Goal: Contribute content: Contribute content

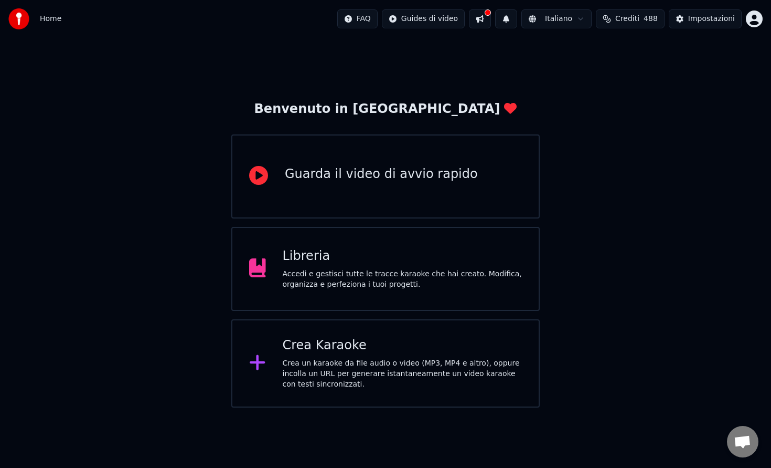
click at [353, 337] on div "Crea Karaoke" at bounding box center [403, 345] width 240 height 17
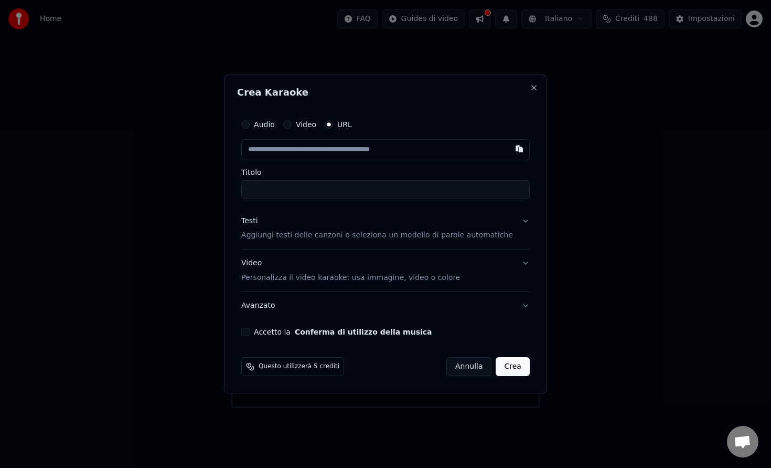
type input "**********"
click at [305, 196] on input "**********" at bounding box center [385, 189] width 289 height 19
drag, startPoint x: 312, startPoint y: 190, endPoint x: 180, endPoint y: 206, distance: 133.2
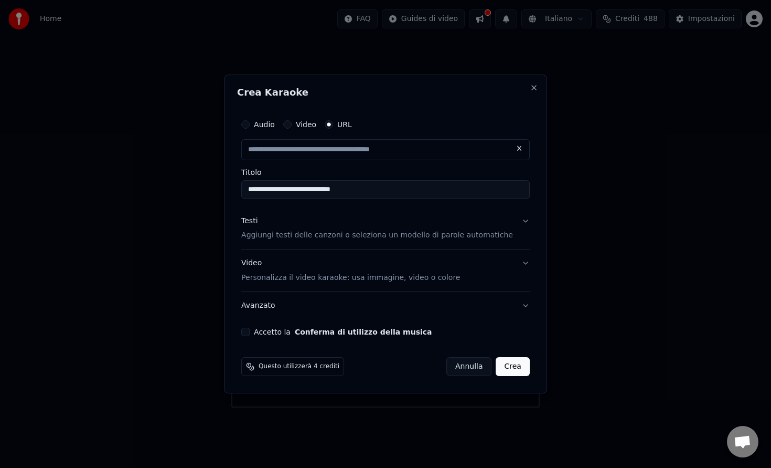
click at [180, 206] on body "**********" at bounding box center [385, 203] width 771 height 407
type input "**********"
click at [326, 189] on input "**********" at bounding box center [385, 189] width 289 height 19
type input "**********"
click at [502, 365] on button "Crea" at bounding box center [513, 366] width 34 height 19
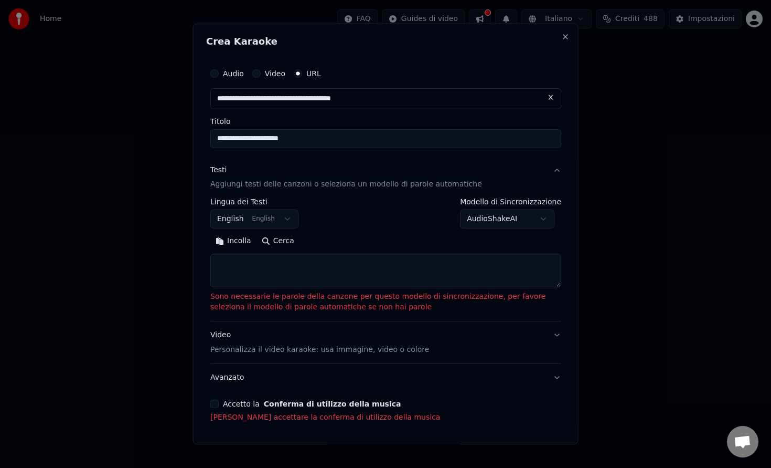
click at [501, 218] on body "**********" at bounding box center [385, 203] width 771 height 407
click at [273, 218] on body "**********" at bounding box center [385, 203] width 771 height 407
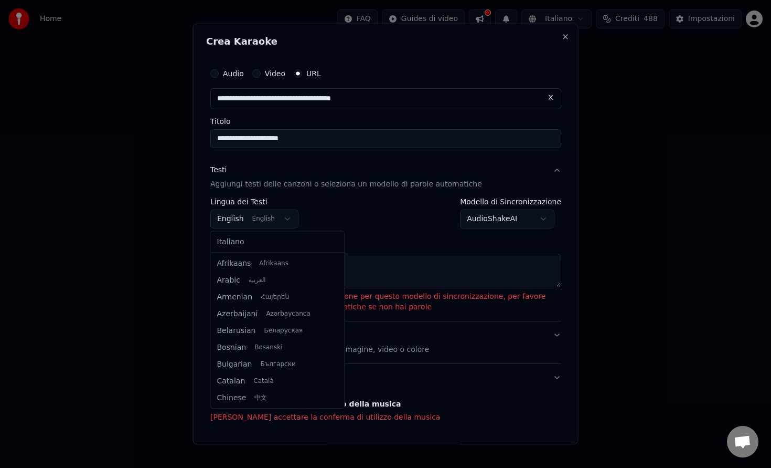
click at [273, 218] on body "**********" at bounding box center [385, 203] width 771 height 407
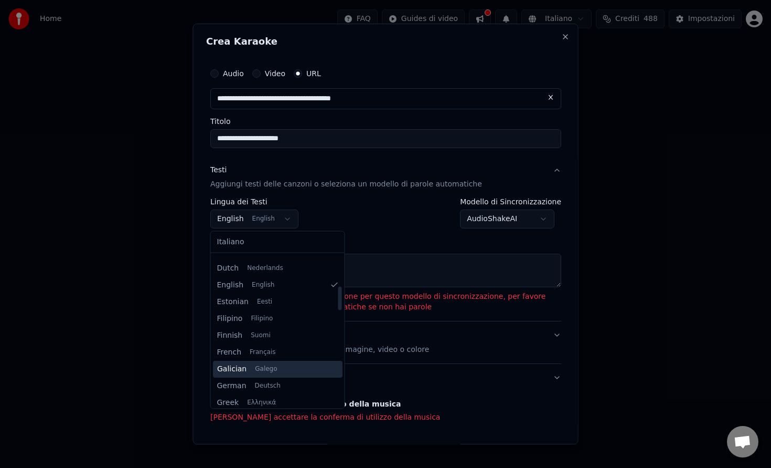
scroll to position [198, 0]
select select "**"
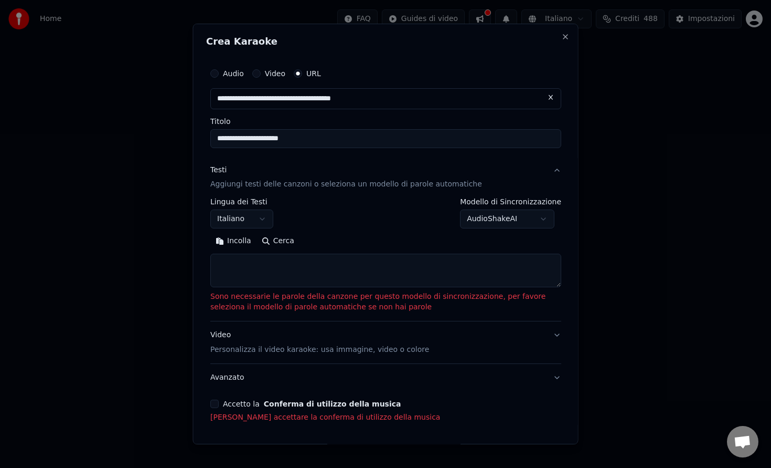
scroll to position [36, 0]
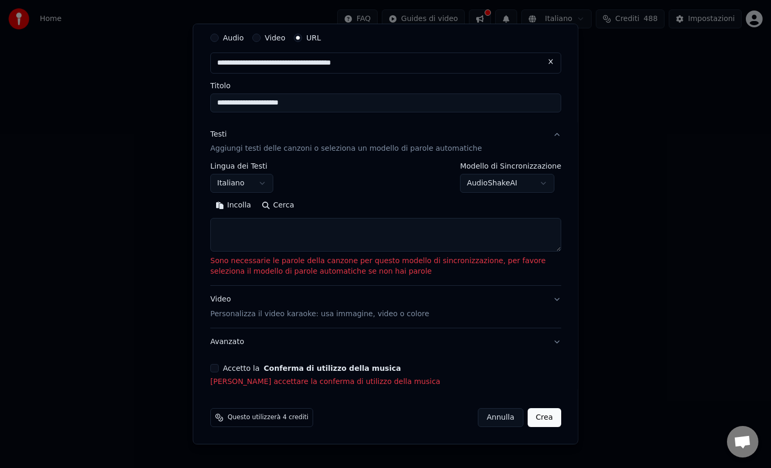
click at [215, 366] on button "Accetto la Conferma di utilizzo della musica" at bounding box center [214, 368] width 8 height 8
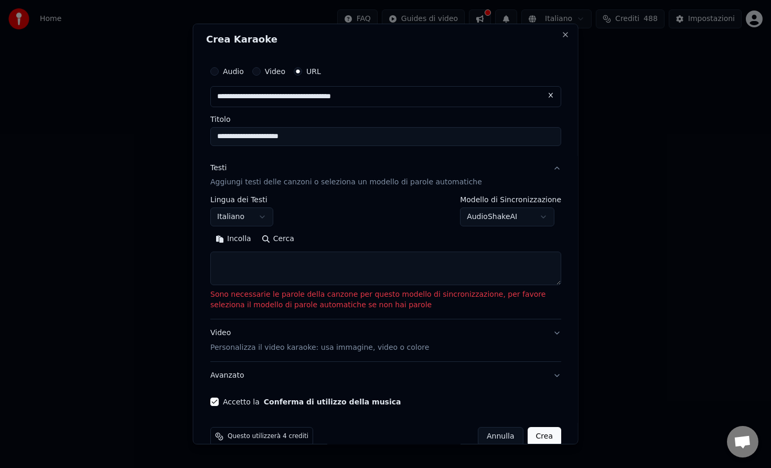
scroll to position [1, 0]
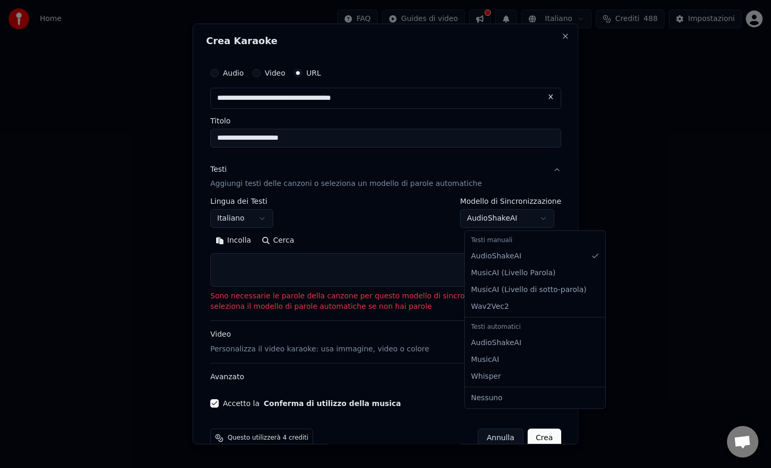
click at [506, 211] on body "**********" at bounding box center [385, 203] width 771 height 407
select select "**********"
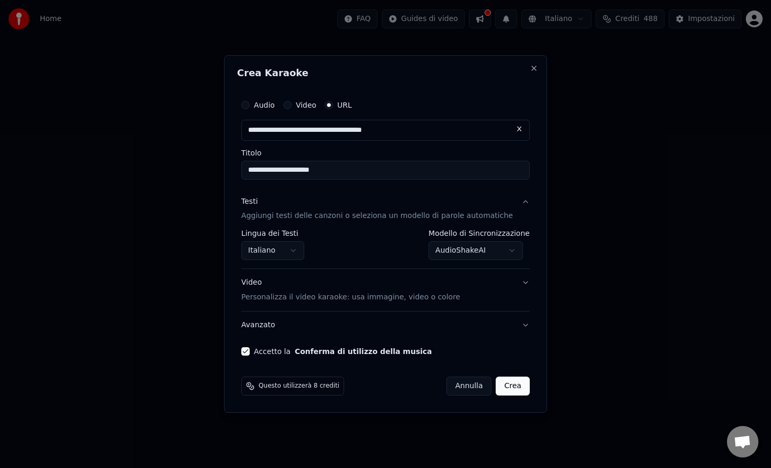
scroll to position [0, 0]
click at [502, 382] on button "Crea" at bounding box center [513, 385] width 34 height 19
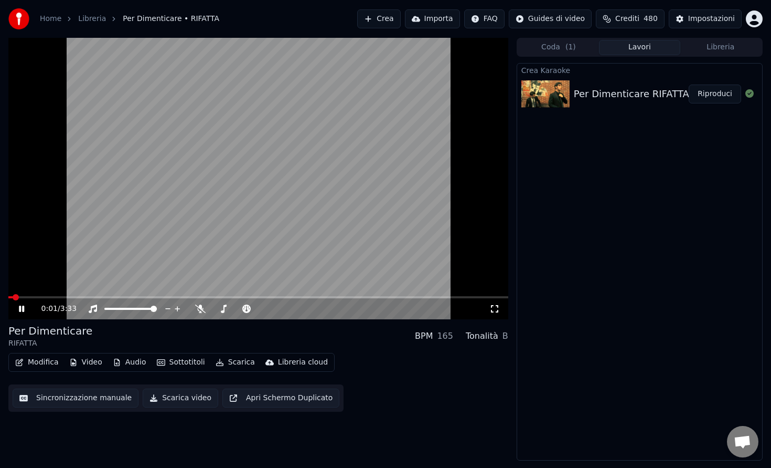
click at [193, 262] on video at bounding box center [258, 178] width 500 height 281
click at [44, 363] on button "Modifica" at bounding box center [37, 362] width 52 height 15
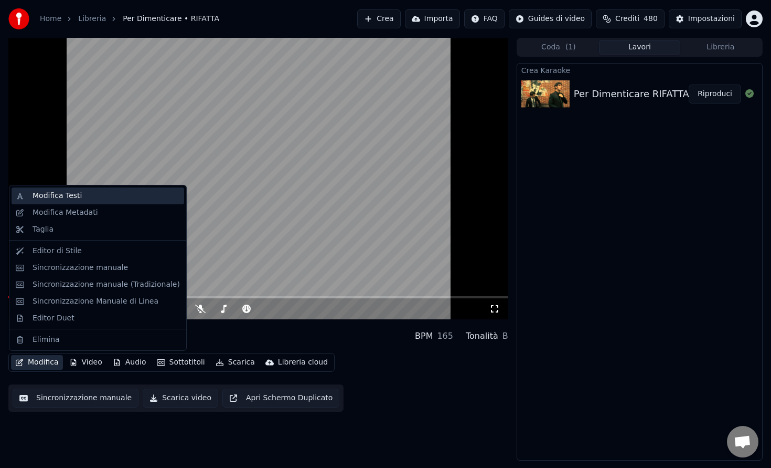
click at [117, 196] on div "Modifica Testi" at bounding box center [106, 195] width 147 height 10
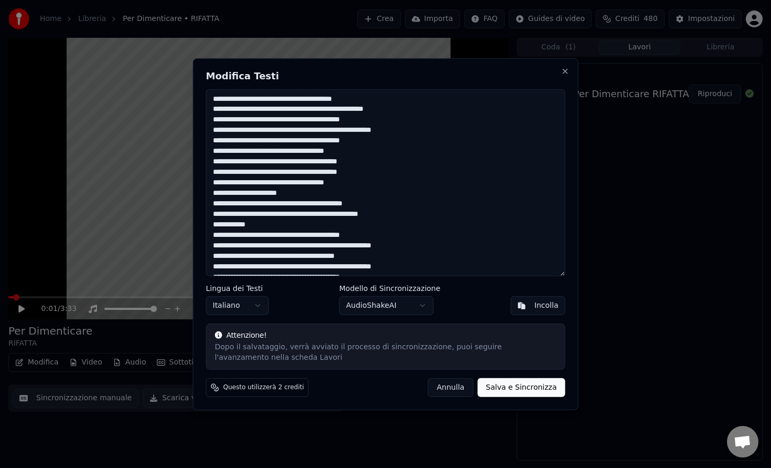
click at [353, 98] on textarea at bounding box center [385, 182] width 359 height 187
click at [270, 101] on textarea at bounding box center [385, 182] width 359 height 187
click at [307, 107] on textarea at bounding box center [385, 182] width 359 height 187
click at [398, 107] on textarea at bounding box center [385, 182] width 359 height 187
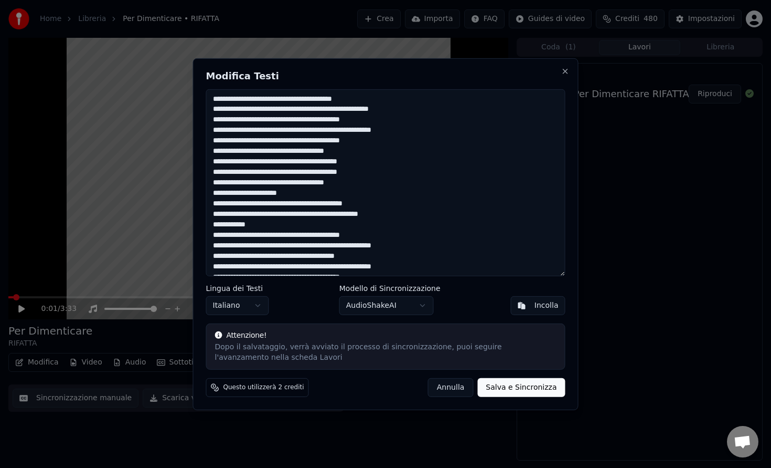
click at [311, 119] on textarea at bounding box center [385, 182] width 359 height 187
click at [289, 131] on textarea at bounding box center [385, 182] width 359 height 187
drag, startPoint x: 316, startPoint y: 131, endPoint x: 285, endPoint y: 131, distance: 31.5
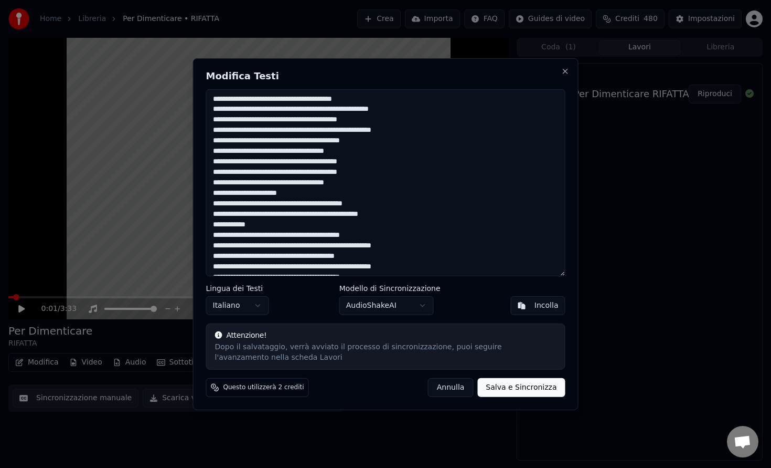
click at [285, 131] on textarea at bounding box center [385, 182] width 359 height 187
click at [307, 141] on textarea at bounding box center [385, 182] width 359 height 187
click at [256, 151] on textarea at bounding box center [385, 182] width 359 height 187
drag, startPoint x: 350, startPoint y: 152, endPoint x: 316, endPoint y: 150, distance: 33.7
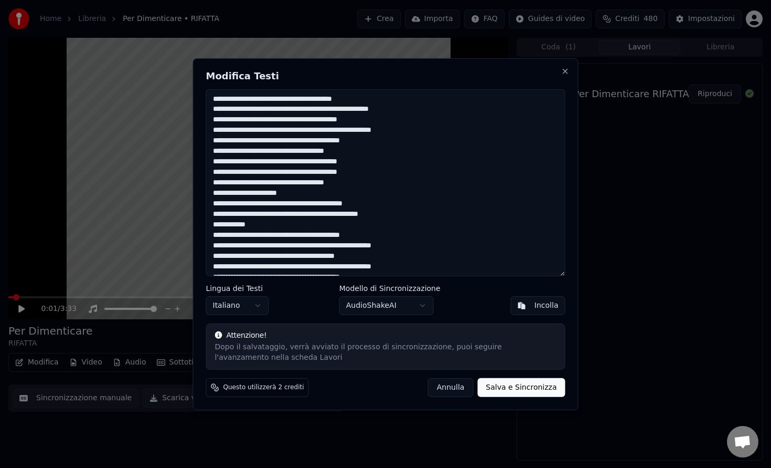
click at [316, 150] on textarea at bounding box center [385, 182] width 359 height 187
drag, startPoint x: 348, startPoint y: 151, endPoint x: 309, endPoint y: 154, distance: 40.0
click at [309, 154] on textarea at bounding box center [385, 182] width 359 height 187
click at [324, 163] on textarea at bounding box center [385, 182] width 359 height 187
click at [320, 164] on textarea at bounding box center [385, 182] width 359 height 187
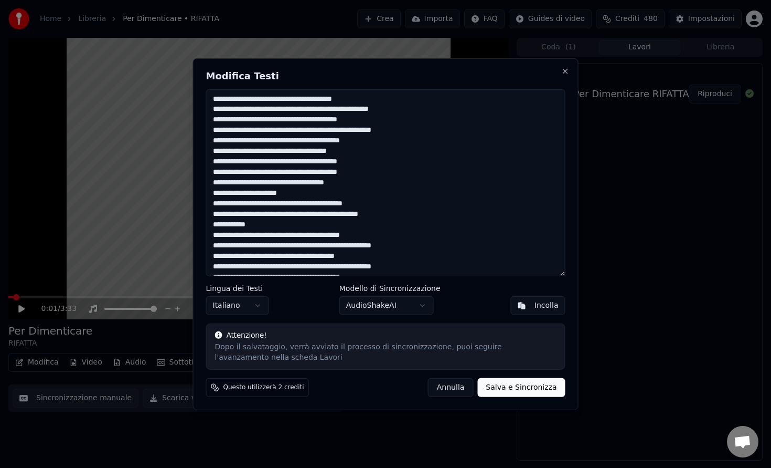
click at [332, 161] on textarea at bounding box center [385, 182] width 359 height 187
click at [364, 170] on textarea at bounding box center [385, 182] width 359 height 187
drag, startPoint x: 257, startPoint y: 172, endPoint x: 234, endPoint y: 172, distance: 23.1
click at [234, 172] on textarea at bounding box center [385, 182] width 359 height 187
click at [245, 182] on textarea at bounding box center [385, 182] width 359 height 187
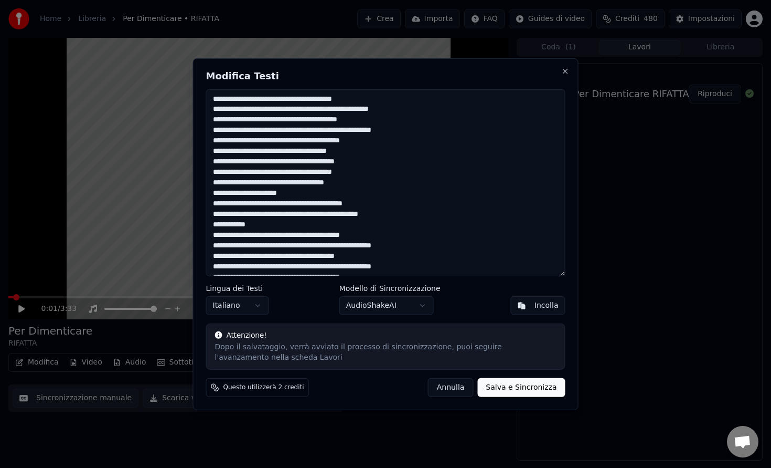
drag, startPoint x: 302, startPoint y: 192, endPoint x: 277, endPoint y: 191, distance: 25.2
click at [277, 191] on textarea at bounding box center [385, 182] width 359 height 187
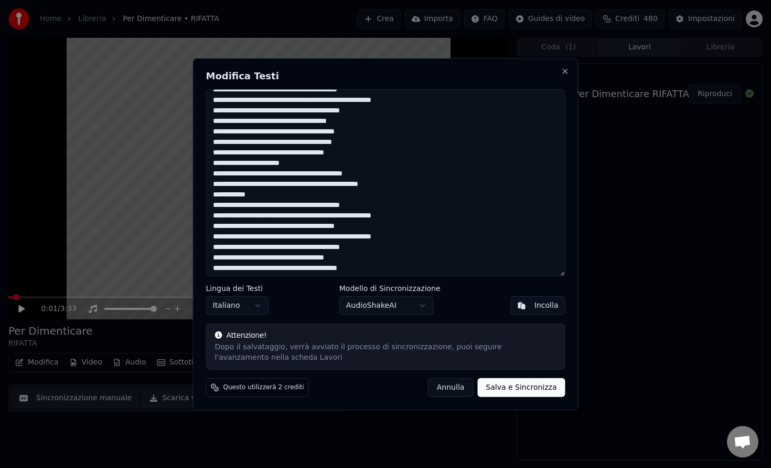
scroll to position [31, 0]
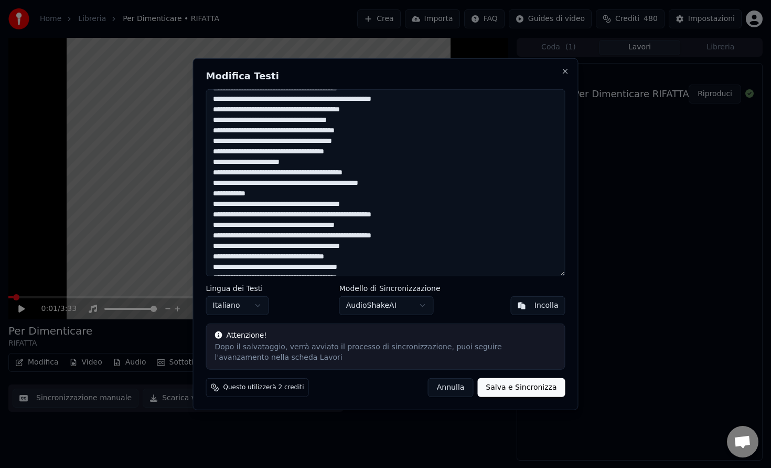
click at [398, 186] on textarea at bounding box center [385, 182] width 359 height 187
drag, startPoint x: 228, startPoint y: 194, endPoint x: 196, endPoint y: 196, distance: 32.1
click at [196, 196] on div "Modifica Testi Lingua dei Testi Italiano Modello di Sincronizzazione AudioShake…" at bounding box center [386, 234] width 386 height 352
click at [248, 197] on textarea at bounding box center [385, 182] width 359 height 187
drag, startPoint x: 335, startPoint y: 217, endPoint x: 310, endPoint y: 216, distance: 24.7
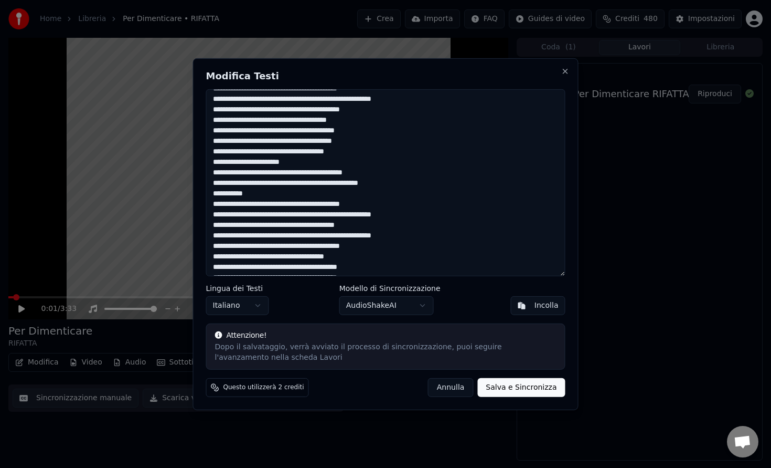
click at [310, 216] on textarea at bounding box center [385, 182] width 359 height 187
click at [390, 214] on textarea at bounding box center [385, 182] width 359 height 187
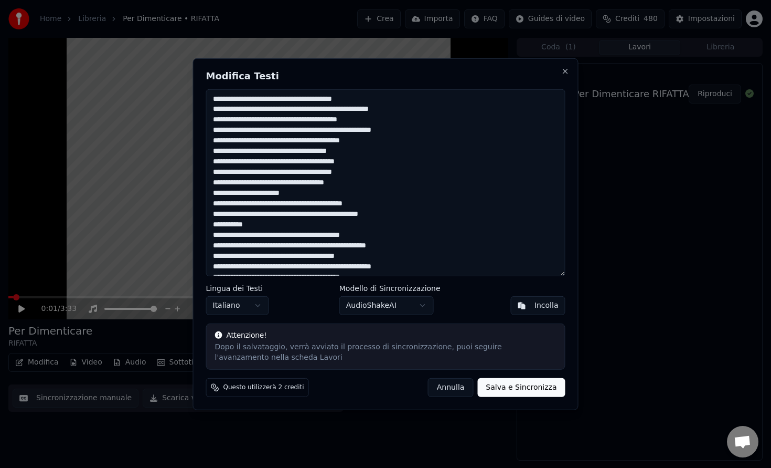
click at [251, 205] on textarea at bounding box center [385, 182] width 359 height 187
click at [251, 214] on textarea at bounding box center [385, 182] width 359 height 187
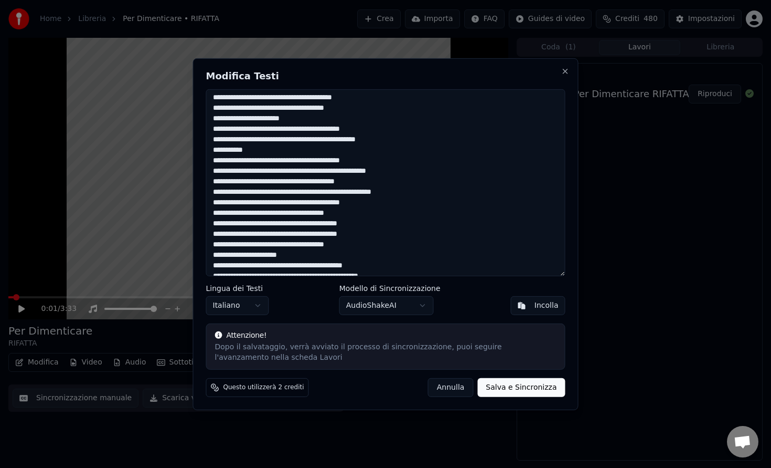
scroll to position [105, 0]
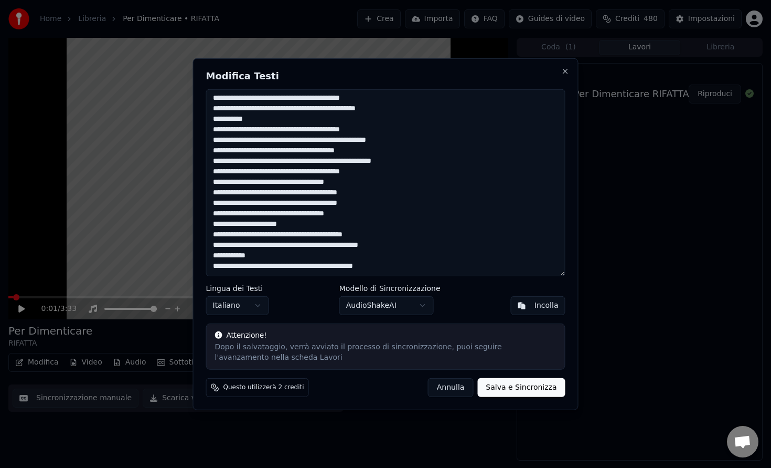
click at [403, 135] on textarea at bounding box center [385, 182] width 359 height 187
click at [277, 150] on textarea at bounding box center [385, 182] width 359 height 187
drag, startPoint x: 288, startPoint y: 161, endPoint x: 273, endPoint y: 161, distance: 14.7
click at [273, 161] on textarea at bounding box center [385, 182] width 359 height 187
drag, startPoint x: 399, startPoint y: 160, endPoint x: 379, endPoint y: 161, distance: 19.9
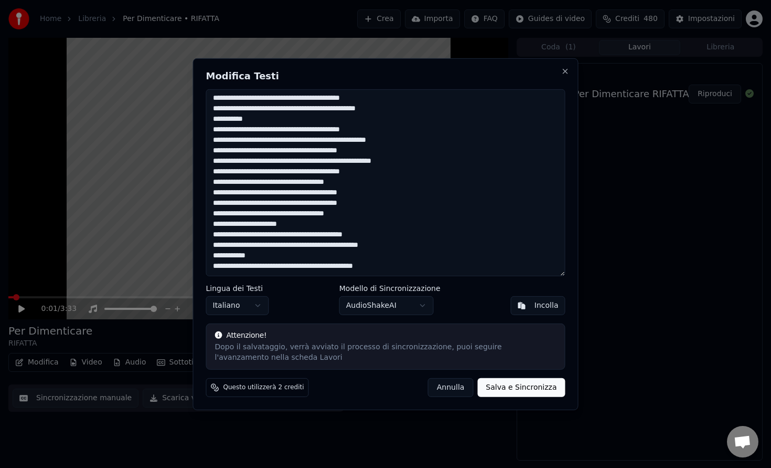
click at [379, 161] on textarea at bounding box center [385, 182] width 359 height 187
click at [261, 172] on textarea at bounding box center [385, 182] width 359 height 187
drag, startPoint x: 352, startPoint y: 181, endPoint x: 310, endPoint y: 183, distance: 42.0
click at [310, 183] on textarea at bounding box center [385, 182] width 359 height 187
drag, startPoint x: 333, startPoint y: 194, endPoint x: 315, endPoint y: 192, distance: 17.4
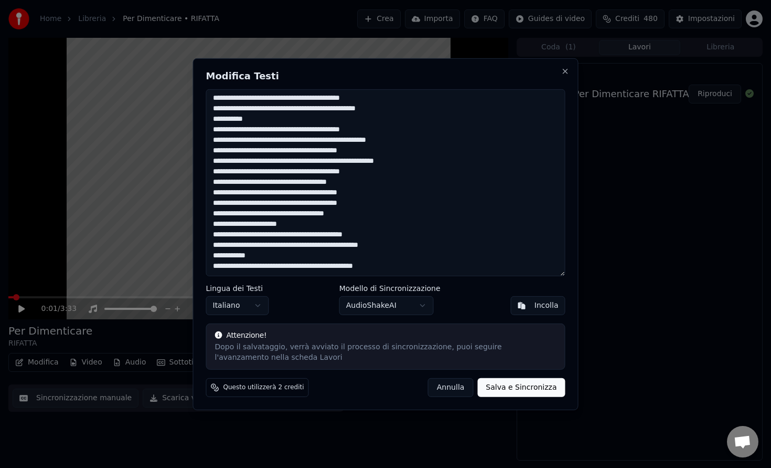
click at [315, 192] on textarea at bounding box center [385, 182] width 359 height 187
drag, startPoint x: 257, startPoint y: 203, endPoint x: 234, endPoint y: 203, distance: 23.1
click at [234, 203] on textarea at bounding box center [385, 182] width 359 height 187
click at [280, 202] on textarea at bounding box center [385, 182] width 359 height 187
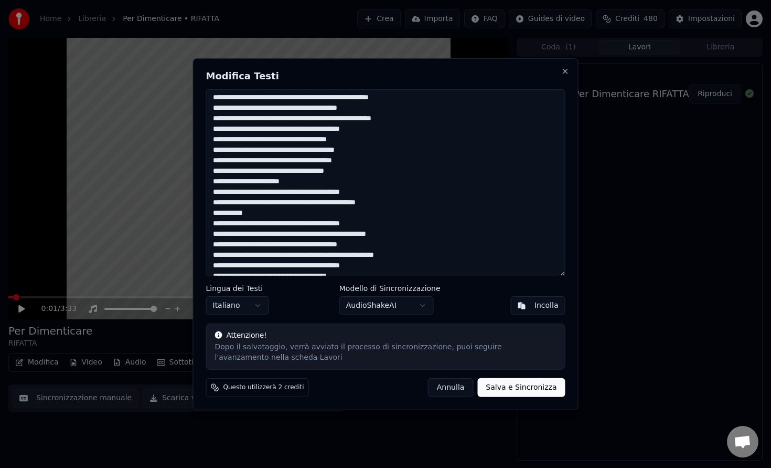
scroll to position [11, 0]
click at [279, 159] on textarea at bounding box center [385, 182] width 359 height 187
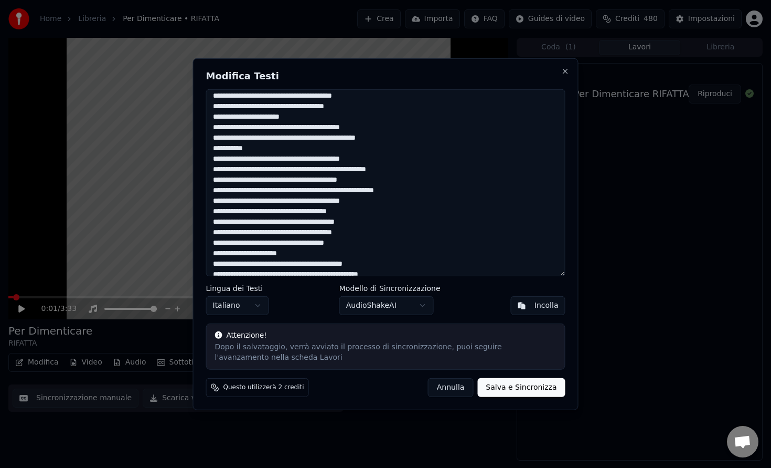
scroll to position [105, 0]
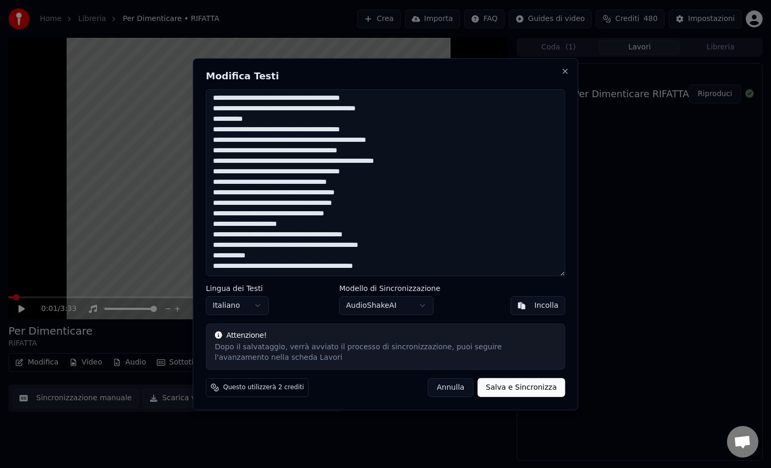
click at [241, 212] on textarea at bounding box center [385, 182] width 359 height 187
click at [317, 211] on textarea at bounding box center [385, 182] width 359 height 187
drag, startPoint x: 307, startPoint y: 221, endPoint x: 279, endPoint y: 221, distance: 28.3
click at [279, 221] on textarea at bounding box center [385, 182] width 359 height 187
click at [248, 235] on textarea at bounding box center [385, 182] width 359 height 187
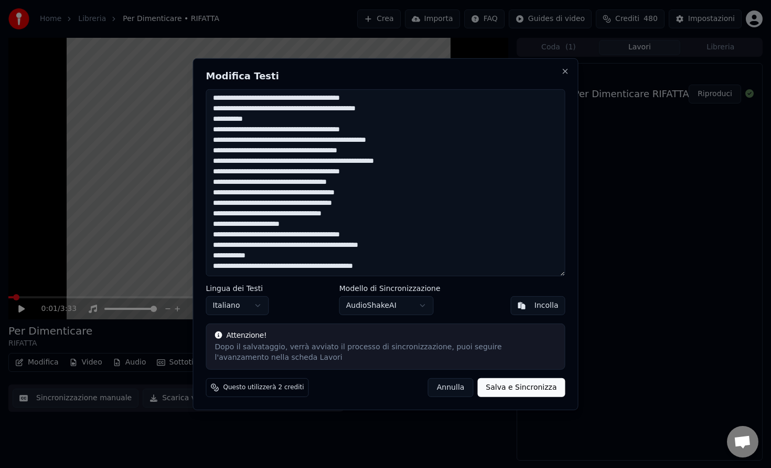
click at [247, 245] on textarea at bounding box center [385, 182] width 359 height 187
drag, startPoint x: 397, startPoint y: 244, endPoint x: 378, endPoint y: 244, distance: 18.4
click at [378, 244] on textarea at bounding box center [385, 182] width 359 height 187
drag, startPoint x: 227, startPoint y: 257, endPoint x: 178, endPoint y: 255, distance: 49.4
click at [178, 255] on body "Home Libreria Per Dimenticare • RIFATTA Crea Importa FAQ Guides di video Credit…" at bounding box center [385, 234] width 771 height 468
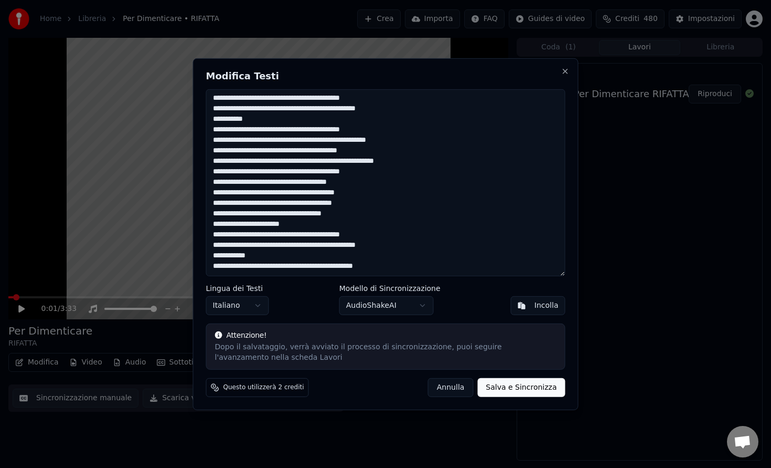
drag, startPoint x: 228, startPoint y: 256, endPoint x: 205, endPoint y: 256, distance: 23.6
click at [205, 256] on div "Modifica Testi Lingua dei Testi Italiano Modello di Sincronizzazione AudioShake…" at bounding box center [386, 234] width 386 height 352
click at [252, 256] on textarea at bounding box center [385, 182] width 359 height 187
drag, startPoint x: 345, startPoint y: 266, endPoint x: 331, endPoint y: 266, distance: 14.2
click at [331, 266] on textarea at bounding box center [385, 182] width 359 height 187
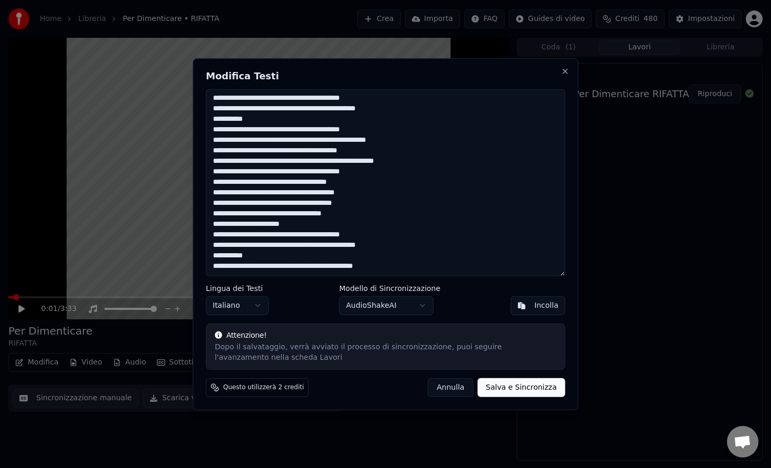
click at [351, 267] on textarea at bounding box center [385, 182] width 359 height 187
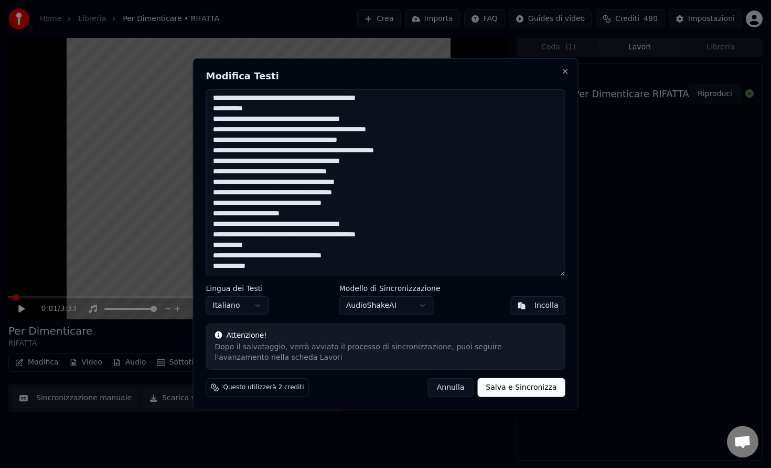
drag, startPoint x: 227, startPoint y: 269, endPoint x: 189, endPoint y: 270, distance: 37.8
click at [189, 271] on body "Home Libreria Per Dimenticare • RIFATTA Crea Importa FAQ Guides di video Credit…" at bounding box center [385, 234] width 771 height 468
click at [225, 266] on textarea at bounding box center [385, 182] width 359 height 187
click at [255, 265] on textarea at bounding box center [385, 182] width 359 height 187
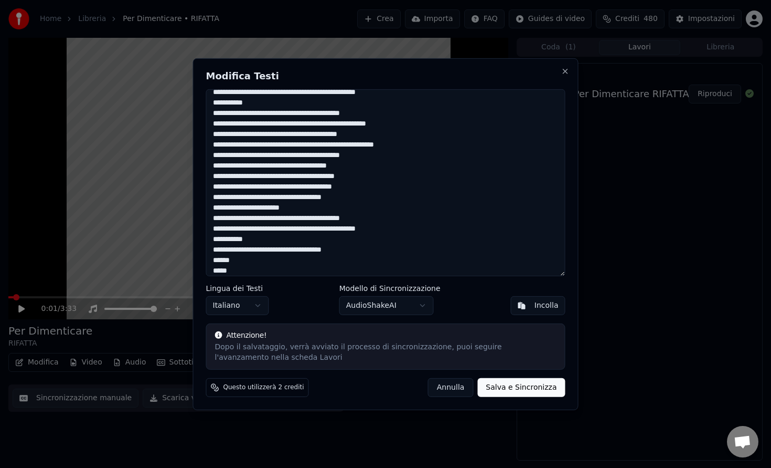
scroll to position [126, 0]
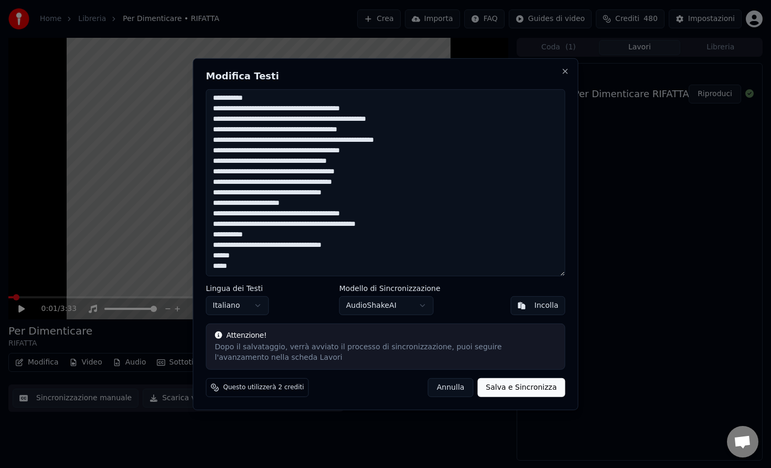
type textarea "**********"
click at [506, 387] on button "Salva e Sincronizza" at bounding box center [522, 387] width 88 height 19
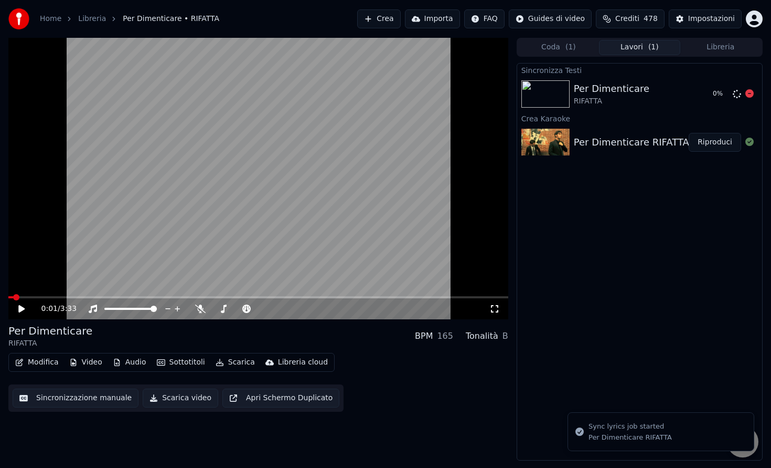
click at [751, 96] on icon at bounding box center [750, 93] width 8 height 8
click at [54, 360] on button "Modifica" at bounding box center [37, 362] width 52 height 15
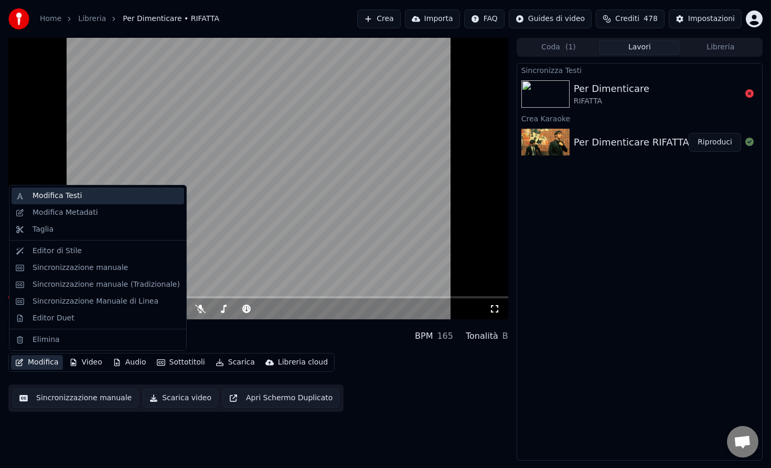
click at [82, 199] on div "Modifica Testi" at bounding box center [106, 195] width 147 height 10
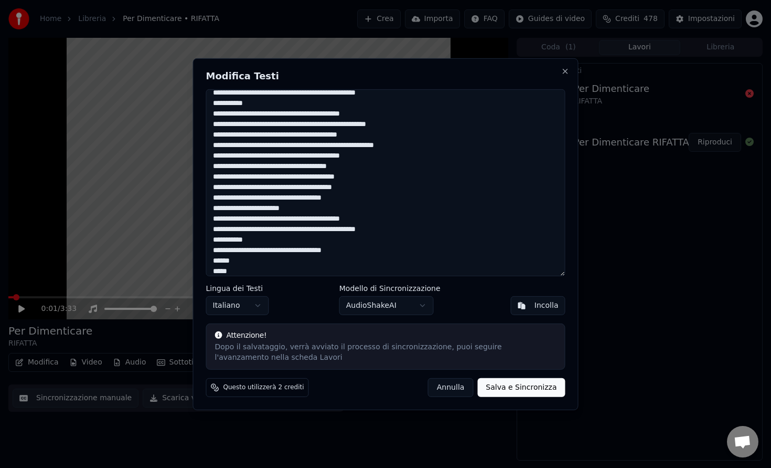
scroll to position [114, 0]
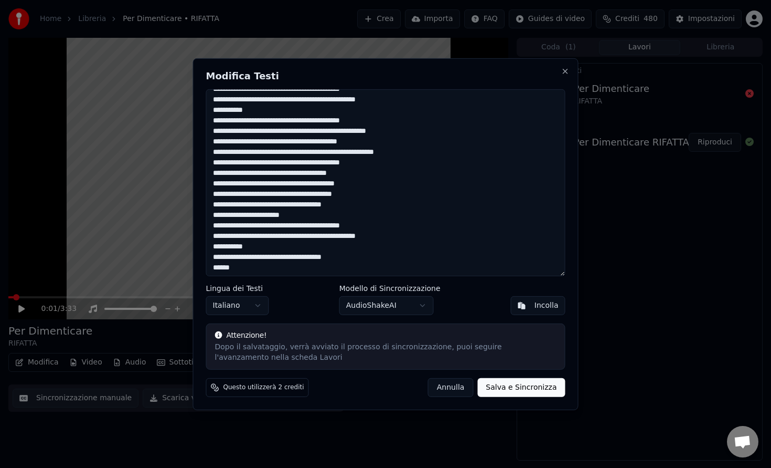
click at [498, 390] on button "Salva e Sincronizza" at bounding box center [522, 387] width 88 height 19
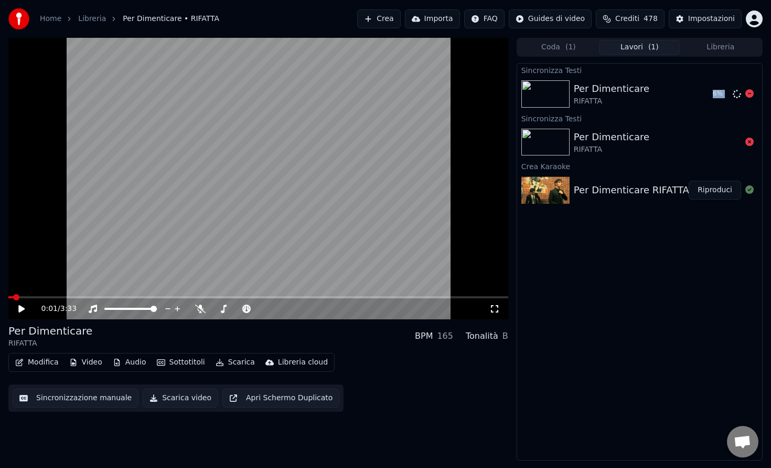
drag, startPoint x: 748, startPoint y: 97, endPoint x: 663, endPoint y: 81, distance: 86.4
click at [665, 258] on div "Sincronizza Testi Per Dimenticare RIFATTA 6 % Sincronizza Testi Per Dimenticare…" at bounding box center [640, 261] width 246 height 397
click at [47, 361] on button "Modifica" at bounding box center [37, 362] width 52 height 15
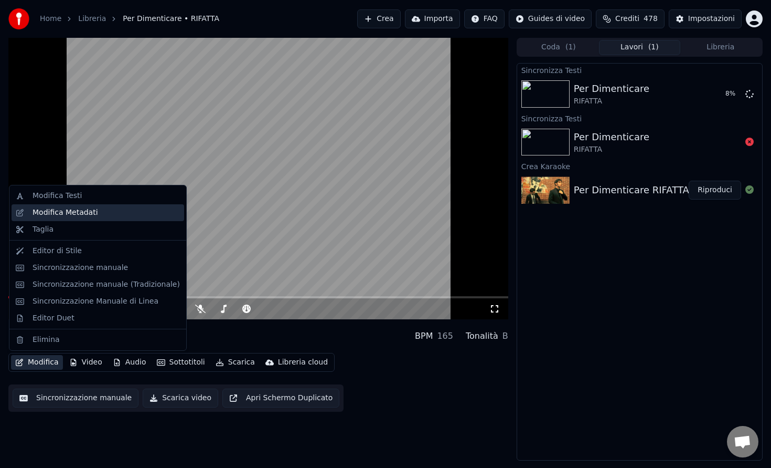
click at [74, 219] on div "Modifica Metadati" at bounding box center [98, 212] width 173 height 17
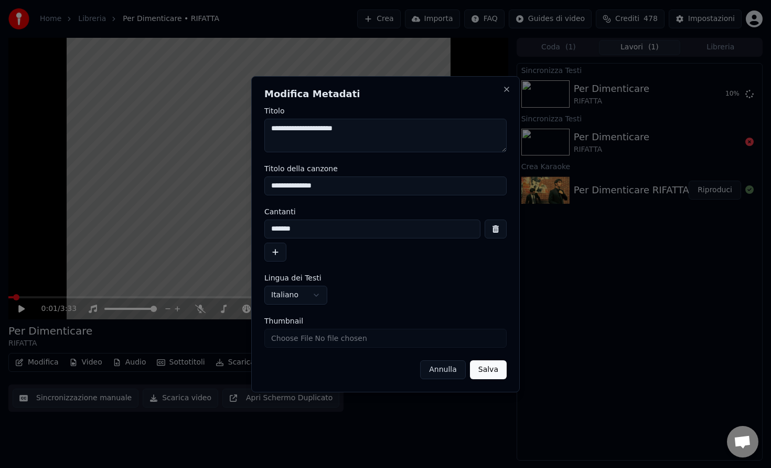
click at [443, 371] on button "Annulla" at bounding box center [443, 369] width 46 height 19
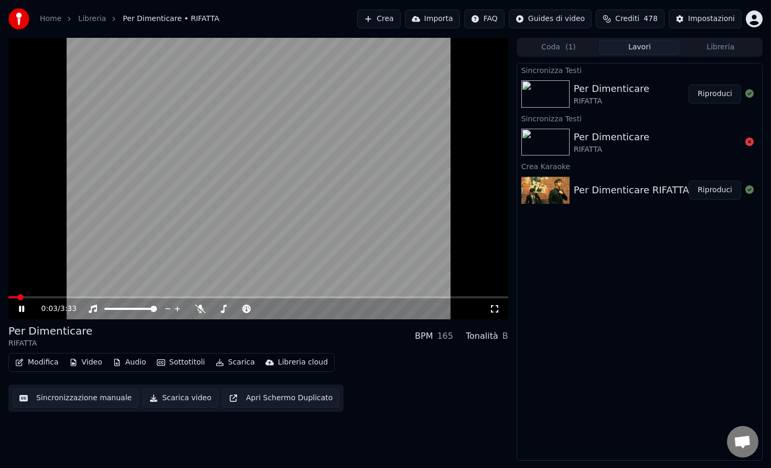
click at [78, 297] on span at bounding box center [258, 297] width 500 height 2
click at [130, 235] on video at bounding box center [258, 178] width 500 height 281
click at [26, 292] on video at bounding box center [258, 178] width 500 height 281
click at [24, 300] on div "0:33 / 3:33" at bounding box center [258, 308] width 500 height 21
click at [24, 296] on span at bounding box center [49, 297] width 82 height 2
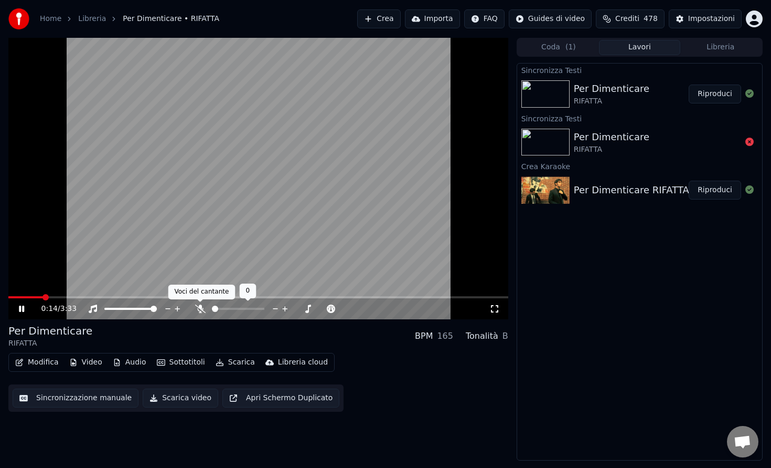
click at [203, 311] on icon at bounding box center [200, 308] width 10 height 8
click at [237, 311] on div at bounding box center [248, 308] width 84 height 10
click at [239, 306] on div at bounding box center [248, 308] width 84 height 10
click at [244, 309] on span at bounding box center [228, 309] width 32 height 2
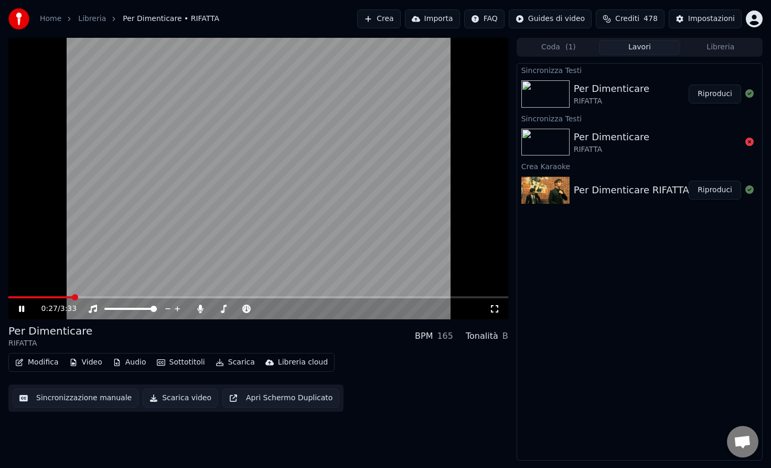
click at [22, 308] on icon at bounding box center [29, 308] width 25 height 8
click at [37, 358] on button "Modifica" at bounding box center [37, 362] width 52 height 15
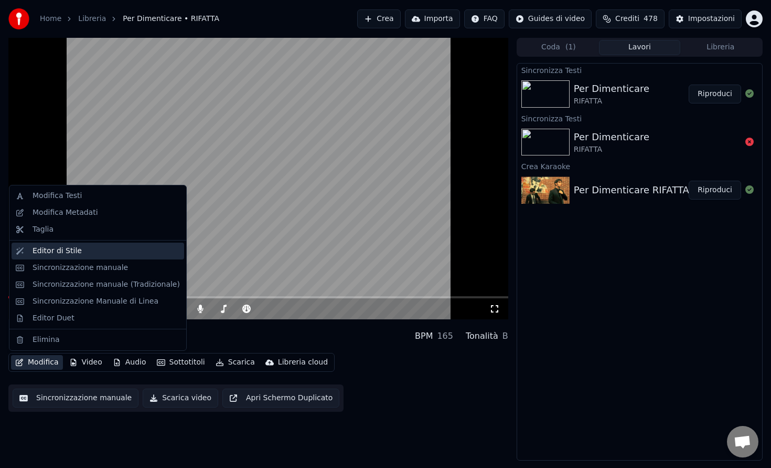
click at [82, 252] on div "Editor di Stile" at bounding box center [106, 251] width 147 height 10
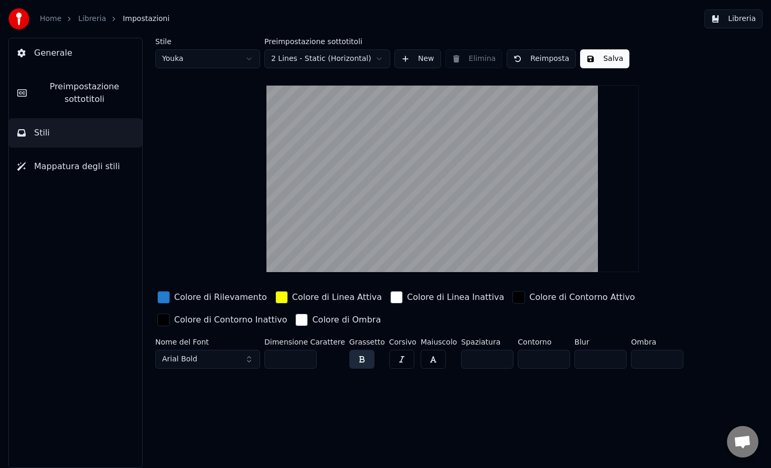
click at [86, 166] on span "Mappatura degli stili" at bounding box center [77, 166] width 86 height 13
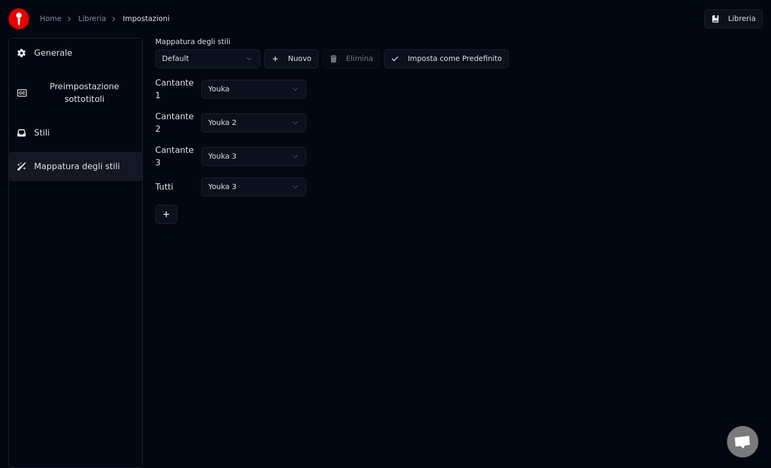
click at [81, 141] on button "Stili" at bounding box center [75, 132] width 133 height 29
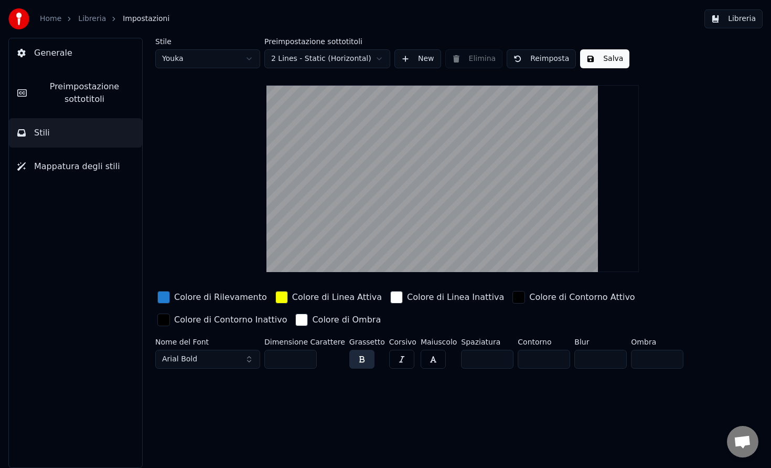
click at [93, 91] on span "Preimpostazione sottotitoli" at bounding box center [84, 92] width 99 height 25
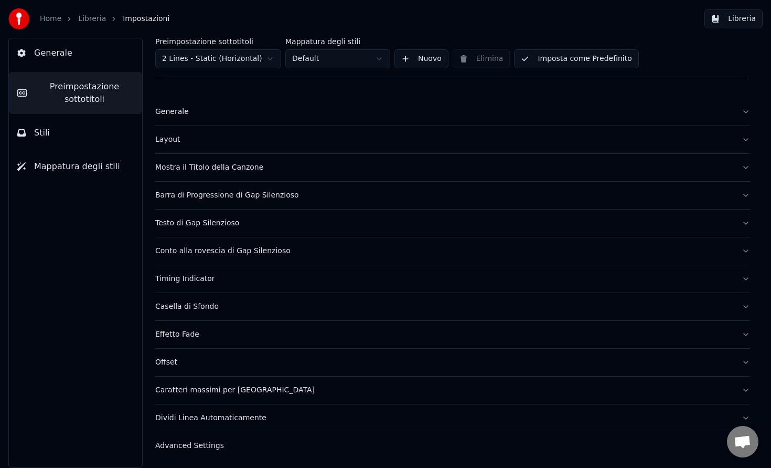
click at [230, 145] on button "Layout" at bounding box center [452, 139] width 595 height 27
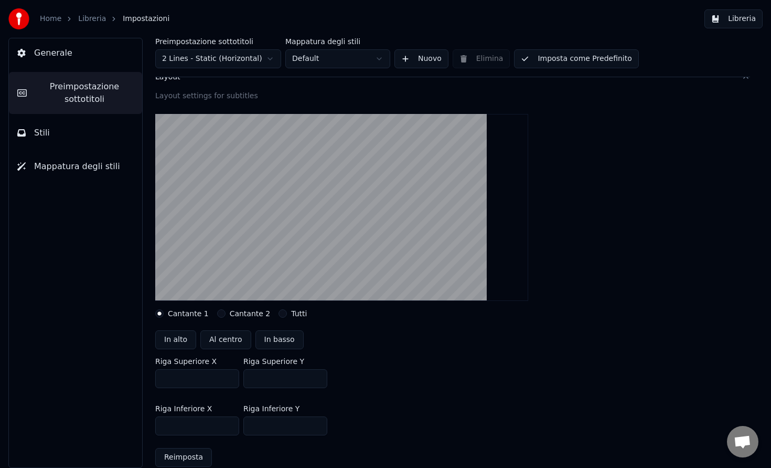
scroll to position [68, 0]
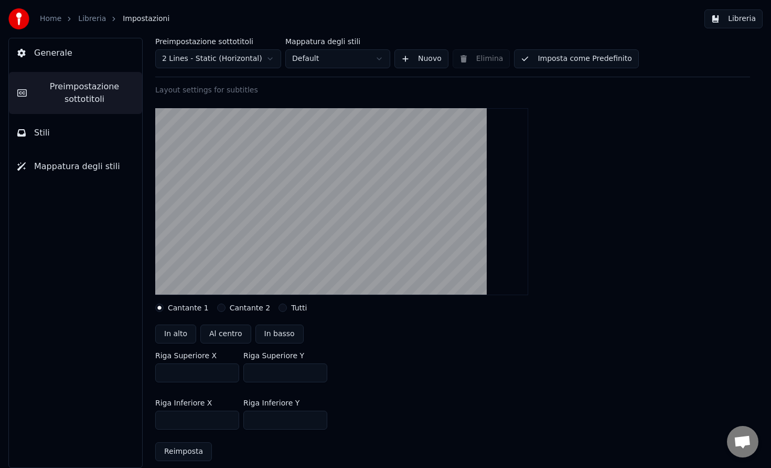
click at [384, 94] on div "Layout settings for subtitles" at bounding box center [452, 90] width 595 height 10
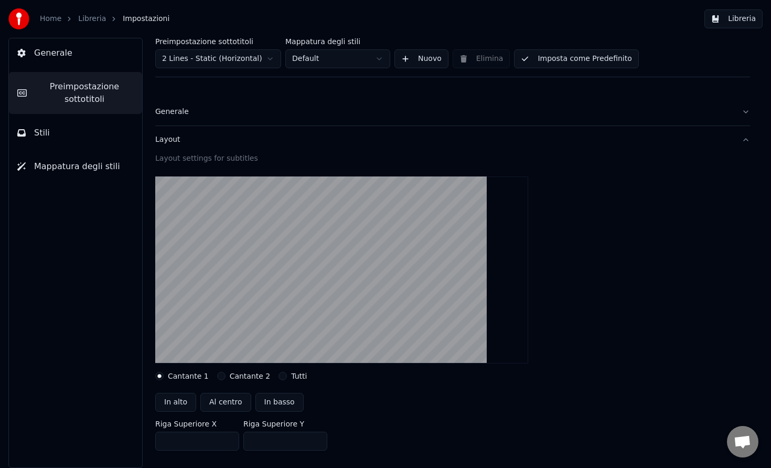
click at [583, 109] on div "Generale" at bounding box center [444, 112] width 578 height 10
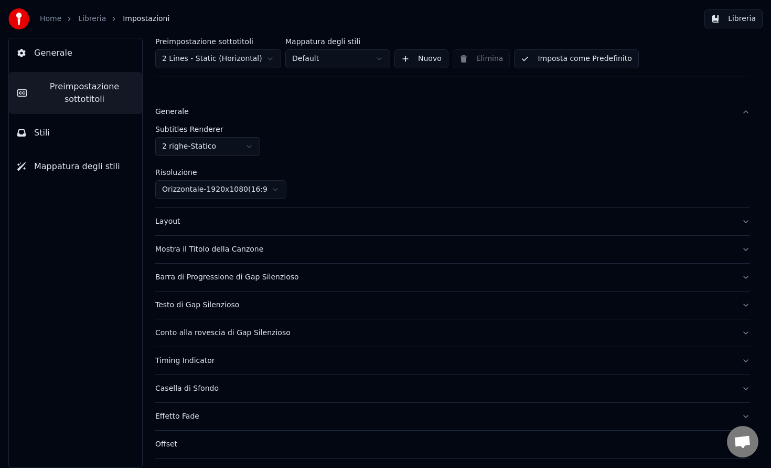
click at [230, 146] on html "Home Libreria Impostazioni Libreria Generale Preimpostazione sottotitoli Stili …" at bounding box center [385, 234] width 771 height 468
click at [216, 150] on html "Home Libreria Impostazioni Libreria Generale Preimpostazione sottotitoli Stili …" at bounding box center [385, 234] width 771 height 468
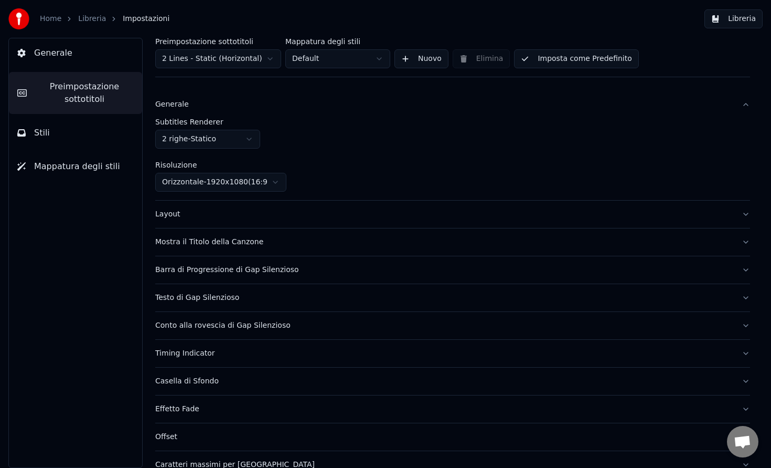
scroll to position [11, 0]
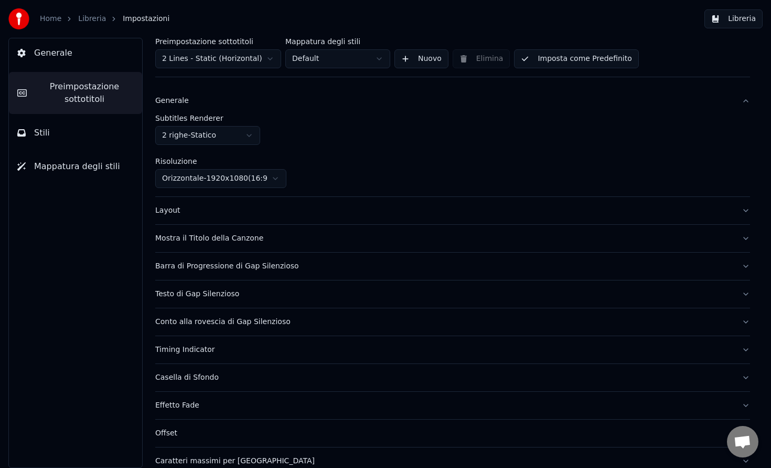
click at [283, 219] on button "Layout" at bounding box center [452, 210] width 595 height 27
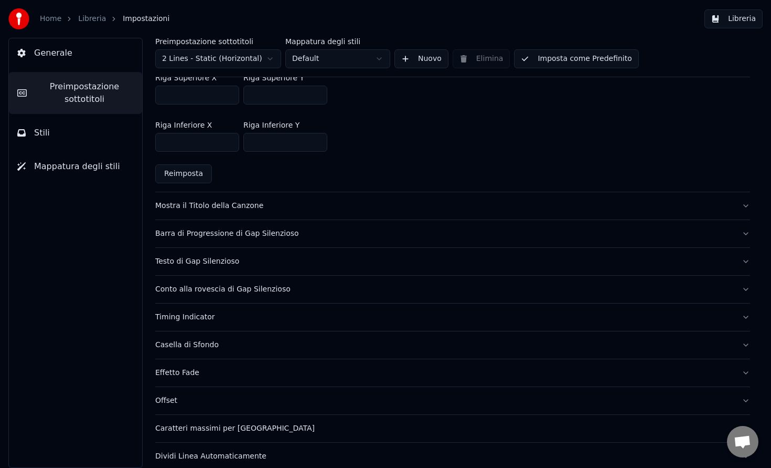
scroll to position [347, 0]
click at [357, 287] on div "Conto alla rovescia di Gap Silenzioso" at bounding box center [444, 288] width 578 height 10
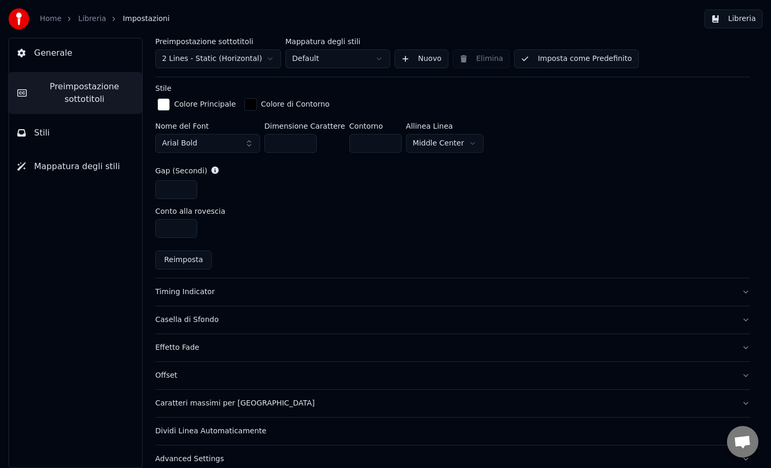
scroll to position [458, 0]
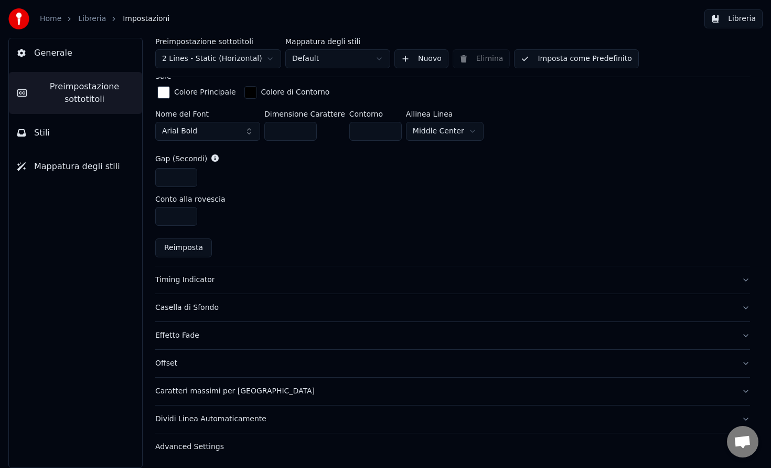
click at [208, 389] on div "Caratteri massimi per riga" at bounding box center [444, 391] width 578 height 10
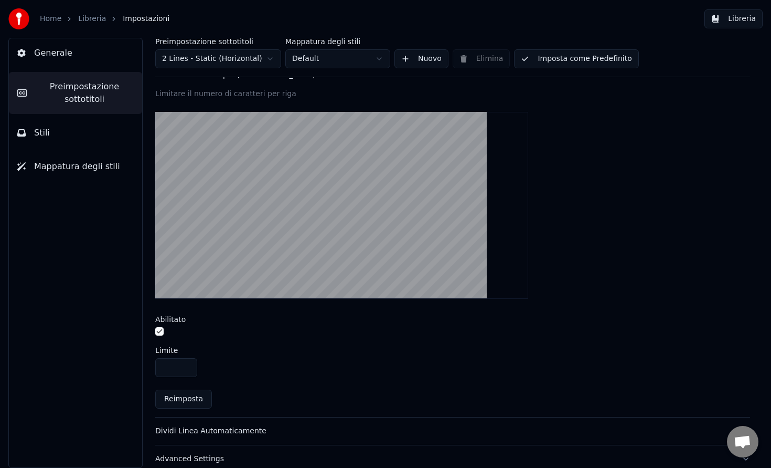
scroll to position [327, 0]
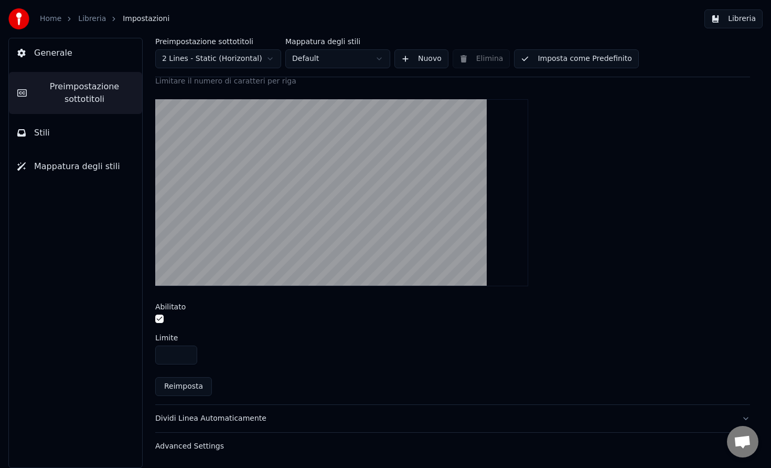
click at [216, 446] on div "Advanced Settings" at bounding box center [444, 446] width 578 height 10
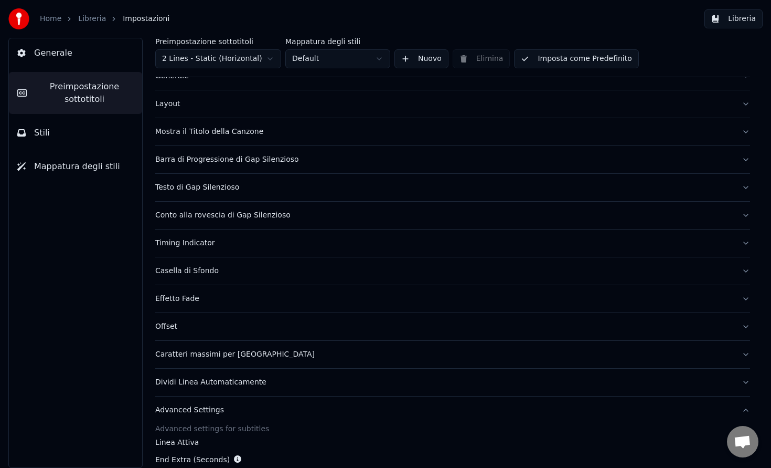
scroll to position [35, 0]
click at [310, 245] on div "Timing Indicator" at bounding box center [444, 244] width 578 height 10
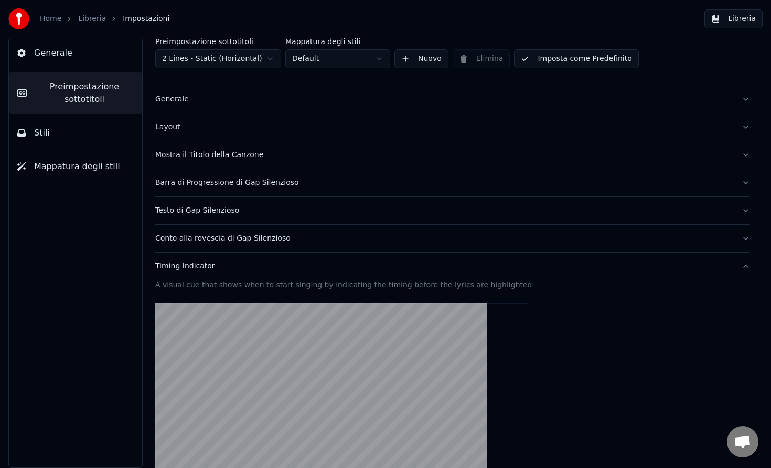
scroll to position [0, 0]
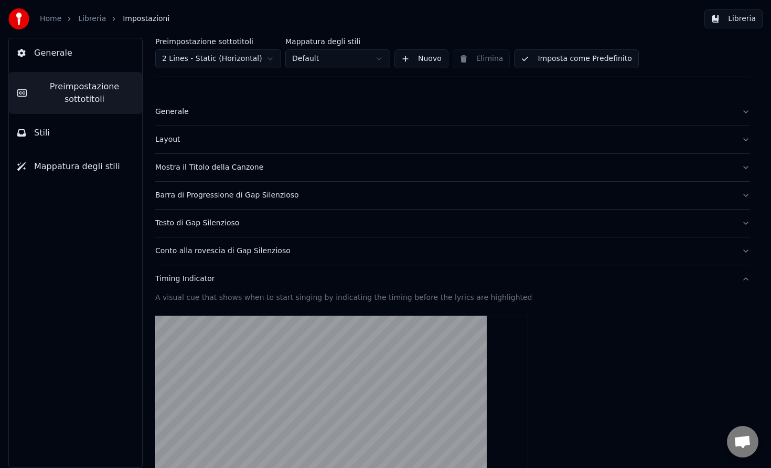
click at [199, 140] on div "Layout" at bounding box center [444, 139] width 578 height 10
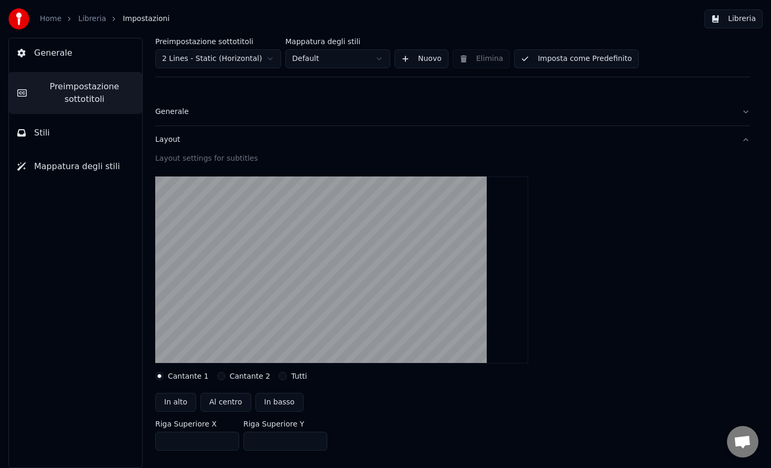
click at [76, 132] on button "Stili" at bounding box center [75, 132] width 133 height 29
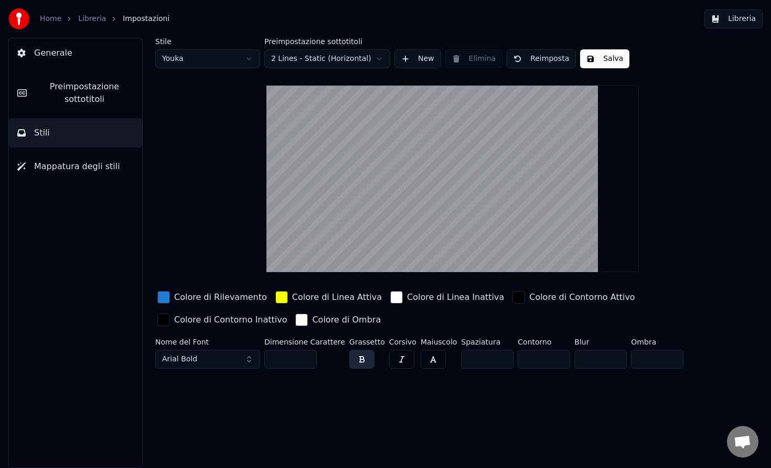
click at [77, 58] on button "Generale" at bounding box center [75, 52] width 133 height 29
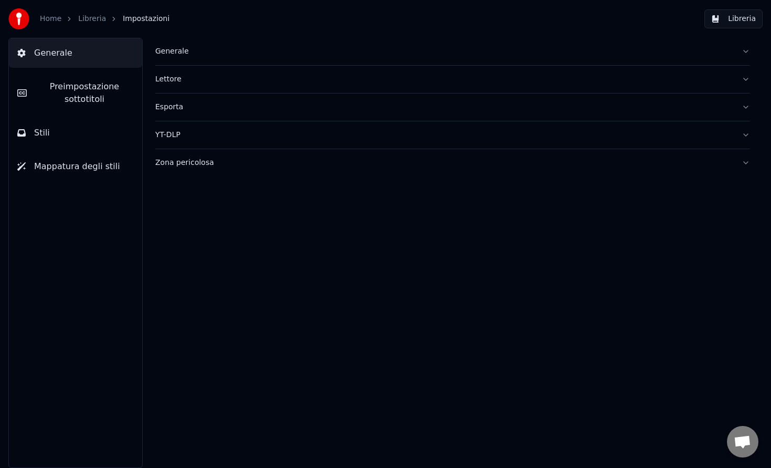
click at [200, 54] on div "Generale" at bounding box center [444, 51] width 578 height 10
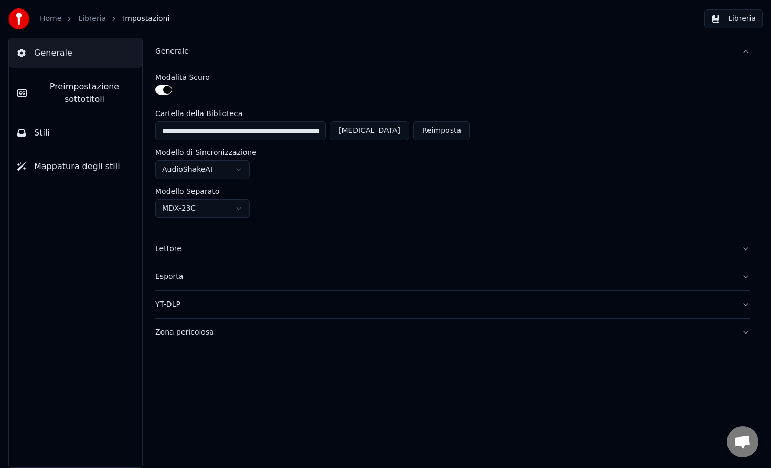
click at [224, 246] on div "Lettore" at bounding box center [444, 249] width 578 height 10
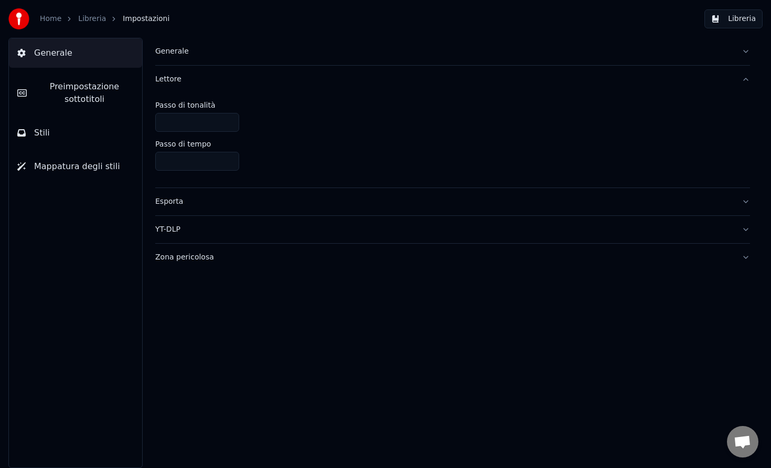
click at [88, 17] on link "Libreria" at bounding box center [92, 19] width 28 height 10
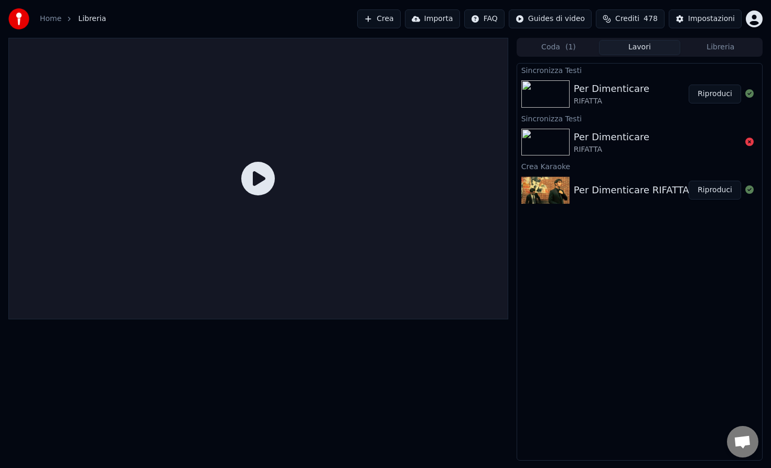
click at [627, 103] on div "RIFATTA" at bounding box center [612, 101] width 76 height 10
click at [255, 181] on icon at bounding box center [258, 179] width 34 height 34
click at [587, 103] on div "RIFATTA" at bounding box center [612, 101] width 76 height 10
click at [627, 100] on div "RIFATTA" at bounding box center [612, 101] width 76 height 10
click at [549, 102] on img at bounding box center [546, 93] width 48 height 27
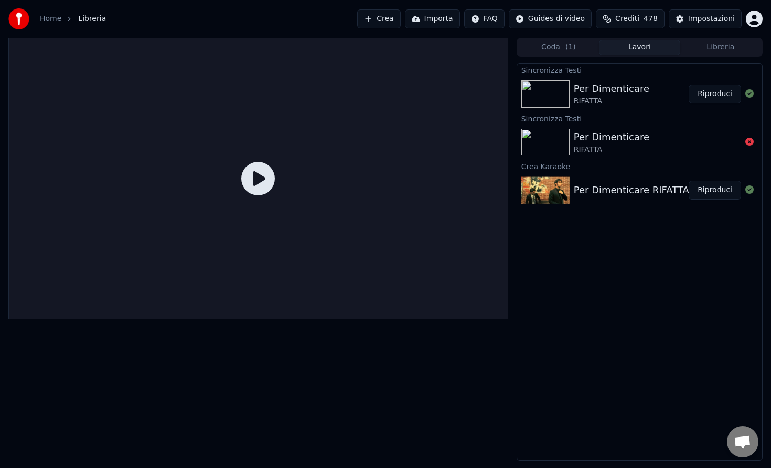
click at [666, 75] on div "Sincronizza Testi" at bounding box center [639, 69] width 245 height 13
click at [258, 176] on icon at bounding box center [258, 179] width 34 height 34
click at [570, 51] on span "( 1 )" at bounding box center [571, 47] width 10 height 10
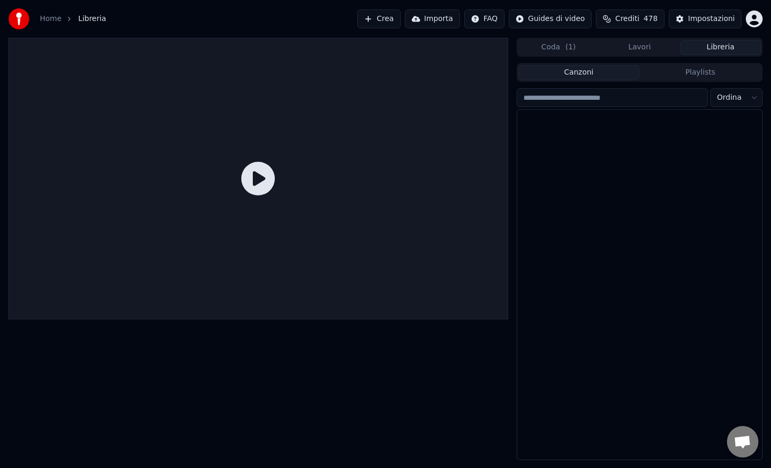
click at [717, 48] on button "Libreria" at bounding box center [721, 47] width 81 height 15
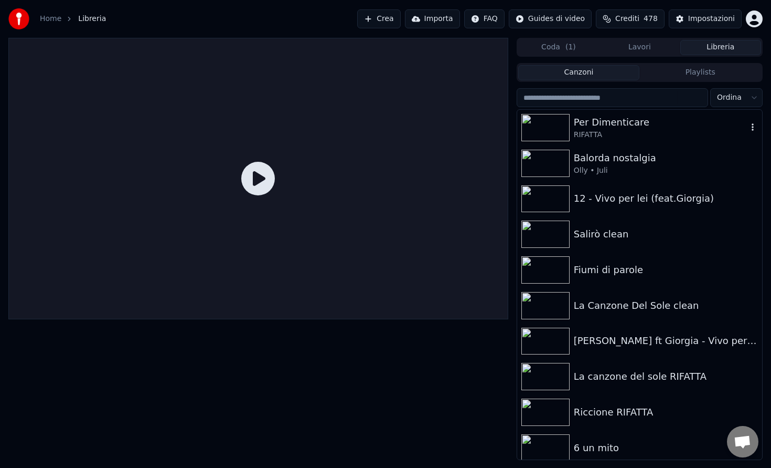
click at [633, 125] on div "Per Dimenticare" at bounding box center [661, 122] width 174 height 15
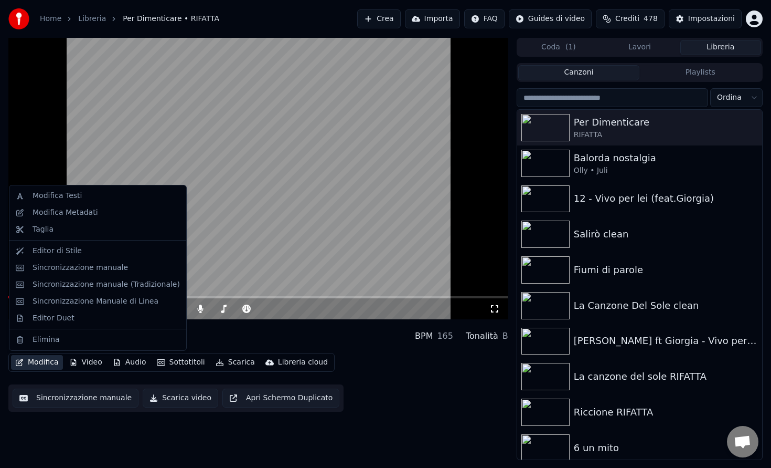
click at [43, 363] on button "Modifica" at bounding box center [37, 362] width 52 height 15
click at [91, 215] on div "Modifica Metadati" at bounding box center [66, 212] width 66 height 10
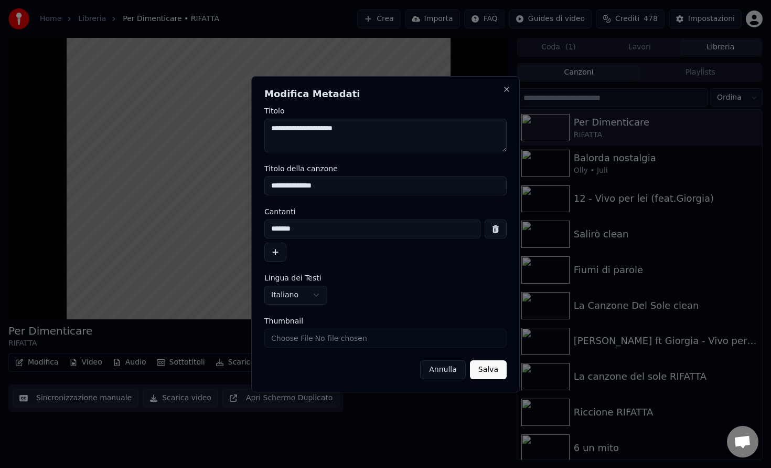
click at [488, 234] on button "button" at bounding box center [496, 228] width 22 height 19
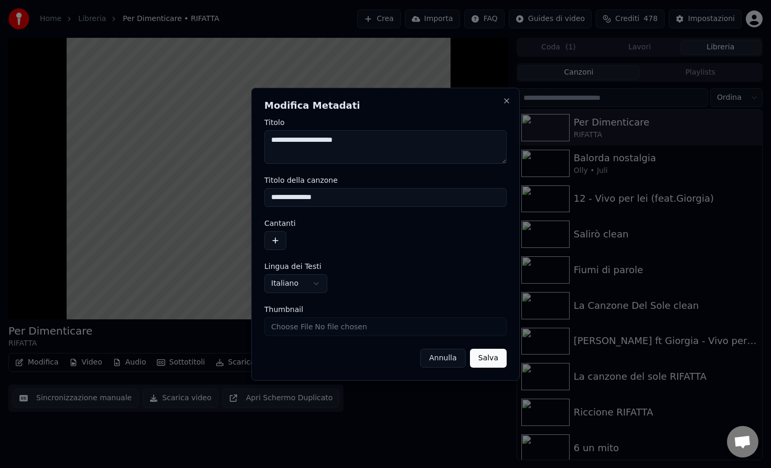
click at [358, 197] on input "**********" at bounding box center [385, 197] width 242 height 19
type input "**********"
click at [496, 359] on button "Salva" at bounding box center [488, 357] width 37 height 19
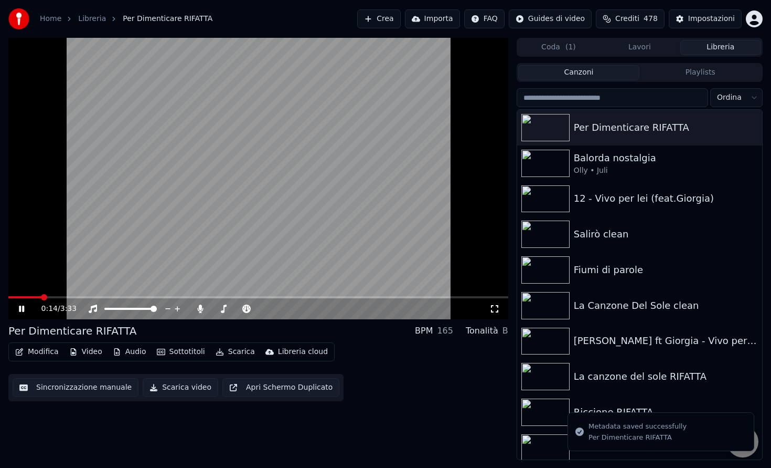
click at [19, 305] on icon at bounding box center [29, 308] width 25 height 8
click at [93, 351] on button "Video" at bounding box center [85, 351] width 41 height 15
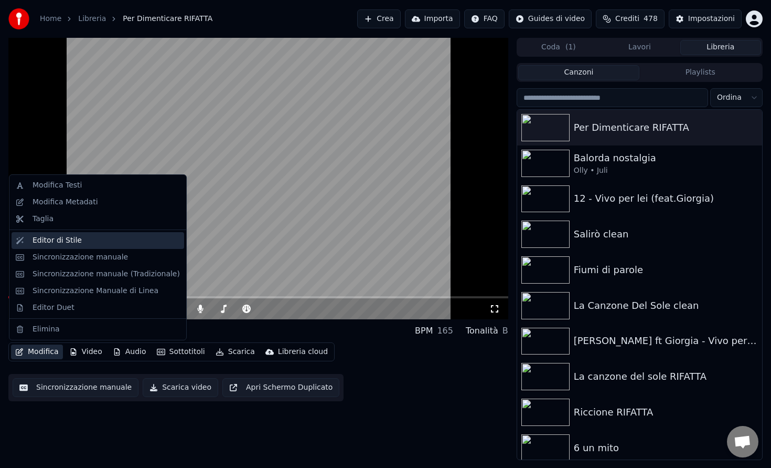
click at [91, 245] on div "Editor di Stile" at bounding box center [106, 240] width 147 height 10
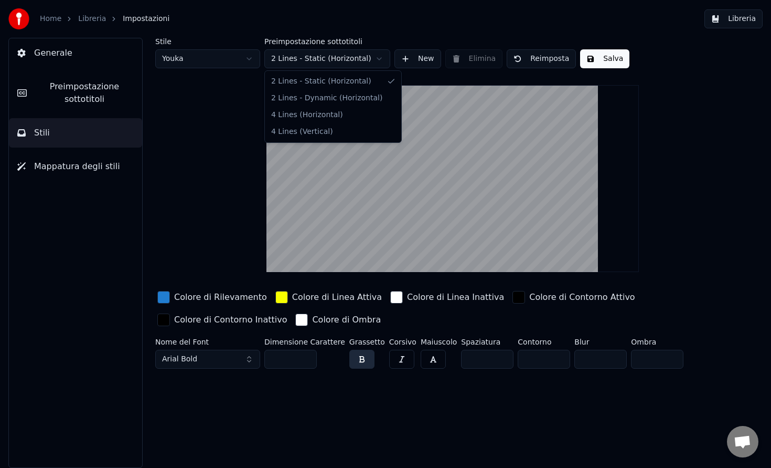
click at [315, 53] on html "Home Libreria Impostazioni Libreria Generale Preimpostazione sottotitoli Stili …" at bounding box center [385, 234] width 771 height 468
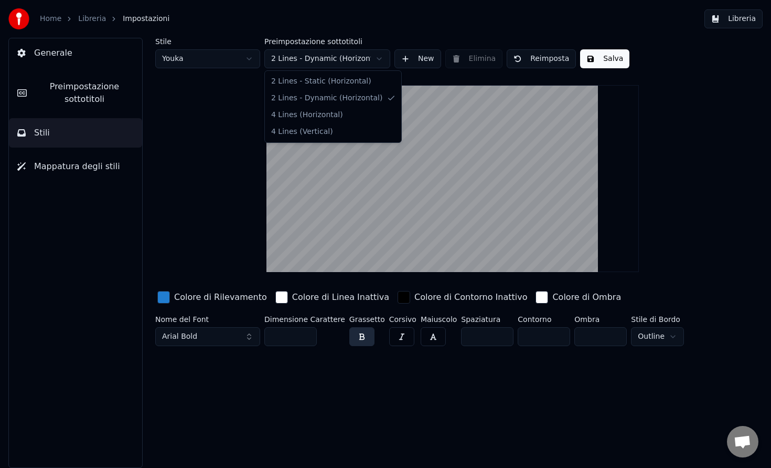
click at [335, 57] on html "Home Libreria Impostazioni Libreria Generale Preimpostazione sottotitoli Stili …" at bounding box center [385, 234] width 771 height 468
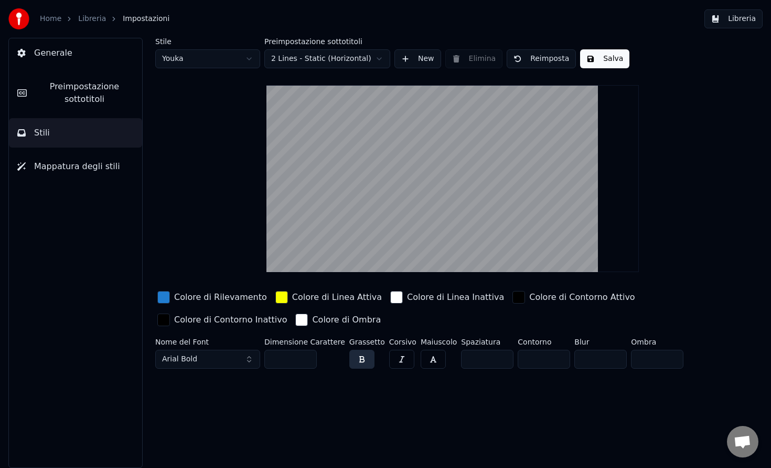
click at [331, 62] on html "Home Libreria Impostazioni Libreria Generale Preimpostazione sottotitoli Stili …" at bounding box center [385, 234] width 771 height 468
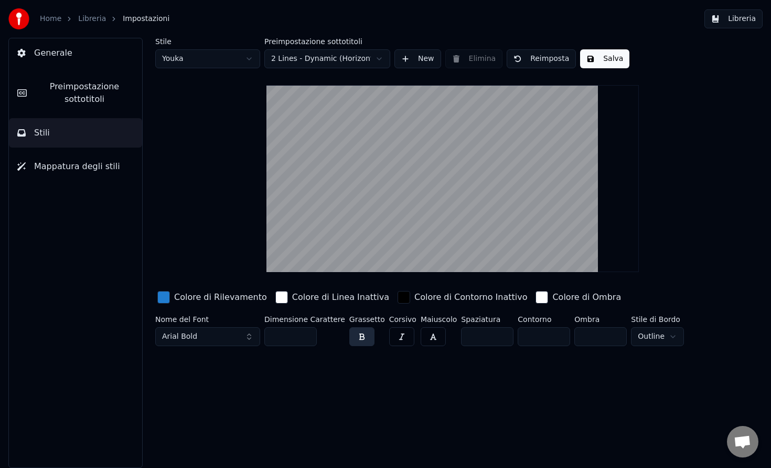
click at [329, 65] on html "Home Libreria Impostazioni Libreria Generale Preimpostazione sottotitoli Stili …" at bounding box center [385, 234] width 771 height 468
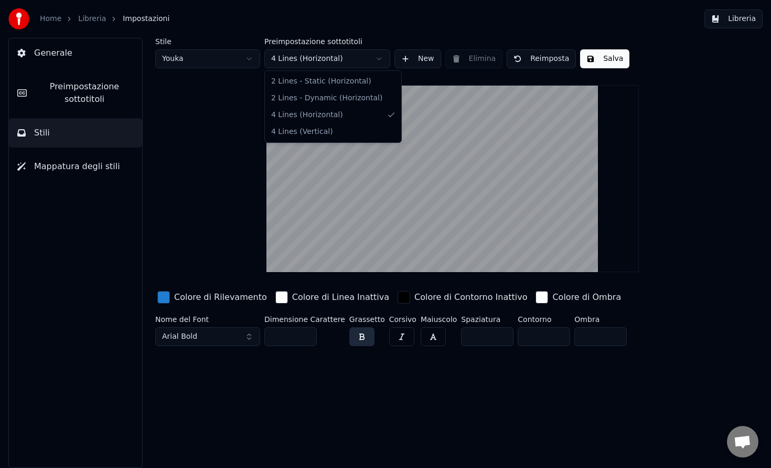
click at [334, 52] on html "Home Libreria Impostazioni Libreria Generale Preimpostazione sottotitoli Stili …" at bounding box center [385, 234] width 771 height 468
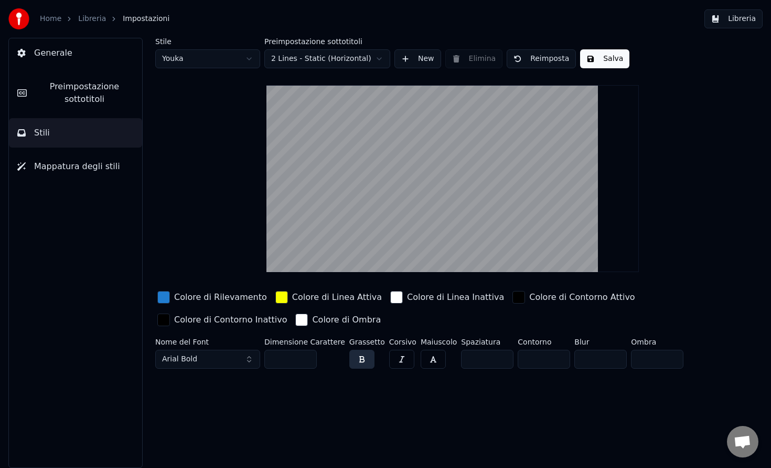
click at [108, 171] on span "Mappatura degli stili" at bounding box center [77, 166] width 86 height 13
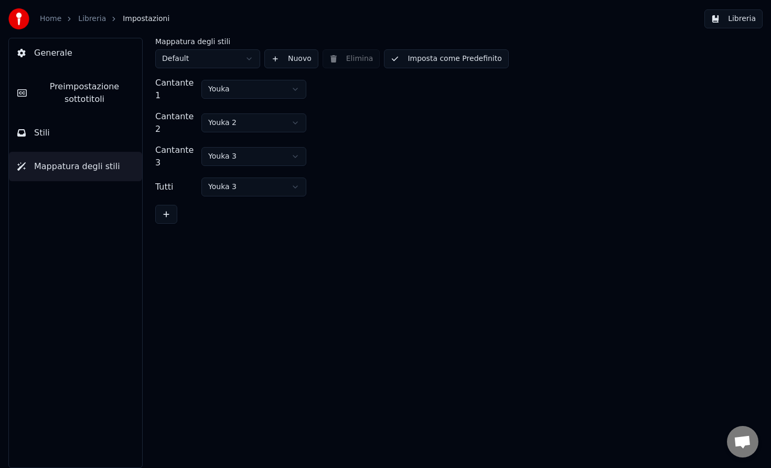
click at [83, 140] on button "Stili" at bounding box center [75, 132] width 133 height 29
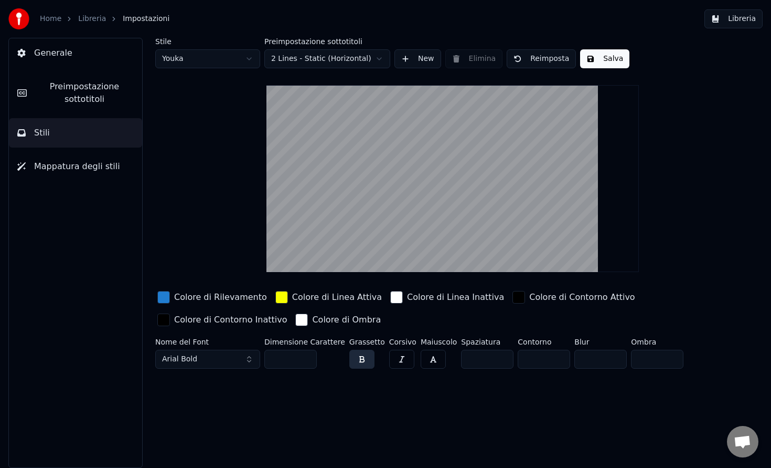
click at [97, 100] on span "Preimpostazione sottotitoli" at bounding box center [84, 92] width 99 height 25
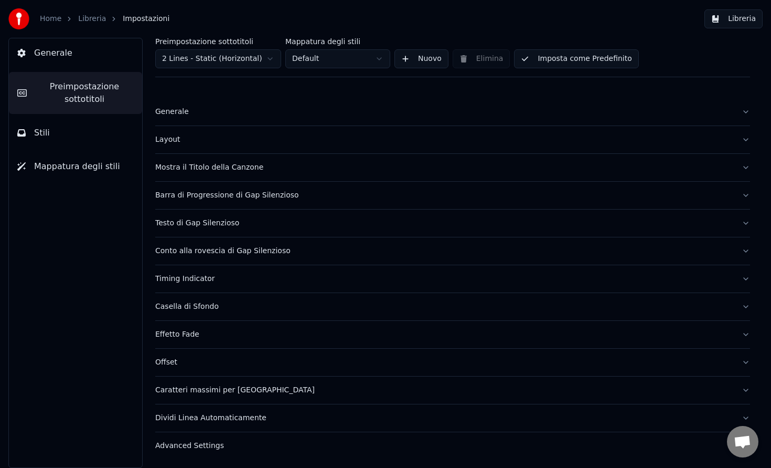
click at [725, 20] on button "Libreria" at bounding box center [734, 18] width 58 height 19
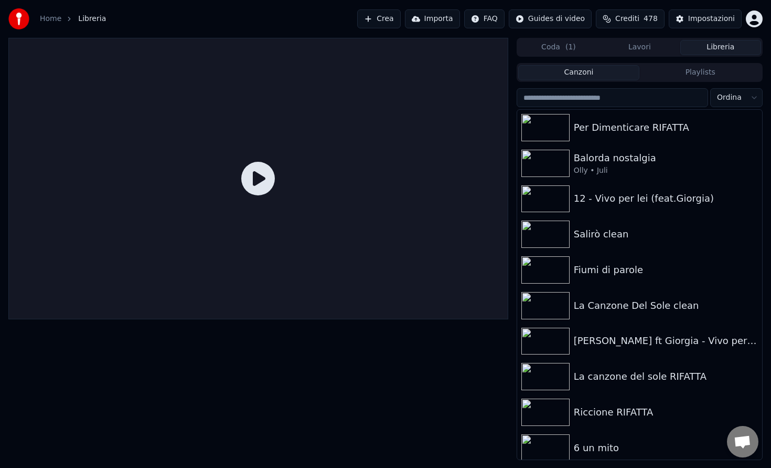
click at [252, 185] on icon at bounding box center [258, 179] width 34 height 34
click at [638, 136] on div "Per Dimenticare RIFATTA" at bounding box center [639, 128] width 245 height 36
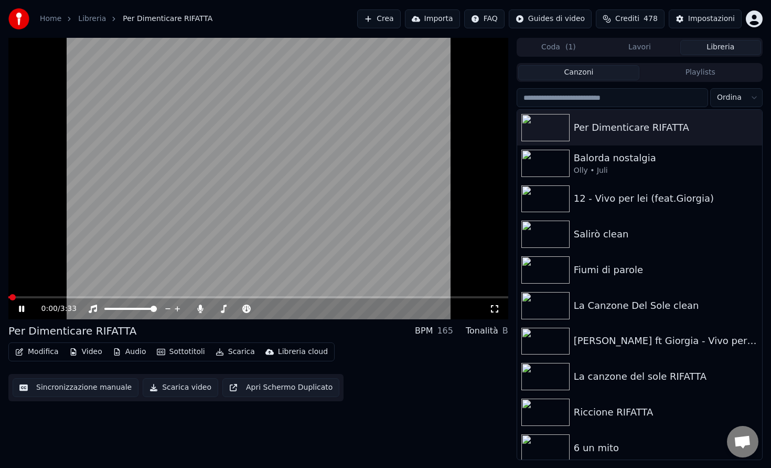
click at [189, 296] on span at bounding box center [258, 297] width 500 height 2
click at [106, 297] on span at bounding box center [57, 297] width 98 height 2
click at [62, 298] on div "0:43 / 3:33" at bounding box center [258, 308] width 500 height 21
click at [23, 310] on icon at bounding box center [21, 308] width 5 height 6
click at [40, 353] on button "Modifica" at bounding box center [37, 351] width 52 height 15
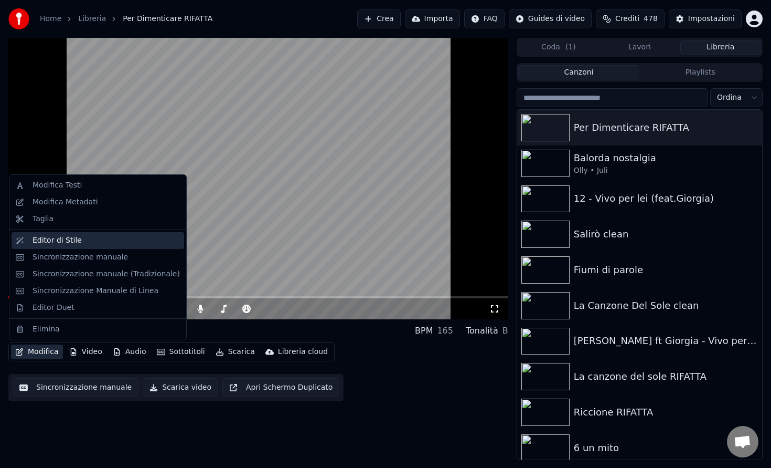
click at [77, 242] on div "Editor di Stile" at bounding box center [57, 240] width 49 height 10
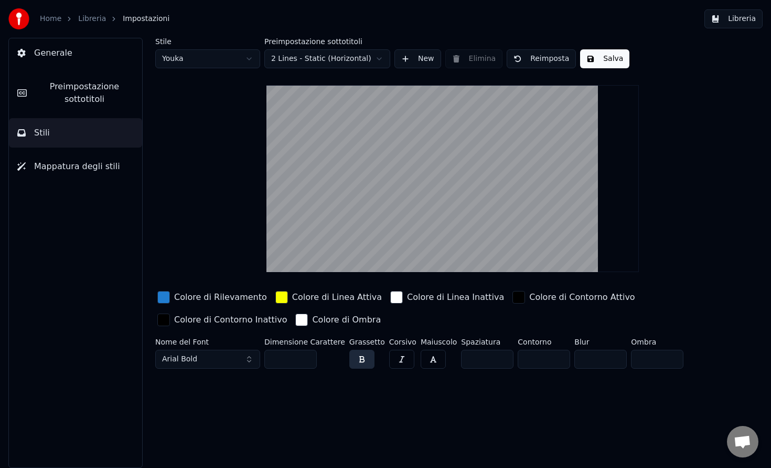
click at [75, 89] on span "Preimpostazione sottotitoli" at bounding box center [84, 92] width 99 height 25
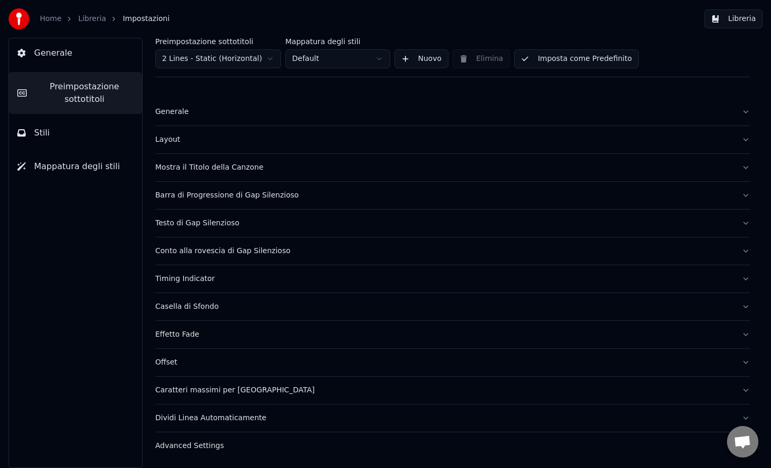
click at [210, 113] on div "Generale" at bounding box center [444, 112] width 578 height 10
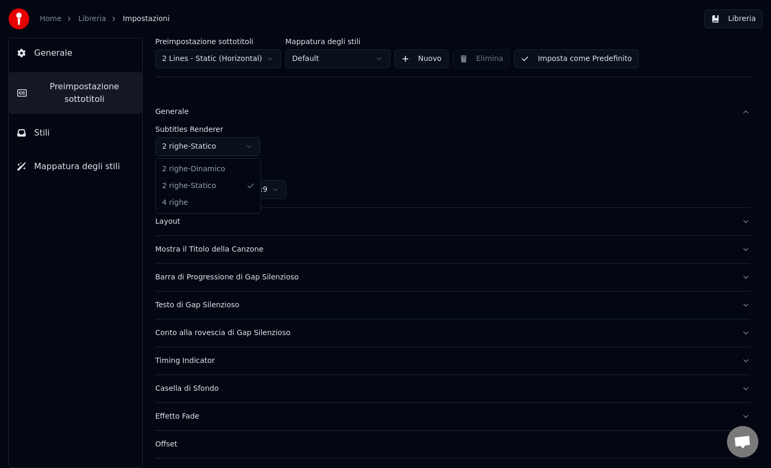
click at [240, 146] on html "Home Libreria Impostazioni Libreria Generale Preimpostazione sottotitoli Stili …" at bounding box center [385, 234] width 771 height 468
click at [297, 143] on html "Home Libreria Impostazioni Libreria Generale Preimpostazione sottotitoli Stili …" at bounding box center [385, 234] width 771 height 468
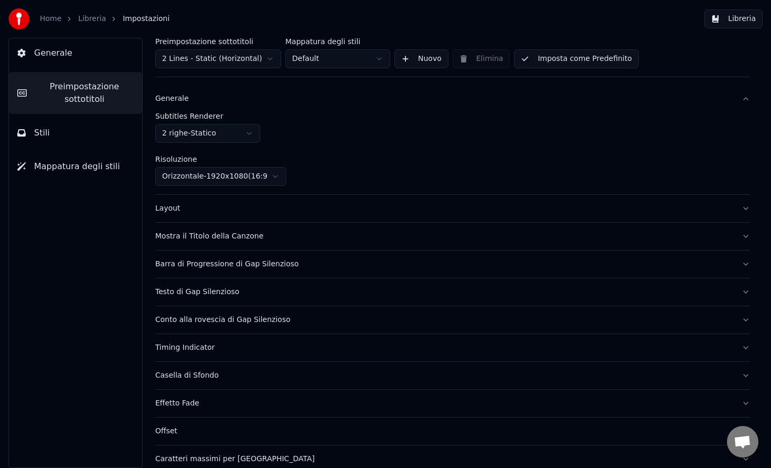
click at [236, 244] on button "Mostra il Titolo della Canzone" at bounding box center [452, 236] width 595 height 27
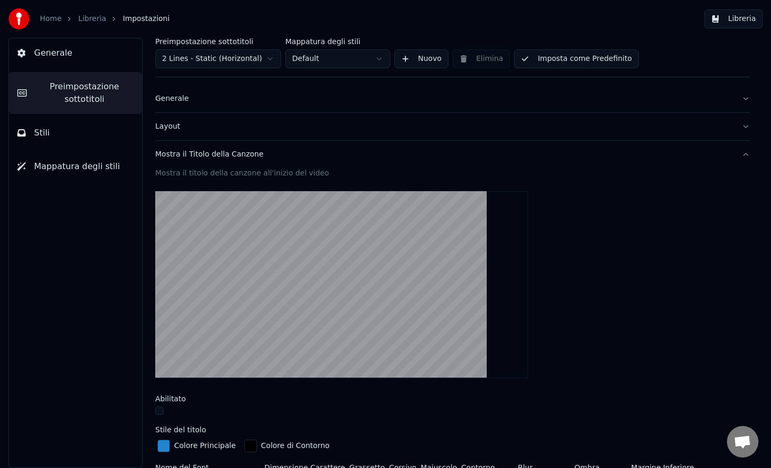
scroll to position [24, 0]
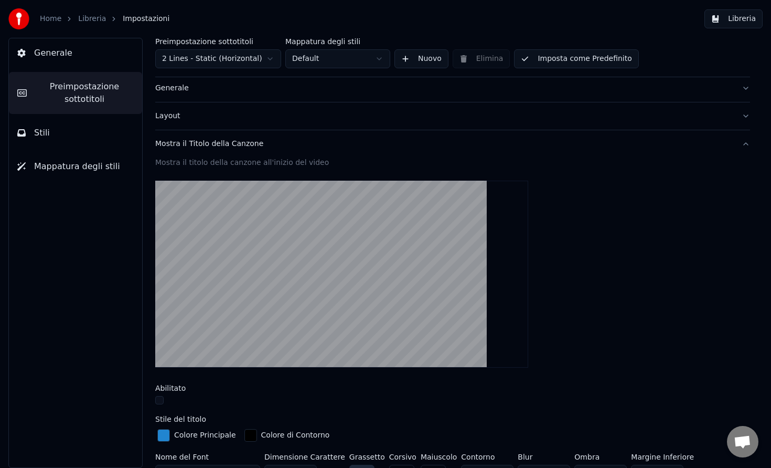
click at [235, 147] on div "Mostra il Titolo della Canzone" at bounding box center [444, 144] width 578 height 10
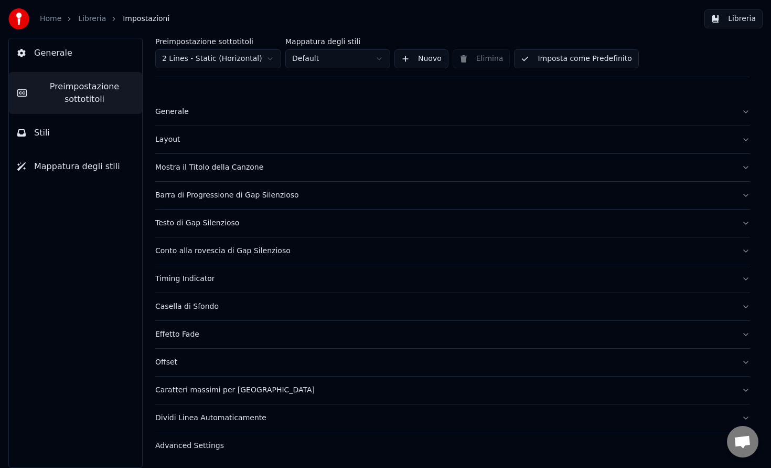
scroll to position [0, 0]
click at [240, 197] on div "Barra di Progressione di Gap Silenzioso" at bounding box center [444, 195] width 578 height 10
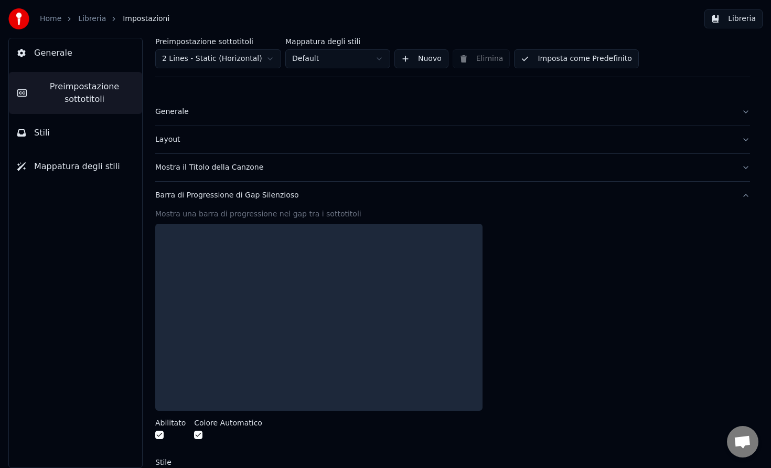
click at [245, 192] on div "Barra di Progressione di Gap Silenzioso" at bounding box center [444, 195] width 578 height 10
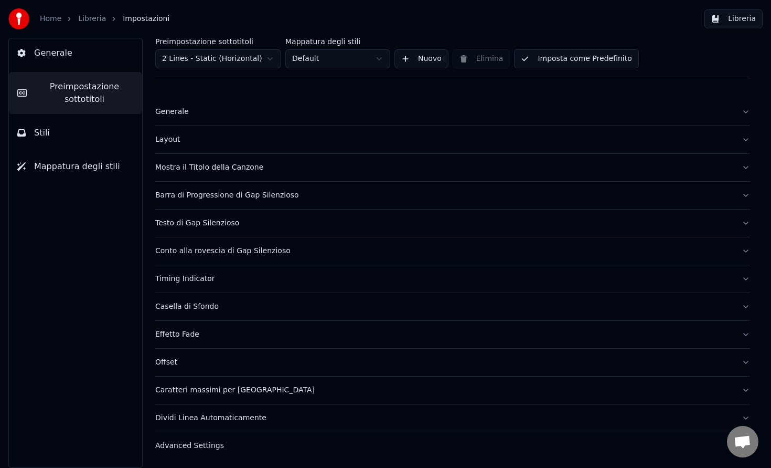
click at [62, 130] on button "Stili" at bounding box center [75, 132] width 133 height 29
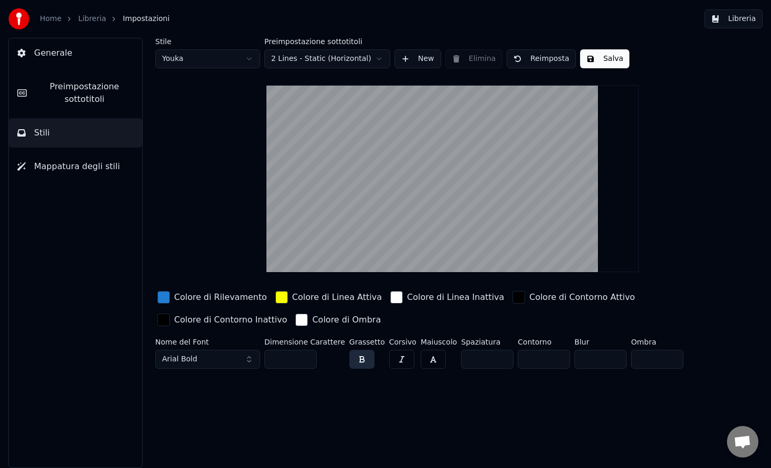
drag, startPoint x: 390, startPoint y: 243, endPoint x: 388, endPoint y: 211, distance: 31.6
click at [389, 211] on video at bounding box center [453, 178] width 373 height 187
click at [83, 91] on span "Preimpostazione sottotitoli" at bounding box center [84, 92] width 99 height 25
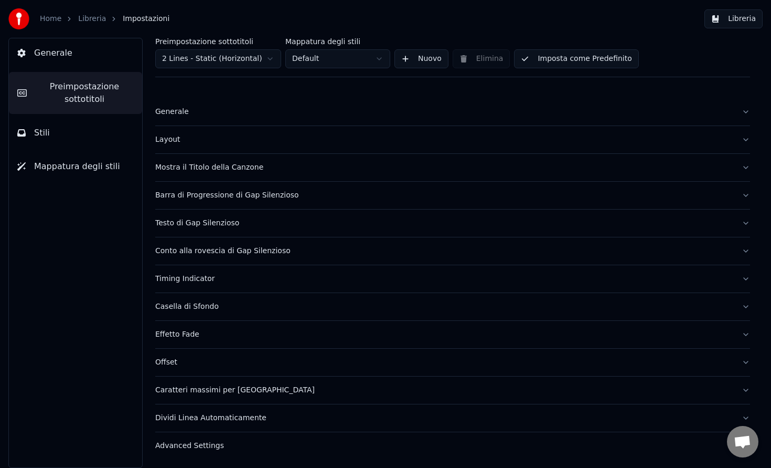
click at [187, 142] on div "Layout" at bounding box center [444, 139] width 578 height 10
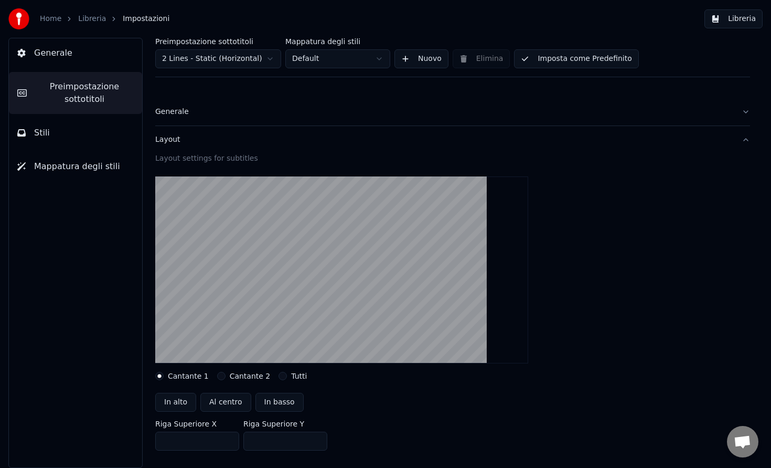
scroll to position [1, 0]
click at [224, 399] on button "Al centro" at bounding box center [225, 401] width 51 height 19
type input "***"
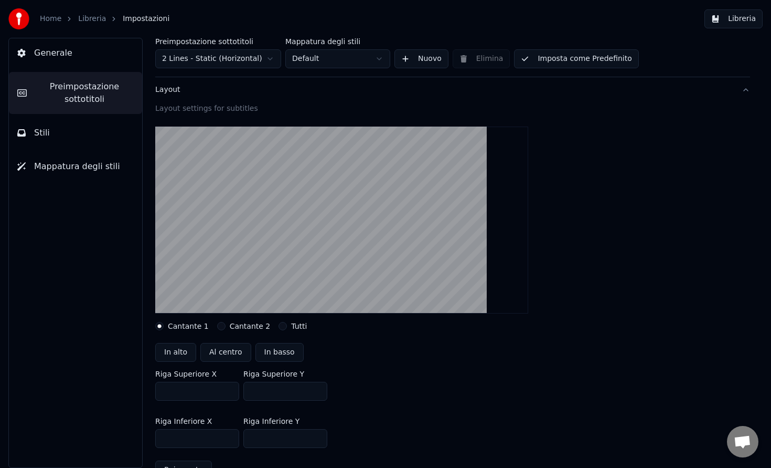
scroll to position [75, 0]
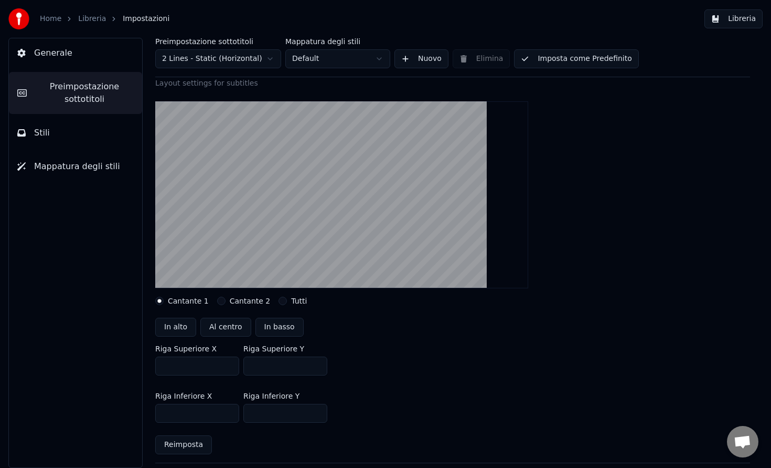
click at [184, 324] on button "In alto" at bounding box center [175, 326] width 41 height 19
type input "***"
click at [266, 332] on button "In basso" at bounding box center [280, 326] width 48 height 19
type input "***"
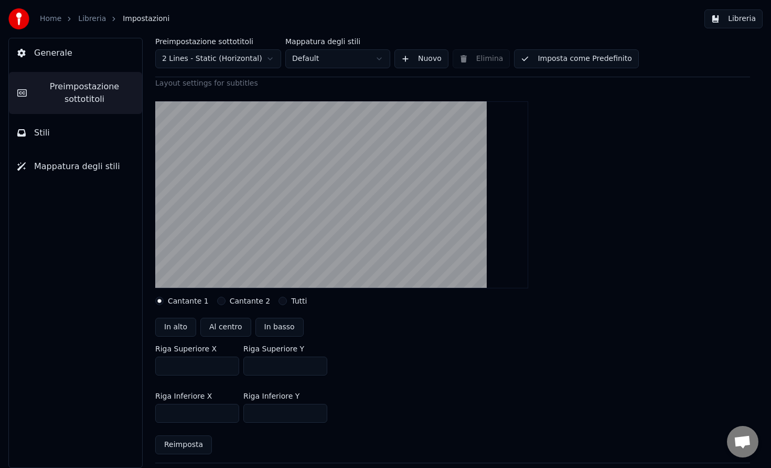
type input "***"
click at [222, 305] on div "Layout settings for subtitles Cantante 1 Cantante 2 Tutti In alto Al centro In …" at bounding box center [452, 270] width 595 height 384
click at [219, 303] on button "Cantante 2" at bounding box center [221, 301] width 8 height 8
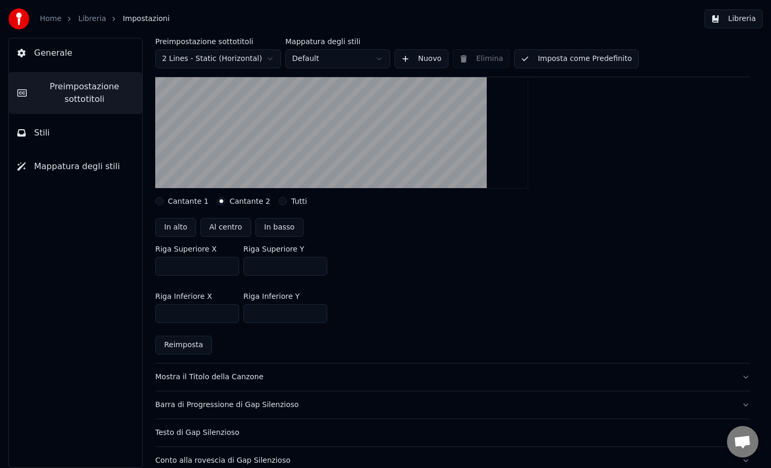
scroll to position [180, 0]
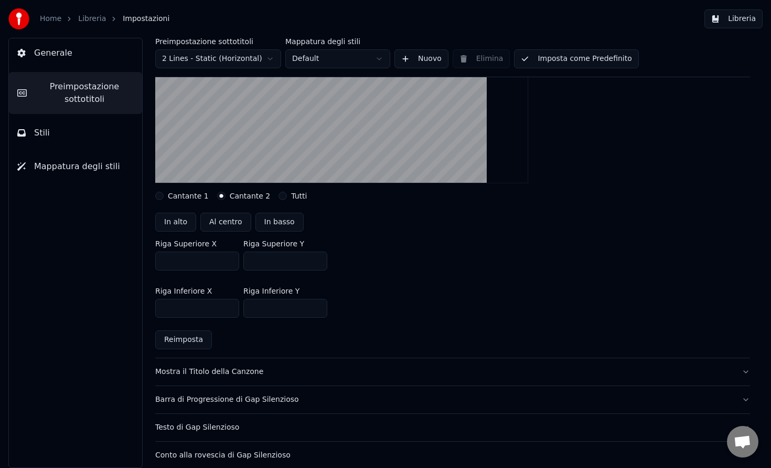
click at [340, 368] on div "Mostra il Titolo della Canzone" at bounding box center [444, 371] width 578 height 10
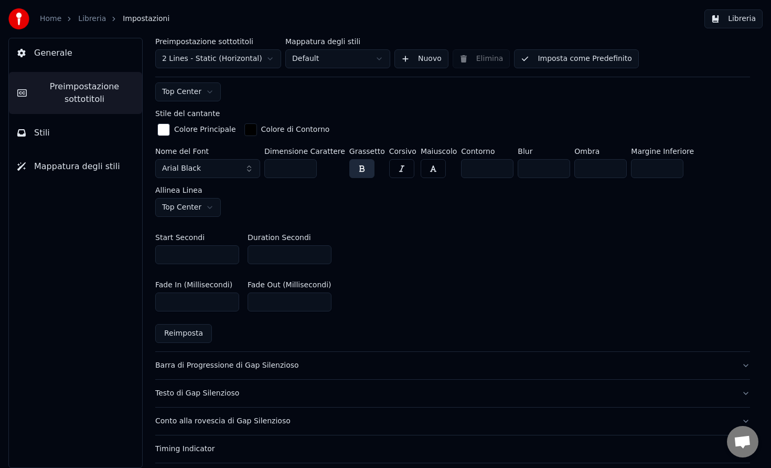
scroll to position [446, 0]
click at [262, 387] on div "Testo di Gap Silenzioso" at bounding box center [444, 392] width 578 height 10
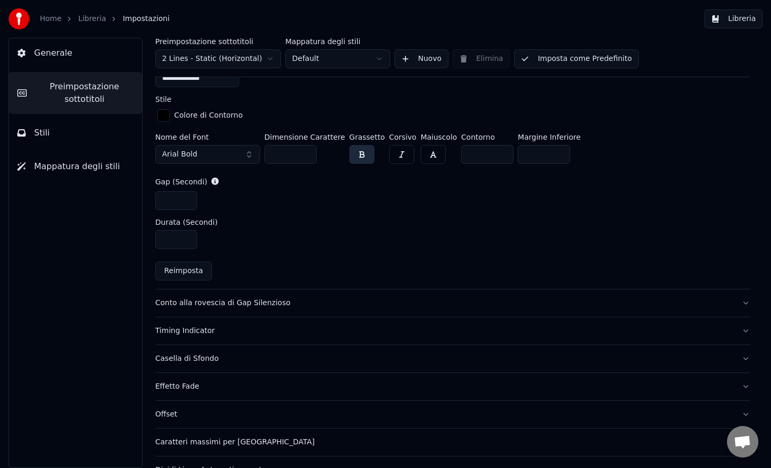
click at [271, 300] on div "Conto alla rovescia di Gap Silenzioso" at bounding box center [444, 303] width 578 height 10
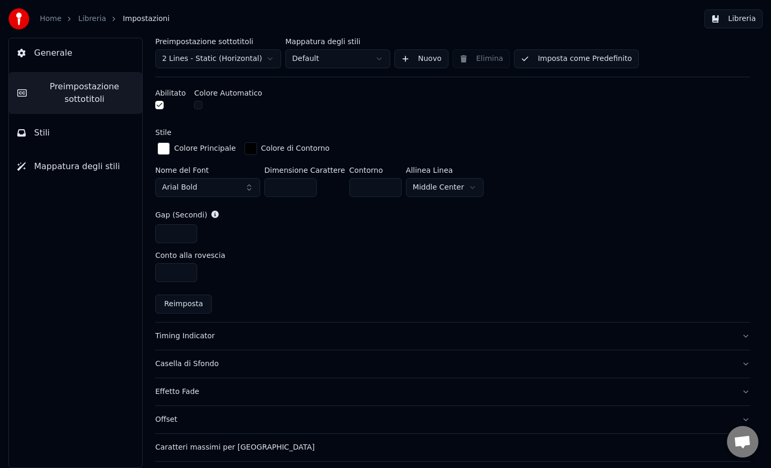
scroll to position [395, 0]
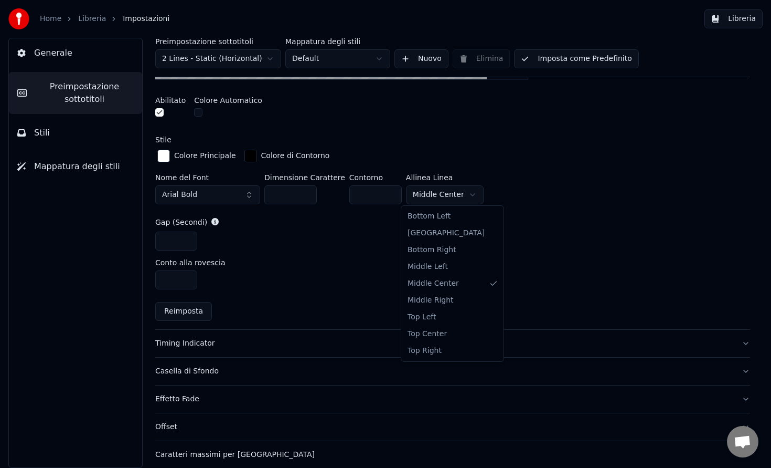
click at [459, 189] on html "Home Libreria Impostazioni Libreria Generale Preimpostazione sottotitoli Stili …" at bounding box center [385, 234] width 771 height 468
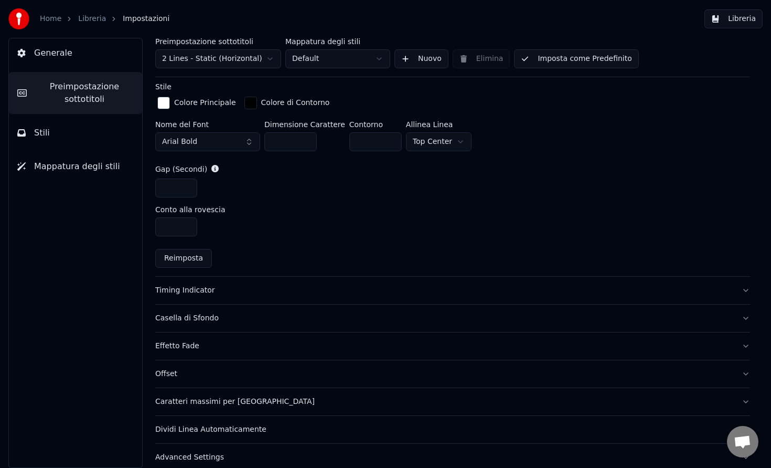
scroll to position [458, 0]
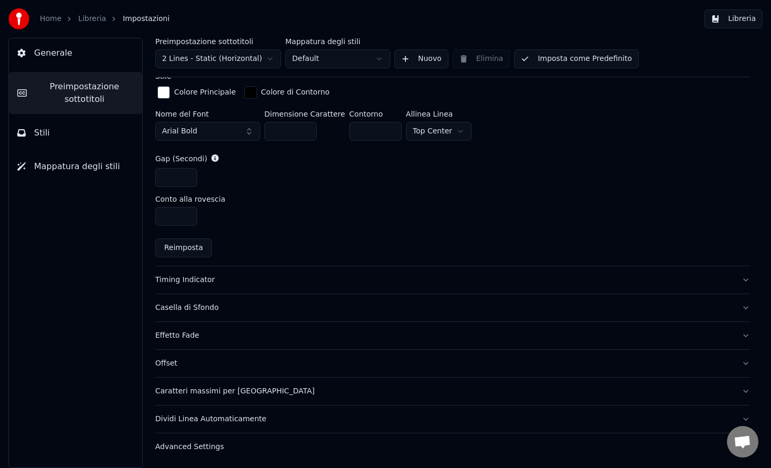
click at [218, 446] on div "Advanced Settings" at bounding box center [444, 446] width 578 height 10
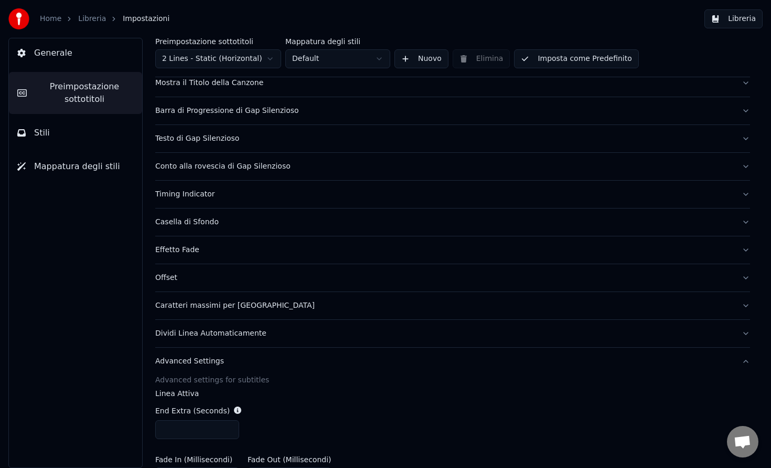
scroll to position [78, 0]
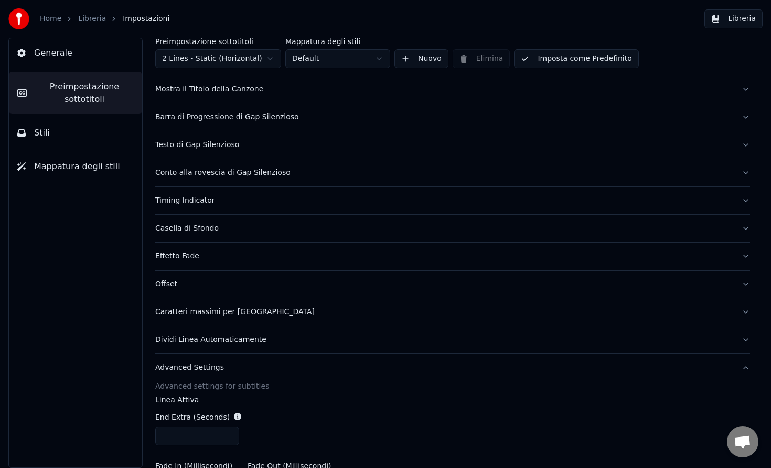
click at [238, 313] on div "Caratteri massimi per riga" at bounding box center [444, 311] width 578 height 10
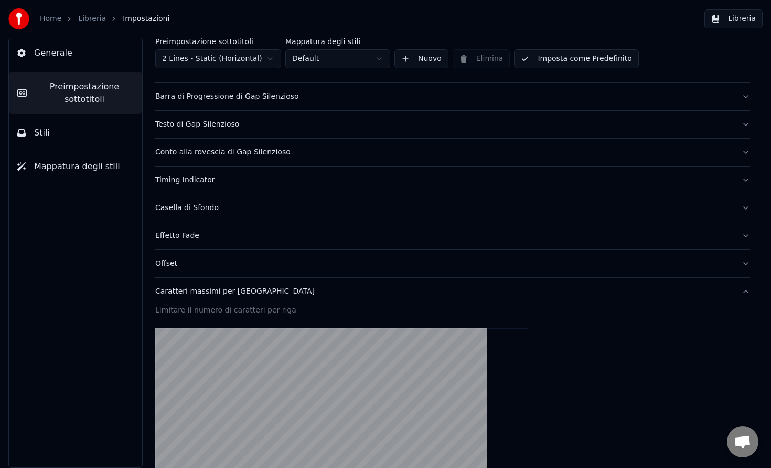
scroll to position [91, 0]
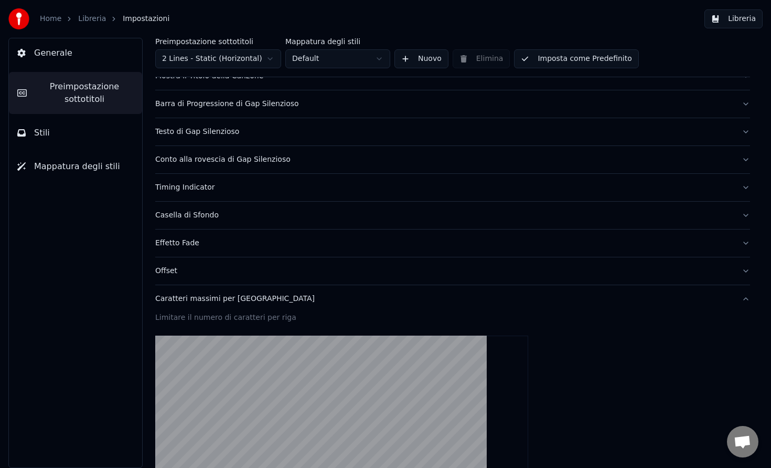
click at [219, 216] on div "Casella di Sfondo" at bounding box center [444, 215] width 578 height 10
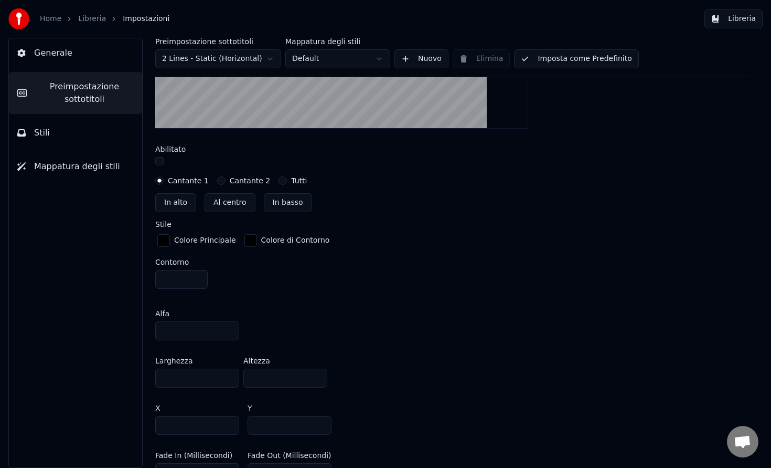
scroll to position [0, 0]
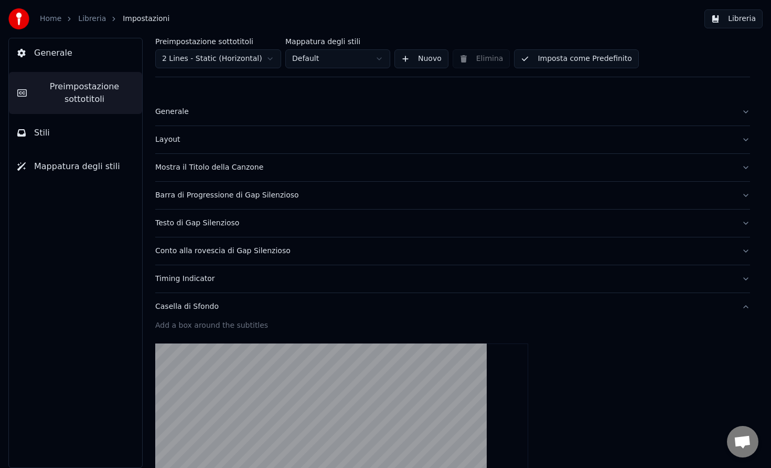
click at [182, 115] on div "Generale" at bounding box center [444, 112] width 578 height 10
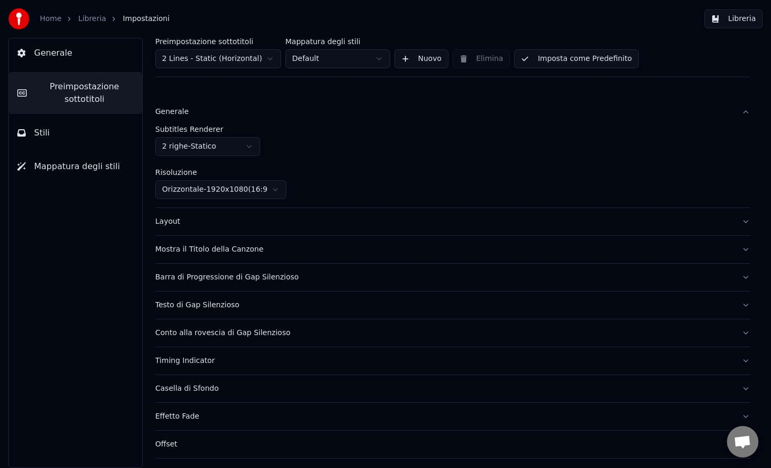
click at [229, 60] on html "Home Libreria Impostazioni Libreria Generale Preimpostazione sottotitoli Stili …" at bounding box center [385, 234] width 771 height 468
click at [205, 147] on html "Home Libreria Impostazioni Libreria Generale Preimpostazione sottotitoli Stili …" at bounding box center [385, 234] width 771 height 468
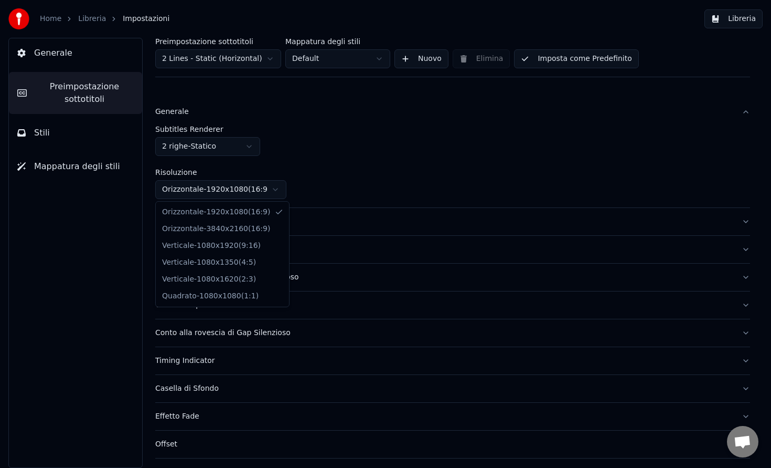
click at [221, 188] on html "Home Libreria Impostazioni Libreria Generale Preimpostazione sottotitoli Stili …" at bounding box center [385, 234] width 771 height 468
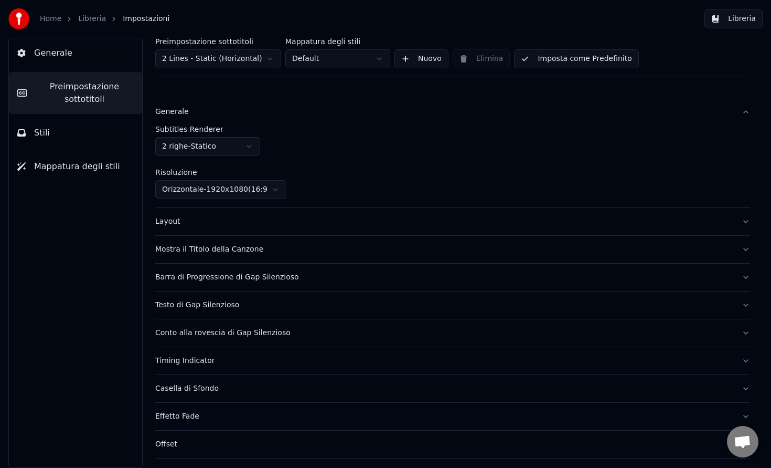
click at [279, 247] on div "Mostra il Titolo della Canzone" at bounding box center [444, 249] width 578 height 10
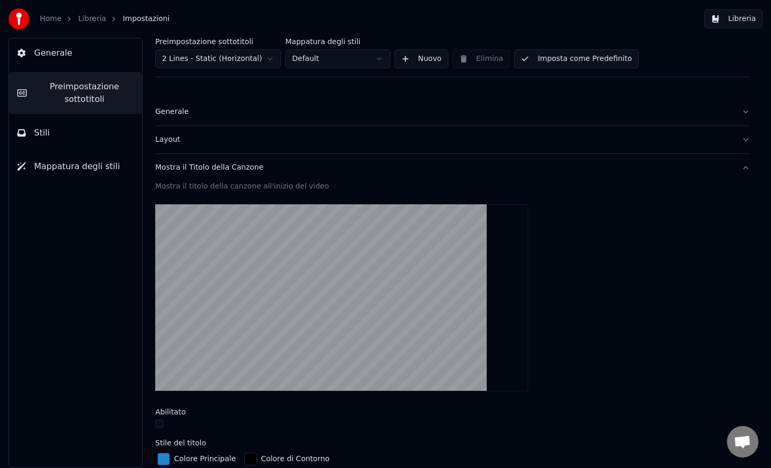
click at [226, 175] on button "Mostra il Titolo della Canzone" at bounding box center [452, 167] width 595 height 27
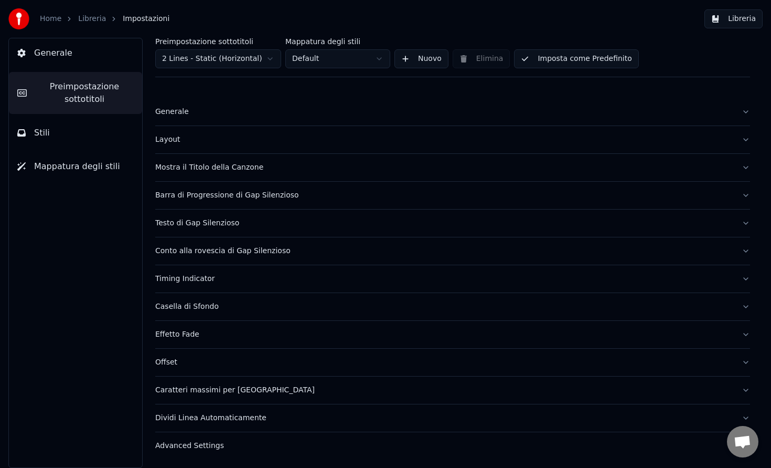
click at [748, 20] on button "Libreria" at bounding box center [734, 18] width 58 height 19
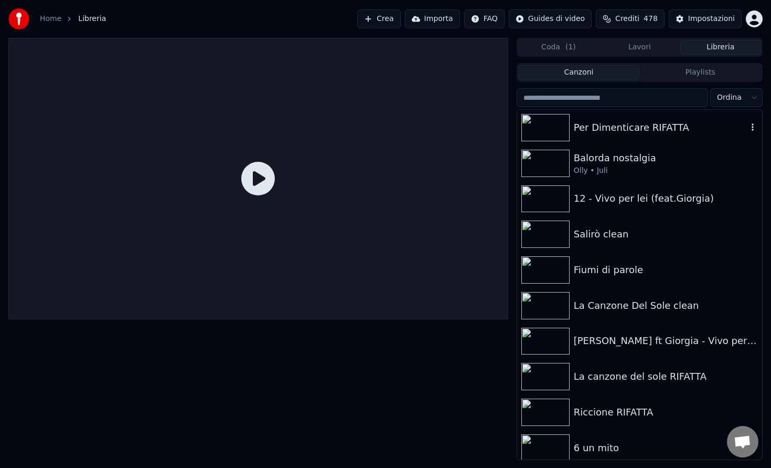
click at [584, 121] on div "Per Dimenticare RIFATTA" at bounding box center [661, 127] width 174 height 15
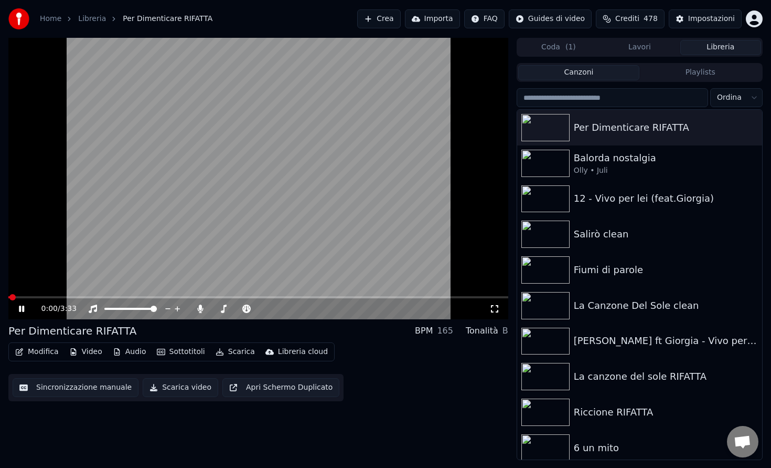
click at [139, 281] on video at bounding box center [258, 178] width 500 height 281
click at [59, 298] on div "0:00 / 3:33" at bounding box center [258, 308] width 500 height 21
click at [17, 312] on icon at bounding box center [29, 308] width 25 height 8
click at [36, 298] on span at bounding box center [258, 297] width 500 height 2
click at [21, 296] on span at bounding box center [24, 297] width 32 height 2
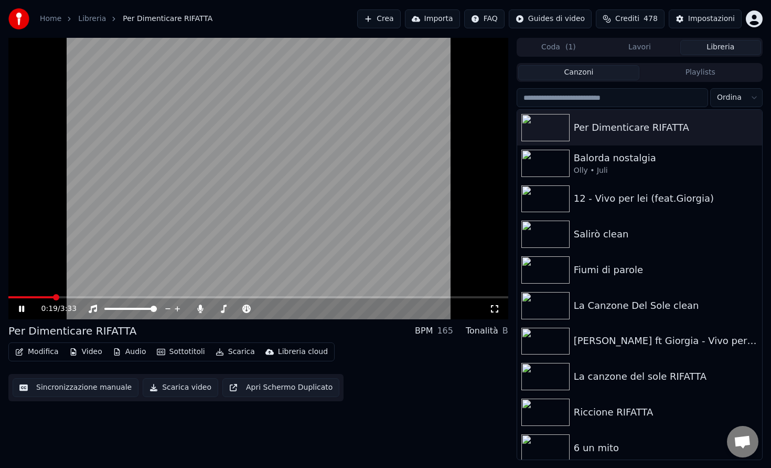
click at [20, 309] on icon at bounding box center [21, 308] width 5 height 6
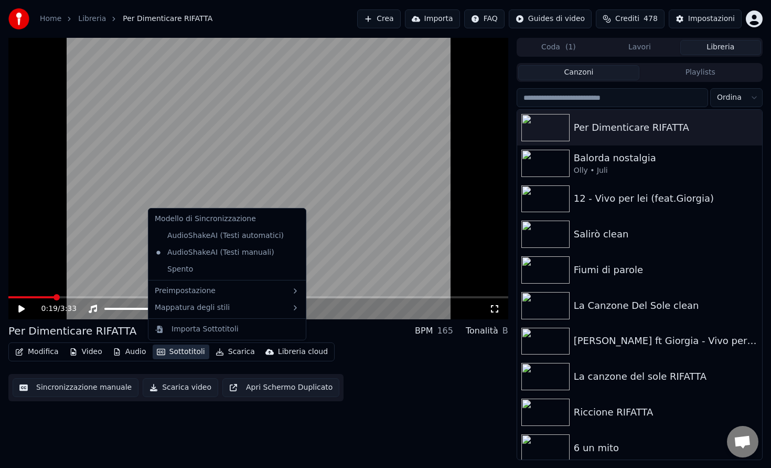
click at [171, 355] on button "Sottotitoli" at bounding box center [181, 351] width 57 height 15
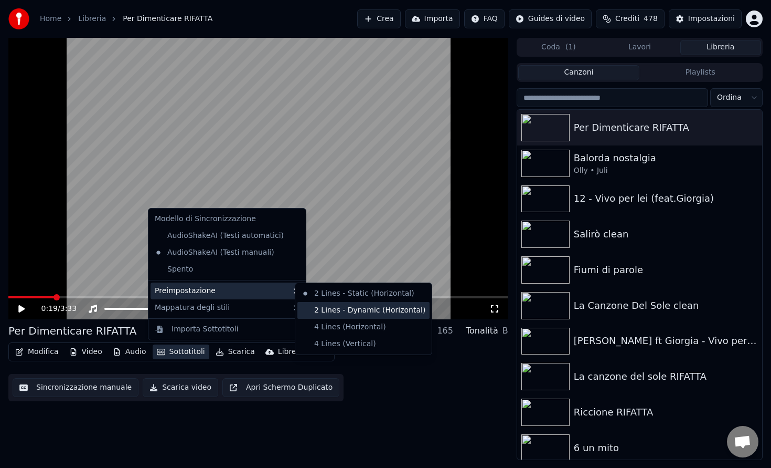
click at [357, 309] on div "2 Lines - Dynamic (Horizontal)" at bounding box center [364, 310] width 132 height 17
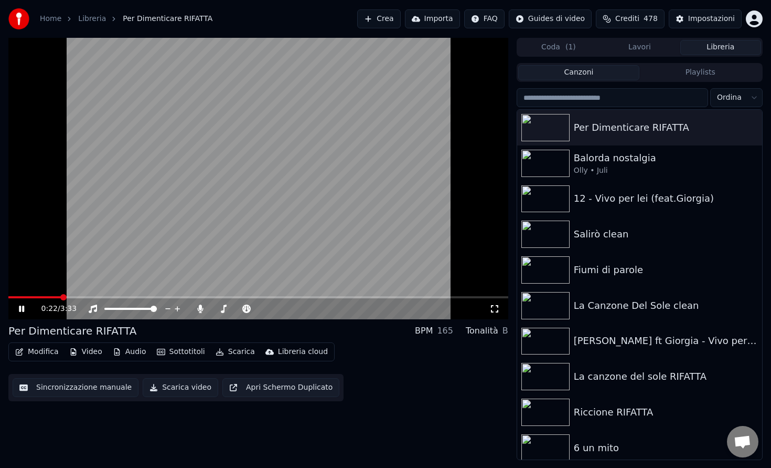
click at [35, 292] on video at bounding box center [258, 178] width 500 height 281
click at [34, 298] on span at bounding box center [35, 297] width 54 height 2
click at [13, 313] on div "0:11 / 3:33" at bounding box center [259, 308] width 492 height 10
click at [21, 307] on icon at bounding box center [21, 308] width 6 height 7
click at [175, 351] on button "Sottotitoli" at bounding box center [181, 351] width 57 height 15
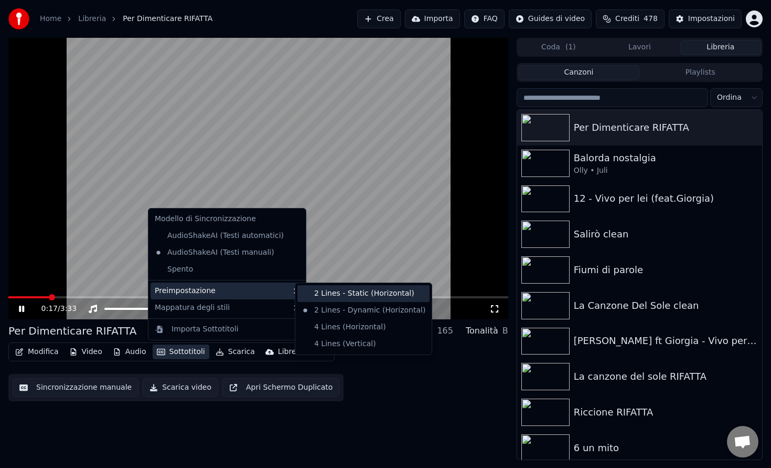
click at [343, 299] on div "2 Lines - Static (Horizontal)" at bounding box center [364, 293] width 132 height 17
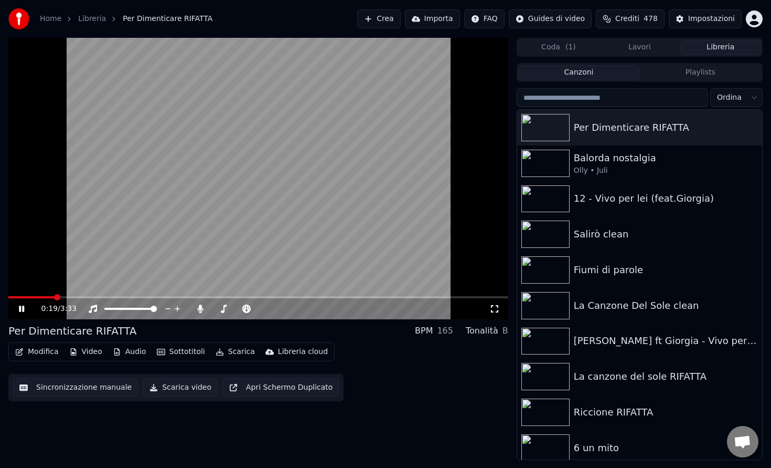
click at [24, 304] on icon at bounding box center [29, 308] width 25 height 8
click at [37, 352] on button "Modifica" at bounding box center [37, 351] width 52 height 15
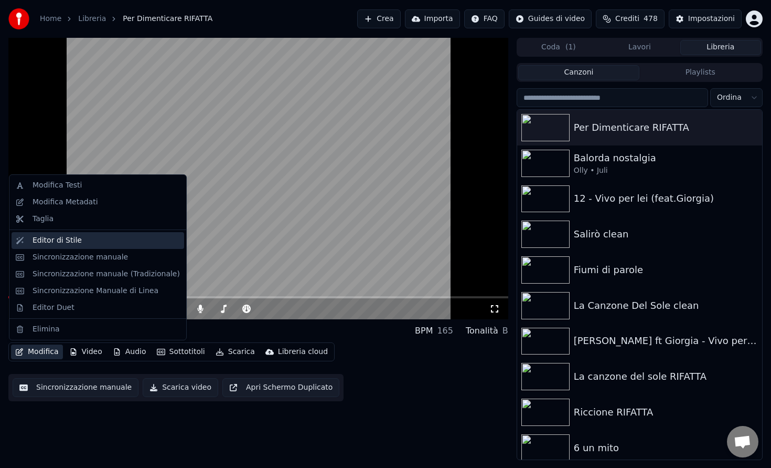
click at [73, 246] on div "Editor di Stile" at bounding box center [98, 240] width 173 height 17
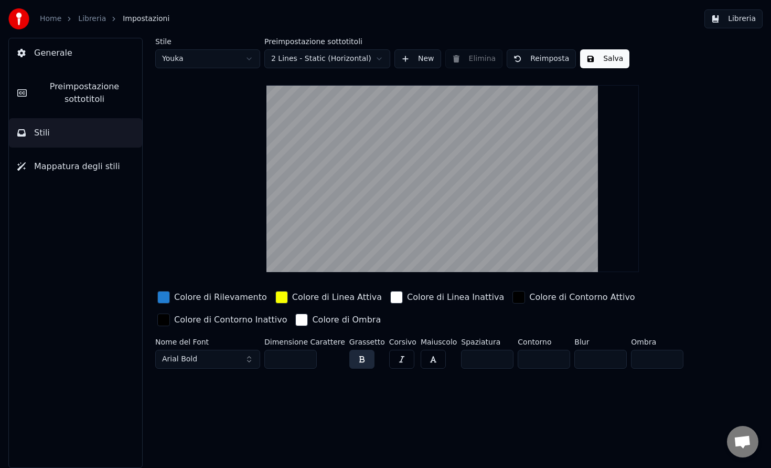
click at [417, 57] on button "New" at bounding box center [418, 58] width 47 height 19
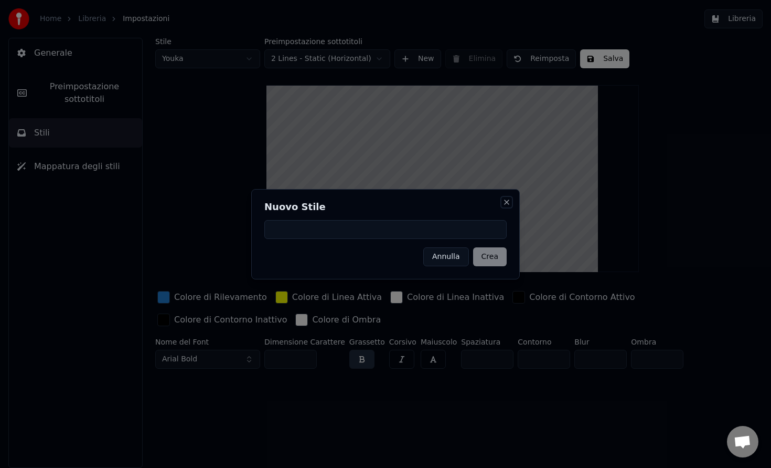
click at [507, 202] on button "Close" at bounding box center [507, 202] width 8 height 8
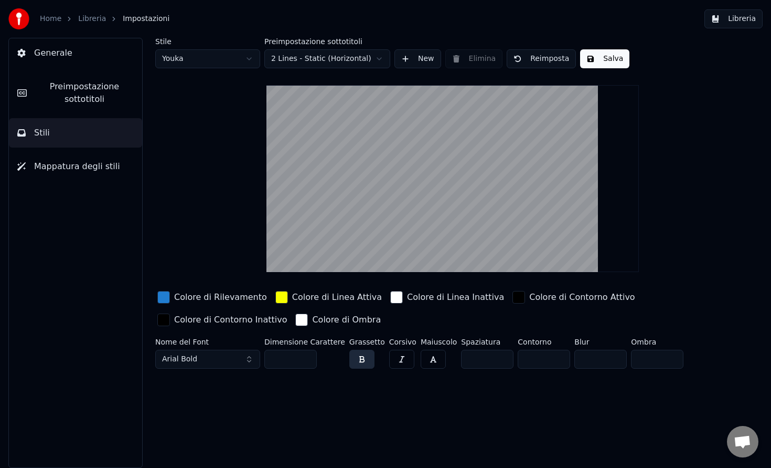
click at [107, 89] on span "Preimpostazione sottotitoli" at bounding box center [84, 92] width 99 height 25
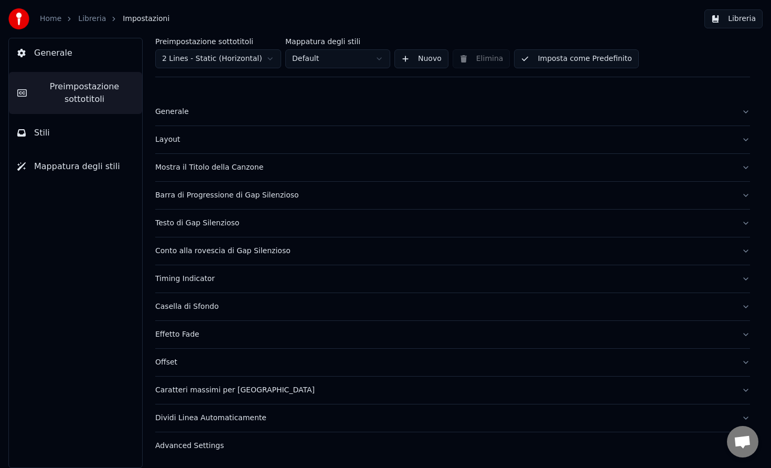
click at [192, 110] on div "Generale" at bounding box center [444, 112] width 578 height 10
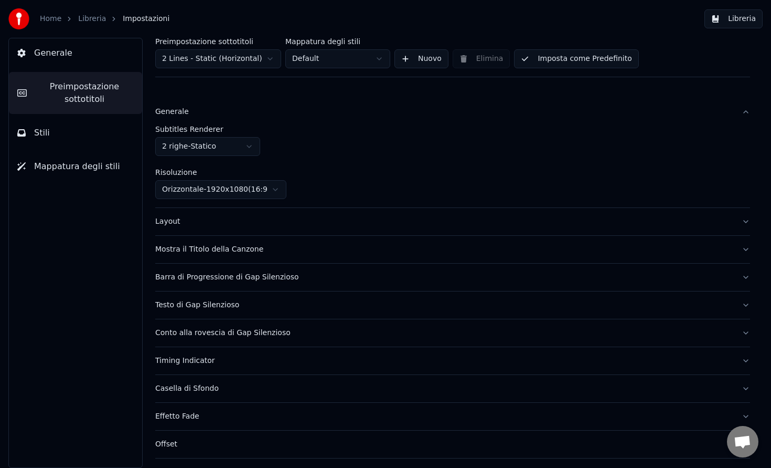
scroll to position [23, 0]
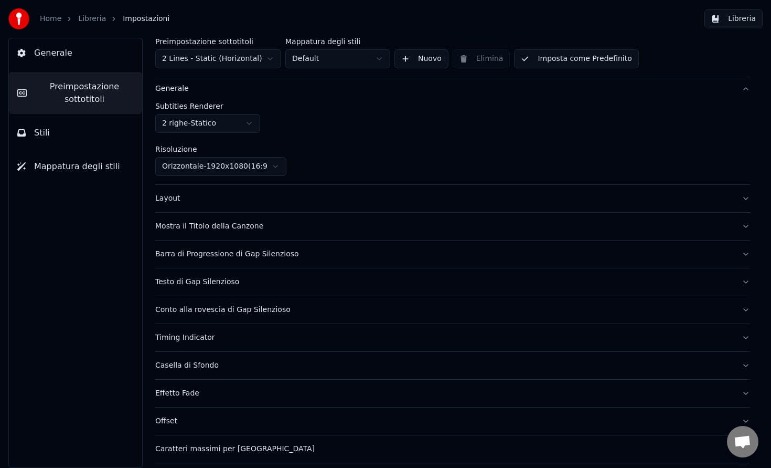
click at [286, 196] on div "Layout" at bounding box center [444, 198] width 578 height 10
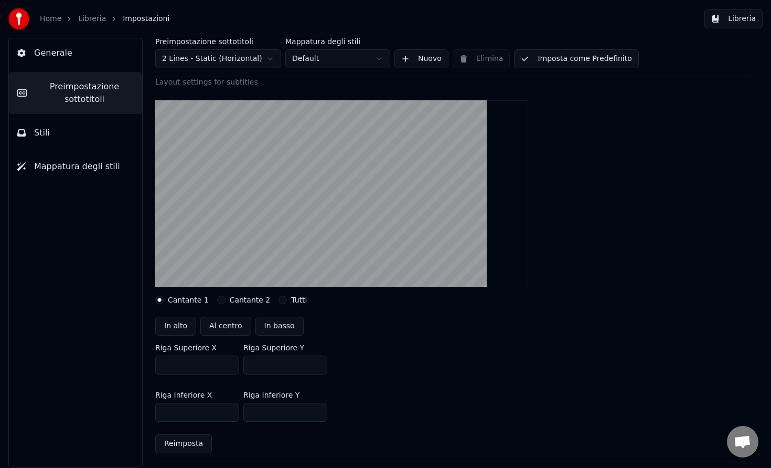
scroll to position [84, 0]
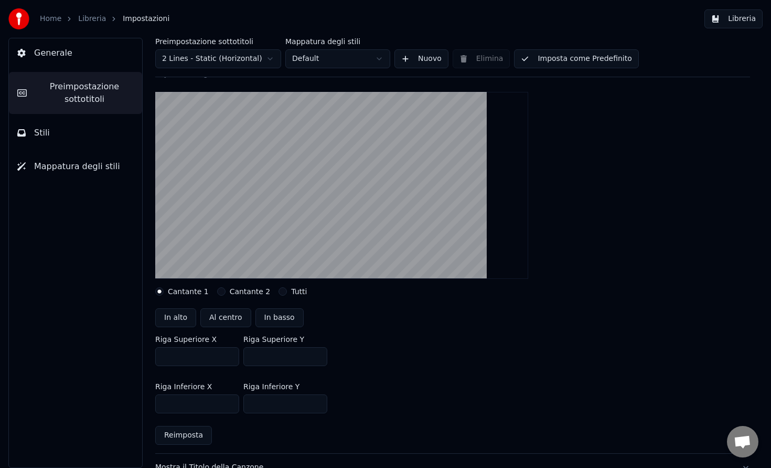
click at [223, 316] on button "Al centro" at bounding box center [225, 317] width 51 height 19
type input "***"
click at [718, 25] on button "Libreria" at bounding box center [734, 18] width 58 height 19
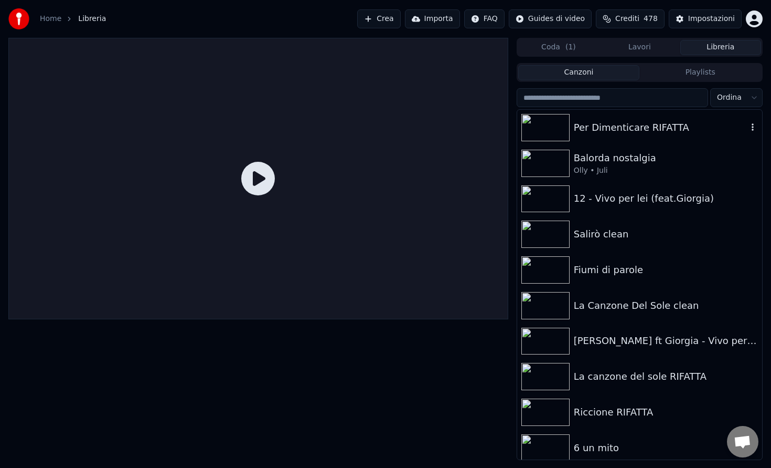
click at [587, 136] on div "Per Dimenticare RIFATTA" at bounding box center [639, 128] width 245 height 36
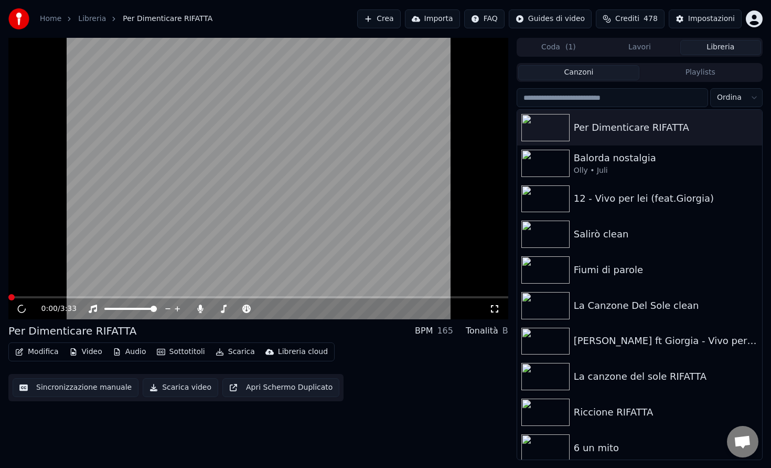
click at [292, 184] on video at bounding box center [258, 178] width 500 height 281
click at [84, 296] on span at bounding box center [258, 297] width 500 height 2
click at [99, 248] on video at bounding box center [258, 178] width 500 height 281
click at [44, 293] on video at bounding box center [258, 178] width 500 height 281
click at [38, 297] on span at bounding box center [47, 297] width 78 height 2
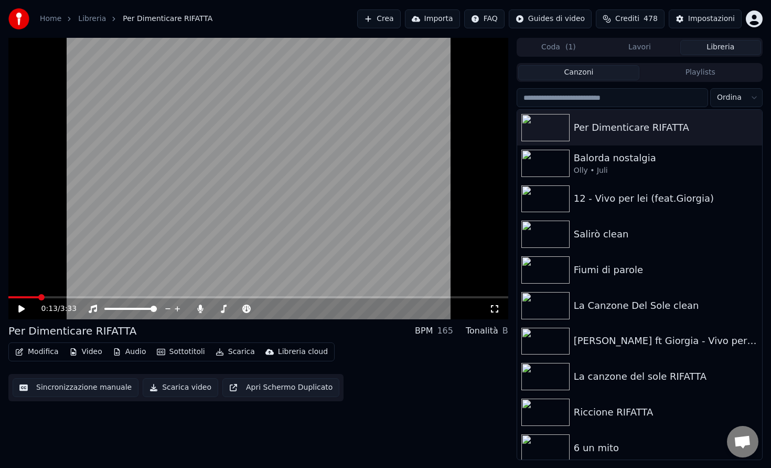
click at [44, 264] on video at bounding box center [258, 178] width 500 height 281
click at [19, 311] on icon at bounding box center [21, 308] width 5 height 6
click at [184, 351] on button "Sottotitoli" at bounding box center [181, 351] width 57 height 15
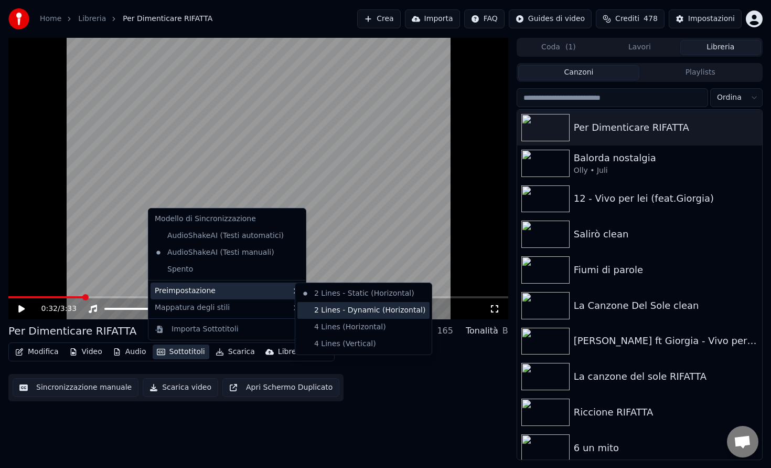
click at [338, 309] on div "2 Lines - Dynamic (Horizontal)" at bounding box center [364, 310] width 132 height 17
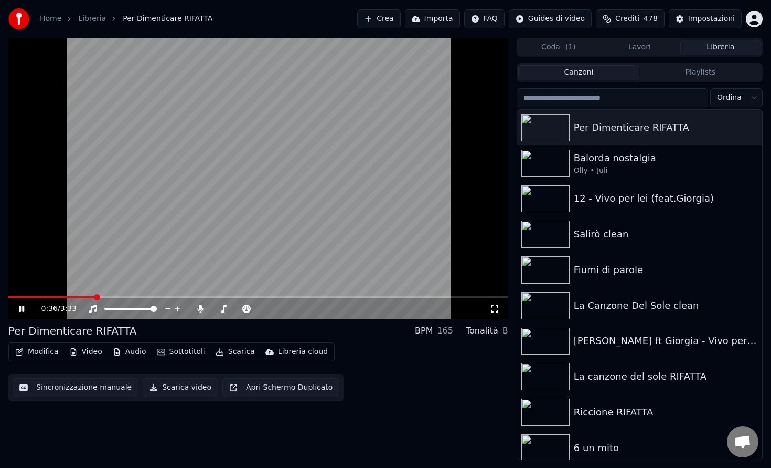
click at [201, 268] on video at bounding box center [258, 178] width 500 height 281
click at [182, 347] on button "Sottotitoli" at bounding box center [181, 351] width 57 height 15
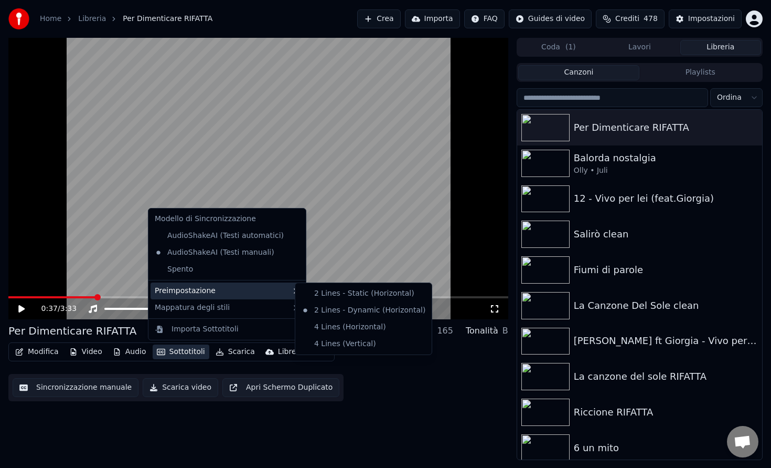
click at [386, 404] on div "0:37 / 3:33 Per Dimenticare RIFATTA BPM 165 Tonalità B Modifica Video Audio Sot…" at bounding box center [258, 249] width 500 height 422
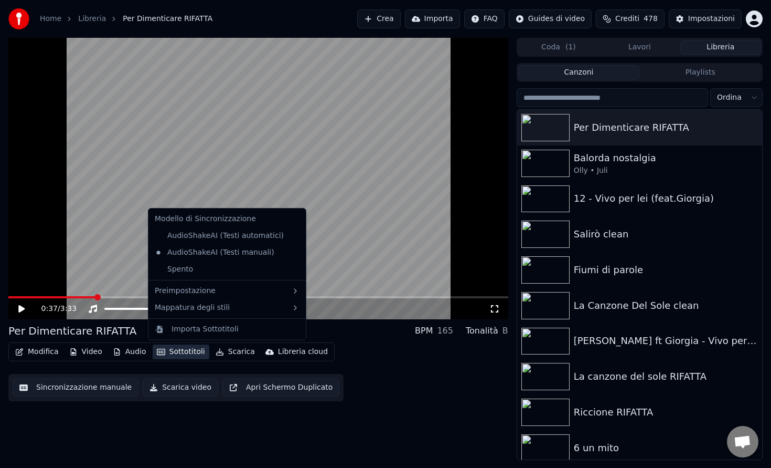
click at [180, 354] on button "Sottotitoli" at bounding box center [181, 351] width 57 height 15
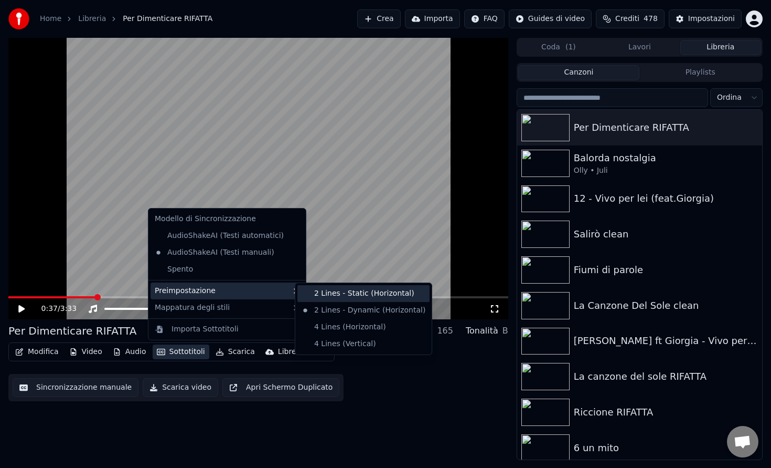
click at [331, 295] on div "2 Lines - Static (Horizontal)" at bounding box center [364, 293] width 132 height 17
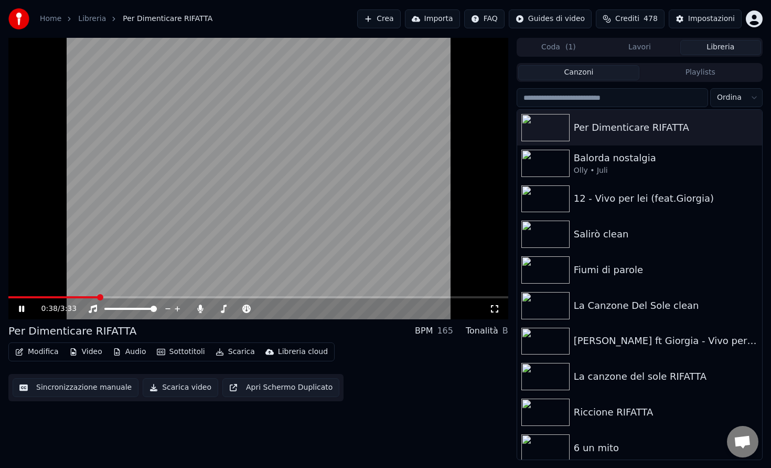
click at [23, 307] on icon at bounding box center [21, 308] width 5 height 6
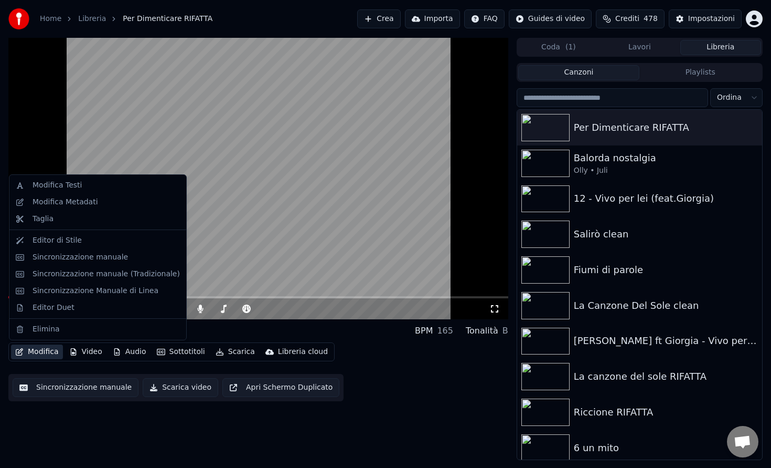
click at [40, 353] on button "Modifica" at bounding box center [37, 351] width 52 height 15
click at [96, 243] on div "Editor di Stile" at bounding box center [106, 240] width 147 height 10
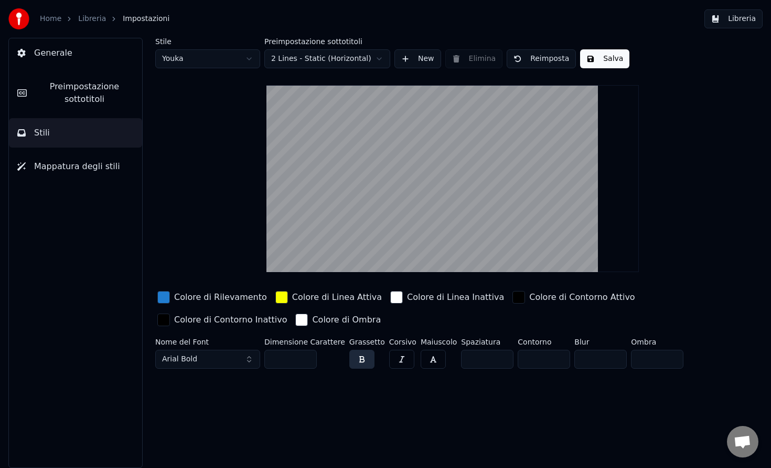
click at [61, 167] on span "Mappatura degli stili" at bounding box center [77, 166] width 86 height 13
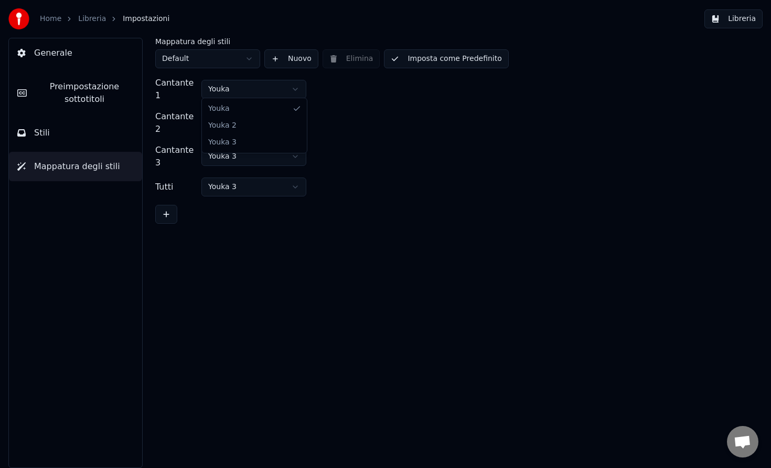
click at [205, 83] on html "Home Libreria Impostazioni Libreria Generale Preimpostazione sottotitoli Stili …" at bounding box center [385, 234] width 771 height 468
click at [235, 93] on html "Home Libreria Impostazioni Libreria Generale Preimpostazione sottotitoli Stili …" at bounding box center [385, 234] width 771 height 468
click at [240, 109] on html "Home Libreria Impostazioni Libreria Generale Preimpostazione sottotitoli Stili …" at bounding box center [385, 234] width 771 height 468
click at [246, 111] on html "Home Libreria Impostazioni Libreria Generale Preimpostazione sottotitoli Stili …" at bounding box center [385, 234] width 771 height 468
click at [91, 132] on button "Stili" at bounding box center [75, 132] width 133 height 29
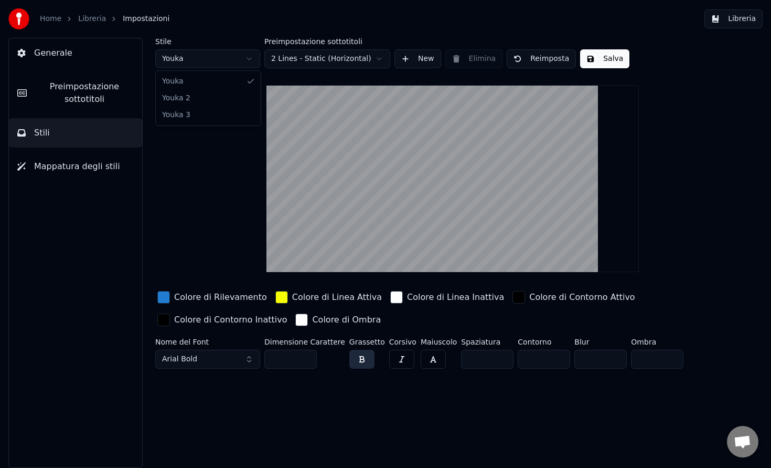
click at [209, 62] on html "Home Libreria Impostazioni Libreria Generale Preimpostazione sottotitoli Stili …" at bounding box center [385, 234] width 771 height 468
click at [228, 62] on html "Home Libreria Impostazioni Libreria Generale Preimpostazione sottotitoli Stili …" at bounding box center [385, 234] width 771 height 468
click at [229, 59] on html "Home Libreria Impostazioni Libreria Generale Preimpostazione sottotitoli Stili …" at bounding box center [385, 234] width 771 height 468
type input "***"
click at [97, 92] on span "Preimpostazione sottotitoli" at bounding box center [84, 92] width 99 height 25
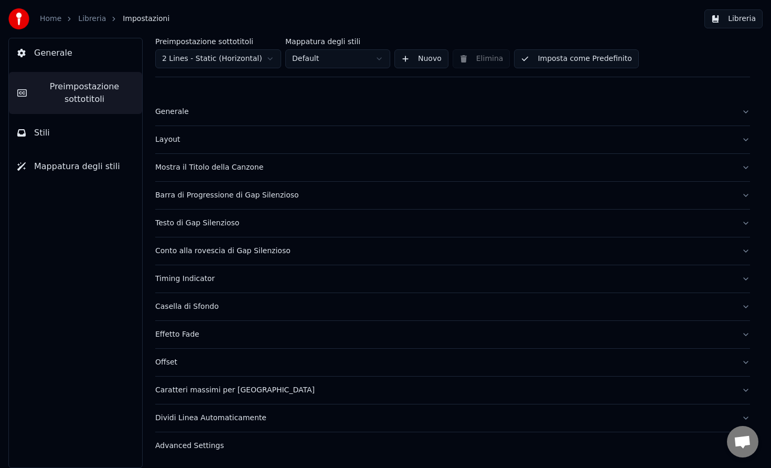
click at [310, 141] on div "Layout" at bounding box center [444, 139] width 578 height 10
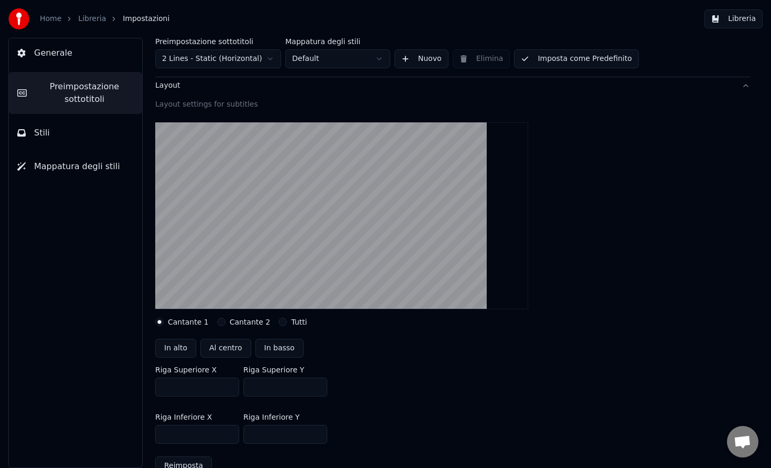
scroll to position [81, 0]
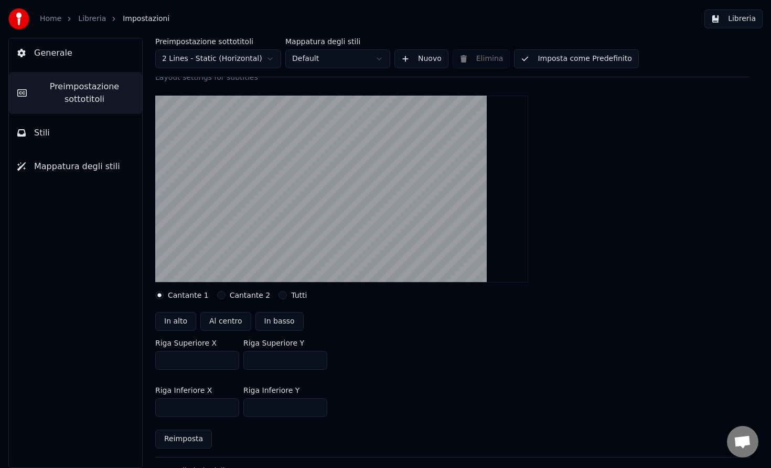
click at [223, 297] on div "Cantante 2" at bounding box center [244, 295] width 54 height 8
click at [217, 295] on button "Cantante 2" at bounding box center [221, 295] width 8 height 8
click at [166, 292] on div "Cantante 1" at bounding box center [182, 295] width 54 height 8
click at [163, 296] on button "Cantante 1" at bounding box center [159, 295] width 8 height 8
click at [281, 323] on button "In basso" at bounding box center [280, 321] width 48 height 19
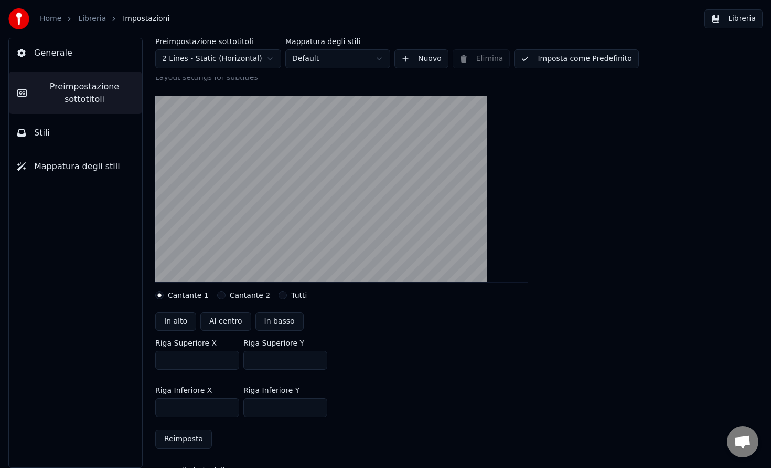
type input "***"
click at [279, 294] on button "Tutti" at bounding box center [283, 295] width 8 height 8
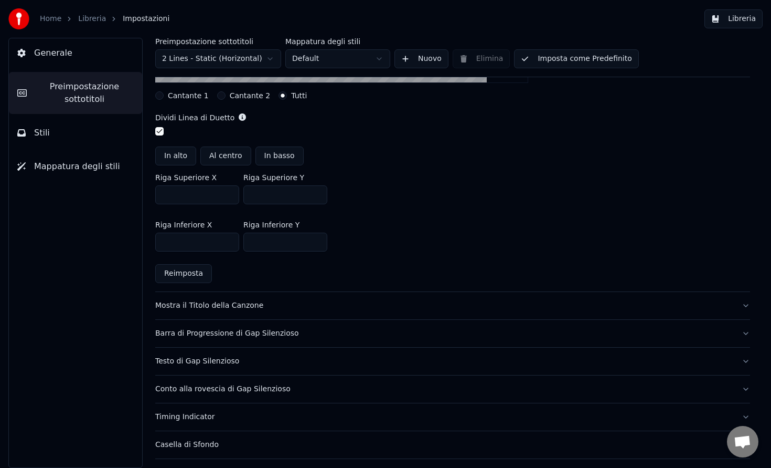
scroll to position [283, 0]
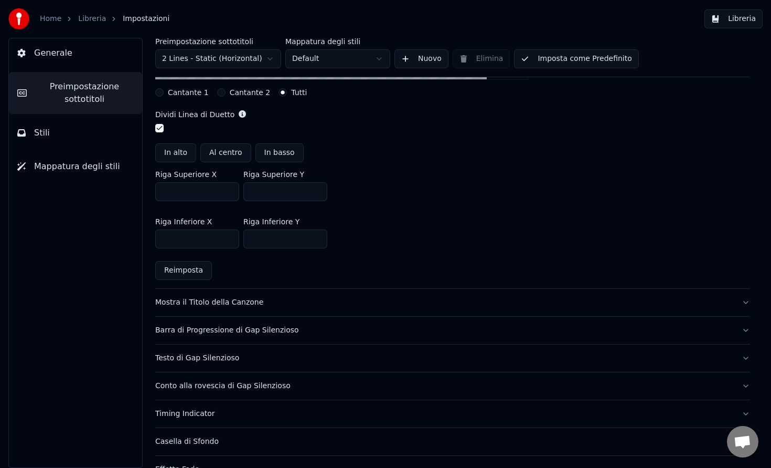
click at [300, 311] on button "Mostra il Titolo della Canzone" at bounding box center [452, 302] width 595 height 27
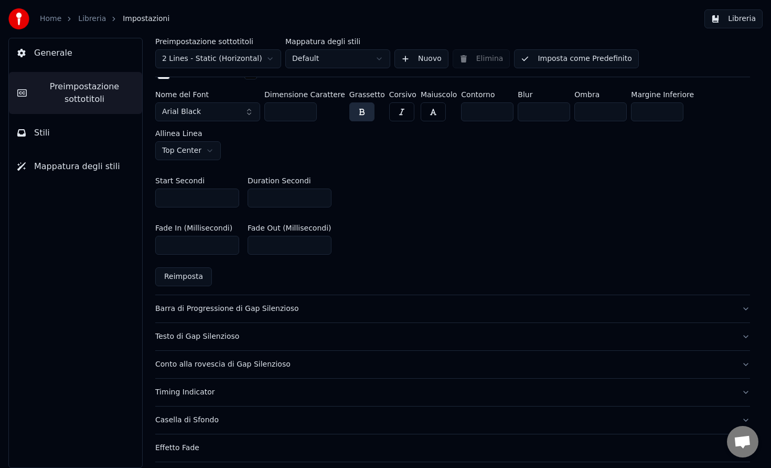
scroll to position [538, 0]
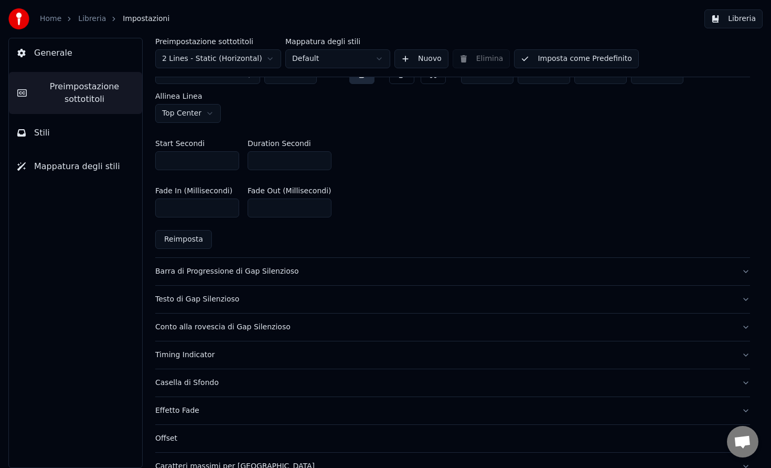
click at [724, 16] on button "Libreria" at bounding box center [734, 18] width 58 height 19
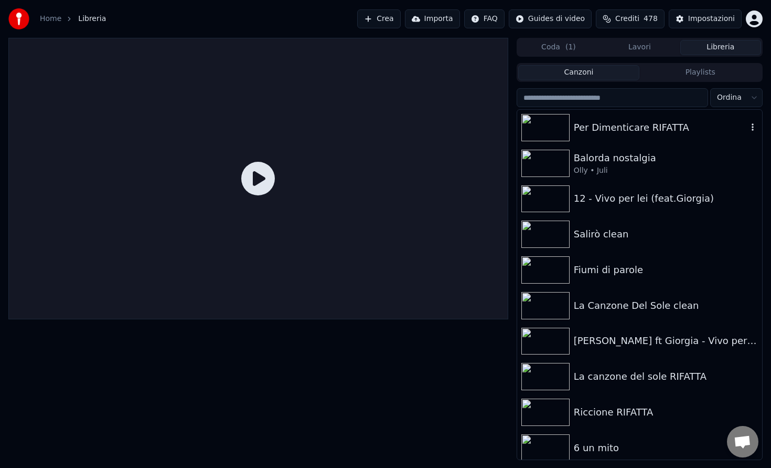
click at [608, 133] on div "Per Dimenticare RIFATTA" at bounding box center [661, 127] width 174 height 15
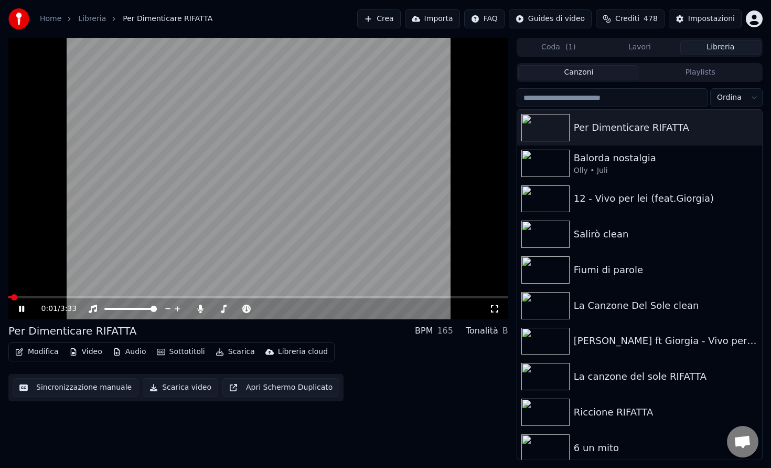
click at [100, 300] on div "0:01 / 3:33" at bounding box center [258, 308] width 500 height 21
click at [105, 300] on div "0:01 / 3:33" at bounding box center [258, 308] width 500 height 21
click at [111, 298] on span at bounding box center [258, 297] width 500 height 2
click at [163, 247] on video at bounding box center [258, 178] width 500 height 281
click at [47, 353] on button "Modifica" at bounding box center [37, 351] width 52 height 15
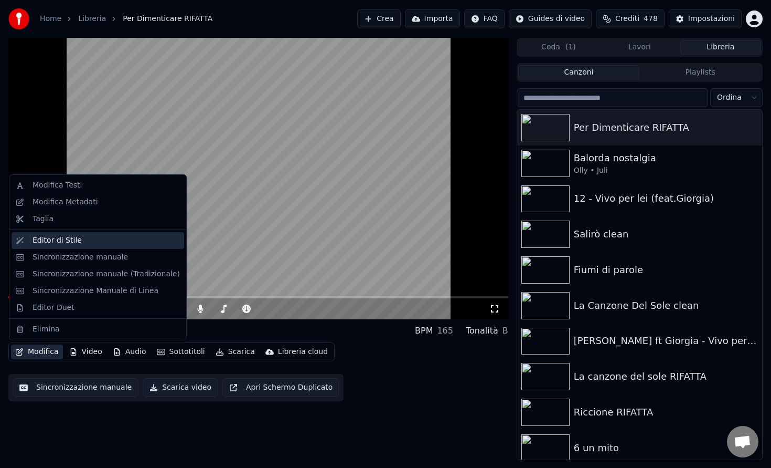
click at [82, 246] on div "Editor di Stile" at bounding box center [98, 240] width 173 height 17
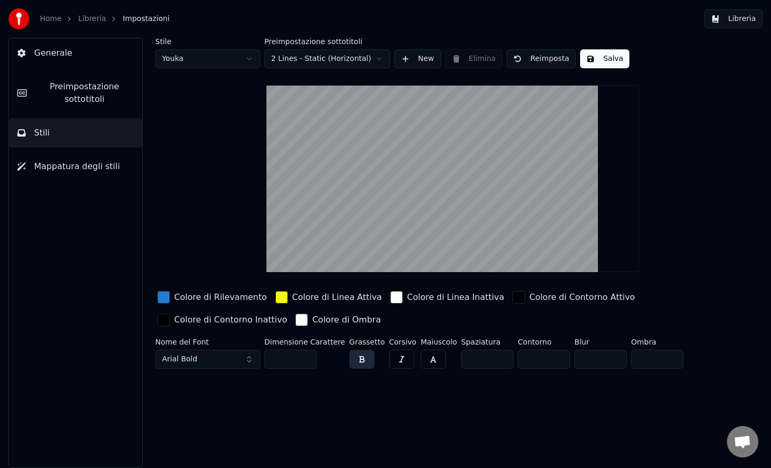
click at [58, 131] on button "Stili" at bounding box center [75, 132] width 133 height 29
click at [105, 101] on span "Preimpostazione sottotitoli" at bounding box center [84, 92] width 99 height 25
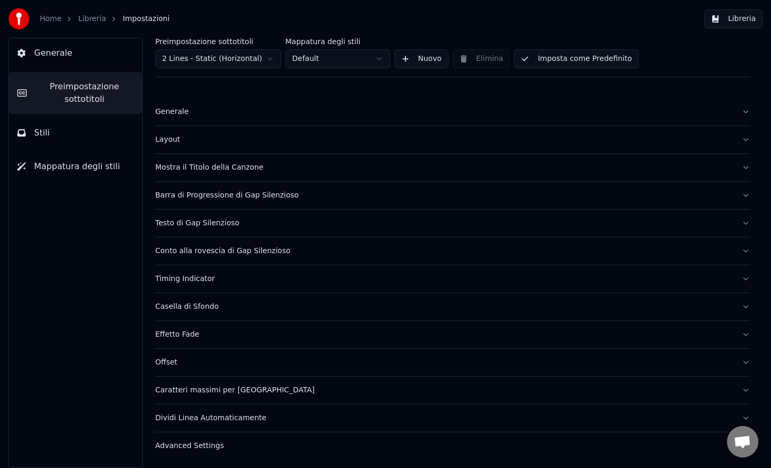
click at [226, 447] on div "Advanced Settings" at bounding box center [444, 445] width 578 height 10
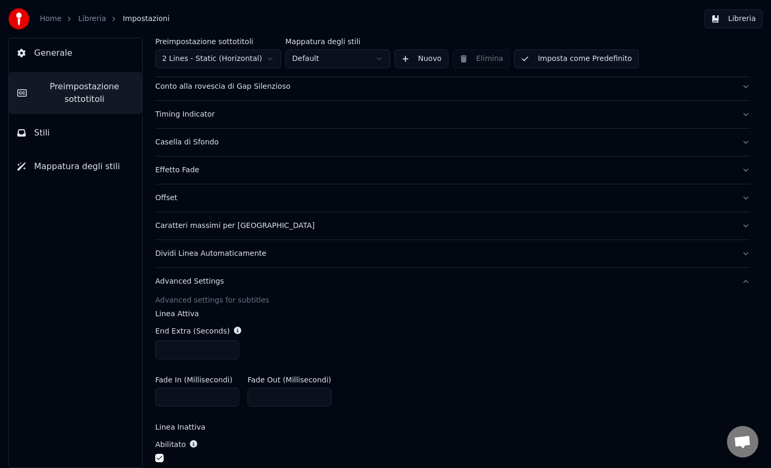
scroll to position [161, 0]
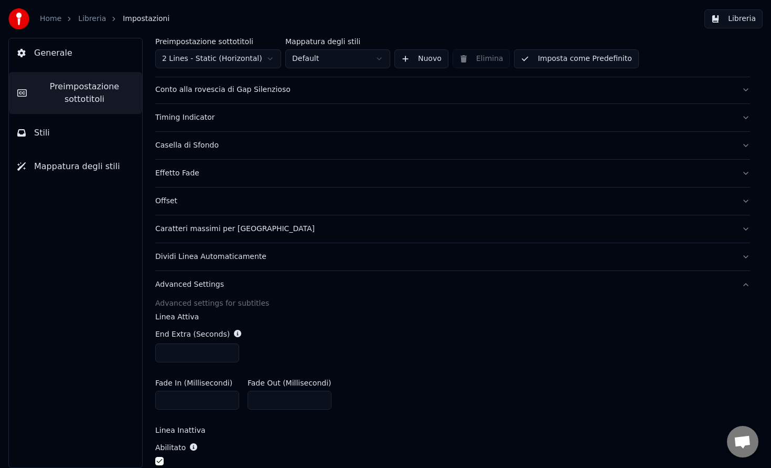
click at [236, 262] on button "Dividi Linea Automaticamente" at bounding box center [452, 256] width 595 height 27
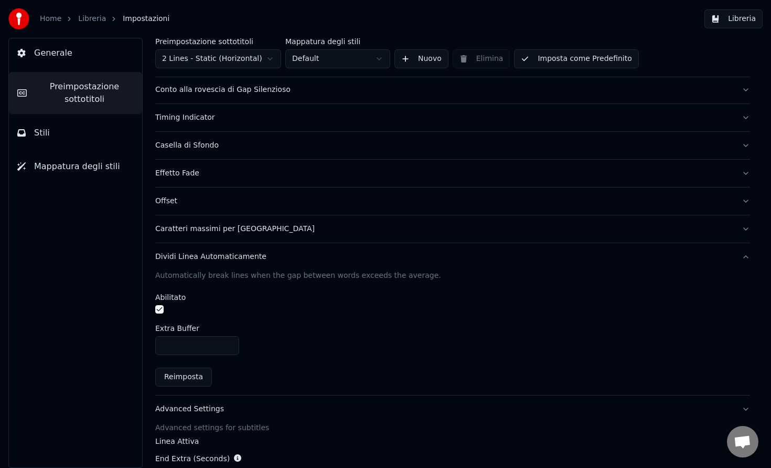
scroll to position [124, 0]
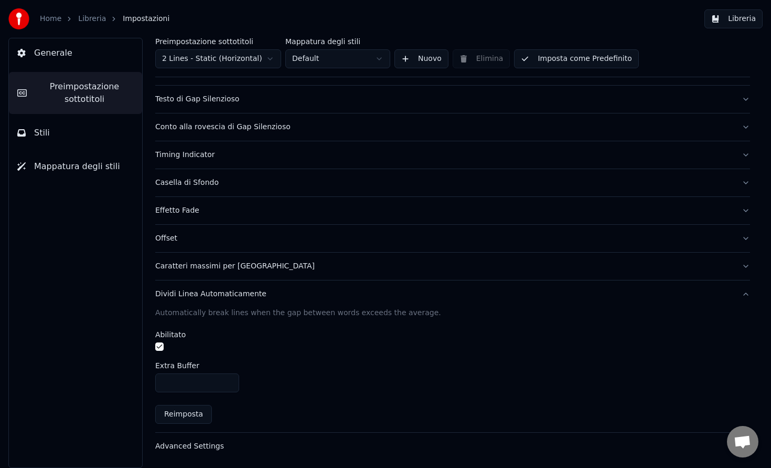
click at [234, 267] on div "Caratteri massimi per riga" at bounding box center [444, 266] width 578 height 10
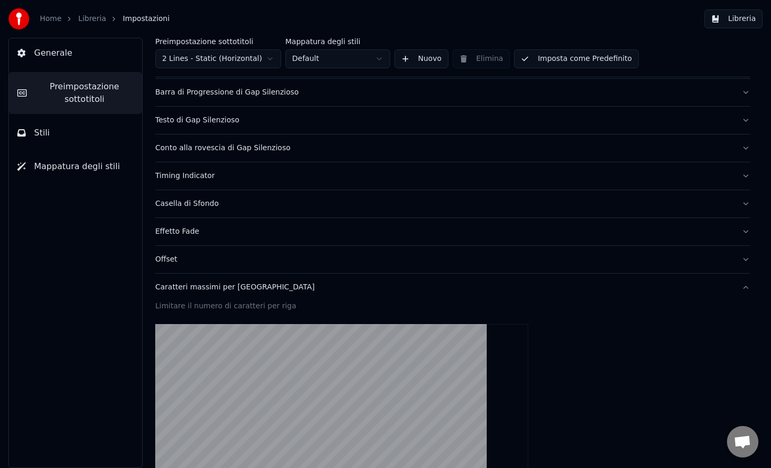
scroll to position [100, 0]
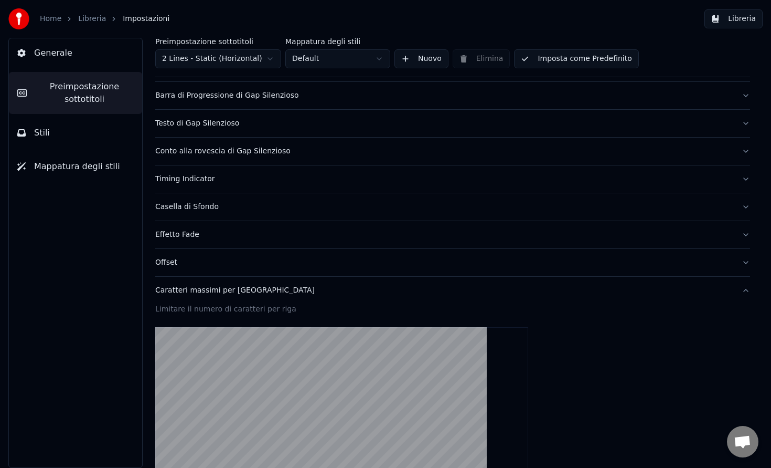
click at [206, 262] on div "Offset" at bounding box center [444, 262] width 578 height 10
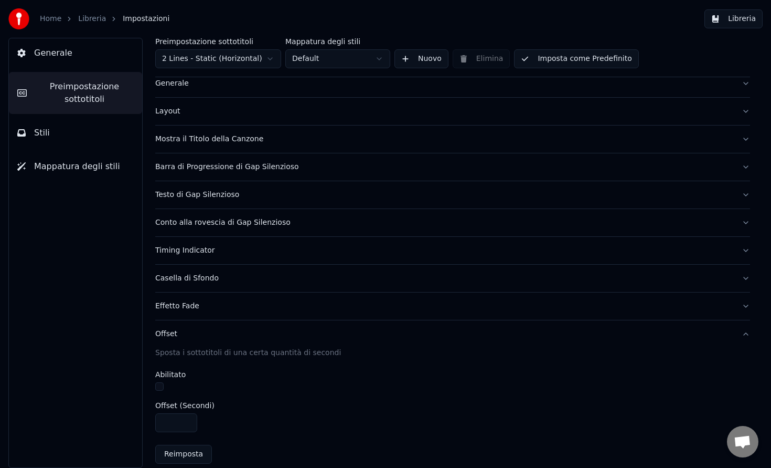
scroll to position [21, 0]
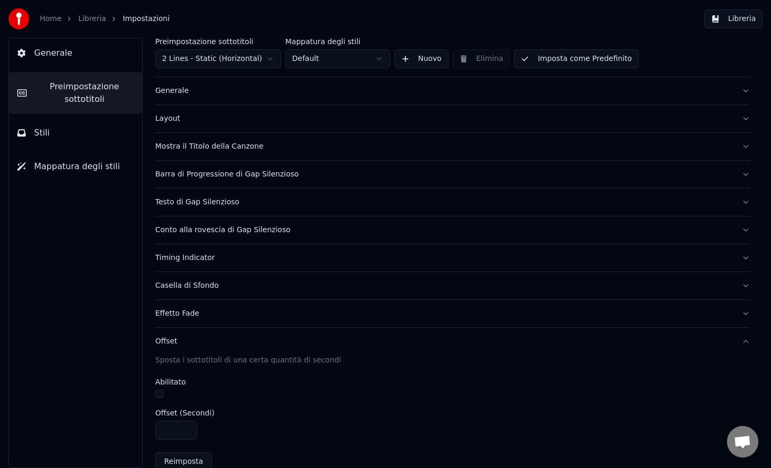
click at [228, 312] on div "Effetto Fade" at bounding box center [444, 313] width 578 height 10
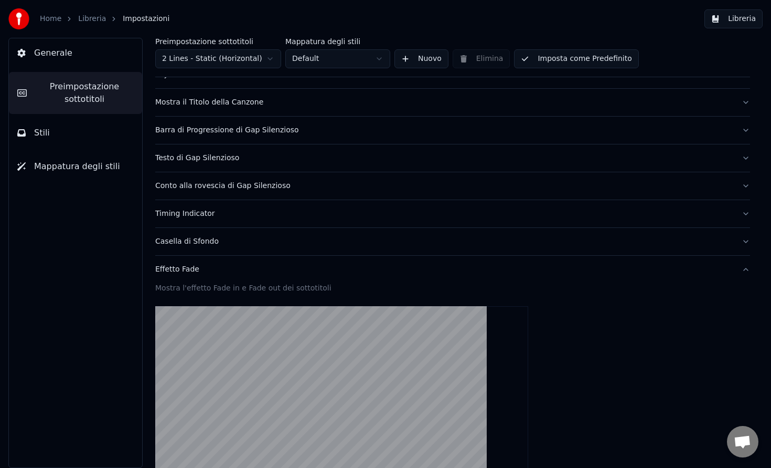
scroll to position [49, 0]
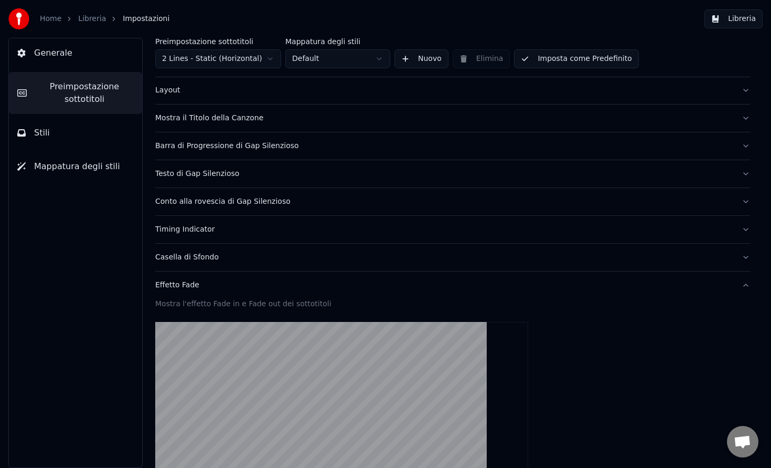
click at [231, 256] on div "Casella di Sfondo" at bounding box center [444, 257] width 578 height 10
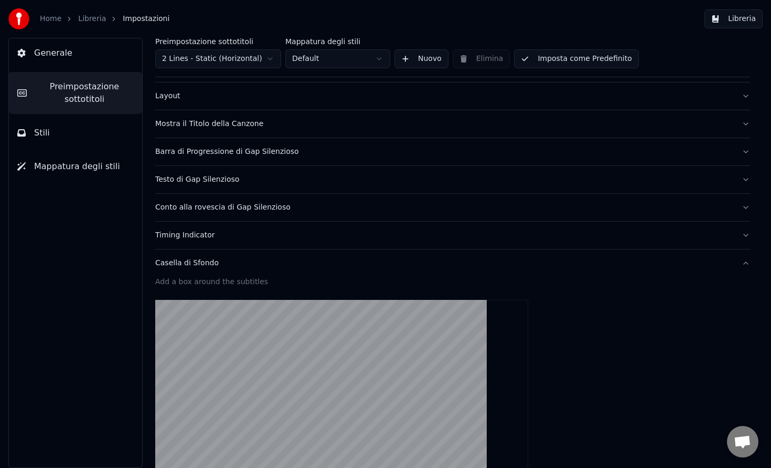
scroll to position [0, 0]
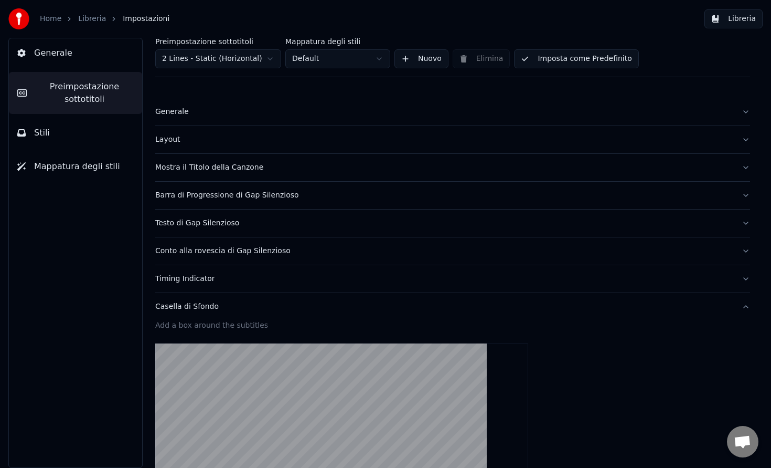
click at [209, 281] on div "Timing Indicator" at bounding box center [444, 278] width 578 height 10
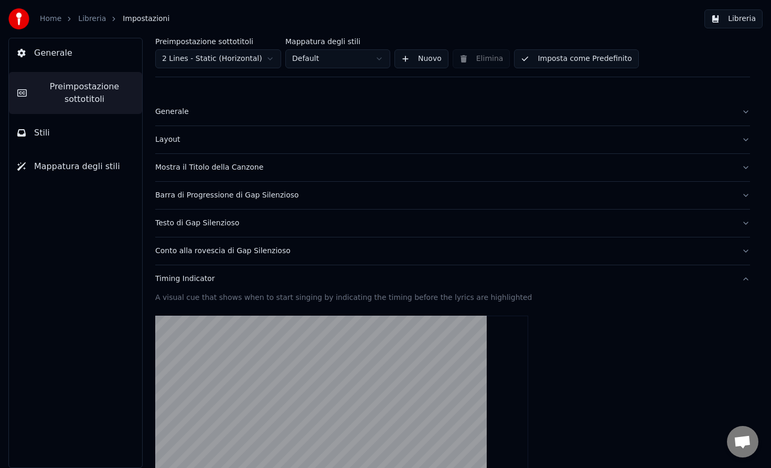
click at [280, 255] on div "Conto alla rovescia di Gap Silenzioso" at bounding box center [444, 251] width 578 height 10
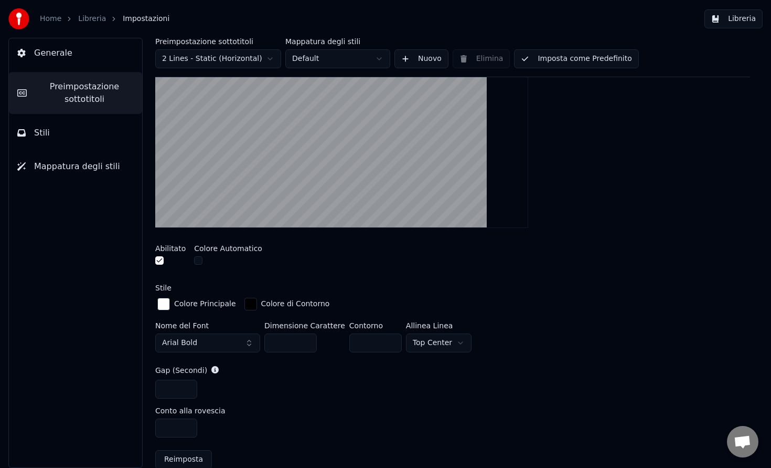
scroll to position [248, 0]
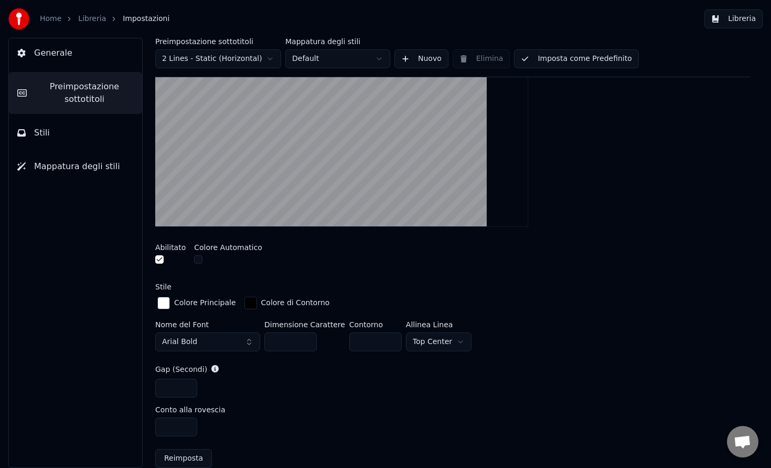
click at [444, 336] on html "Home Libreria Impostazioni Libreria Generale Preimpostazione sottotitoli Stili …" at bounding box center [385, 234] width 771 height 468
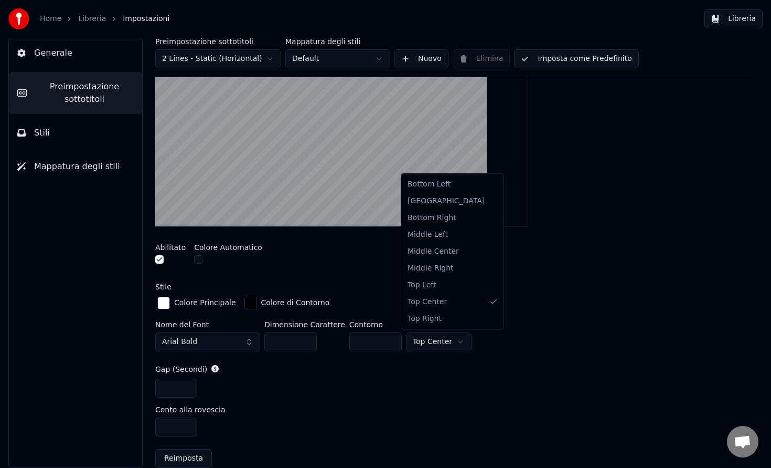
click at [578, 291] on html "Home Libreria Impostazioni Libreria Generale Preimpostazione sottotitoli Stili …" at bounding box center [385, 234] width 771 height 468
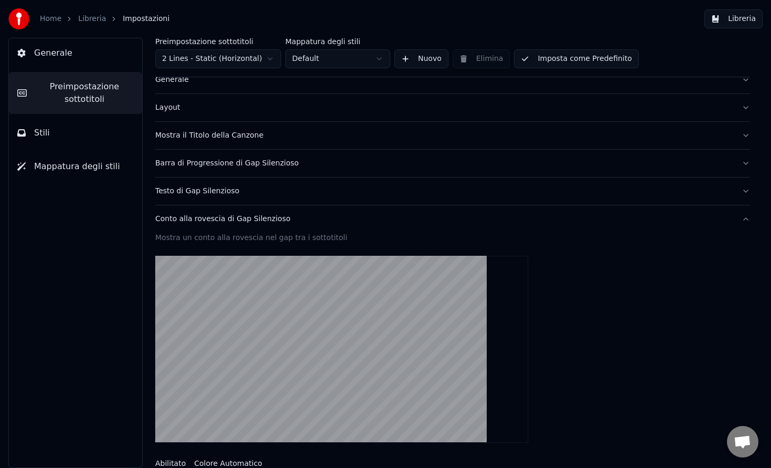
scroll to position [15, 0]
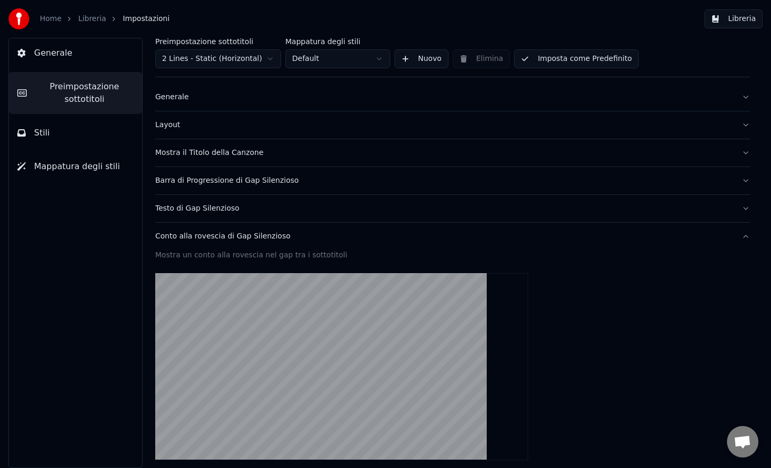
click at [253, 209] on div "Testo di Gap Silenzioso" at bounding box center [444, 208] width 578 height 10
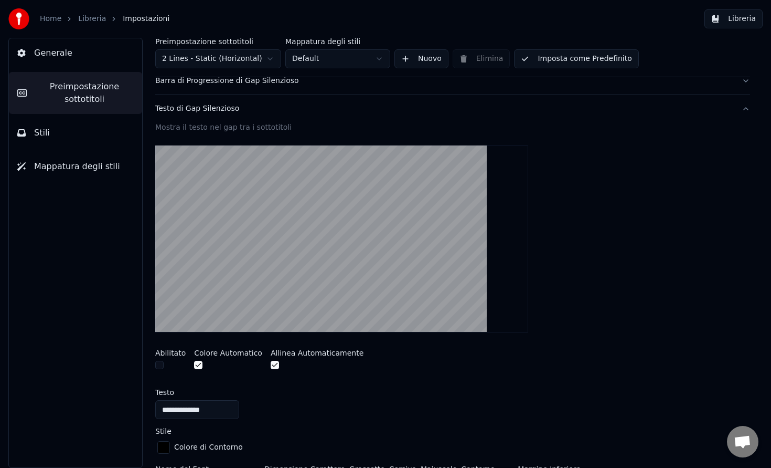
scroll to position [0, 0]
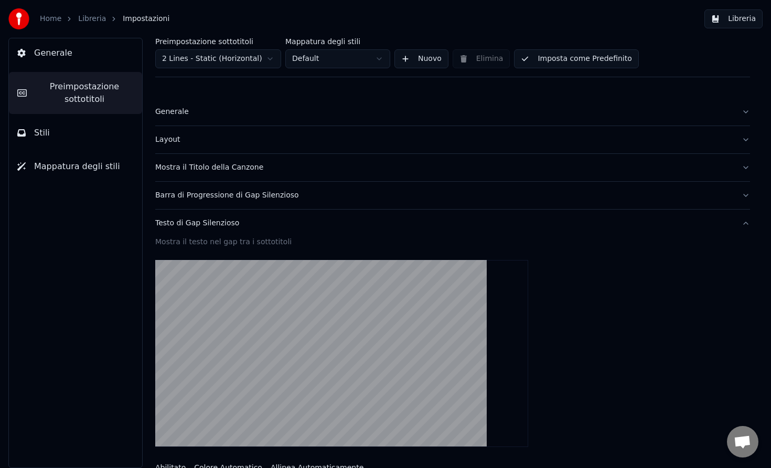
click at [273, 197] on div "Barra di Progressione di Gap Silenzioso" at bounding box center [444, 195] width 578 height 10
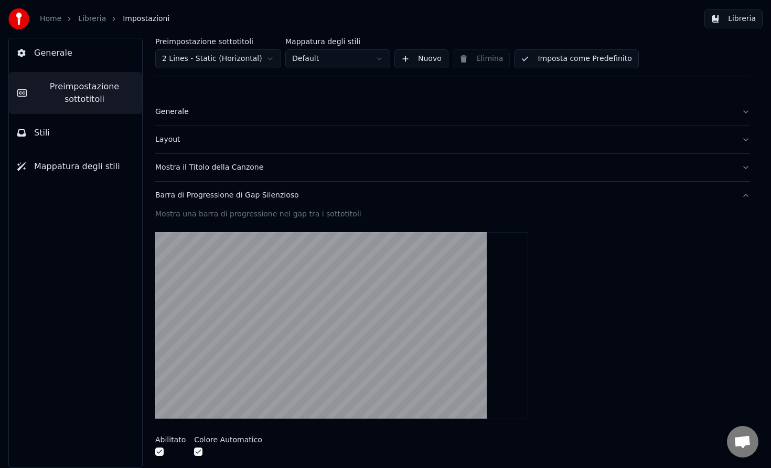
click at [270, 170] on div "Mostra il Titolo della Canzone" at bounding box center [444, 167] width 578 height 10
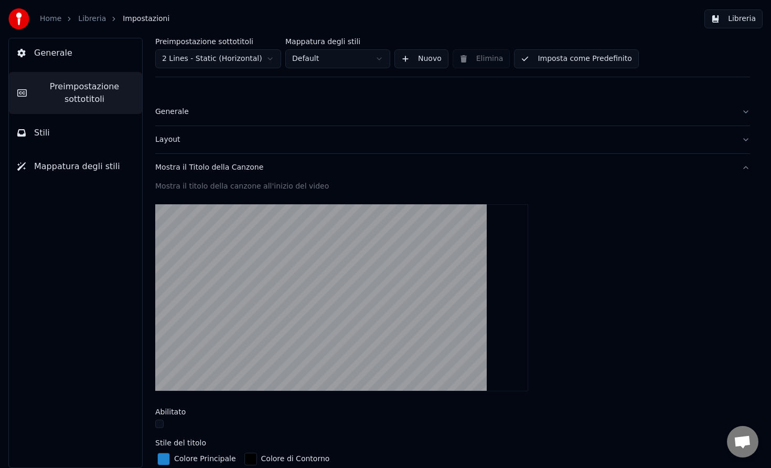
click at [265, 138] on div "Layout" at bounding box center [444, 139] width 578 height 10
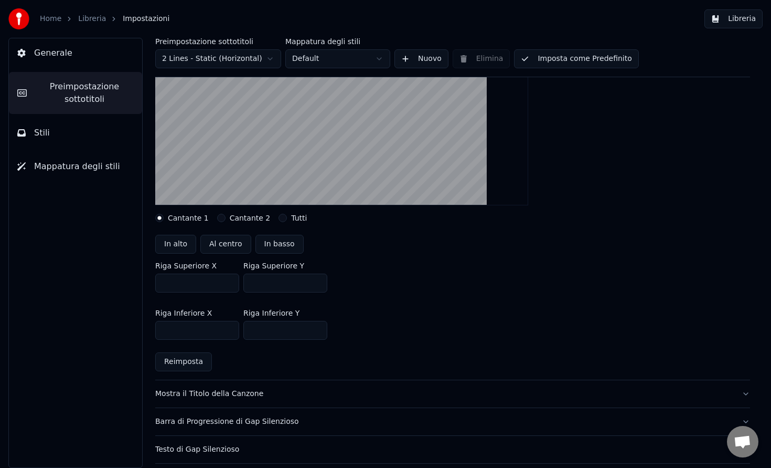
scroll to position [166, 0]
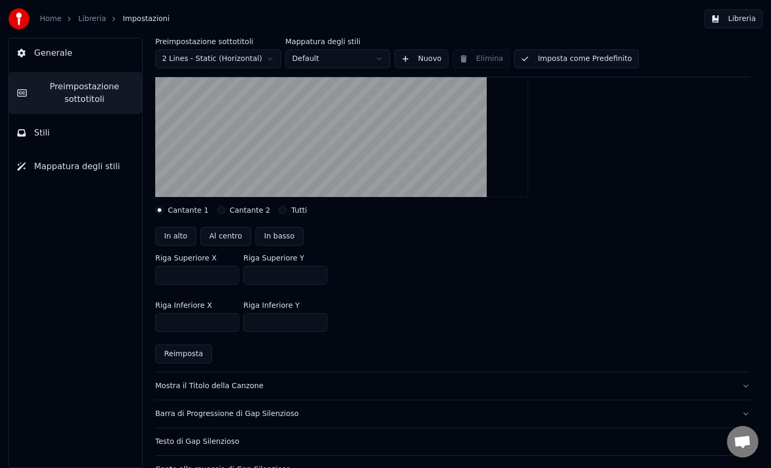
click at [227, 236] on button "Al centro" at bounding box center [225, 236] width 51 height 19
type input "***"
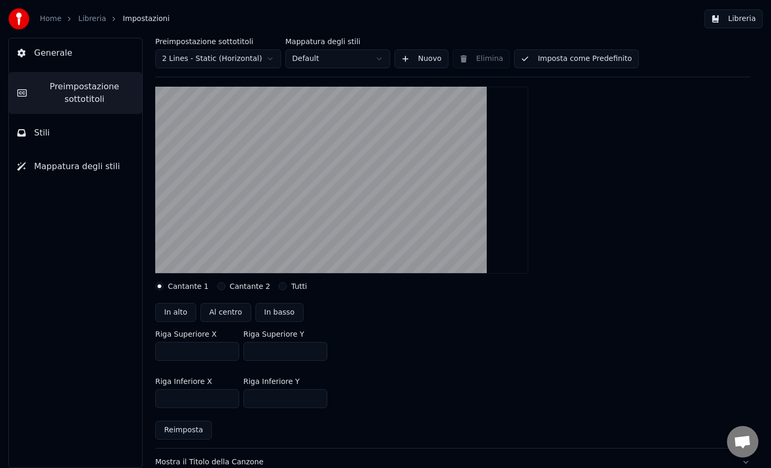
scroll to position [89, 0]
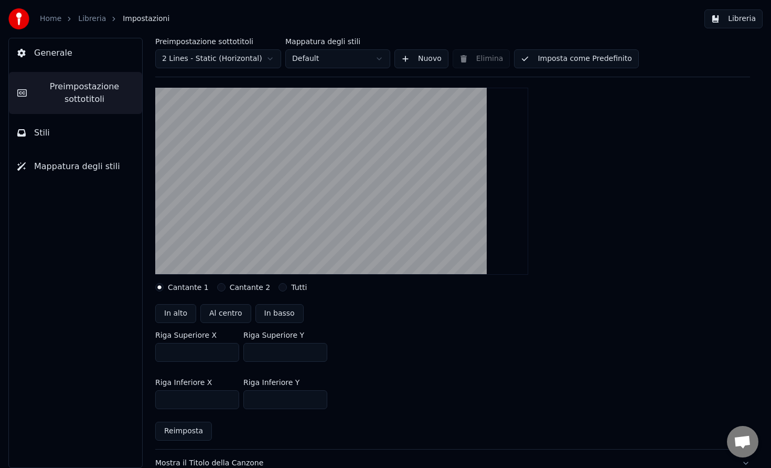
click at [230, 288] on label "Cantante 2" at bounding box center [250, 286] width 41 height 7
click at [226, 288] on button "Cantante 2" at bounding box center [221, 287] width 8 height 8
click at [232, 308] on button "Al centro" at bounding box center [225, 313] width 51 height 19
type input "***"
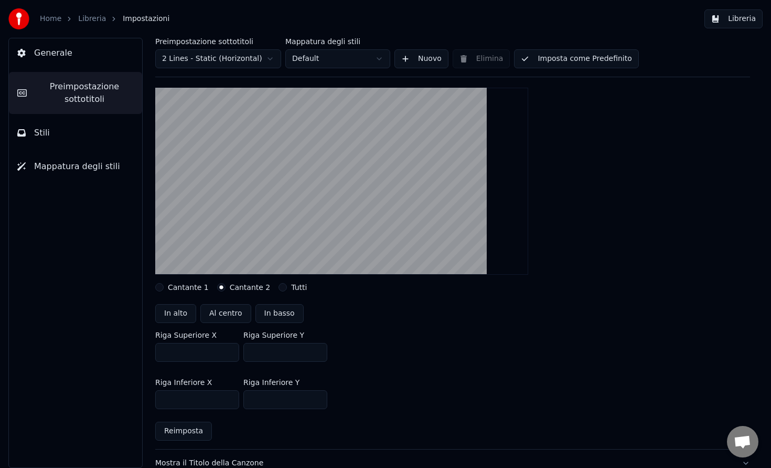
click at [745, 22] on button "Libreria" at bounding box center [734, 18] width 58 height 19
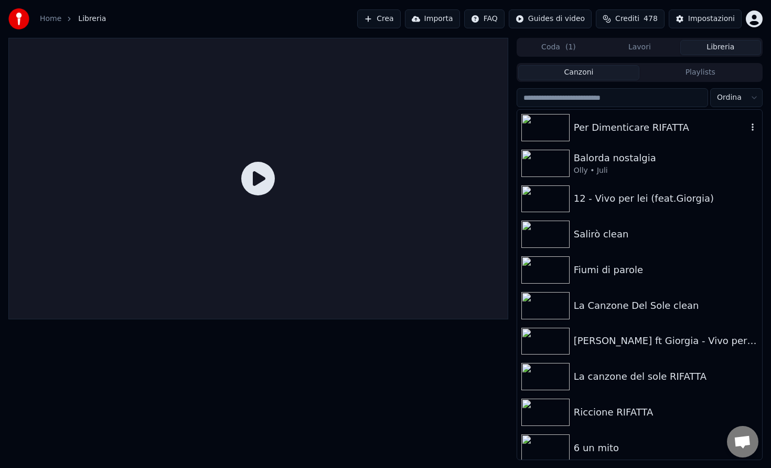
click at [588, 129] on div "Per Dimenticare RIFATTA" at bounding box center [661, 127] width 174 height 15
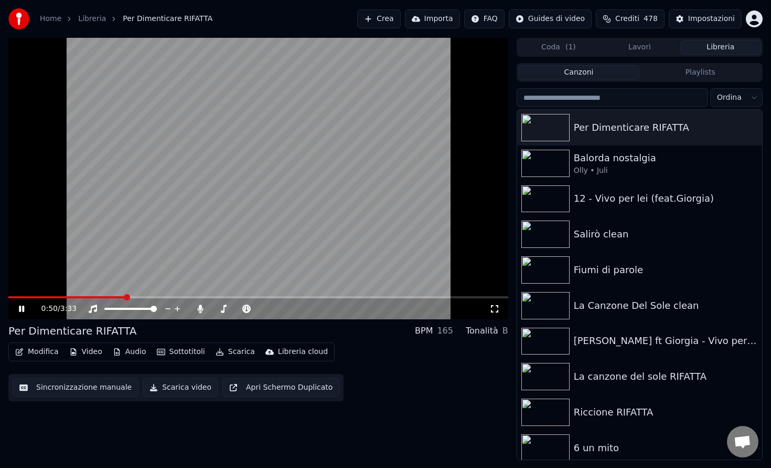
click at [125, 296] on span at bounding box center [258, 297] width 500 height 2
click at [69, 297] on span at bounding box center [70, 297] width 124 height 2
click at [83, 298] on div "0:26 / 3:33" at bounding box center [258, 308] width 500 height 21
click at [27, 310] on icon at bounding box center [29, 308] width 25 height 8
click at [68, 296] on span at bounding box center [71, 297] width 6 height 6
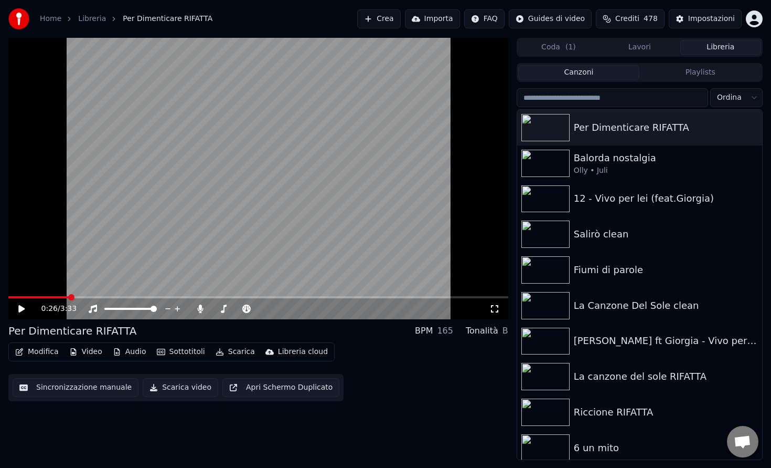
click at [102, 262] on video at bounding box center [258, 178] width 500 height 281
click at [65, 294] on video at bounding box center [258, 178] width 500 height 281
click at [41, 348] on button "Modifica" at bounding box center [37, 351] width 52 height 15
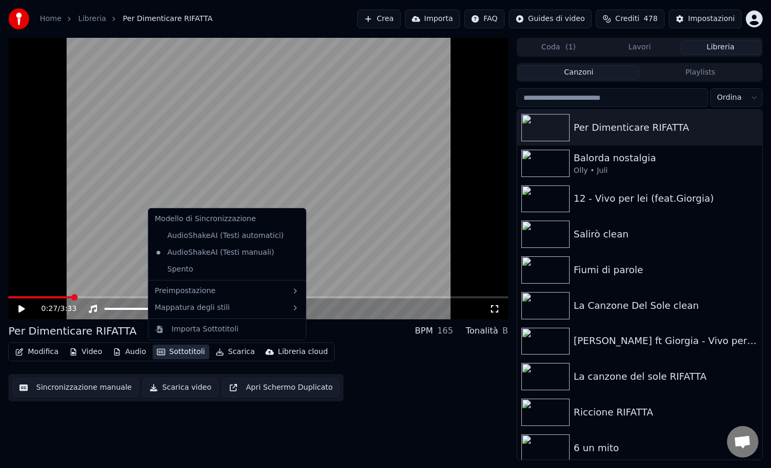
click at [339, 393] on div "Modifica Video Audio Sottotitoli Scarica Libreria cloud Sincronizzazione manual…" at bounding box center [258, 371] width 500 height 59
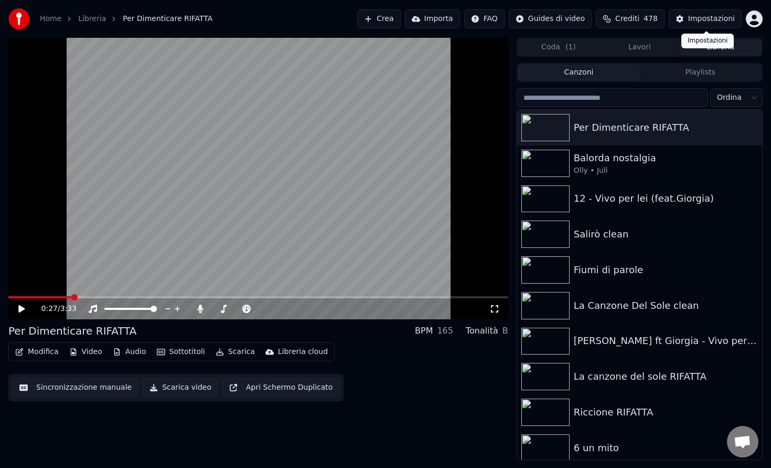
click at [710, 18] on div "Impostazioni" at bounding box center [712, 19] width 47 height 10
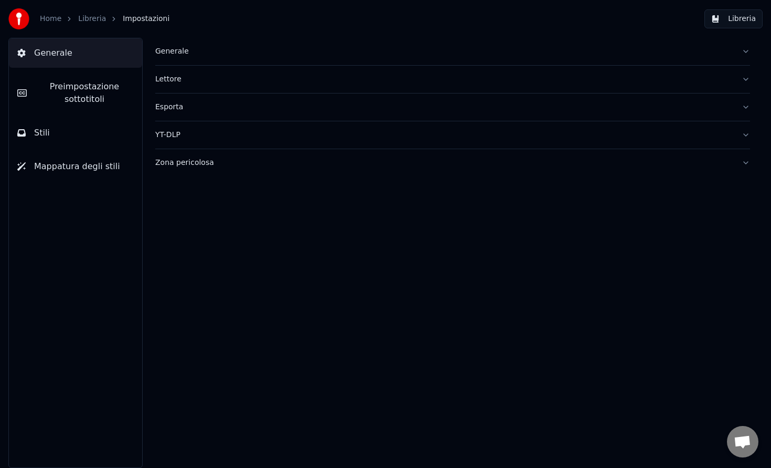
click at [214, 52] on div "Generale" at bounding box center [444, 51] width 578 height 10
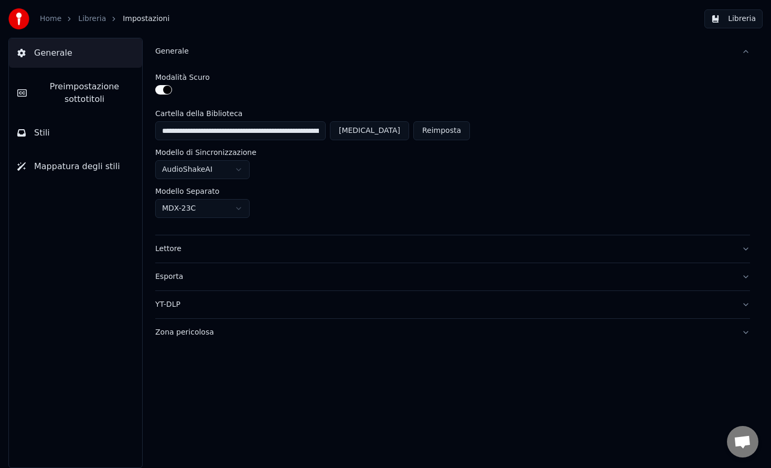
click at [76, 93] on span "Preimpostazione sottotitoli" at bounding box center [84, 92] width 99 height 25
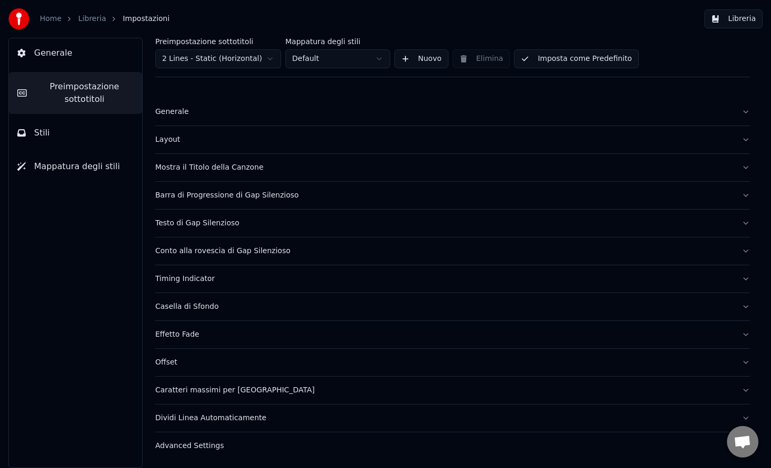
click at [61, 132] on button "Stili" at bounding box center [75, 132] width 133 height 29
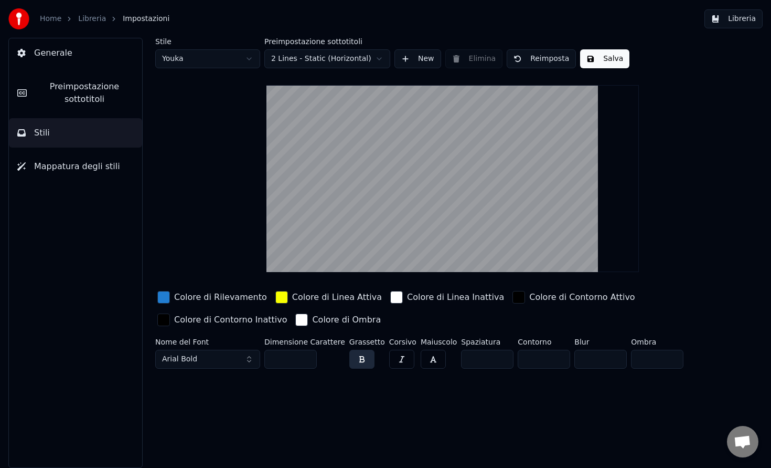
click at [72, 157] on button "Mappatura degli stili" at bounding box center [75, 166] width 133 height 29
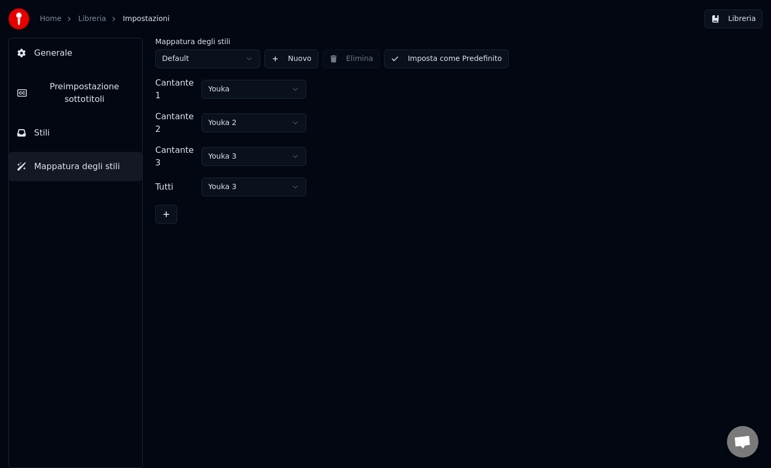
click at [77, 129] on button "Stili" at bounding box center [75, 132] width 133 height 29
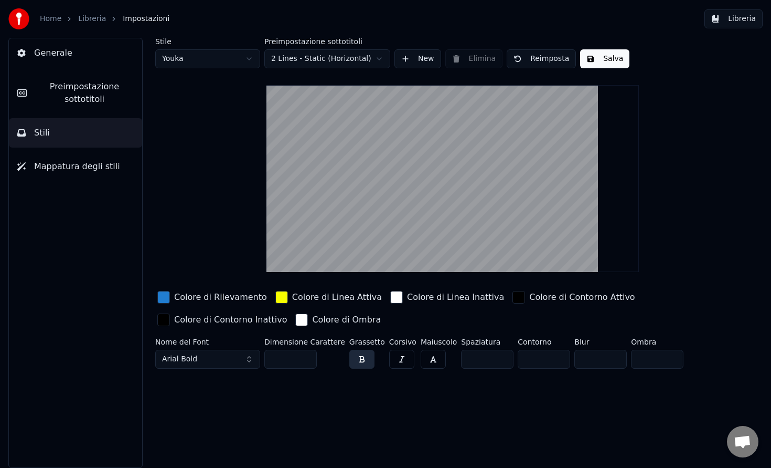
click at [81, 73] on button "Preimpostazione sottotitoli" at bounding box center [75, 93] width 133 height 42
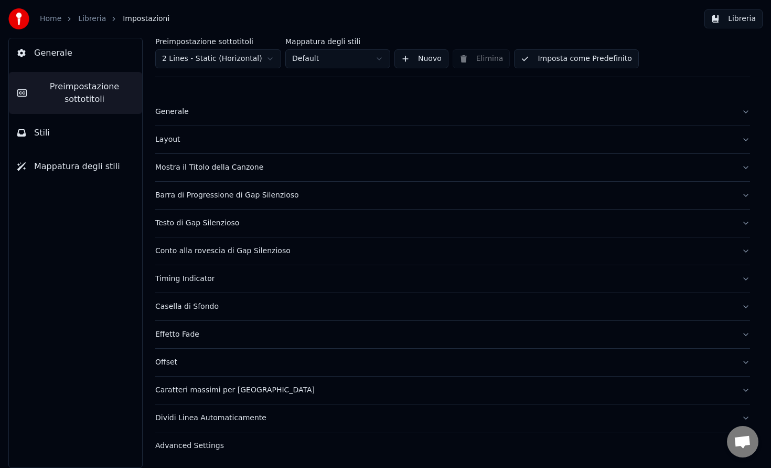
click at [215, 147] on button "Layout" at bounding box center [452, 139] width 595 height 27
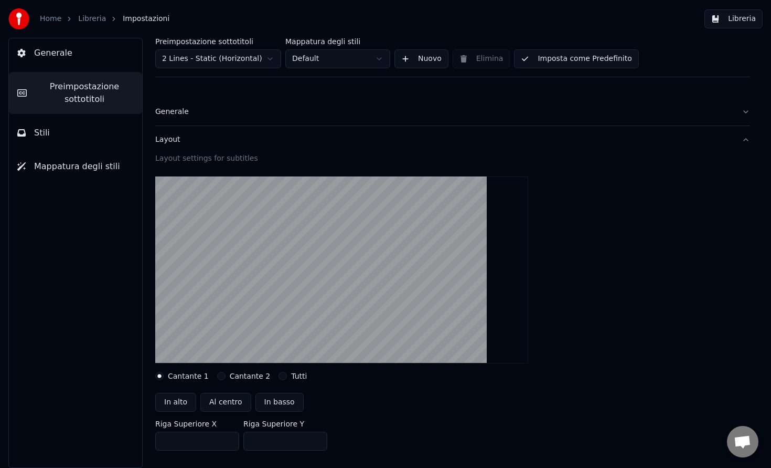
click at [184, 402] on button "In alto" at bounding box center [175, 402] width 41 height 19
type input "***"
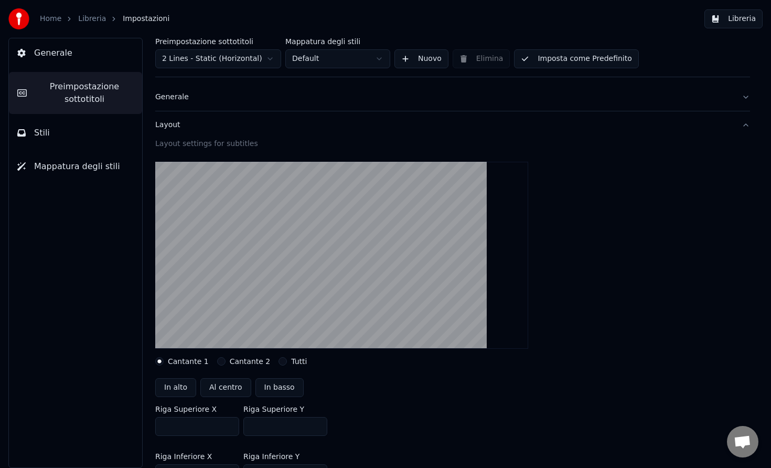
click at [220, 361] on button "Cantante 2" at bounding box center [221, 361] width 8 height 8
click at [256, 384] on button "In basso" at bounding box center [280, 387] width 48 height 19
type input "***"
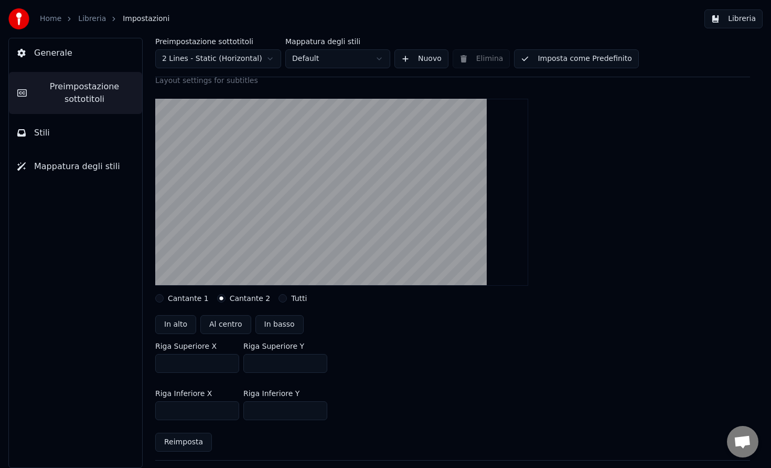
scroll to position [80, 0]
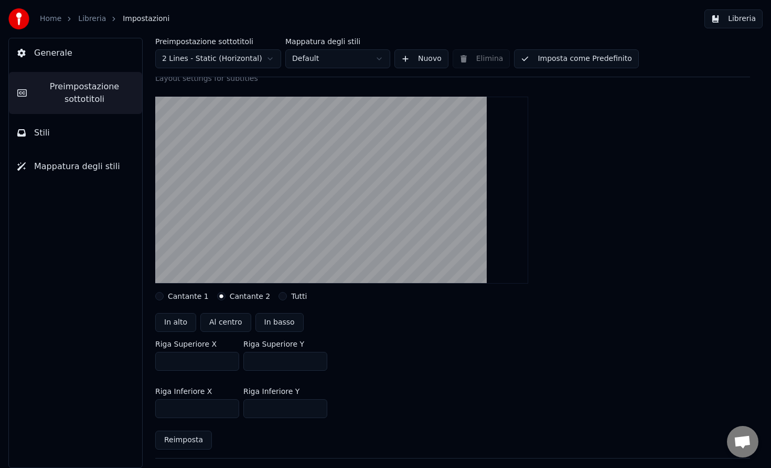
click at [280, 297] on button "Tutti" at bounding box center [283, 296] width 8 height 8
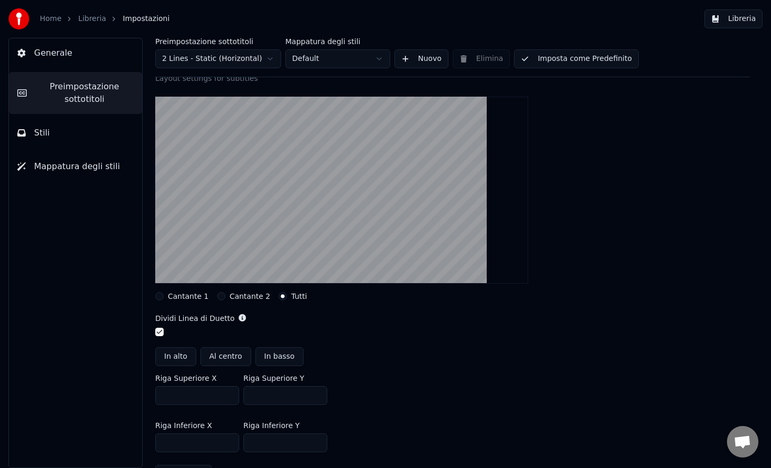
click at [235, 352] on button "Al centro" at bounding box center [225, 356] width 51 height 19
click at [271, 355] on button "In basso" at bounding box center [280, 356] width 48 height 19
type input "***"
click at [182, 359] on button "In alto" at bounding box center [175, 356] width 41 height 19
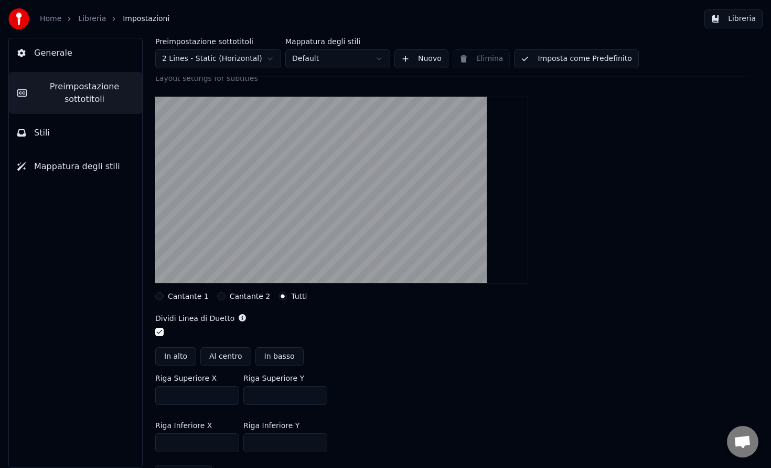
type input "***"
click at [220, 357] on button "Al centro" at bounding box center [225, 356] width 51 height 19
type input "***"
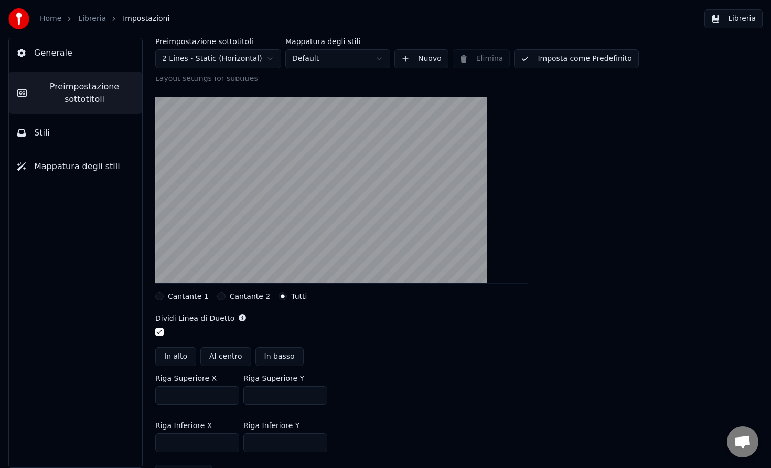
click at [171, 297] on label "Cantante 1" at bounding box center [188, 295] width 41 height 7
click at [164, 297] on button "Cantante 1" at bounding box center [159, 296] width 8 height 8
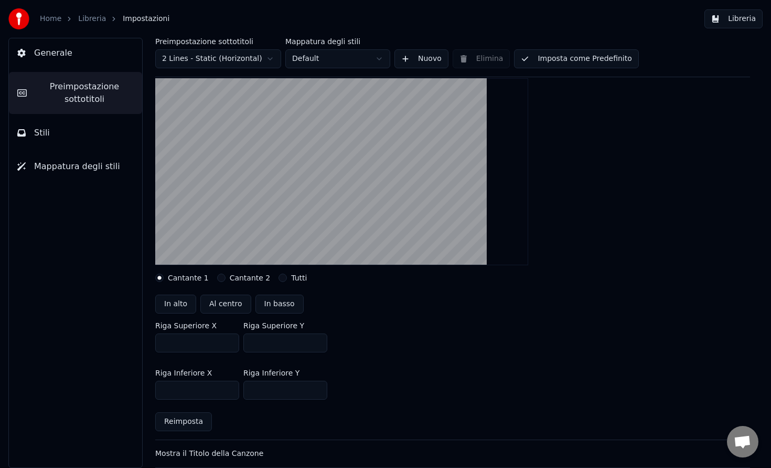
scroll to position [111, 0]
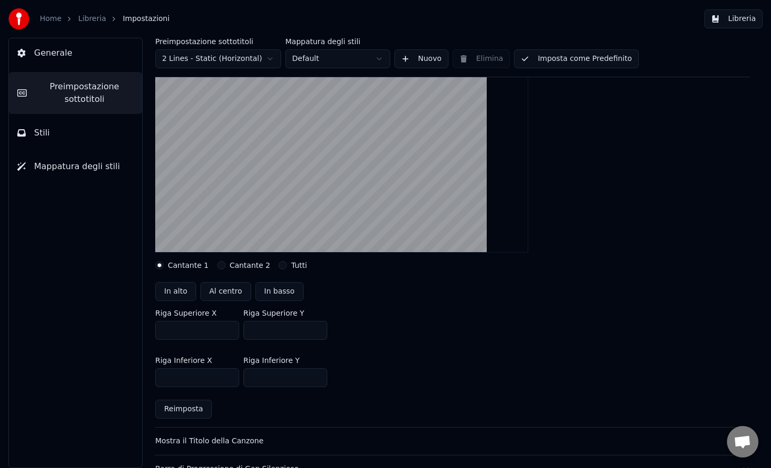
click at [224, 263] on div "Cantante 2" at bounding box center [244, 265] width 54 height 8
click at [221, 267] on div "Cantante 2" at bounding box center [244, 265] width 54 height 8
click at [221, 268] on div "Cantante 2" at bounding box center [244, 265] width 54 height 8
click at [212, 264] on div "Cantante 1 Cantante 2 Tutti" at bounding box center [452, 265] width 595 height 8
click at [220, 267] on button "Cantante 2" at bounding box center [221, 265] width 8 height 8
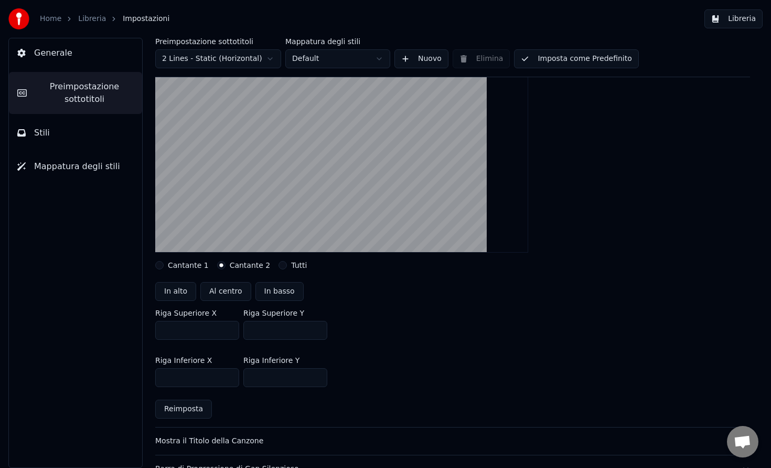
click at [157, 264] on button "Cantante 1" at bounding box center [159, 265] width 8 height 8
click at [225, 265] on div "Cantante 2" at bounding box center [244, 265] width 54 height 8
click at [225, 268] on div "Cantante 2" at bounding box center [244, 265] width 54 height 8
click at [219, 267] on button "Cantante 2" at bounding box center [221, 265] width 8 height 8
click at [280, 265] on button "Tutti" at bounding box center [283, 265] width 8 height 8
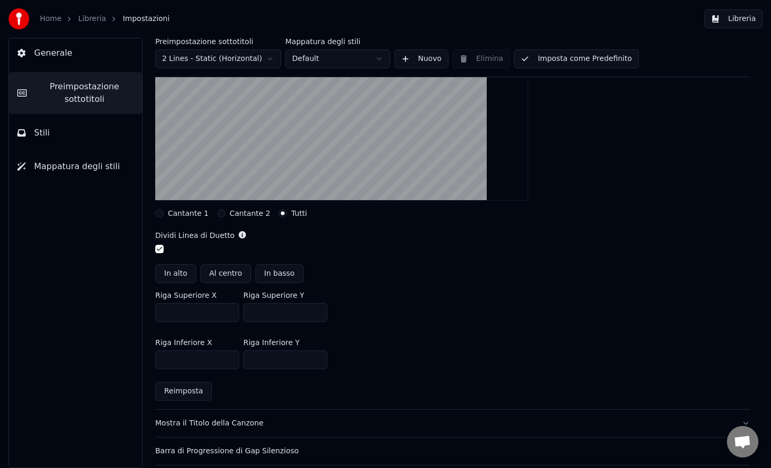
scroll to position [0, 0]
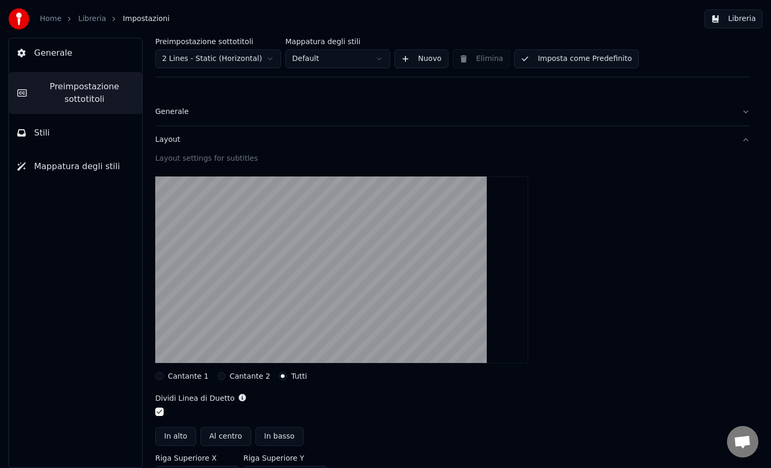
click at [269, 116] on div "Generale" at bounding box center [444, 112] width 578 height 10
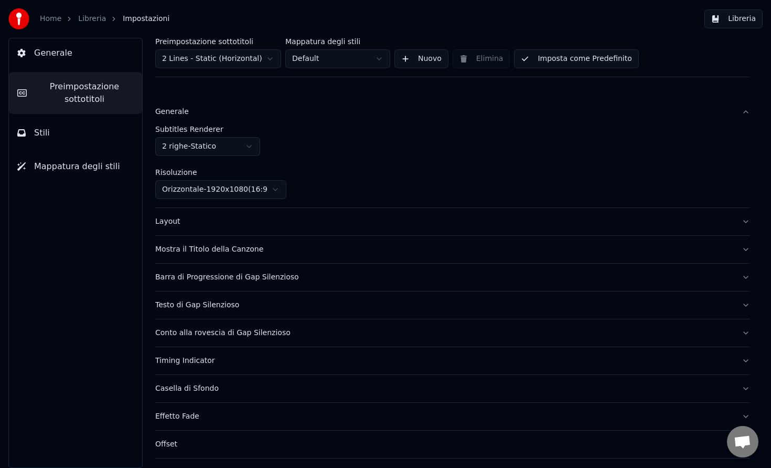
click at [233, 147] on html "Home Libreria Impostazioni Libreria Generale Preimpostazione sottotitoli Stili …" at bounding box center [385, 234] width 771 height 468
click at [60, 136] on button "Stili" at bounding box center [75, 132] width 133 height 29
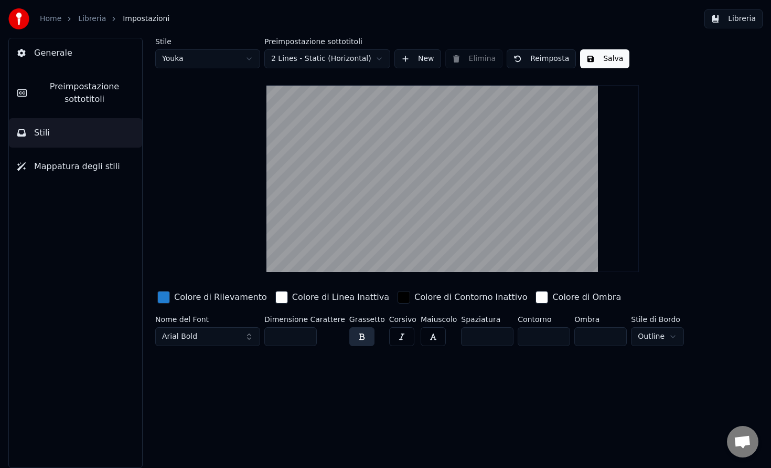
click at [318, 65] on html "Home Libreria Impostazioni Libreria Generale Preimpostazione sottotitoli Stili …" at bounding box center [385, 234] width 771 height 468
click at [331, 62] on html "Home Libreria Impostazioni Libreria Generale Preimpostazione sottotitoli Stili …" at bounding box center [385, 234] width 771 height 468
click at [335, 61] on html "Home Libreria Impostazioni Libreria Generale Preimpostazione sottotitoli Stili …" at bounding box center [385, 234] width 771 height 468
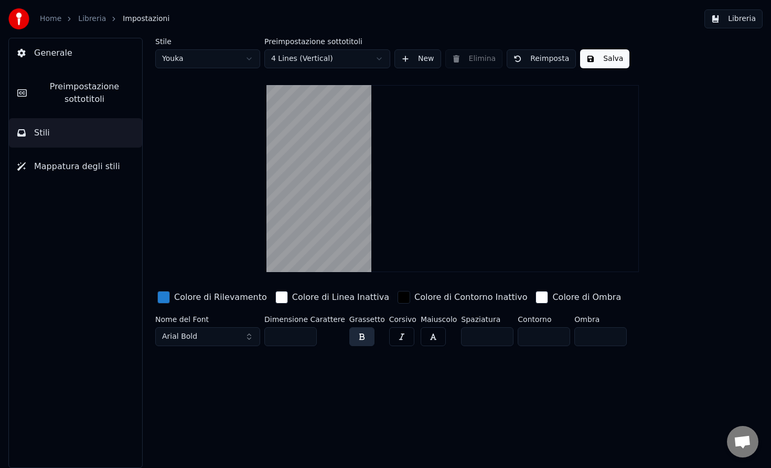
click at [334, 56] on html "Home Libreria Impostazioni Libreria Generale Preimpostazione sottotitoli Stili …" at bounding box center [385, 234] width 771 height 468
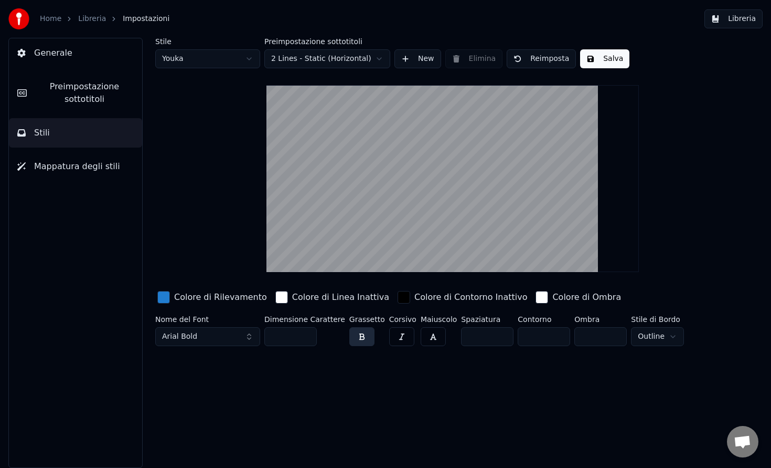
click at [230, 337] on button "Arial Bold" at bounding box center [207, 336] width 105 height 19
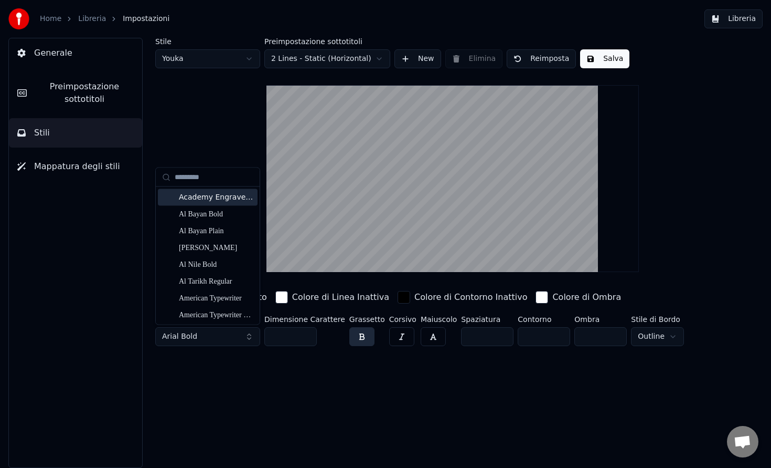
click at [238, 159] on div "Stile Youka Preimpostazione sottotitoli 2 Lines - Static (Horizontal) New Elimi…" at bounding box center [452, 194] width 595 height 312
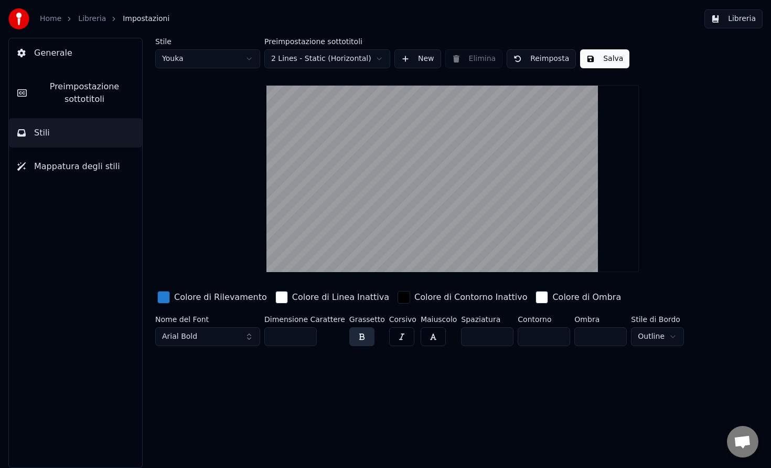
click at [523, 61] on button "Reimposta" at bounding box center [541, 58] width 69 height 19
type input "**"
click at [244, 137] on div "Stile Youka Preimpostazione sottotitoli 2 Lines - Static (Horizontal) New Elimi…" at bounding box center [452, 194] width 595 height 312
click at [73, 59] on button "Generale" at bounding box center [75, 52] width 133 height 29
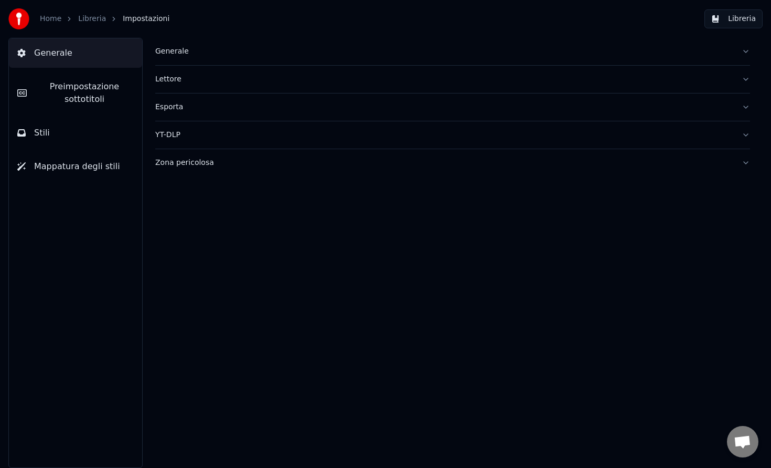
click at [185, 162] on div "Zona pericolosa" at bounding box center [444, 162] width 578 height 10
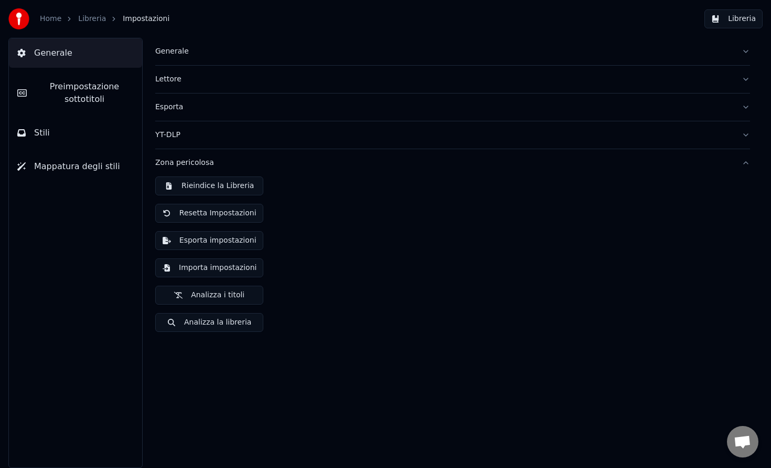
click at [210, 139] on div "YT-DLP" at bounding box center [444, 135] width 578 height 10
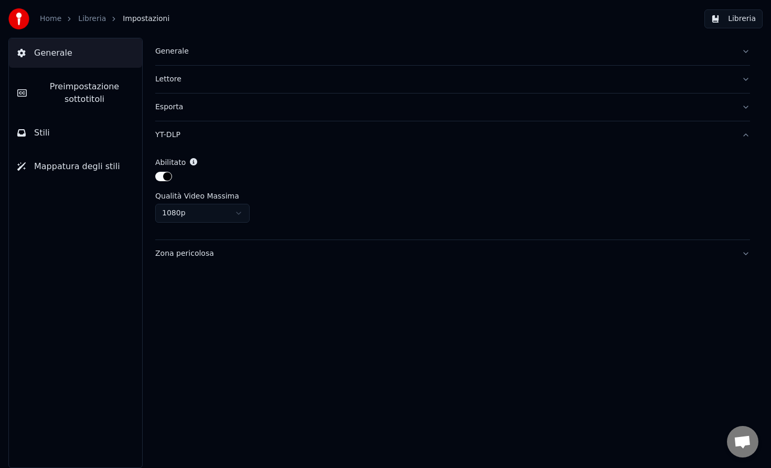
click at [220, 112] on button "Esporta" at bounding box center [452, 106] width 595 height 27
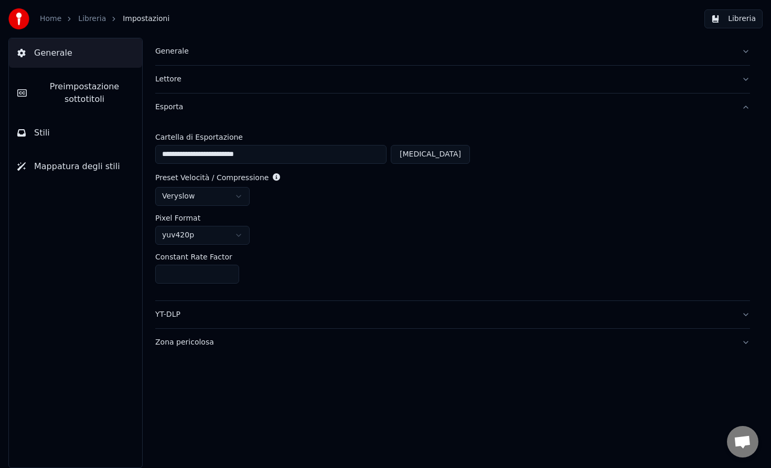
click at [50, 133] on button "Stili" at bounding box center [75, 132] width 133 height 29
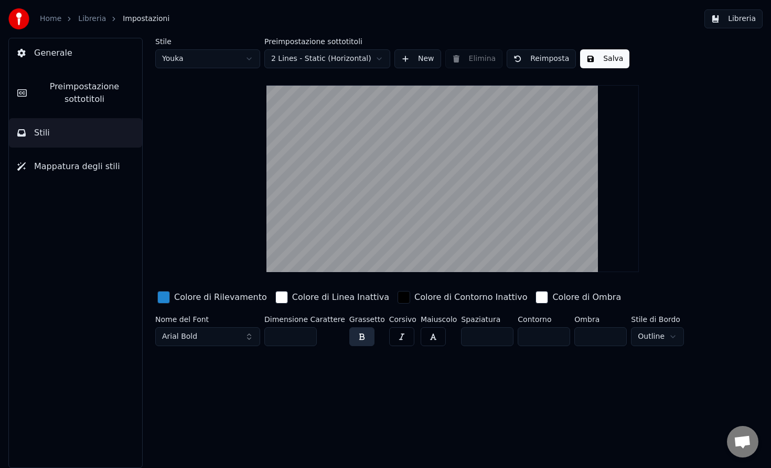
click at [57, 167] on span "Mappatura degli stili" at bounding box center [77, 166] width 86 height 13
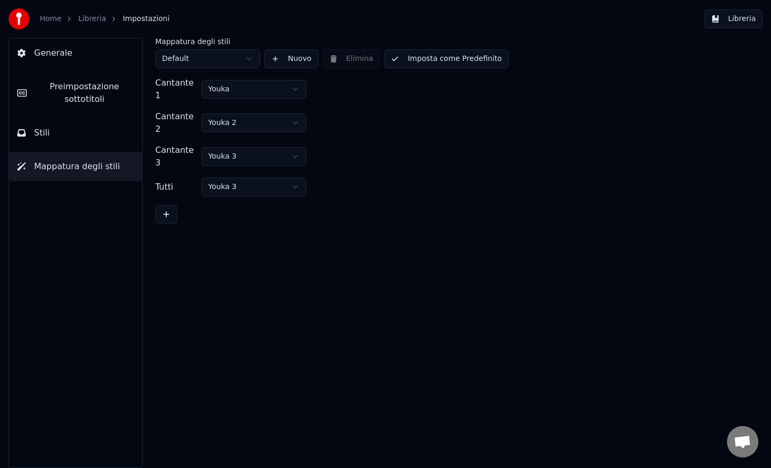
click at [168, 205] on button at bounding box center [166, 214] width 22 height 19
click at [239, 203] on html "Home Libreria Impostazioni Libreria Generale Preimpostazione sottotitoli Stili …" at bounding box center [385, 234] width 771 height 468
click at [359, 211] on html "Home Libreria Impostazioni Libreria Generale Preimpostazione sottotitoli Stili …" at bounding box center [385, 234] width 771 height 468
click at [264, 169] on html "Home Libreria Impostazioni Libreria Generale Preimpostazione sottotitoli Stili …" at bounding box center [385, 234] width 771 height 468
click at [277, 172] on html "Home Libreria Impostazioni Libreria Generale Preimpostazione sottotitoli Stili …" at bounding box center [385, 234] width 771 height 468
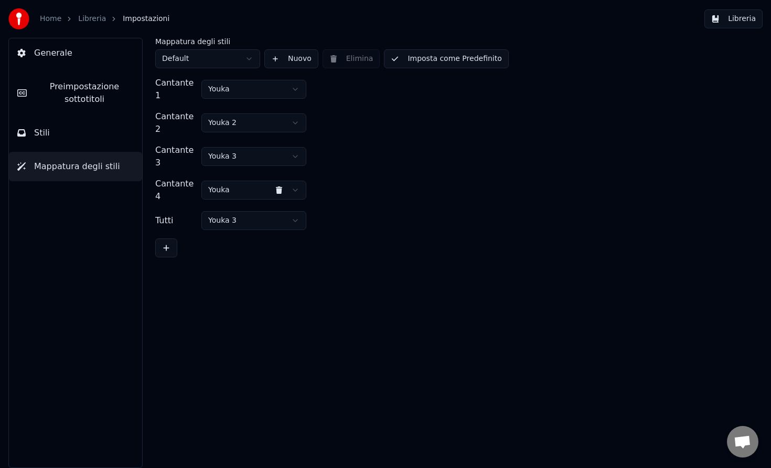
click at [281, 181] on button at bounding box center [279, 190] width 21 height 19
click at [294, 67] on button "Nuovo" at bounding box center [291, 58] width 54 height 19
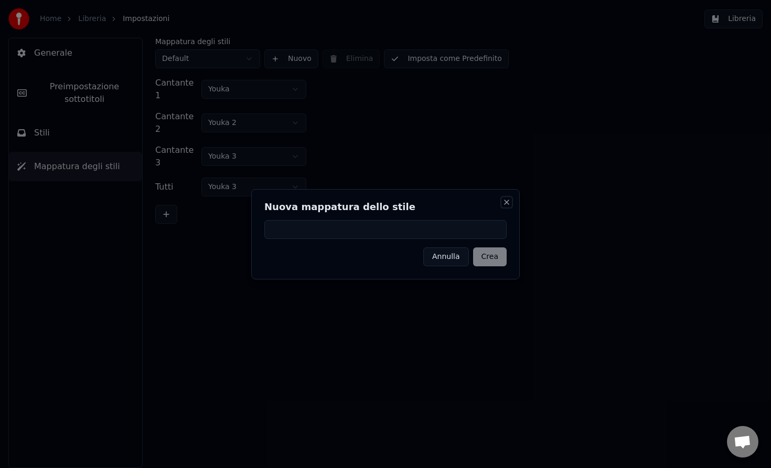
click at [503, 199] on button "Close" at bounding box center [507, 202] width 8 height 8
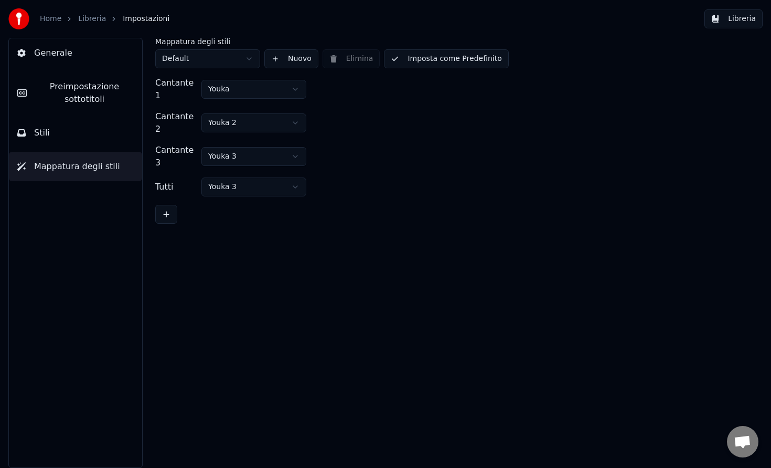
click at [70, 140] on button "Stili" at bounding box center [75, 132] width 133 height 29
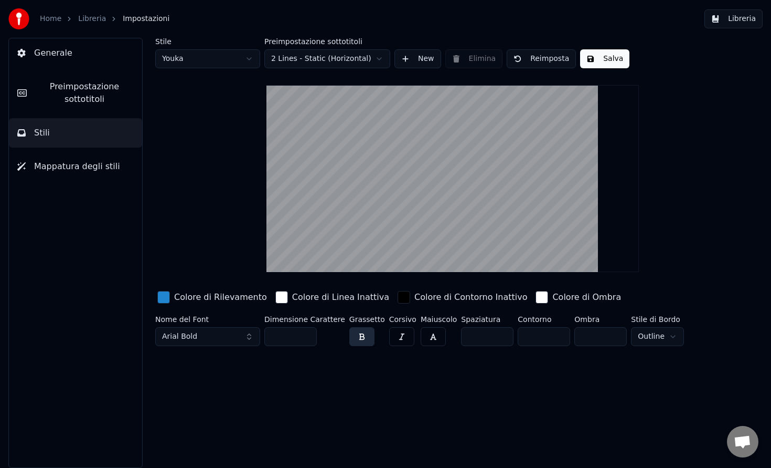
click at [646, 339] on html "Home Libreria Impostazioni Libreria Generale Preimpostazione sottotitoli Stili …" at bounding box center [385, 234] width 771 height 468
click at [650, 337] on html "Home Libreria Impostazioni Libreria Generale Preimpostazione sottotitoli Stili …" at bounding box center [385, 234] width 771 height 468
click at [88, 95] on span "Preimpostazione sottotitoli" at bounding box center [84, 92] width 99 height 25
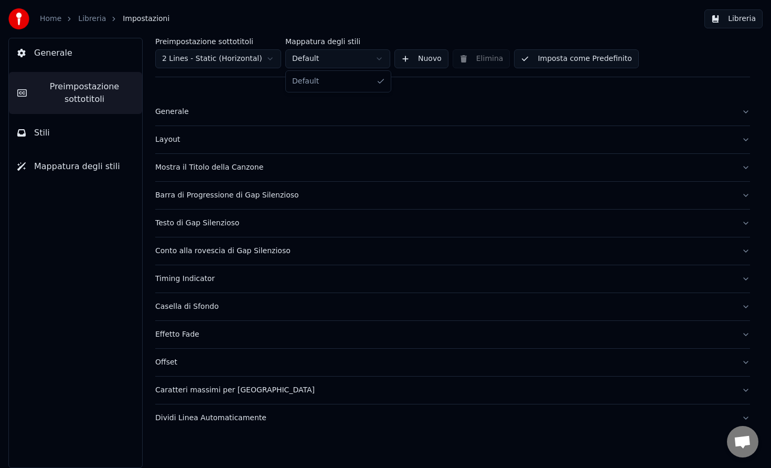
click at [309, 62] on html "Home Libreria Impostazioni Libreria Generale Preimpostazione sottotitoli Stili …" at bounding box center [385, 234] width 771 height 468
click at [410, 63] on button "Nuovo" at bounding box center [422, 58] width 54 height 19
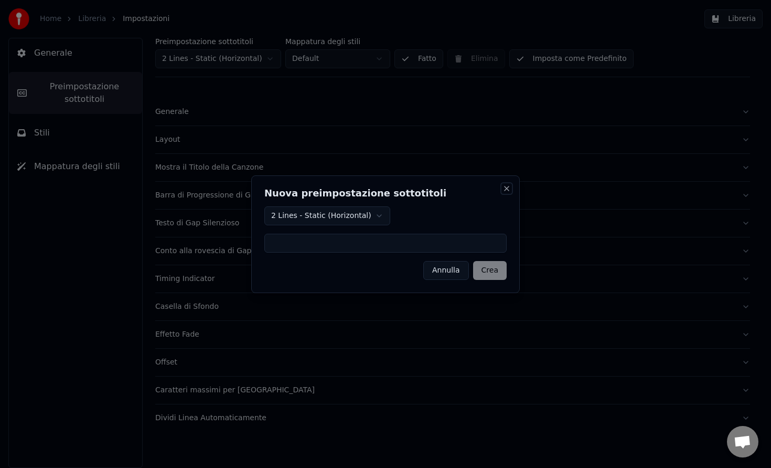
click at [505, 189] on button "Close" at bounding box center [507, 188] width 8 height 8
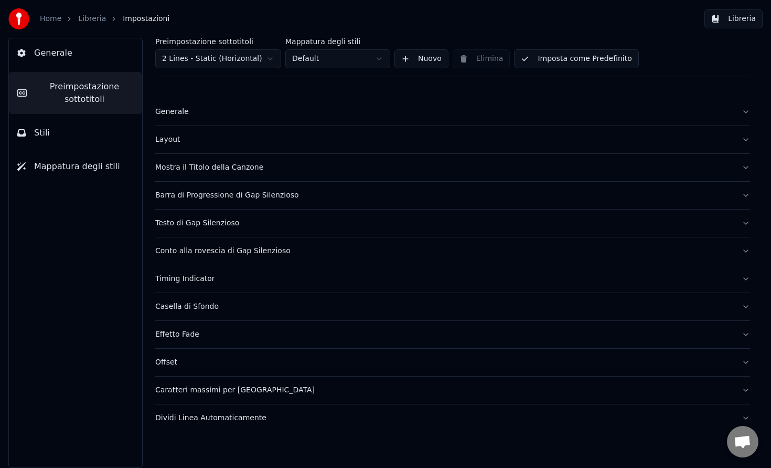
click at [289, 108] on div "Generale" at bounding box center [444, 112] width 578 height 10
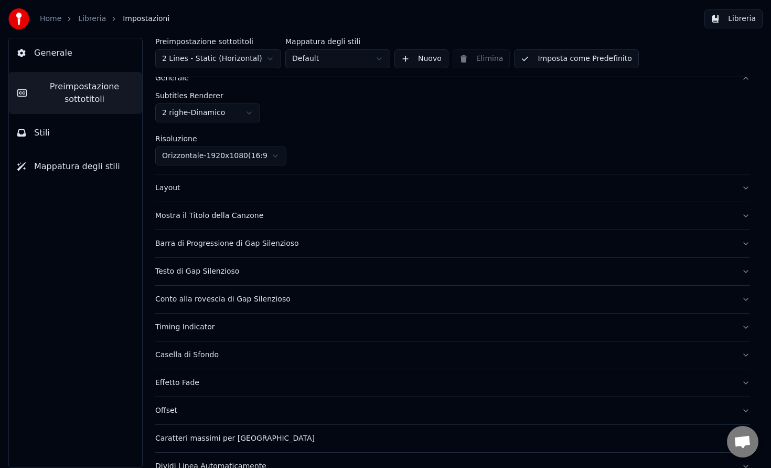
scroll to position [54, 0]
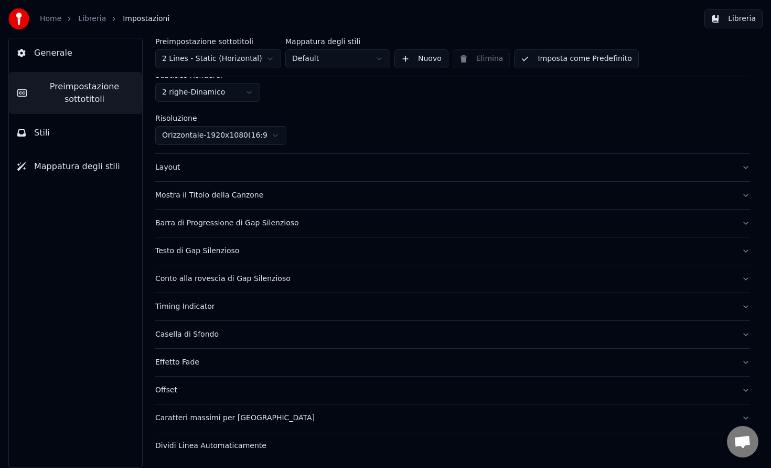
click at [266, 139] on html "Home Libreria Impostazioni Libreria Generale Preimpostazione sottotitoli Stili …" at bounding box center [385, 234] width 771 height 468
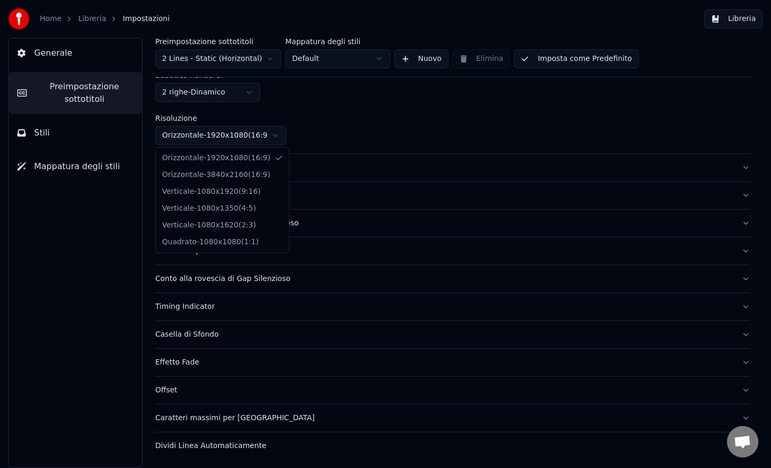
click at [318, 141] on html "Home Libreria Impostazioni Libreria Generale Preimpostazione sottotitoli Stili …" at bounding box center [385, 234] width 771 height 468
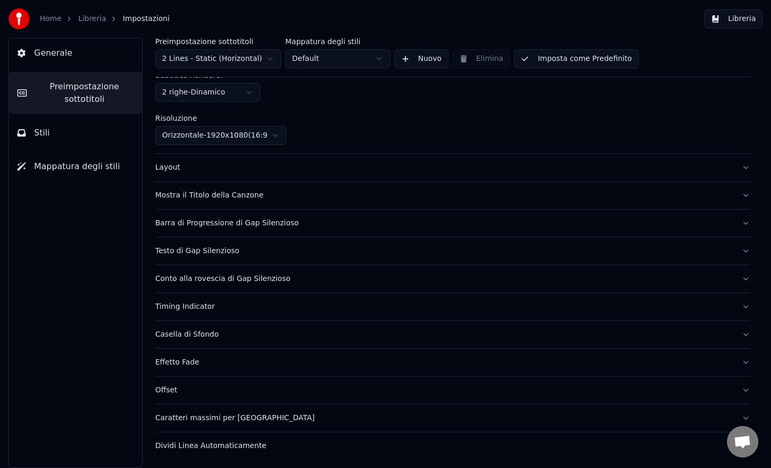
click at [229, 165] on div "Layout" at bounding box center [444, 167] width 578 height 10
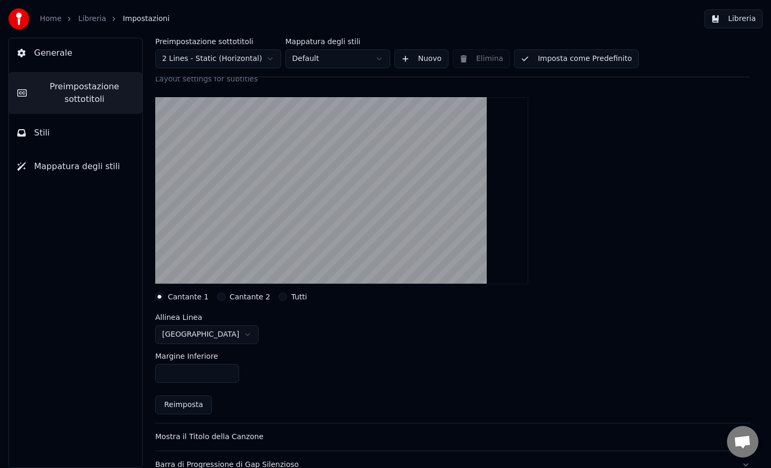
scroll to position [81, 0]
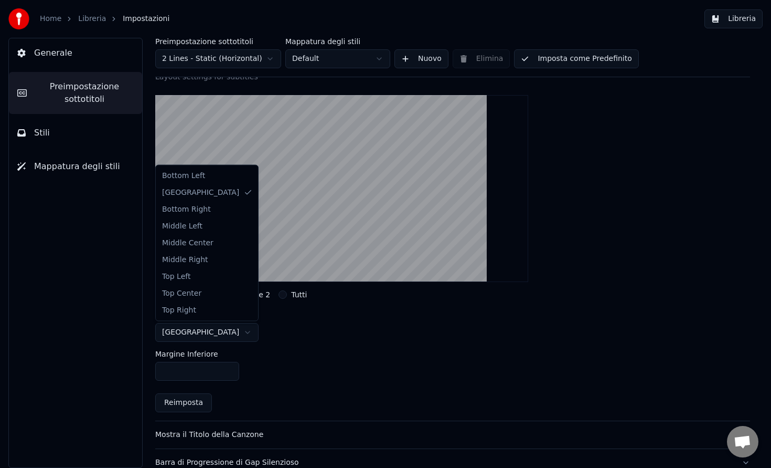
click at [202, 328] on html "Home Libreria Impostazioni Libreria Generale Preimpostazione sottotitoli Stili …" at bounding box center [385, 234] width 771 height 468
click at [255, 340] on html "Home Libreria Impostazioni Libreria Generale Preimpostazione sottotitoli Stili …" at bounding box center [385, 234] width 771 height 468
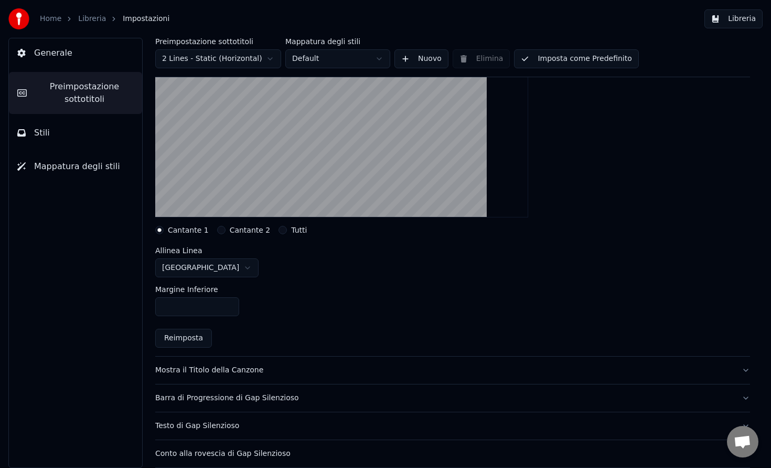
scroll to position [153, 0]
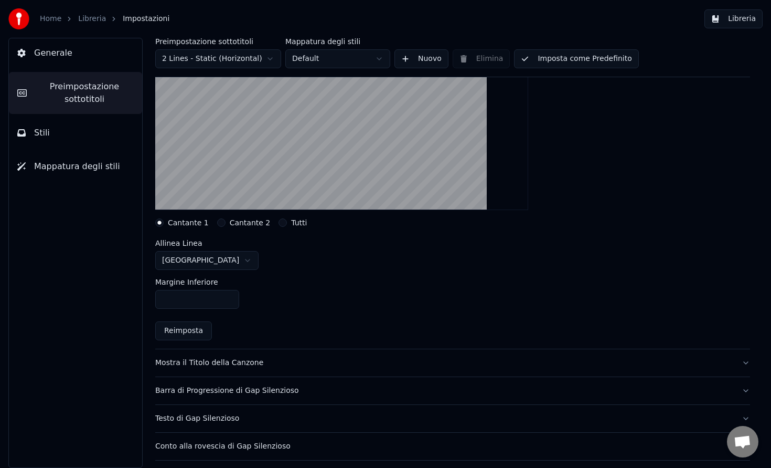
click at [208, 259] on html "Home Libreria Impostazioni Libreria Generale Preimpostazione sottotitoli Stili …" at bounding box center [385, 234] width 771 height 468
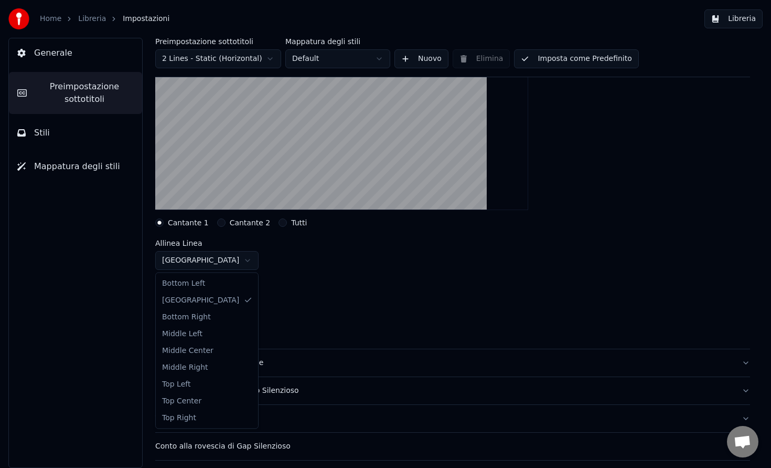
click at [217, 267] on html "Home Libreria Impostazioni Libreria Generale Preimpostazione sottotitoli Stili …" at bounding box center [385, 234] width 771 height 468
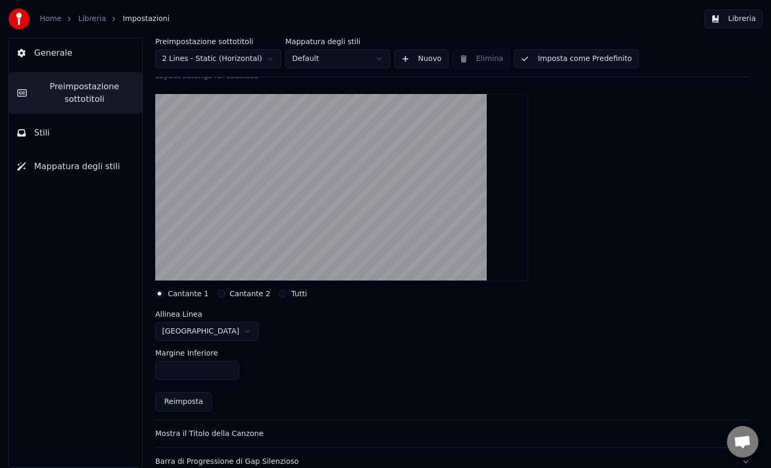
scroll to position [0, 0]
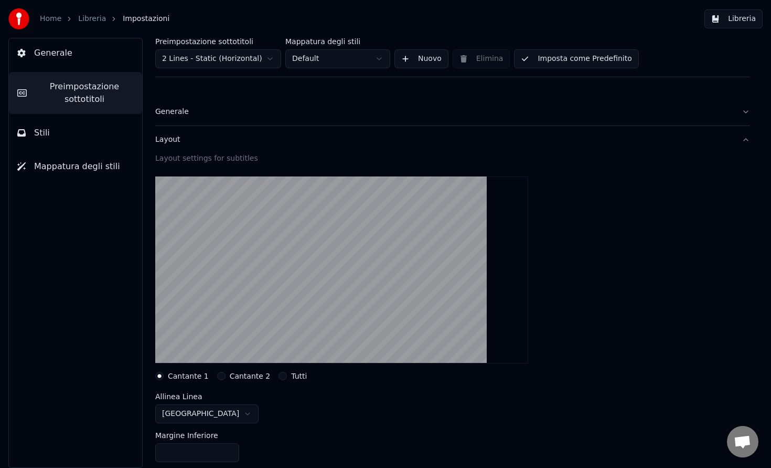
click at [743, 139] on button "Layout" at bounding box center [452, 139] width 595 height 27
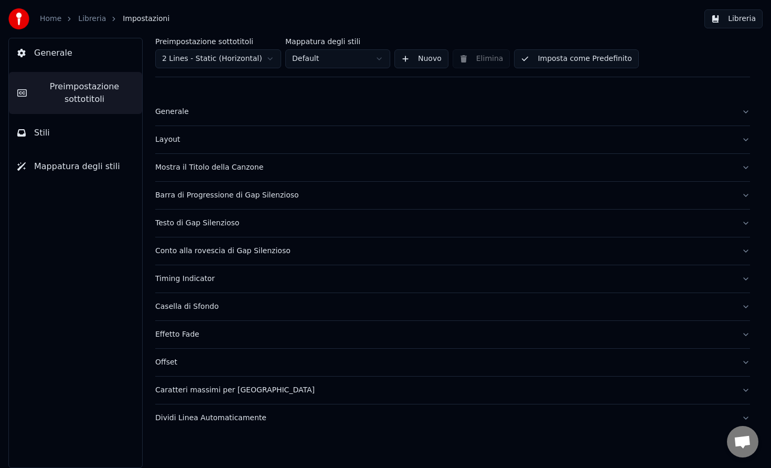
click at [207, 417] on div "Dividi Linea Automaticamente" at bounding box center [444, 417] width 578 height 10
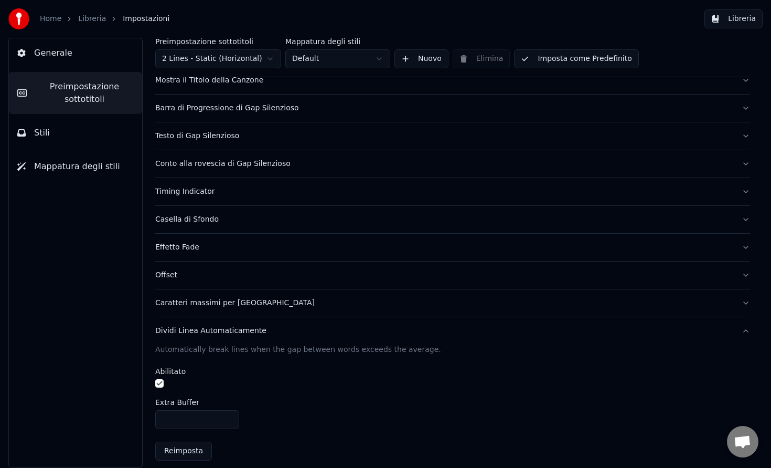
scroll to position [96, 0]
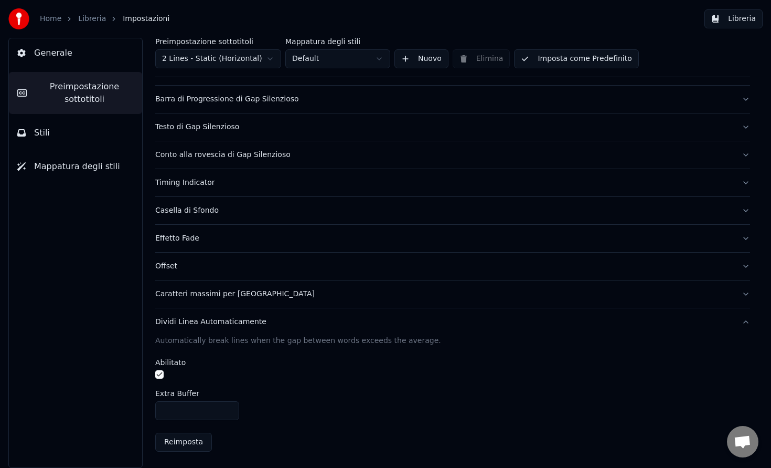
click at [197, 273] on button "Offset" at bounding box center [452, 265] width 595 height 27
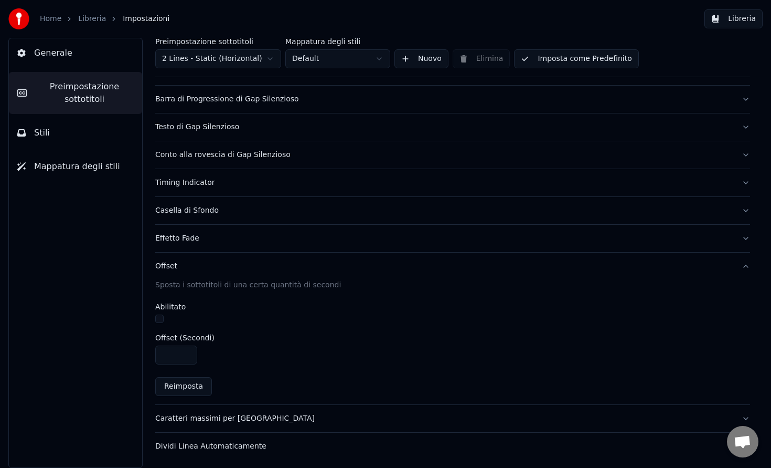
click at [159, 320] on button "button" at bounding box center [159, 318] width 8 height 8
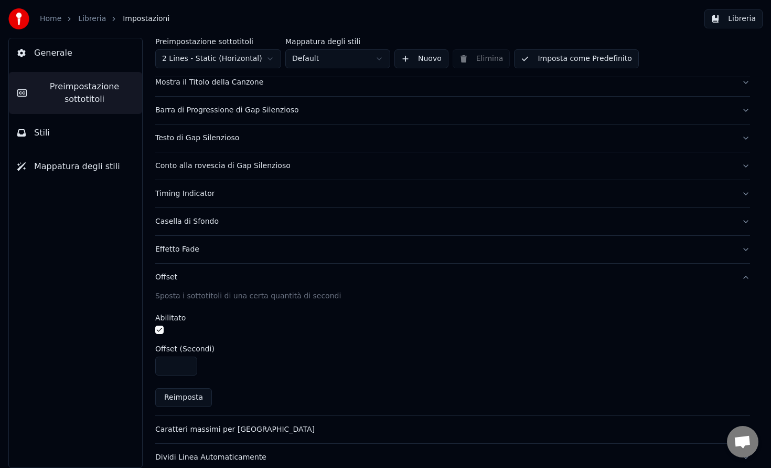
scroll to position [82, 0]
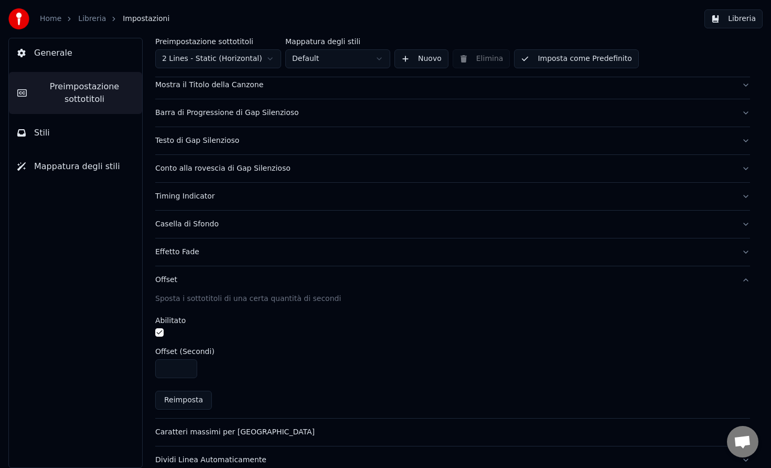
click at [160, 332] on button "button" at bounding box center [159, 332] width 8 height 8
click at [41, 124] on button "Stili" at bounding box center [75, 132] width 133 height 29
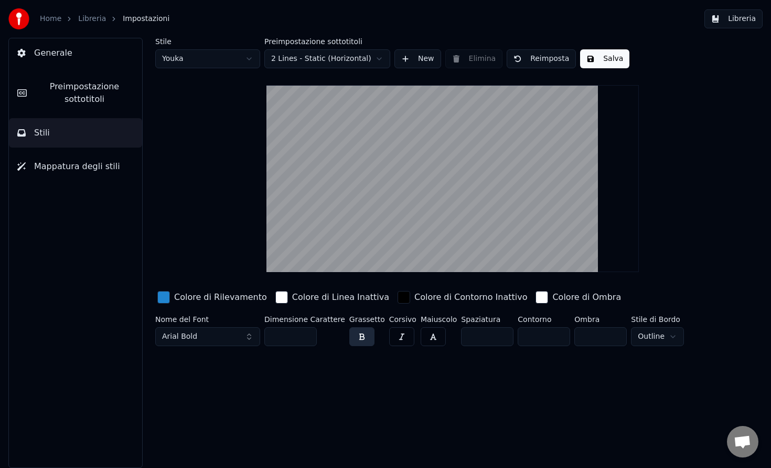
scroll to position [0, 0]
click at [97, 98] on span "Preimpostazione sottotitoli" at bounding box center [84, 92] width 99 height 25
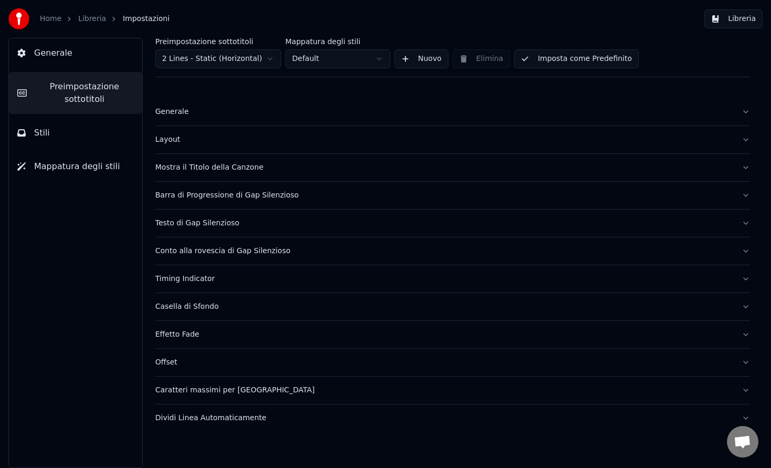
click at [230, 137] on div "Layout" at bounding box center [444, 139] width 578 height 10
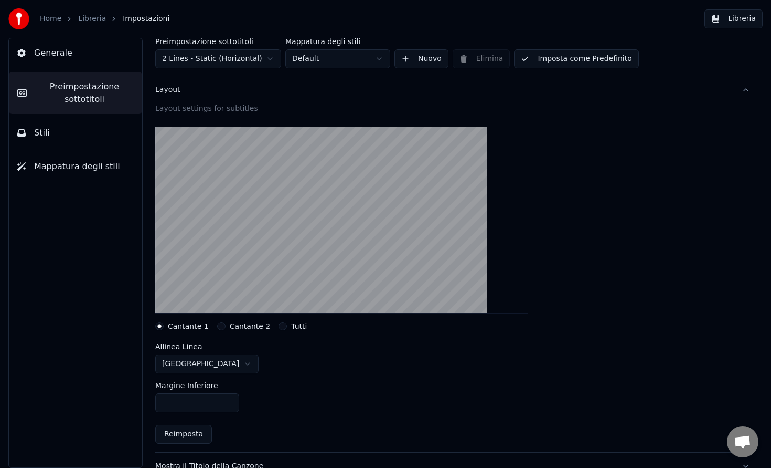
scroll to position [76, 0]
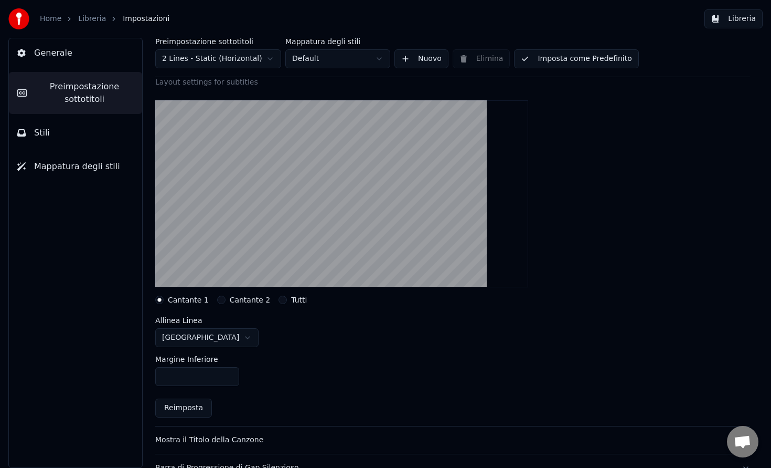
click at [200, 334] on html "Home Libreria Impostazioni Libreria Generale Preimpostazione sottotitoli Stili …" at bounding box center [385, 234] width 771 height 468
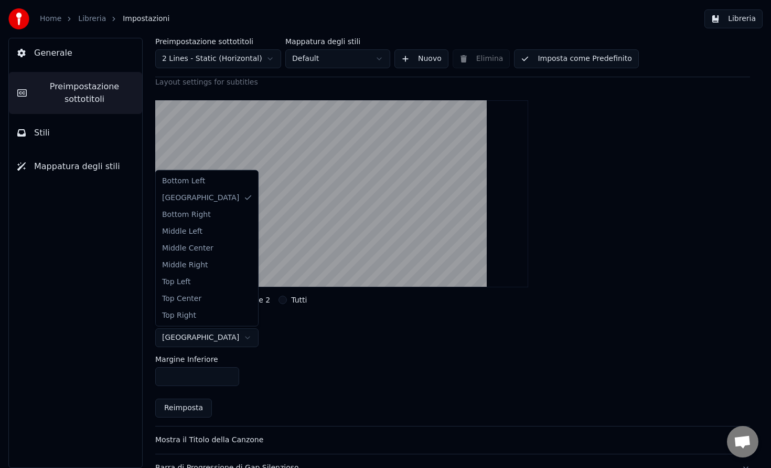
click at [272, 365] on html "Home Libreria Impostazioni Libreria Generale Preimpostazione sottotitoli Stili …" at bounding box center [385, 234] width 771 height 468
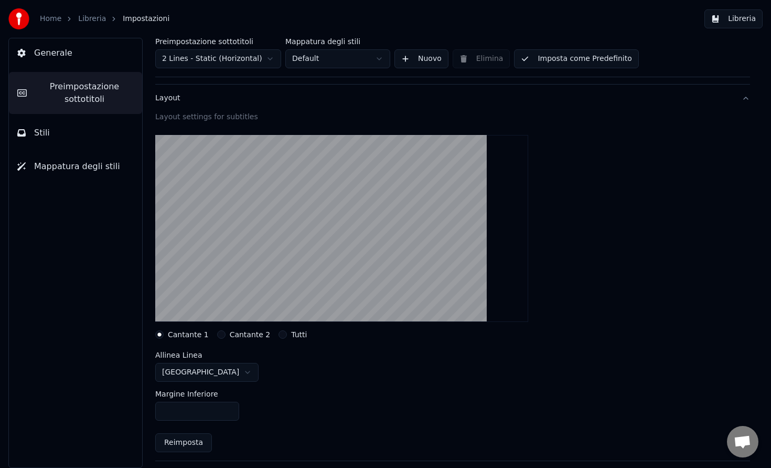
scroll to position [47, 0]
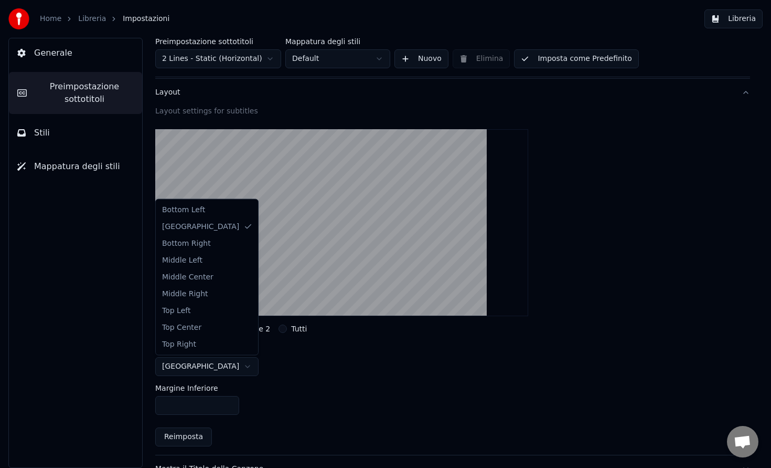
click at [209, 368] on html "Home Libreria Impostazioni Libreria Generale Preimpostazione sottotitoli Stili …" at bounding box center [385, 234] width 771 height 468
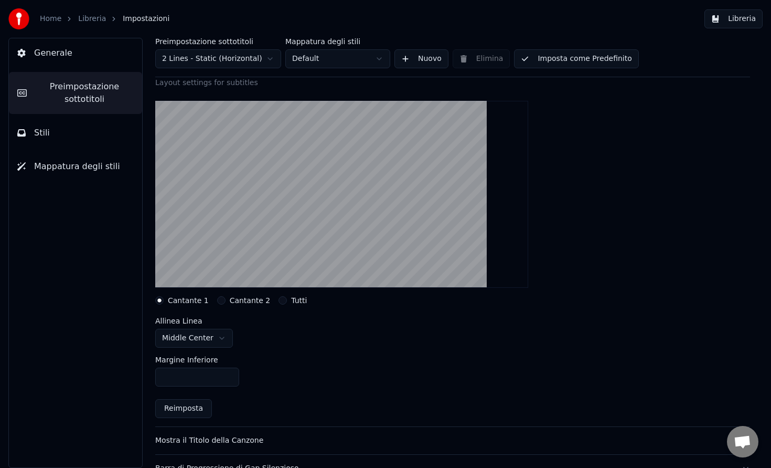
scroll to position [81, 0]
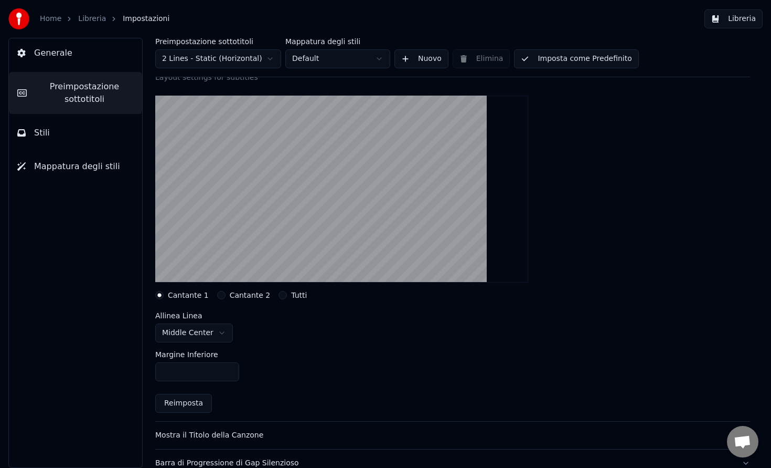
click at [217, 298] on button "Cantante 2" at bounding box center [221, 295] width 8 height 8
click at [163, 298] on div "Cantante 1" at bounding box center [182, 295] width 54 height 8
click at [162, 298] on button "Cantante 1" at bounding box center [159, 295] width 8 height 8
click at [218, 297] on button "Cantante 2" at bounding box center [221, 295] width 8 height 8
click at [186, 366] on input "***" at bounding box center [197, 371] width 84 height 19
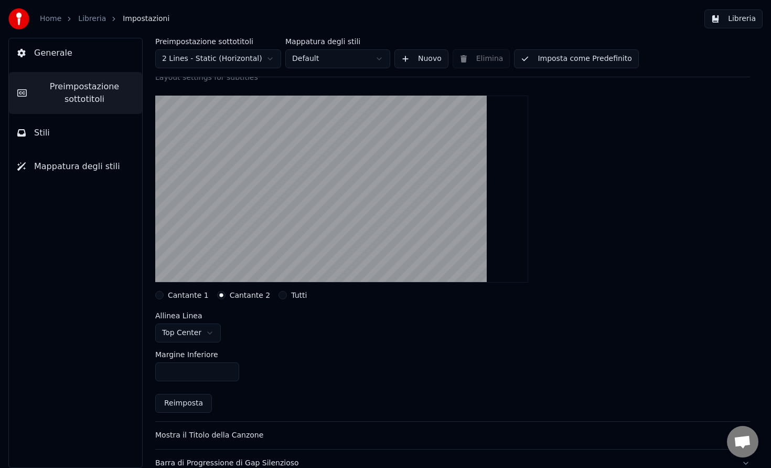
click at [189, 369] on input "***" at bounding box center [197, 371] width 84 height 19
type input "****"
click at [310, 353] on div "Margine Inferiore ****" at bounding box center [452, 365] width 595 height 47
click at [157, 297] on button "Cantante 1" at bounding box center [159, 295] width 8 height 8
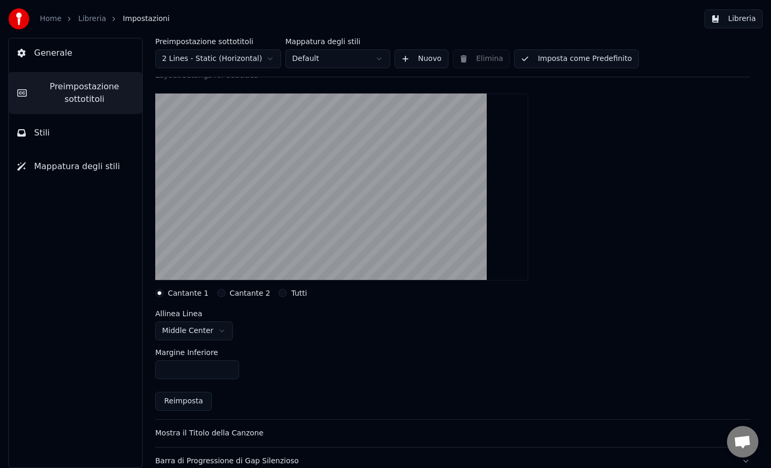
scroll to position [80, 0]
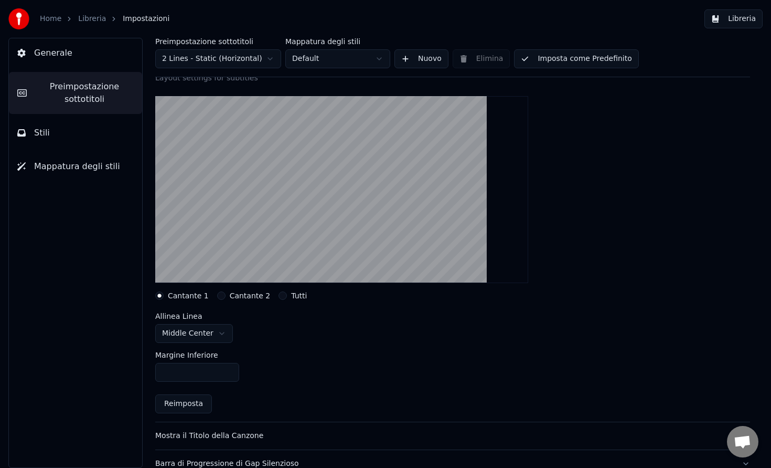
click at [279, 297] on button "Tutti" at bounding box center [283, 295] width 8 height 8
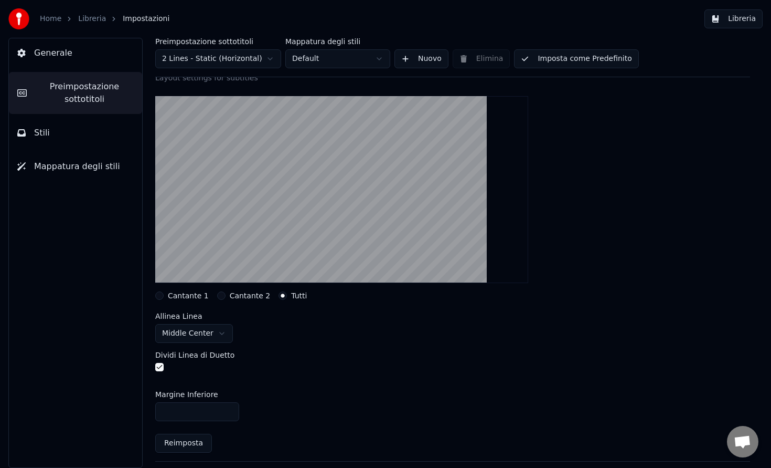
click at [160, 295] on button "Cantante 1" at bounding box center [159, 295] width 8 height 8
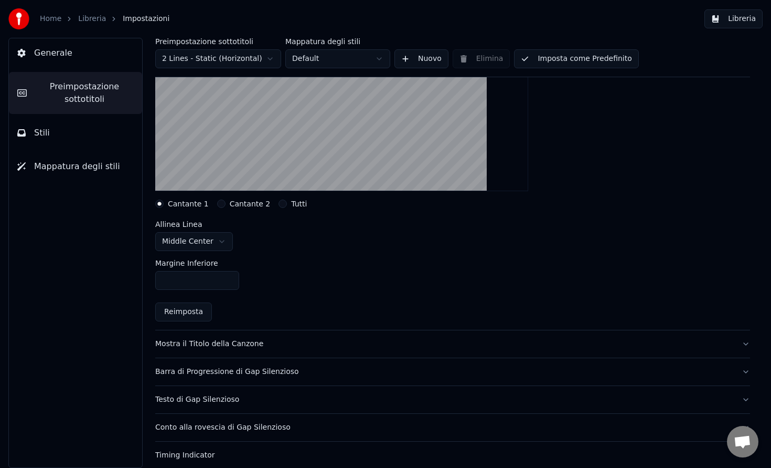
scroll to position [158, 0]
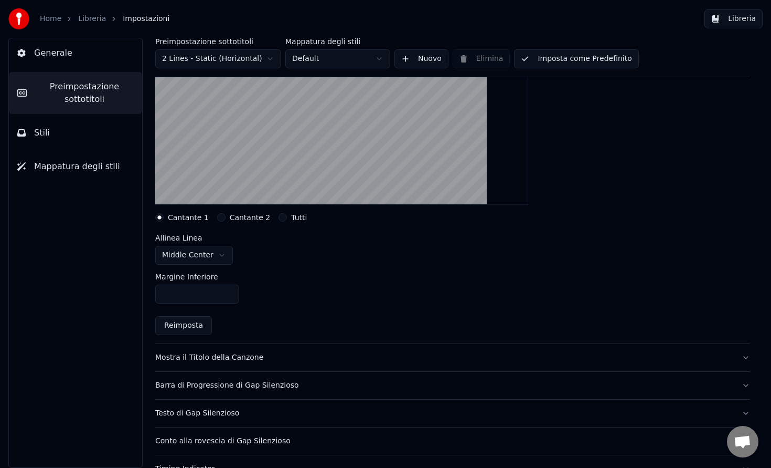
click at [717, 15] on button "Libreria" at bounding box center [734, 18] width 58 height 19
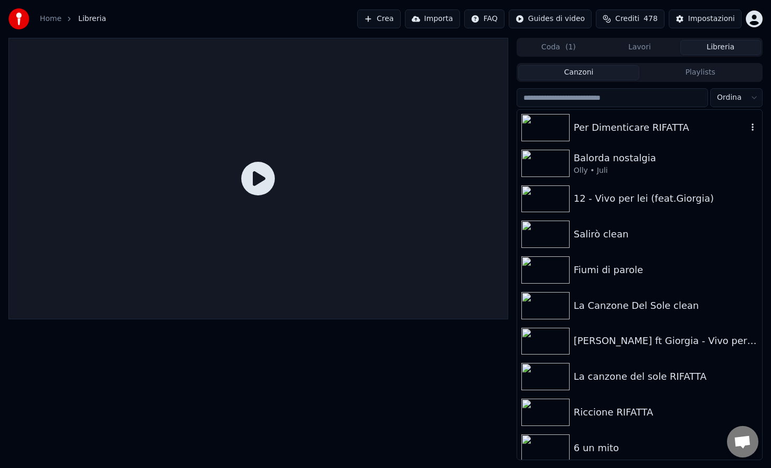
click at [578, 124] on div "Per Dimenticare RIFATTA" at bounding box center [661, 127] width 174 height 15
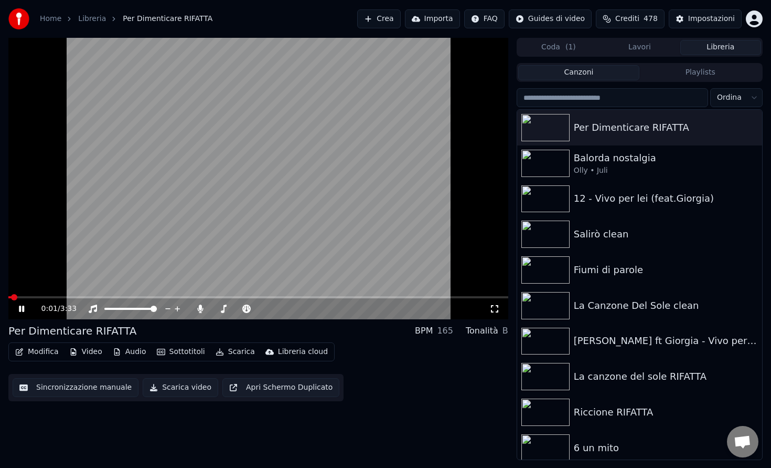
click at [129, 297] on span at bounding box center [258, 297] width 500 height 2
click at [151, 236] on video at bounding box center [258, 178] width 500 height 281
click at [48, 348] on button "Modifica" at bounding box center [37, 351] width 52 height 15
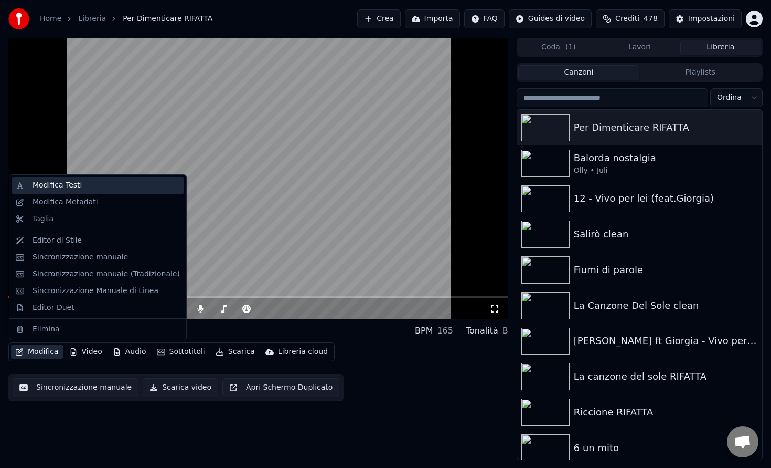
click at [102, 185] on div "Modifica Testi" at bounding box center [106, 185] width 147 height 10
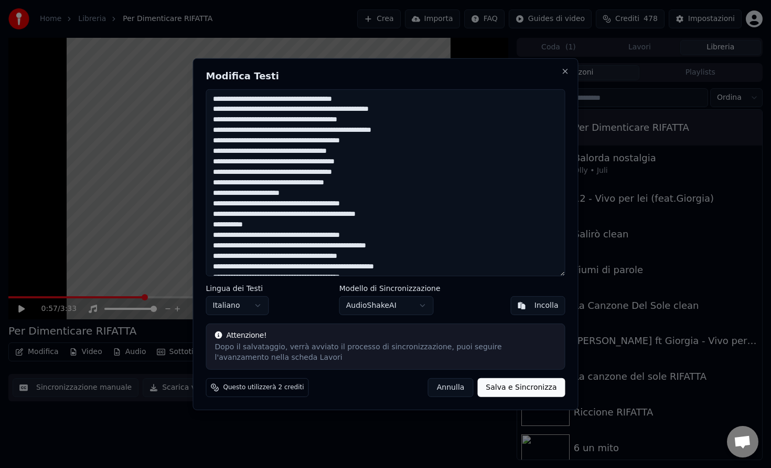
click at [445, 388] on button "Annulla" at bounding box center [451, 387] width 46 height 19
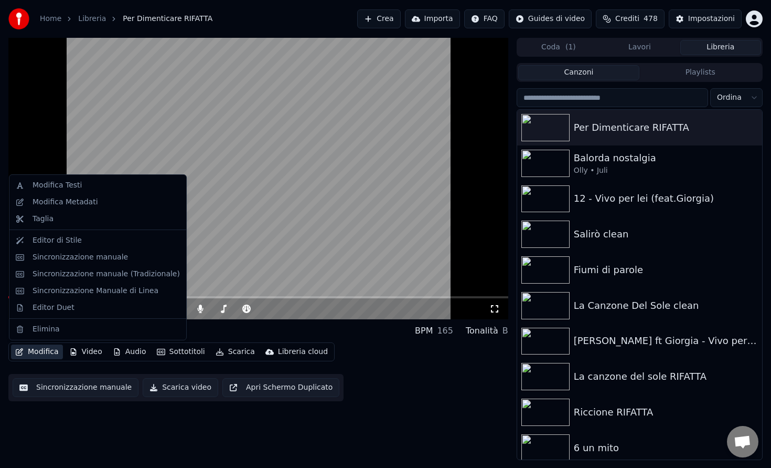
click at [37, 350] on button "Modifica" at bounding box center [37, 351] width 52 height 15
click at [75, 237] on div "Editor di Stile" at bounding box center [57, 240] width 49 height 10
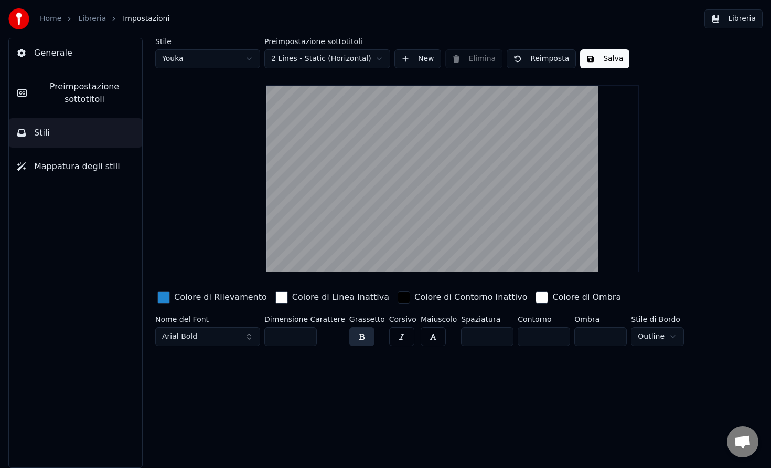
click at [329, 65] on html "Home Libreria Impostazioni Libreria Generale Preimpostazione sottotitoli Stili …" at bounding box center [385, 234] width 771 height 468
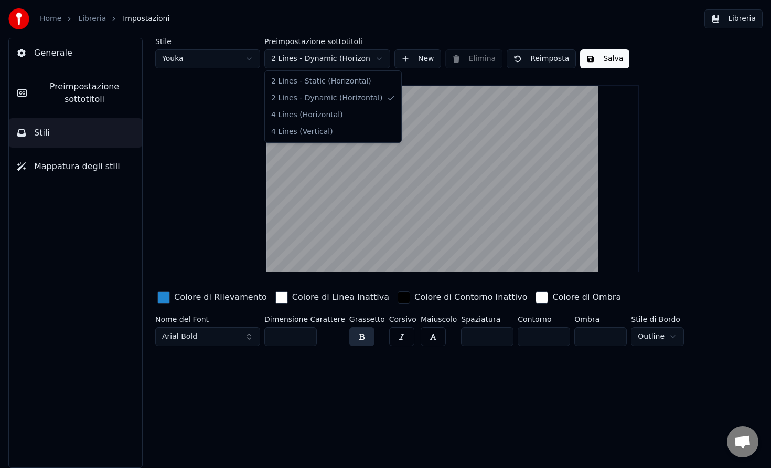
click at [341, 50] on html "Home Libreria Impostazioni Libreria Generale Preimpostazione sottotitoli Stili …" at bounding box center [385, 234] width 771 height 468
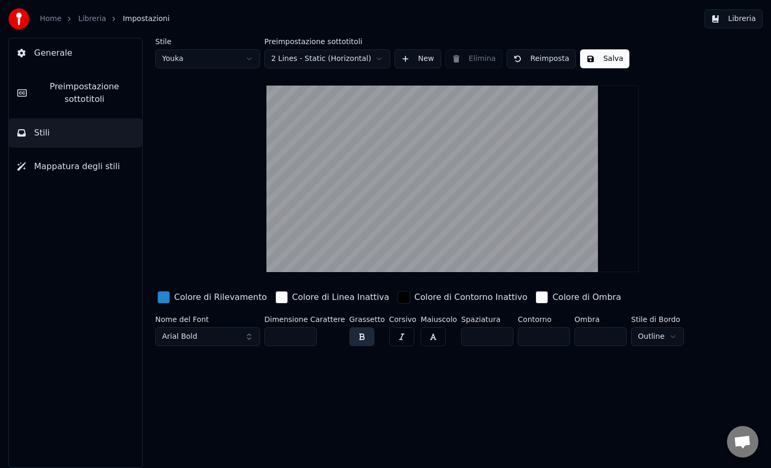
click at [90, 56] on button "Generale" at bounding box center [75, 52] width 133 height 29
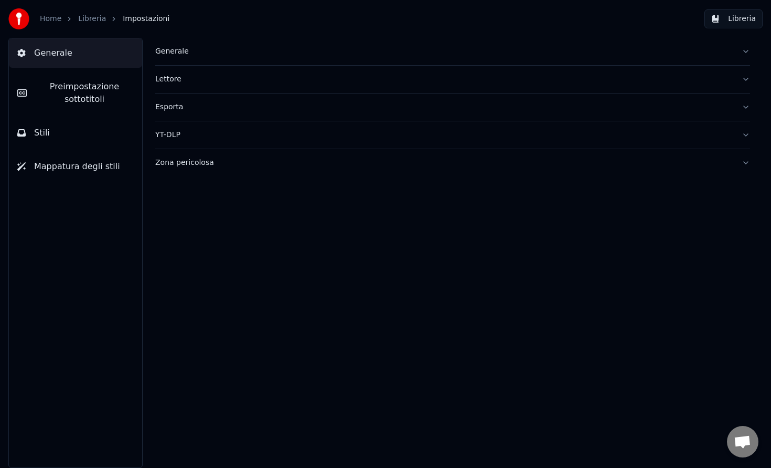
click at [71, 104] on span "Preimpostazione sottotitoli" at bounding box center [84, 92] width 99 height 25
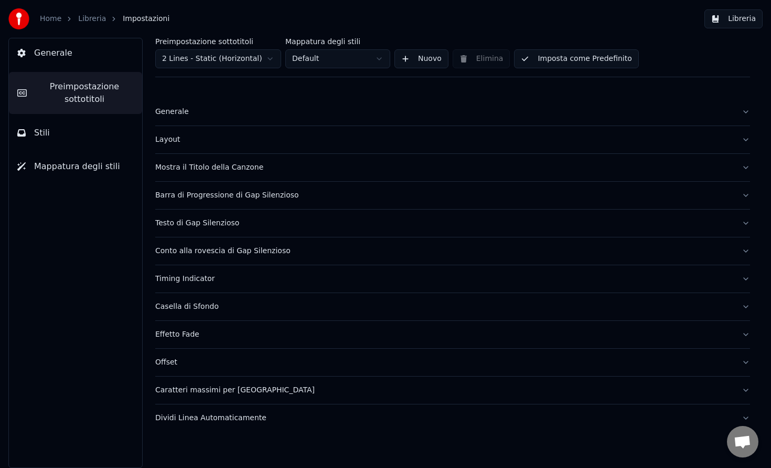
click at [61, 130] on button "Stili" at bounding box center [75, 132] width 133 height 29
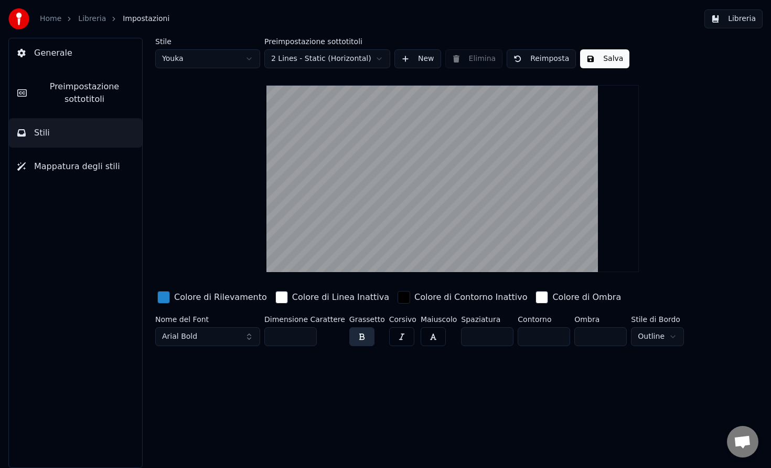
click at [93, 100] on span "Preimpostazione sottotitoli" at bounding box center [84, 92] width 99 height 25
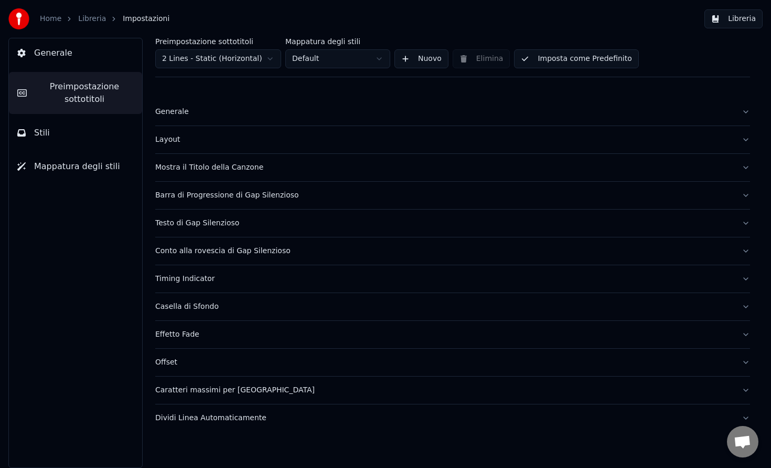
click at [269, 418] on div "Dividi Linea Automaticamente" at bounding box center [444, 417] width 578 height 10
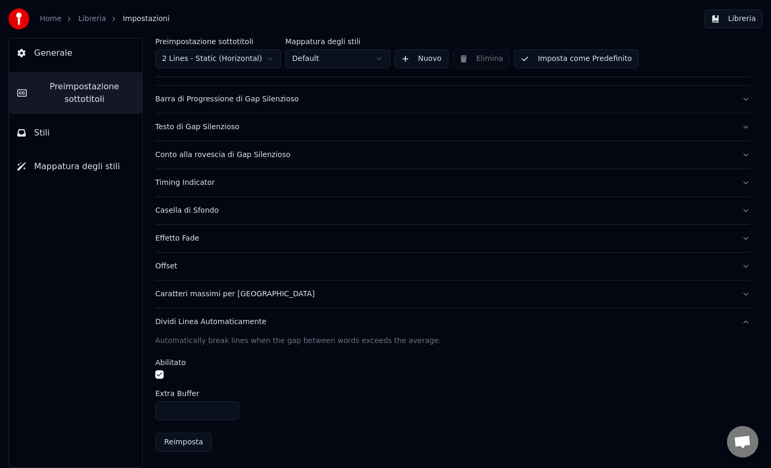
scroll to position [80, 0]
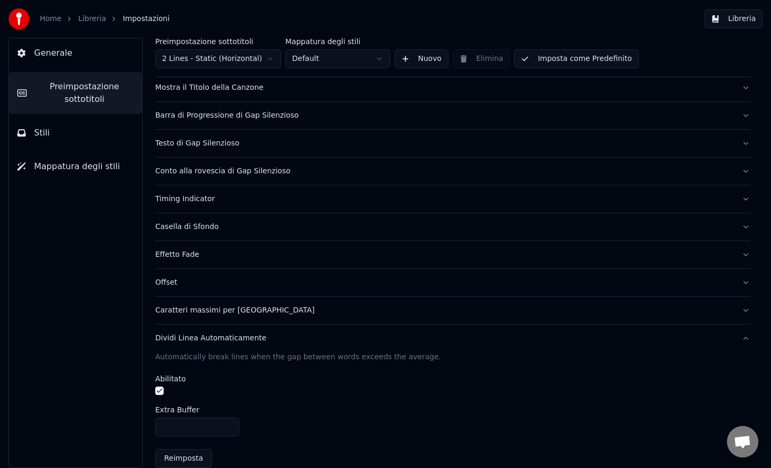
click at [266, 316] on button "Caratteri massimi per riga" at bounding box center [452, 310] width 595 height 27
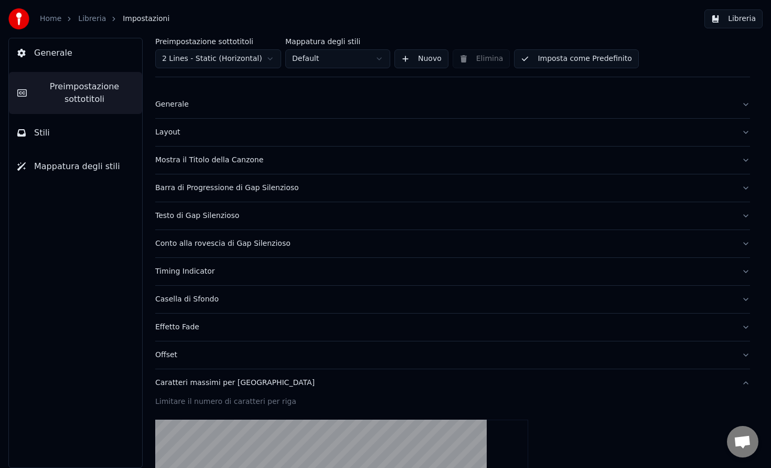
scroll to position [0, 0]
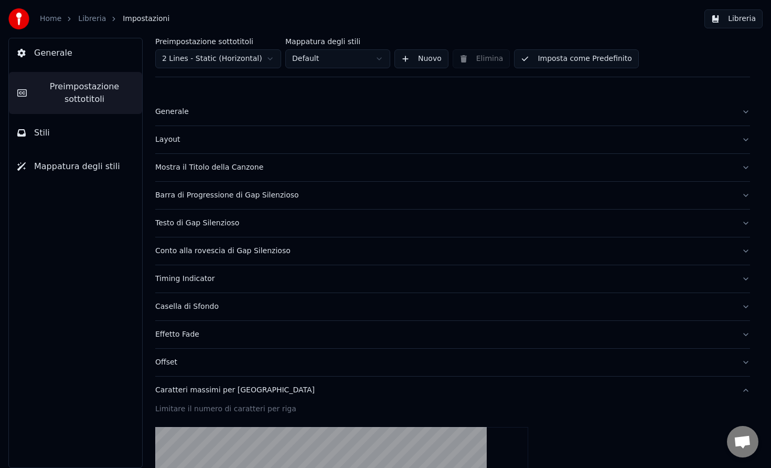
click at [261, 121] on button "Generale" at bounding box center [452, 111] width 595 height 27
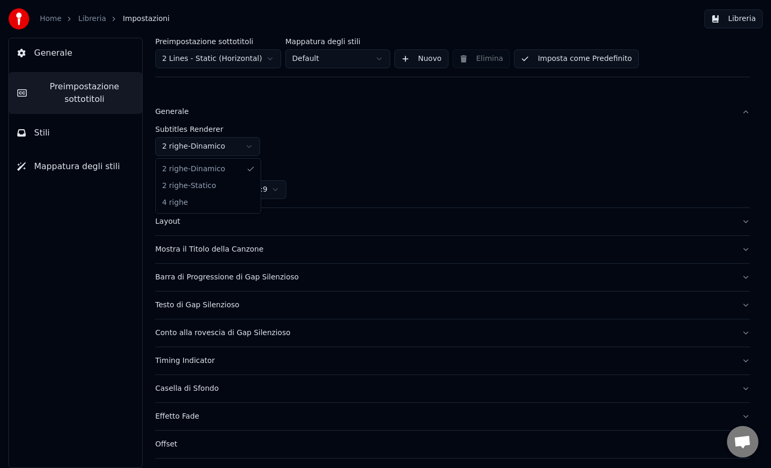
click at [229, 145] on html "Home Libreria Impostazioni Libreria Generale Preimpostazione sottotitoli Stili …" at bounding box center [385, 234] width 771 height 468
click at [234, 147] on html "Home Libreria Impostazioni Libreria Generale Preimpostazione sottotitoli Stili …" at bounding box center [385, 234] width 771 height 468
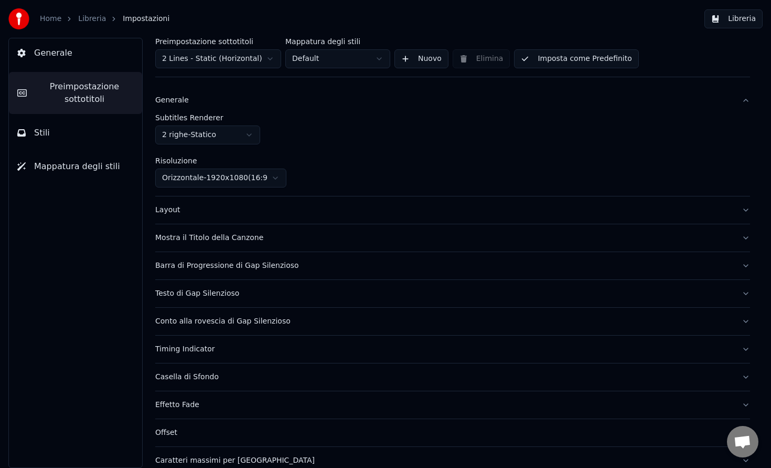
click at [322, 202] on button "Layout" at bounding box center [452, 209] width 595 height 27
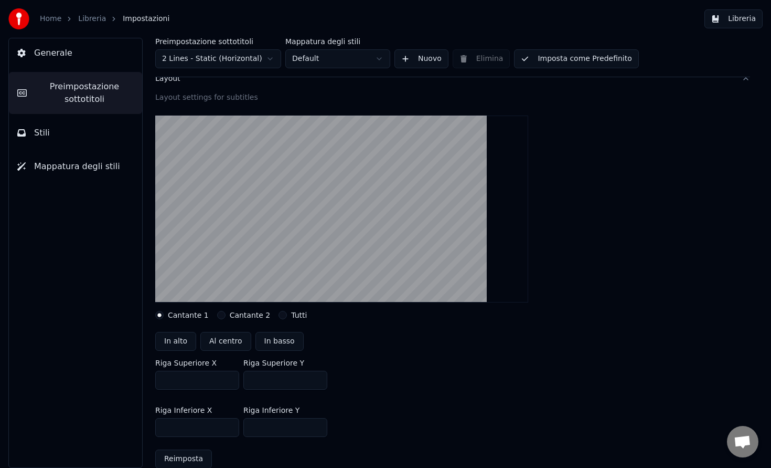
scroll to position [66, 0]
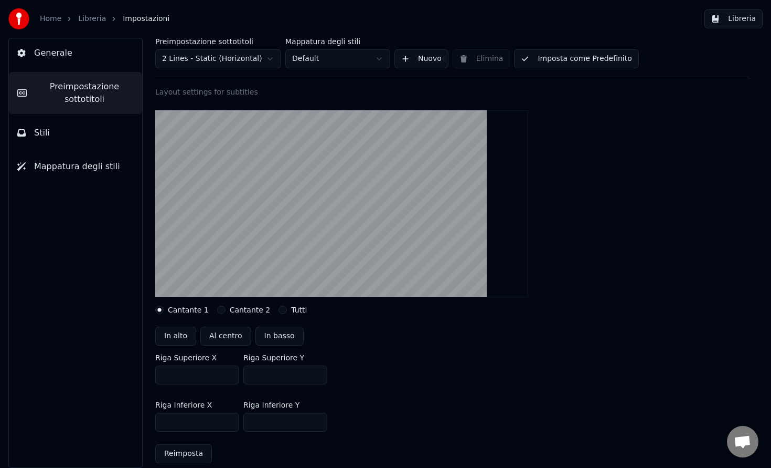
click at [227, 336] on button "Al centro" at bounding box center [225, 335] width 51 height 19
type input "***"
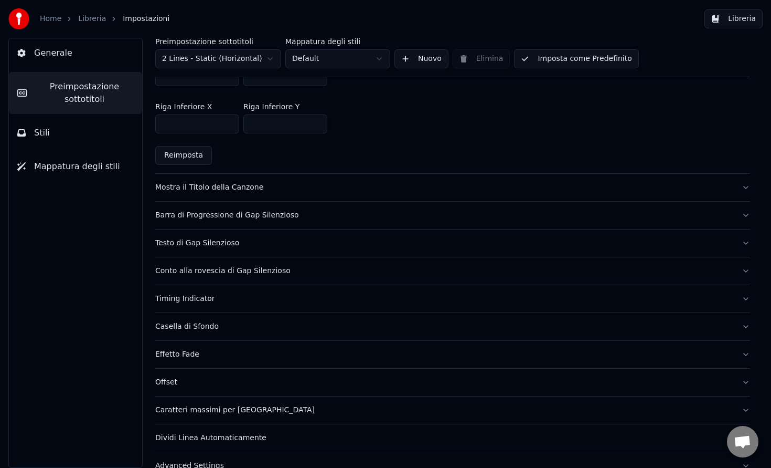
scroll to position [384, 0]
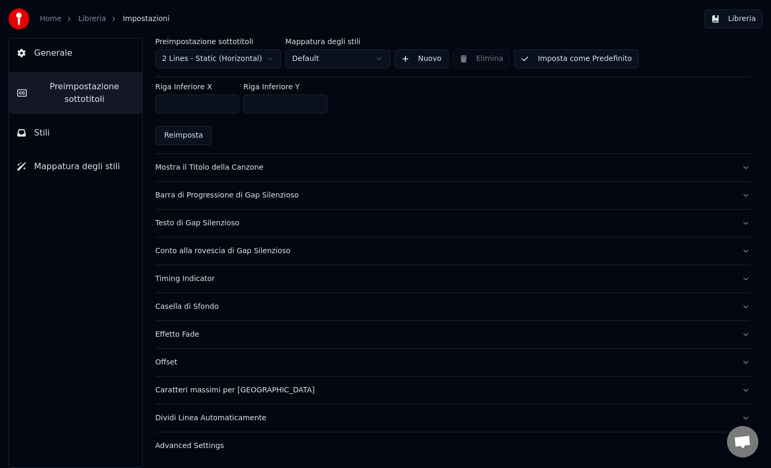
click at [736, 20] on button "Libreria" at bounding box center [734, 18] width 58 height 19
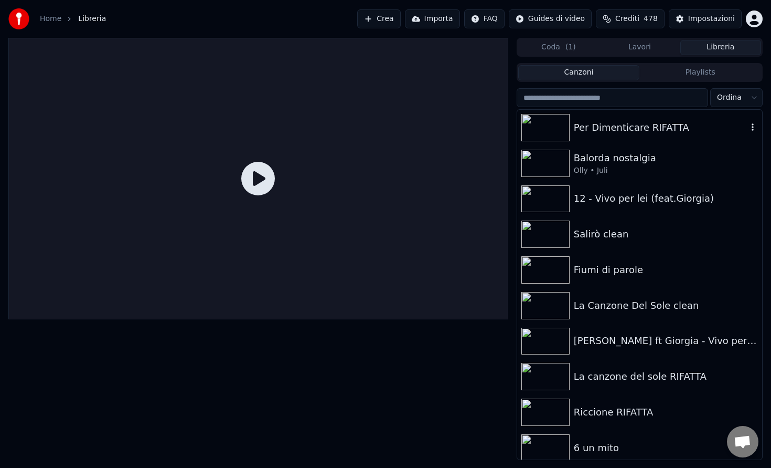
click at [590, 125] on div "Per Dimenticare RIFATTA" at bounding box center [661, 127] width 174 height 15
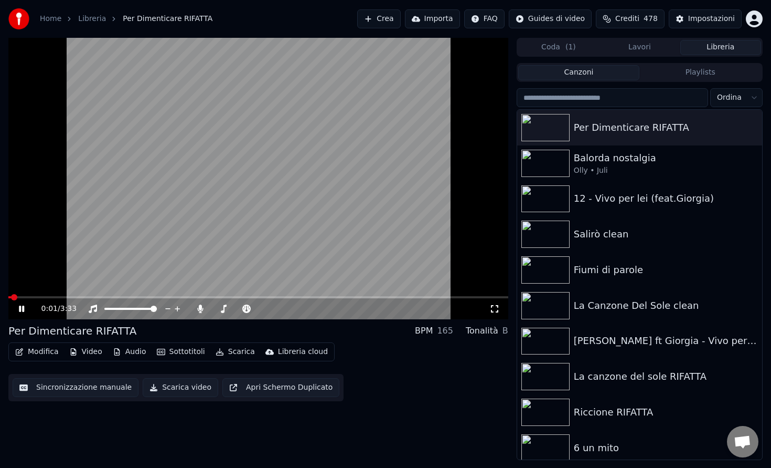
click at [136, 294] on video at bounding box center [258, 178] width 500 height 281
click at [134, 298] on span at bounding box center [258, 297] width 500 height 2
click at [156, 230] on video at bounding box center [258, 178] width 500 height 281
click at [103, 299] on div "1:06 / 3:33" at bounding box center [258, 308] width 500 height 21
click at [103, 299] on div "1:07 / 3:33" at bounding box center [258, 308] width 500 height 21
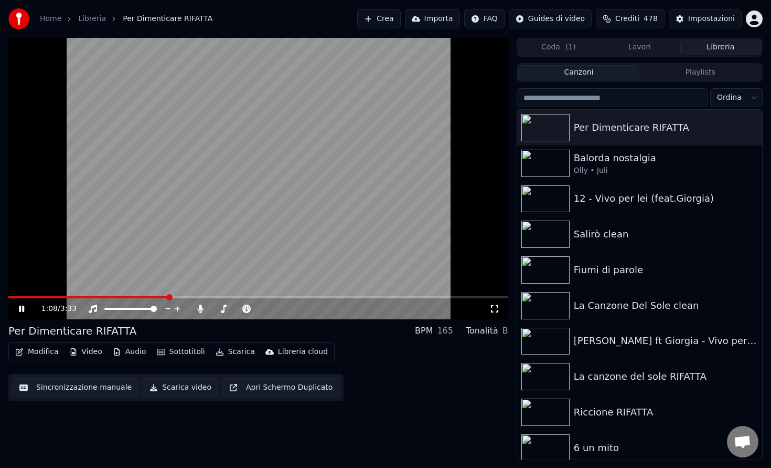
click at [99, 295] on video at bounding box center [258, 178] width 500 height 281
click at [95, 298] on span at bounding box center [88, 297] width 161 height 2
click at [108, 259] on video at bounding box center [258, 178] width 500 height 281
click at [76, 297] on span at bounding box center [53, 297] width 91 height 2
click at [154, 208] on video at bounding box center [258, 178] width 500 height 281
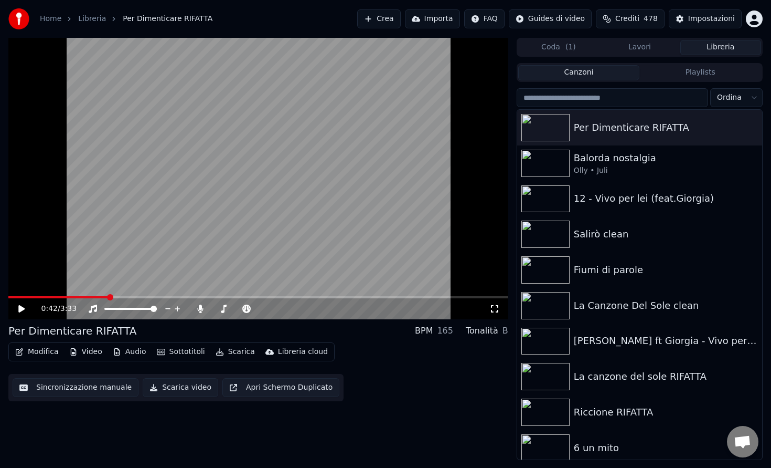
click at [175, 185] on video at bounding box center [258, 178] width 500 height 281
click at [201, 311] on icon at bounding box center [200, 308] width 6 height 8
click at [229, 311] on div at bounding box center [248, 308] width 84 height 10
click at [232, 310] on div at bounding box center [248, 308] width 84 height 10
click at [236, 310] on div at bounding box center [248, 308] width 84 height 10
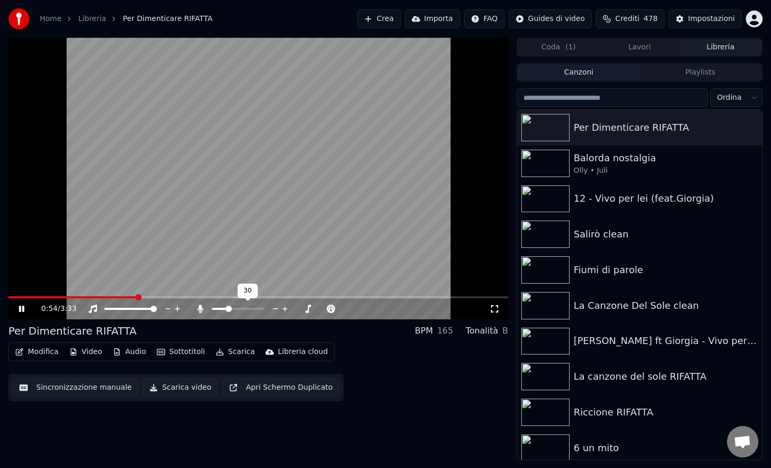
click at [227, 308] on span at bounding box center [229, 308] width 6 height 6
click at [266, 251] on video at bounding box center [258, 178] width 500 height 281
click at [395, 18] on button "Crea" at bounding box center [378, 18] width 43 height 19
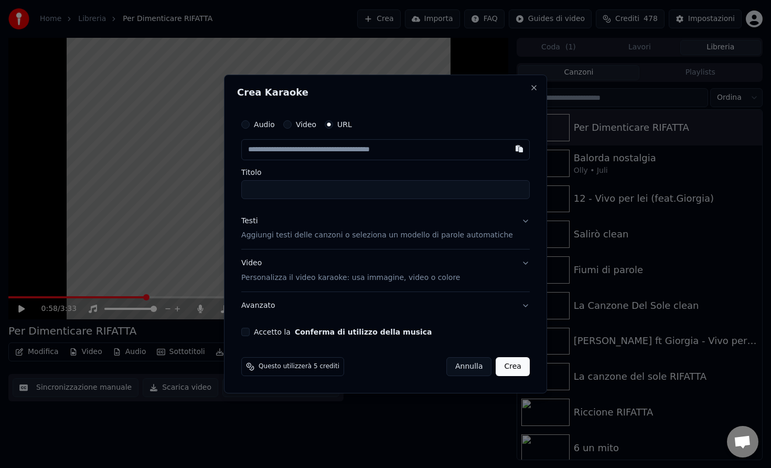
paste input "**********"
type input "**********"
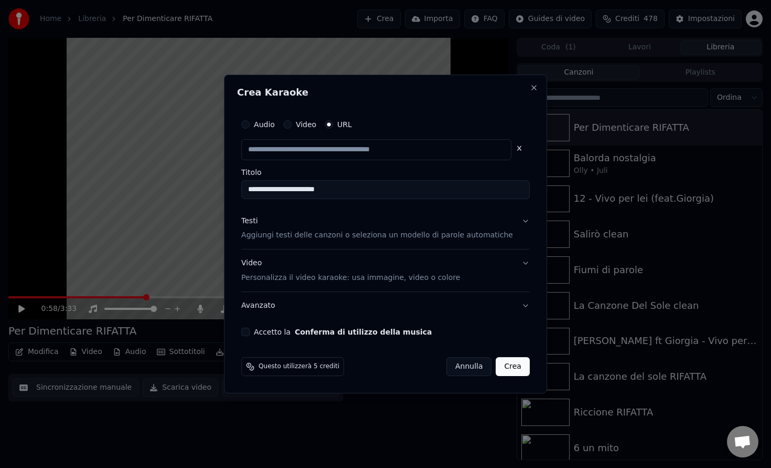
scroll to position [0, 0]
drag, startPoint x: 308, startPoint y: 189, endPoint x: 244, endPoint y: 182, distance: 64.9
click at [242, 183] on div "**********" at bounding box center [385, 234] width 323 height 319
type input "**********"
click at [320, 183] on input "*********" at bounding box center [385, 189] width 289 height 19
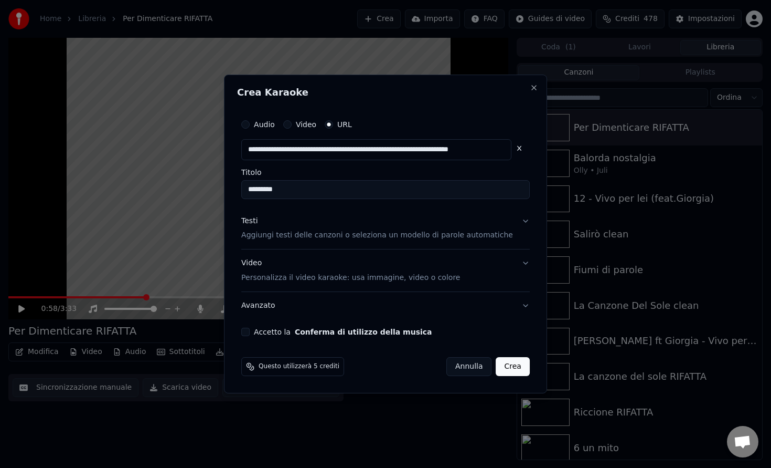
click at [319, 188] on input "*********" at bounding box center [385, 189] width 289 height 19
type input "**********"
click at [502, 224] on div "Testi Aggiungi testi delle canzoni o seleziona un modello di parole automatiche" at bounding box center [377, 228] width 272 height 25
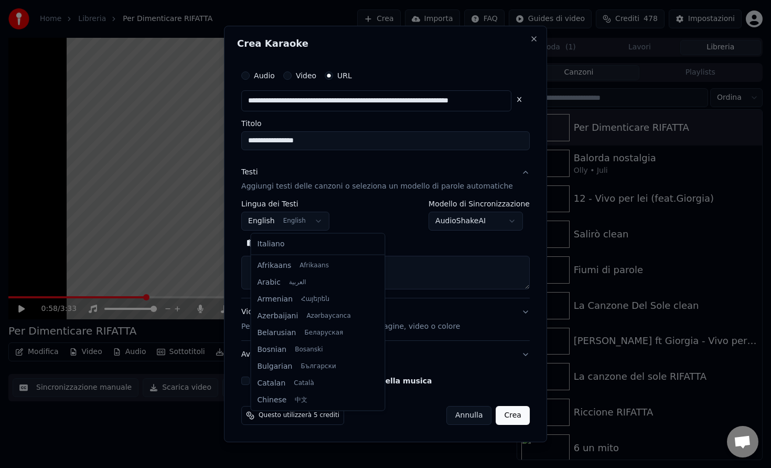
click at [307, 227] on body "**********" at bounding box center [385, 234] width 771 height 468
select select "**"
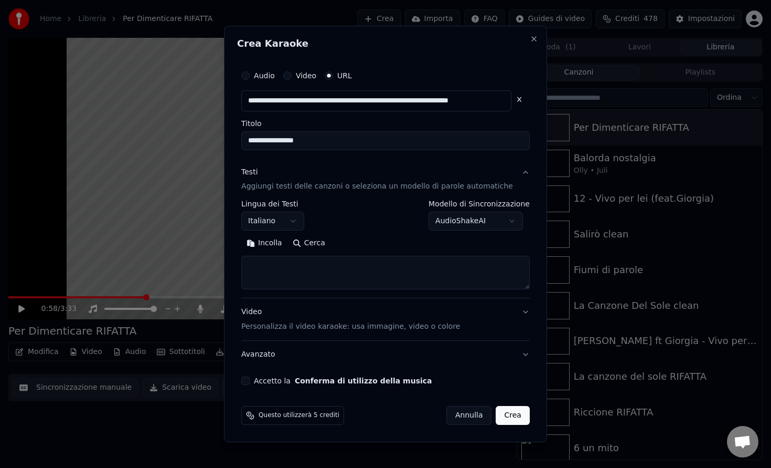
click at [507, 319] on button "Video Personalizza il video karaoke: usa immagine, video o colore" at bounding box center [385, 320] width 289 height 42
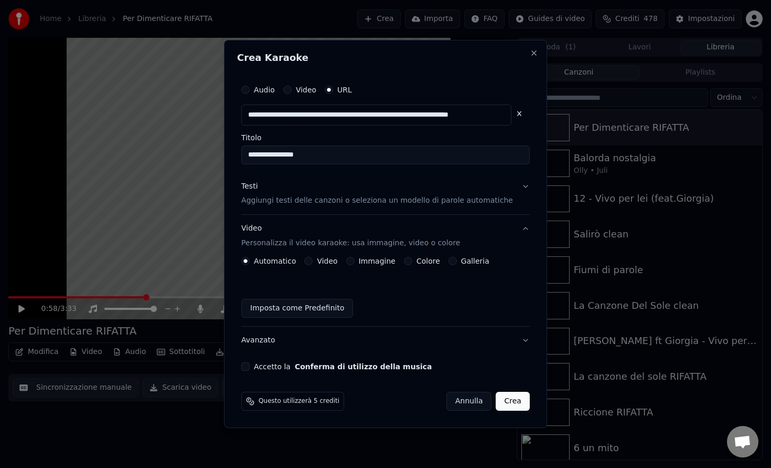
click at [323, 260] on div "Video" at bounding box center [320, 261] width 33 height 8
click at [313, 262] on button "Video" at bounding box center [308, 261] width 8 height 8
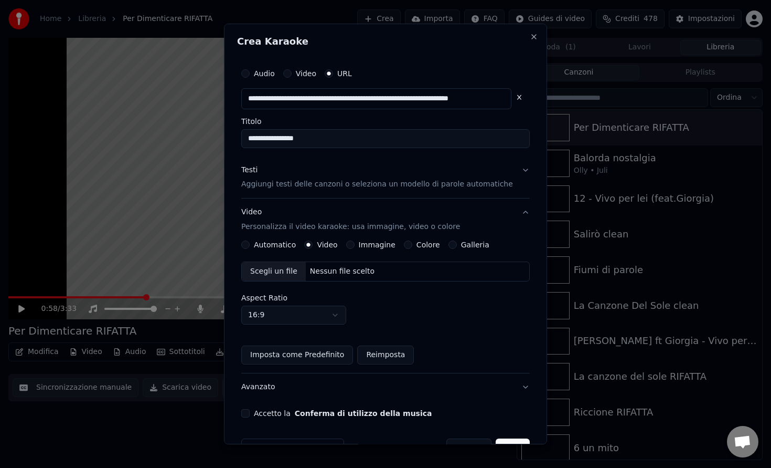
click at [379, 272] on div "Scegli un file Nessun file scelto" at bounding box center [385, 271] width 289 height 20
click at [250, 244] on button "Automatico" at bounding box center [245, 244] width 8 height 8
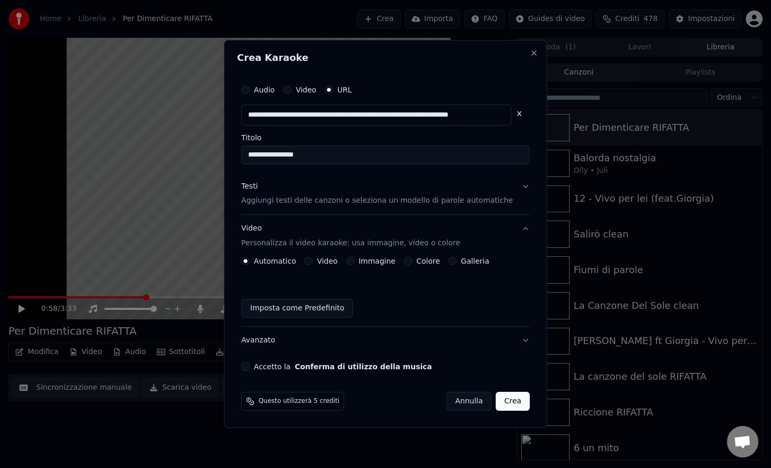
click at [250, 367] on button "Accetto la Conferma di utilizzo della musica" at bounding box center [245, 366] width 8 height 8
click at [499, 398] on button "Crea" at bounding box center [513, 400] width 34 height 19
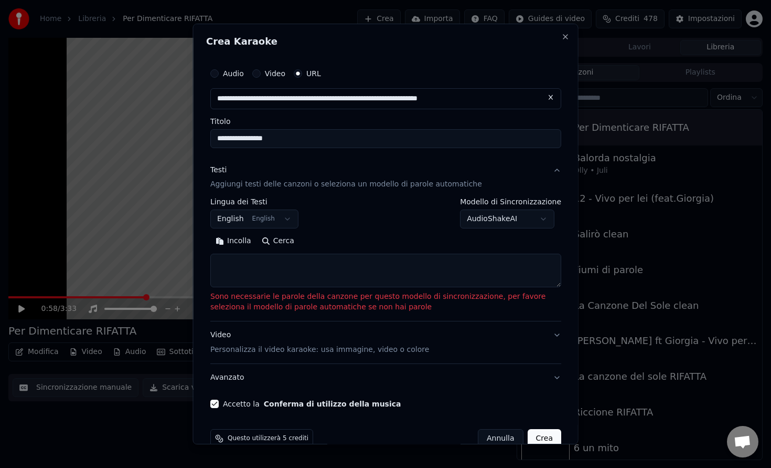
click at [504, 216] on body "**********" at bounding box center [385, 234] width 771 height 468
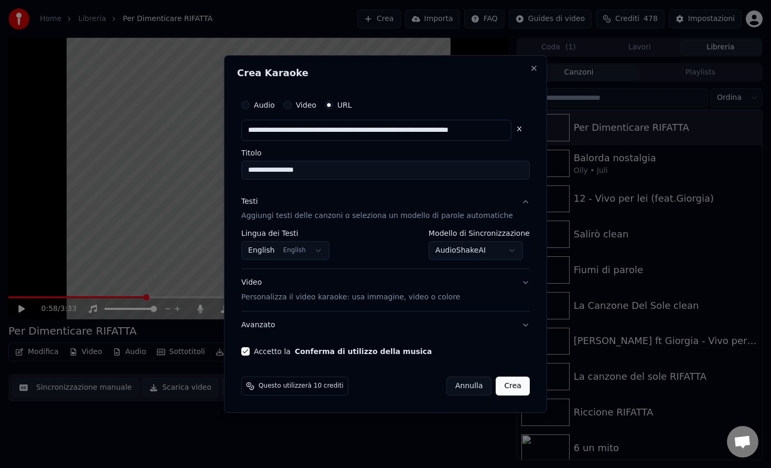
click at [497, 382] on button "Crea" at bounding box center [513, 385] width 34 height 19
select select "**********"
select select
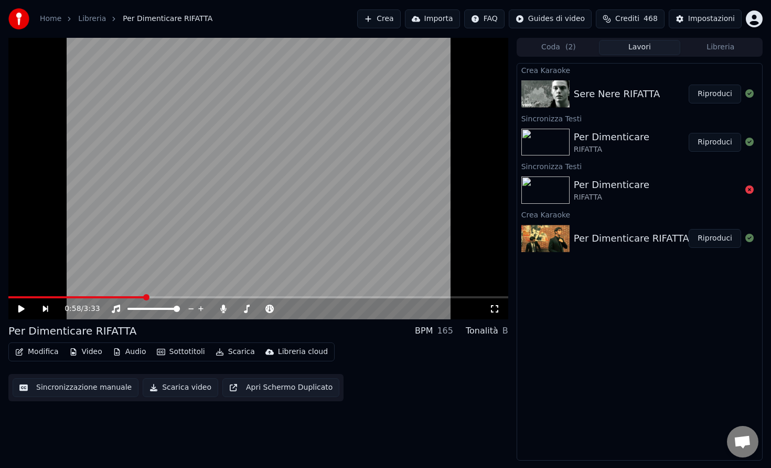
click at [648, 94] on div "Sere Nere RIFATTA" at bounding box center [617, 94] width 87 height 15
click at [691, 96] on button "Riproduci" at bounding box center [715, 93] width 52 height 19
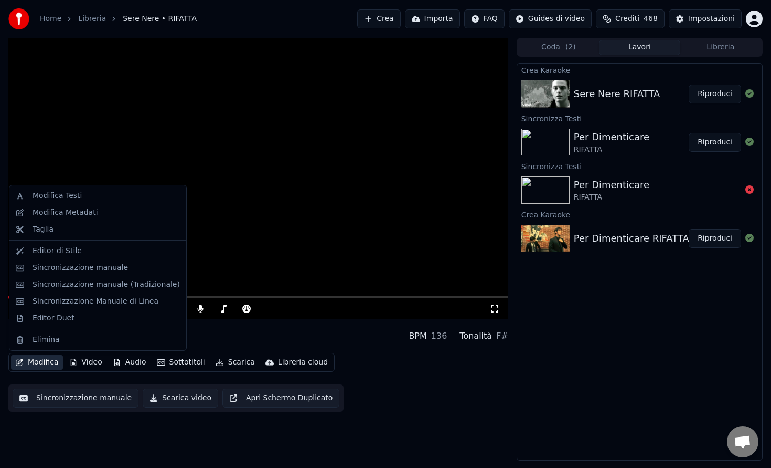
click at [44, 355] on button "Modifica" at bounding box center [37, 362] width 52 height 15
click at [69, 215] on div "Modifica Metadati" at bounding box center [66, 212] width 66 height 10
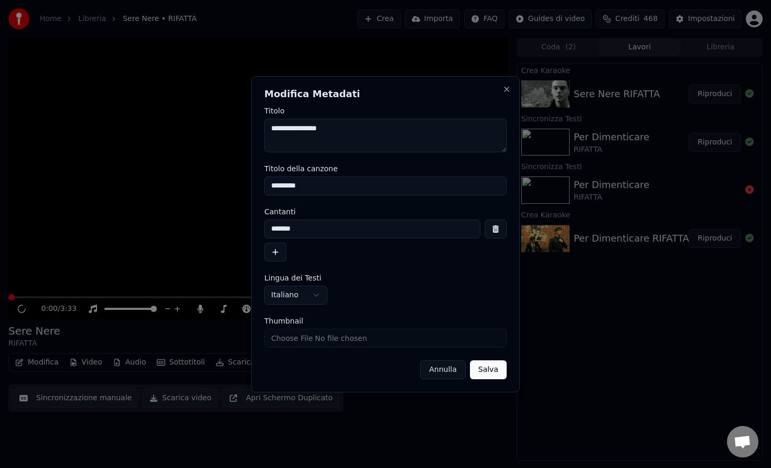
click at [501, 229] on button "button" at bounding box center [496, 228] width 22 height 19
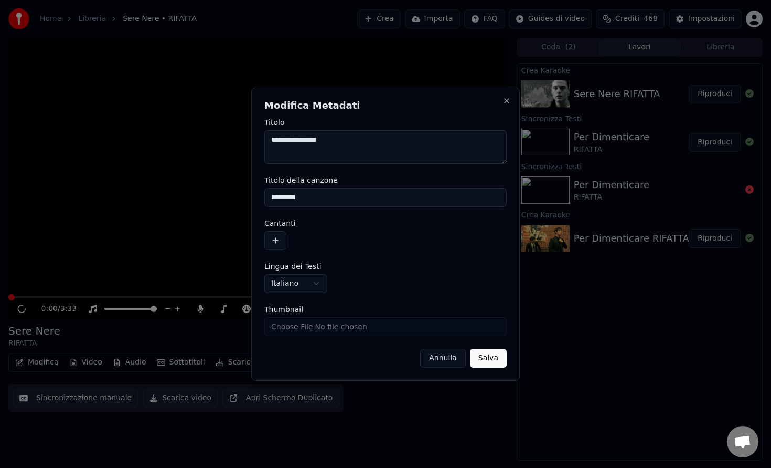
click at [387, 202] on input "*********" at bounding box center [385, 197] width 242 height 19
type input "**********"
click at [493, 361] on button "Salva" at bounding box center [488, 357] width 37 height 19
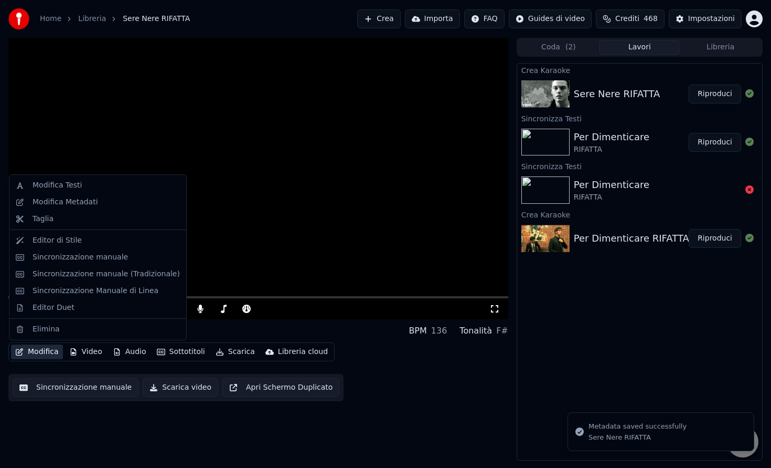
click at [45, 353] on button "Modifica" at bounding box center [37, 351] width 52 height 15
click at [274, 205] on video at bounding box center [258, 178] width 500 height 281
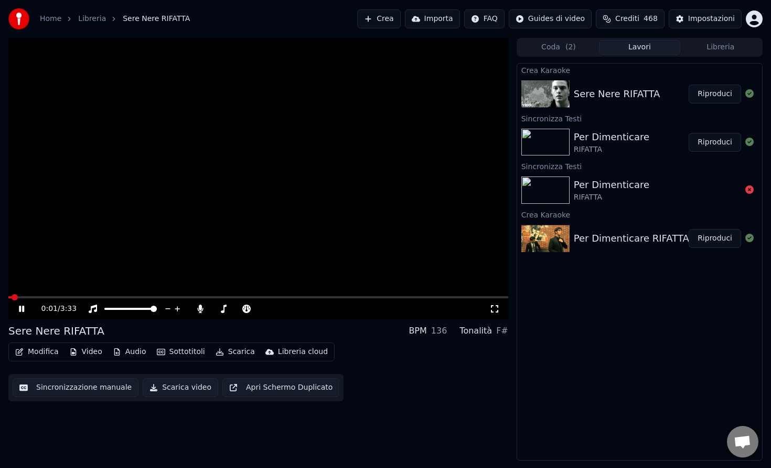
click at [54, 296] on span at bounding box center [258, 297] width 500 height 2
click at [80, 295] on video at bounding box center [258, 178] width 500 height 281
click at [80, 296] on span at bounding box center [258, 297] width 500 height 2
click at [16, 312] on div "0:31 / 3:33" at bounding box center [259, 308] width 492 height 10
click at [20, 309] on icon at bounding box center [21, 308] width 6 height 7
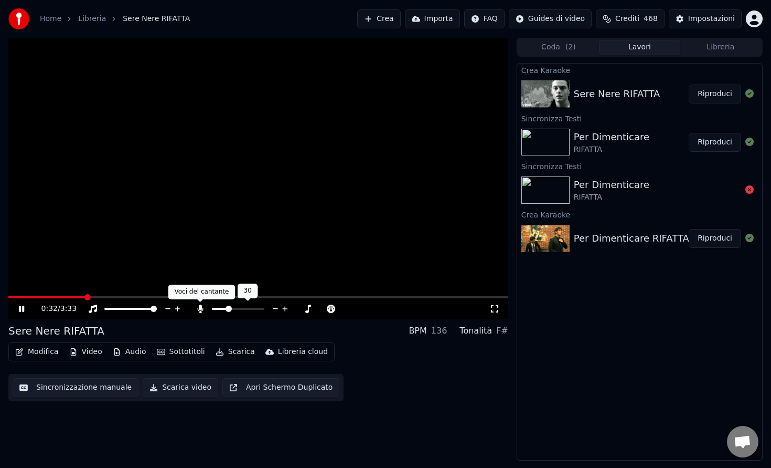
click at [201, 311] on icon at bounding box center [200, 308] width 6 height 8
click at [236, 311] on div at bounding box center [248, 308] width 84 height 10
click at [242, 308] on span at bounding box center [238, 309] width 52 height 2
click at [251, 307] on div at bounding box center [248, 308] width 84 height 10
click at [250, 309] on span at bounding box center [238, 309] width 52 height 2
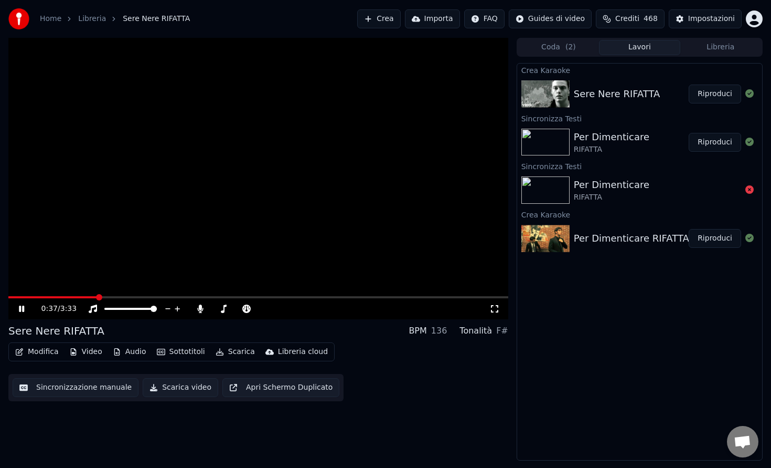
click at [22, 309] on icon at bounding box center [21, 308] width 5 height 6
click at [40, 350] on button "Modifica" at bounding box center [37, 351] width 52 height 15
click at [398, 149] on video at bounding box center [258, 178] width 500 height 281
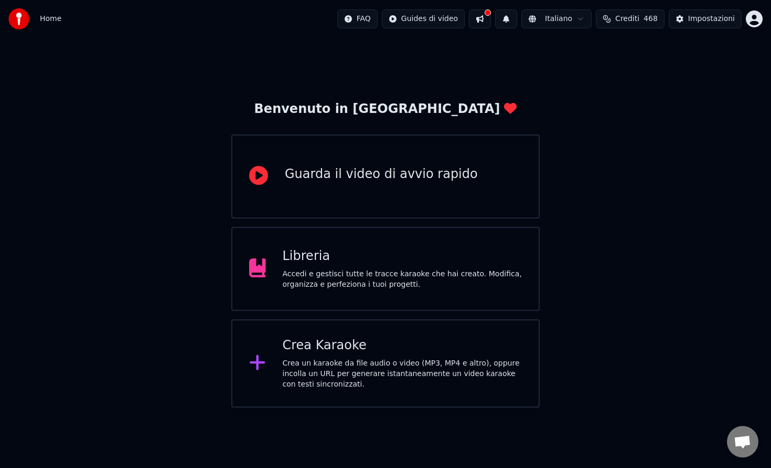
click at [448, 268] on div "Libreria Accedi e gestisci tutte le tracce karaoke che hai creato. Modifica, or…" at bounding box center [403, 269] width 240 height 42
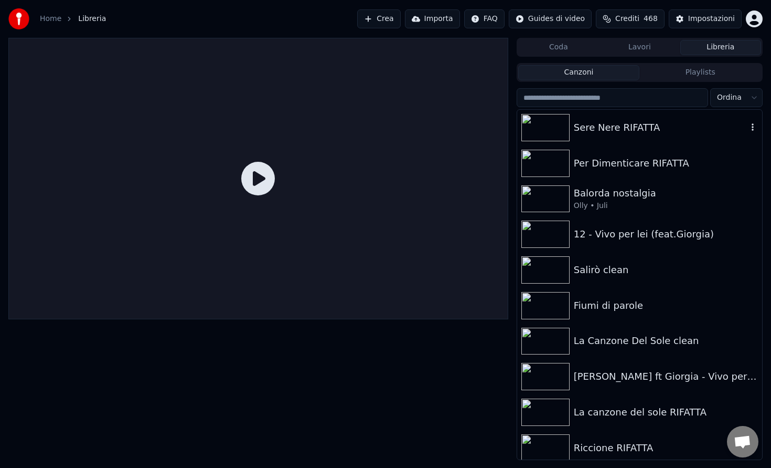
click at [640, 123] on div "Sere Nere RIFATTA" at bounding box center [661, 127] width 174 height 15
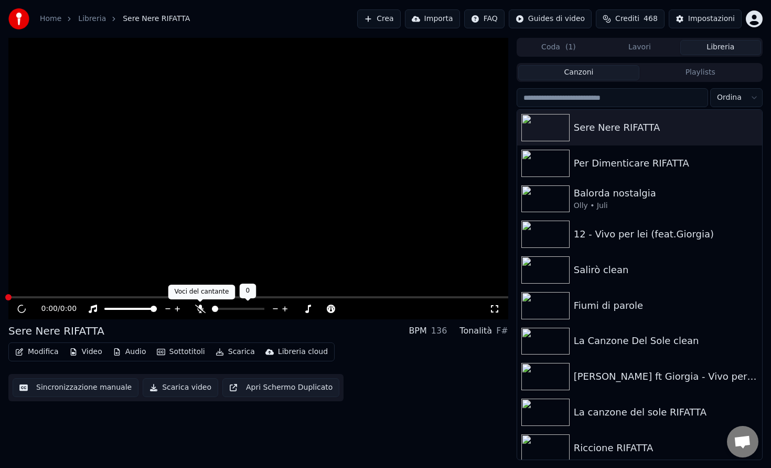
click at [202, 311] on icon at bounding box center [200, 308] width 10 height 8
click at [238, 310] on div "0:00 / 0:00" at bounding box center [265, 308] width 448 height 10
click at [241, 310] on div at bounding box center [248, 308] width 84 height 10
click at [241, 309] on span at bounding box center [238, 309] width 52 height 2
click at [20, 308] on icon at bounding box center [22, 308] width 10 height 10
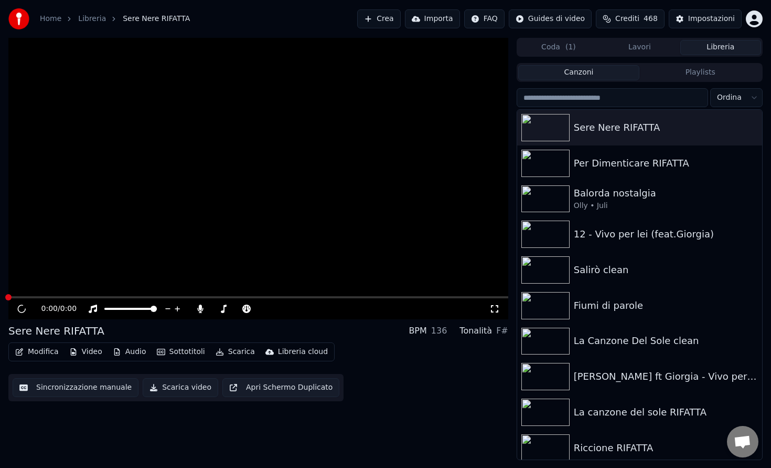
click at [50, 289] on video at bounding box center [258, 178] width 500 height 281
click at [51, 259] on video at bounding box center [258, 178] width 500 height 281
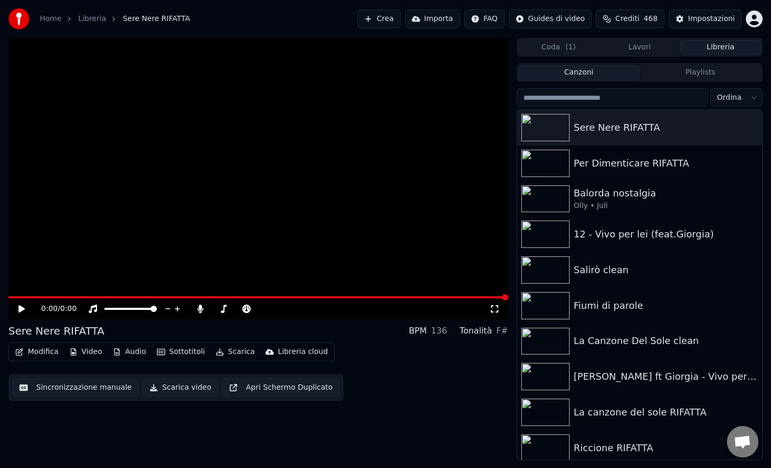
click at [23, 294] on video at bounding box center [258, 178] width 500 height 281
click at [20, 299] on div "0:00 / 0:00" at bounding box center [258, 308] width 500 height 21
click at [20, 297] on span at bounding box center [258, 297] width 500 height 2
click at [8, 296] on span at bounding box center [258, 297] width 500 height 2
click at [21, 310] on icon at bounding box center [29, 308] width 25 height 8
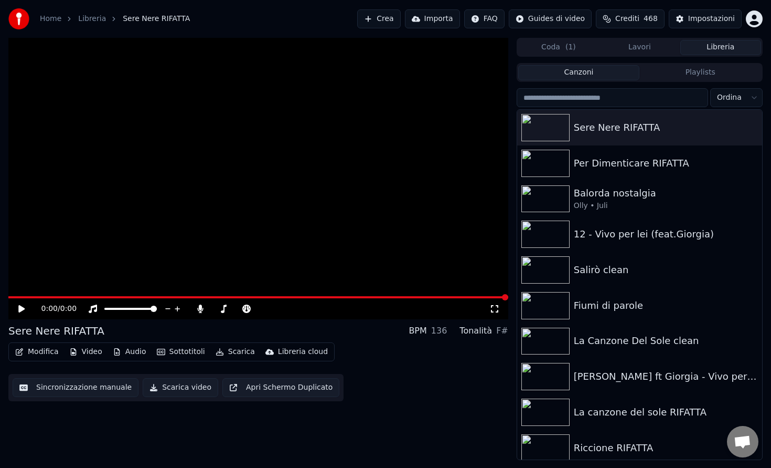
click at [21, 310] on icon at bounding box center [21, 308] width 6 height 7
click at [50, 352] on button "Modifica" at bounding box center [37, 351] width 52 height 15
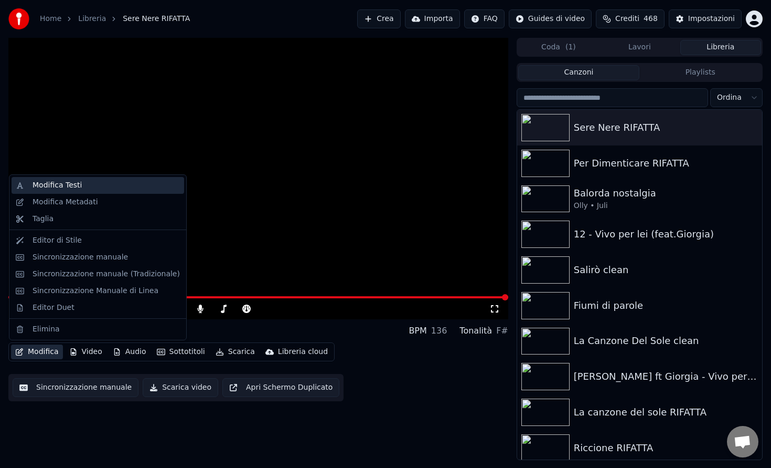
click at [73, 186] on div "Modifica Testi" at bounding box center [57, 185] width 49 height 10
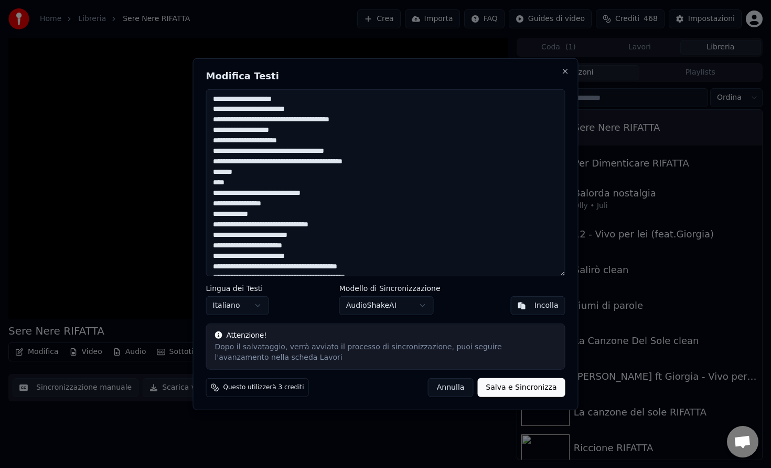
click at [451, 389] on button "Annulla" at bounding box center [451, 387] width 46 height 19
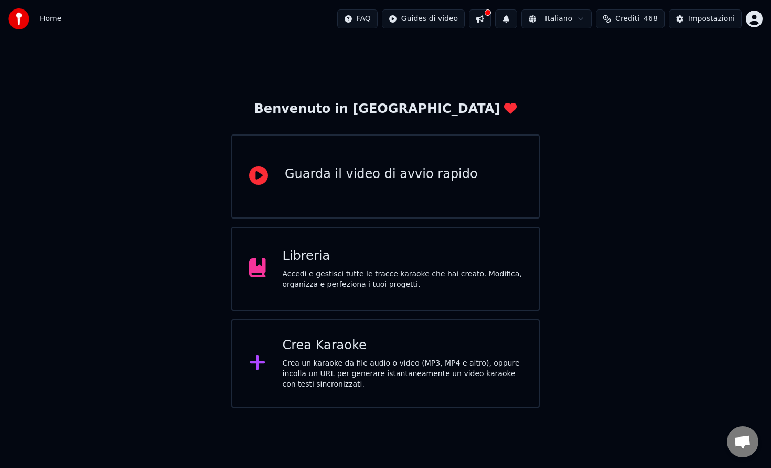
click at [399, 334] on div "Crea Karaoke Crea un karaoke da file audio o video (MP3, MP4 e altro), oppure i…" at bounding box center [385, 363] width 309 height 88
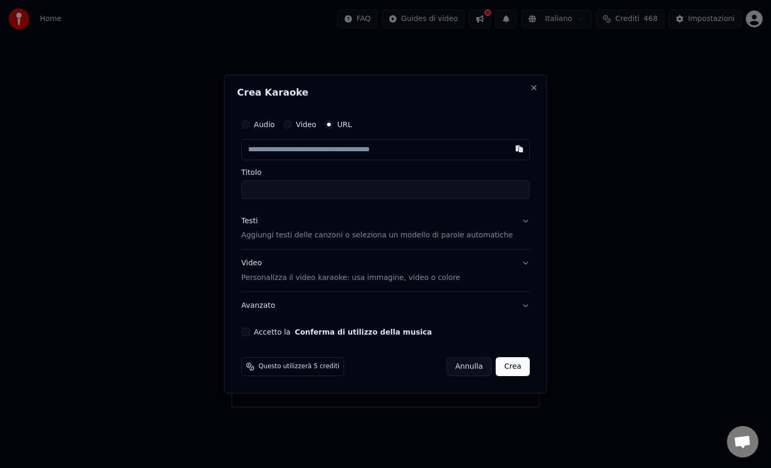
click at [449, 369] on button "Annulla" at bounding box center [470, 366] width 46 height 19
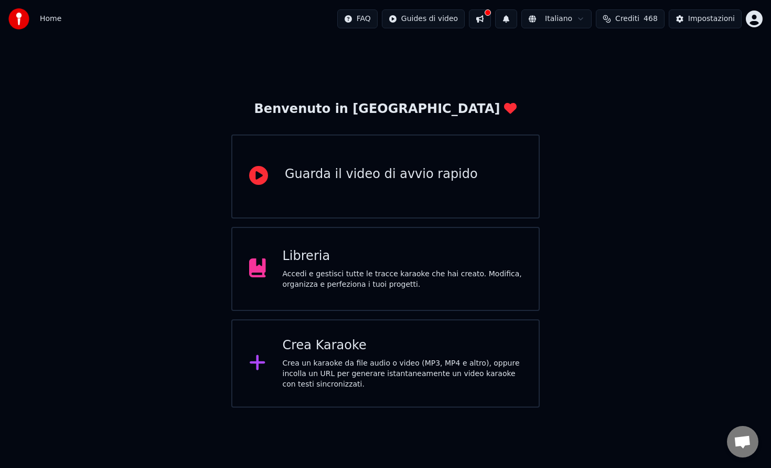
click at [418, 296] on div "Libreria Accedi e gestisci tutte le tracce karaoke che hai creato. Modifica, or…" at bounding box center [385, 269] width 309 height 84
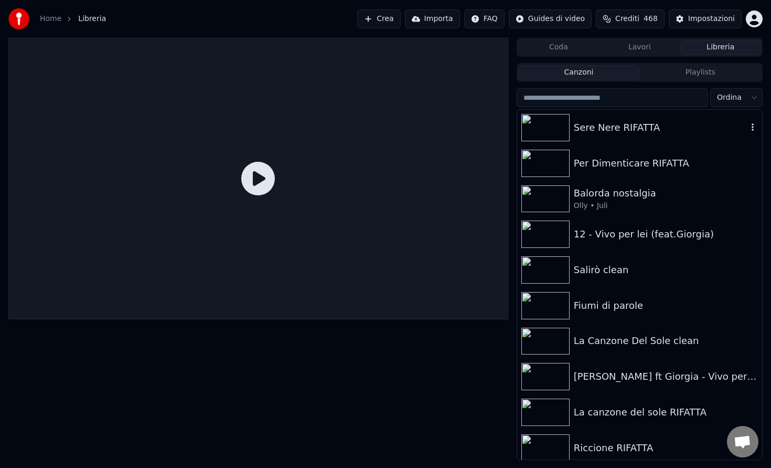
click at [590, 139] on div "Sere Nere RIFATTA" at bounding box center [639, 128] width 245 height 36
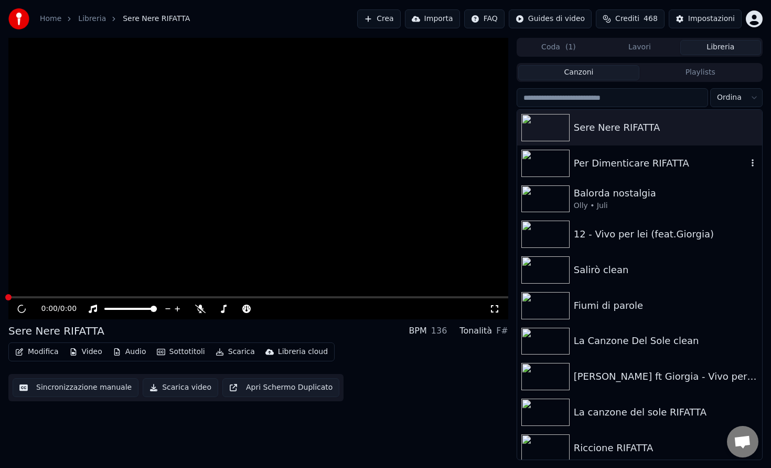
click at [602, 166] on div "Per Dimenticare RIFATTA" at bounding box center [661, 163] width 174 height 15
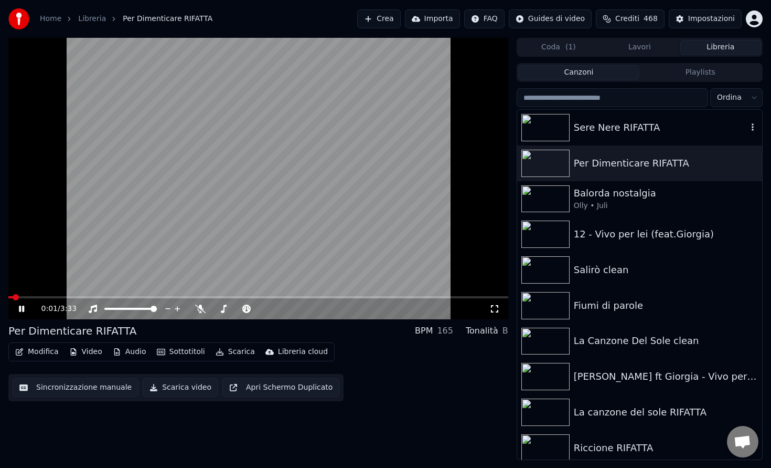
click at [610, 128] on div "Sere Nere RIFATTA" at bounding box center [661, 127] width 174 height 15
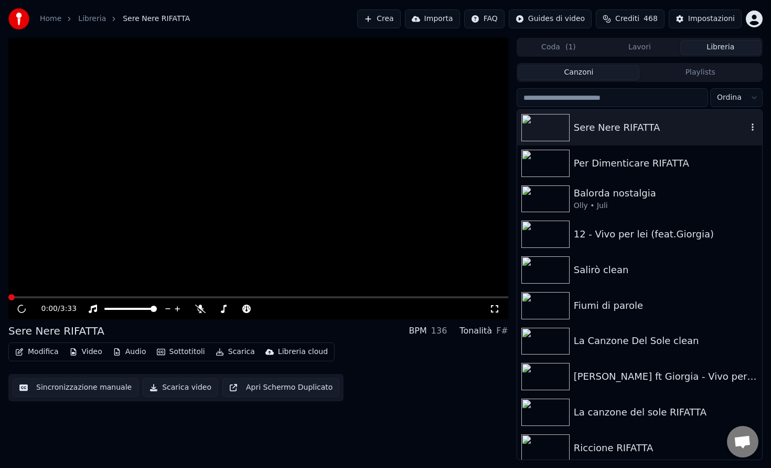
click at [752, 130] on icon "button" at bounding box center [753, 126] width 2 height 7
click at [585, 206] on div "Olly • Juli" at bounding box center [661, 205] width 174 height 10
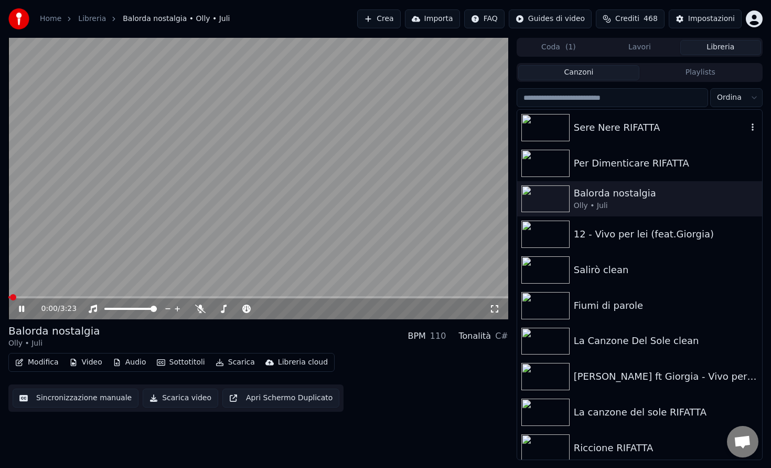
click at [623, 129] on div "Sere Nere RIFATTA" at bounding box center [661, 127] width 174 height 15
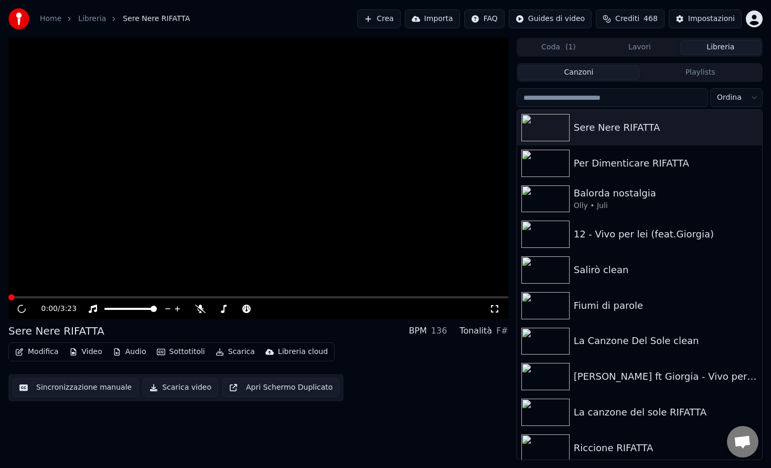
click at [44, 355] on button "Modifica" at bounding box center [37, 351] width 52 height 15
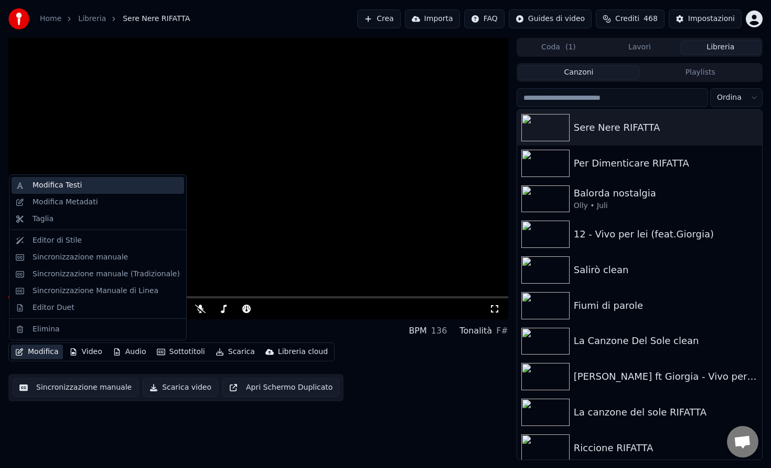
click at [74, 188] on div "Modifica Testi" at bounding box center [57, 185] width 49 height 10
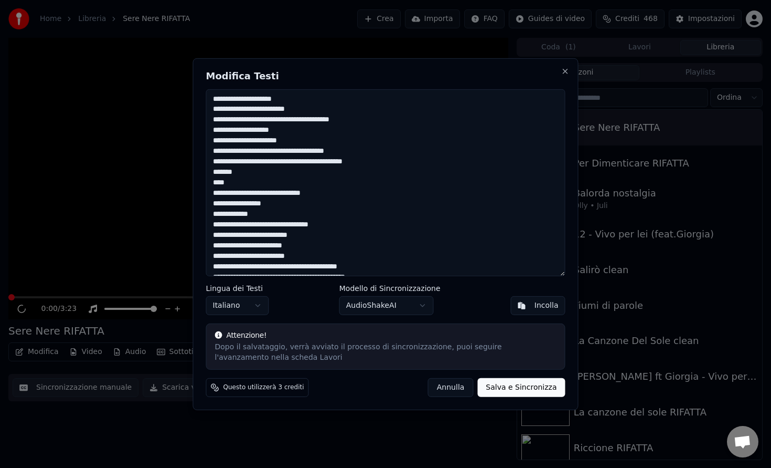
click at [279, 100] on textarea at bounding box center [385, 182] width 359 height 187
click at [452, 386] on button "Annulla" at bounding box center [451, 387] width 46 height 19
type textarea "**********"
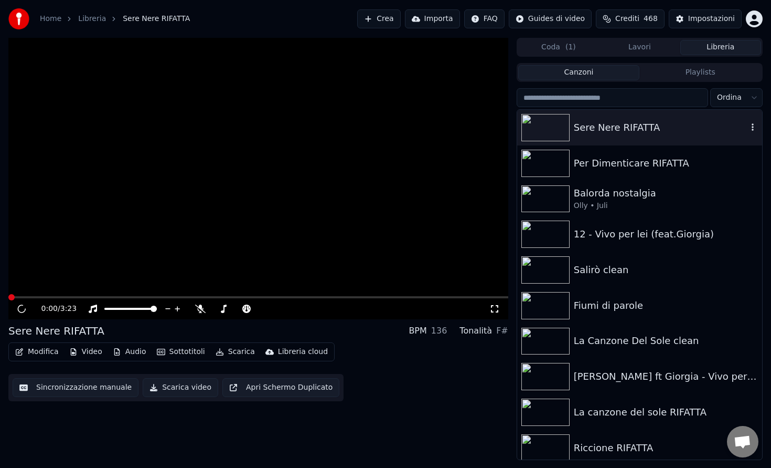
click at [645, 133] on div "Sere Nere RIFATTA" at bounding box center [661, 127] width 174 height 15
click at [24, 297] on span at bounding box center [258, 297] width 500 height 2
click at [8, 296] on span at bounding box center [11, 297] width 6 height 6
click at [27, 298] on span at bounding box center [258, 297] width 500 height 2
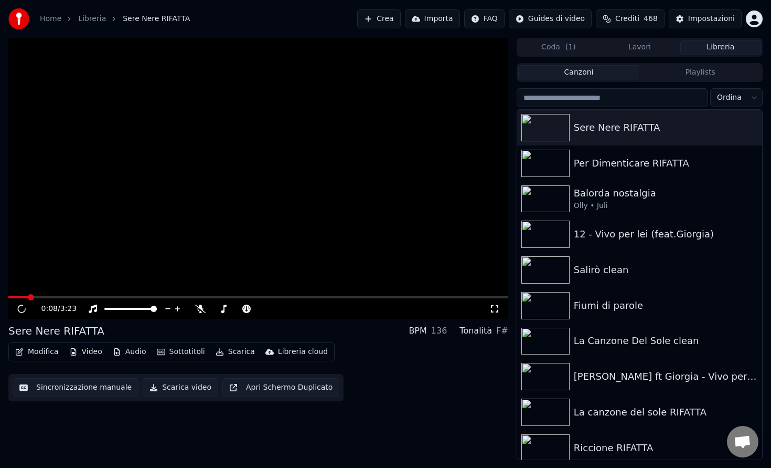
click at [21, 312] on icon at bounding box center [22, 308] width 8 height 8
click at [81, 239] on video at bounding box center [258, 178] width 500 height 281
click at [8, 298] on span at bounding box center [11, 297] width 6 height 6
click at [491, 313] on div "0:02 / 3:23" at bounding box center [259, 308] width 492 height 10
click at [497, 312] on icon at bounding box center [494, 308] width 7 height 7
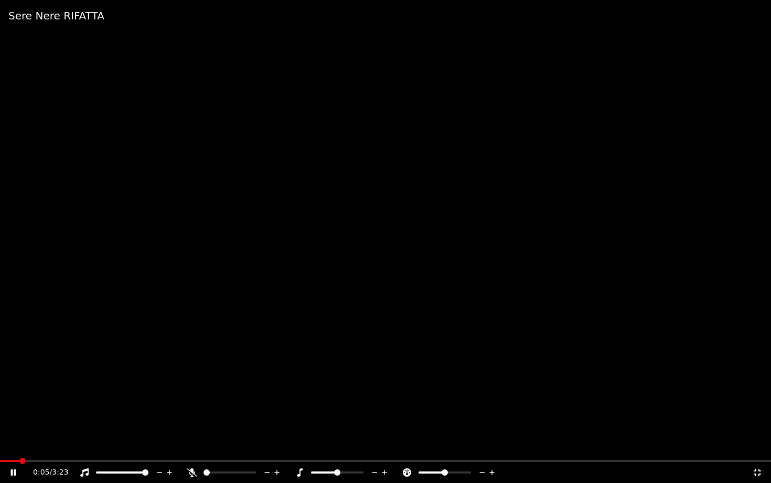
click at [49, 463] on div "0:05 / 3:23" at bounding box center [385, 472] width 771 height 21
click at [52, 463] on div "0:05 / 3:23" at bounding box center [385, 472] width 771 height 21
click at [53, 462] on div "0:06 / 3:23" at bounding box center [385, 472] width 771 height 21
click at [99, 461] on span at bounding box center [101, 461] width 6 height 6
click at [760, 467] on div "0:28 / 3:23" at bounding box center [385, 472] width 763 height 10
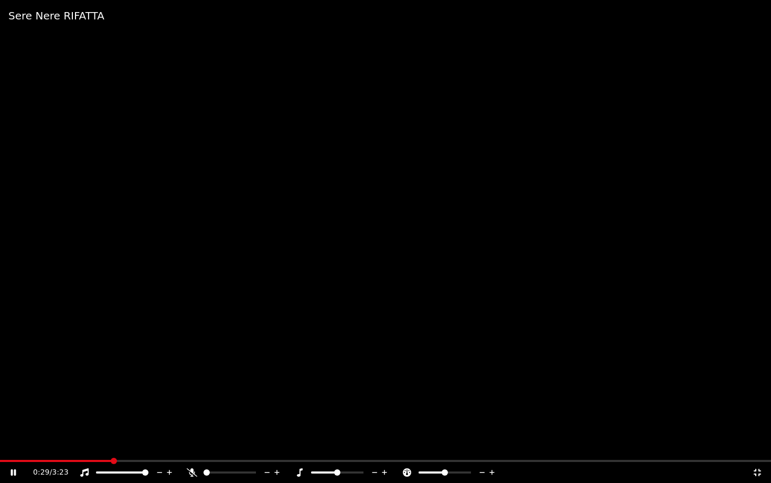
click at [759, 467] on icon at bounding box center [757, 472] width 7 height 7
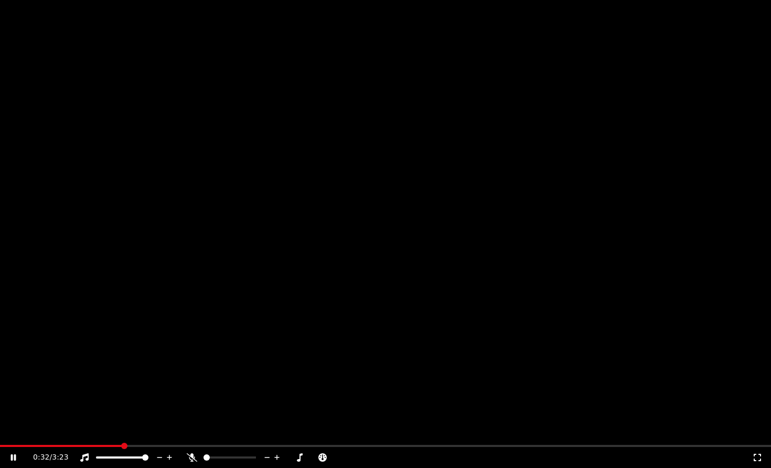
click at [235, 452] on div at bounding box center [239, 457] width 84 height 10
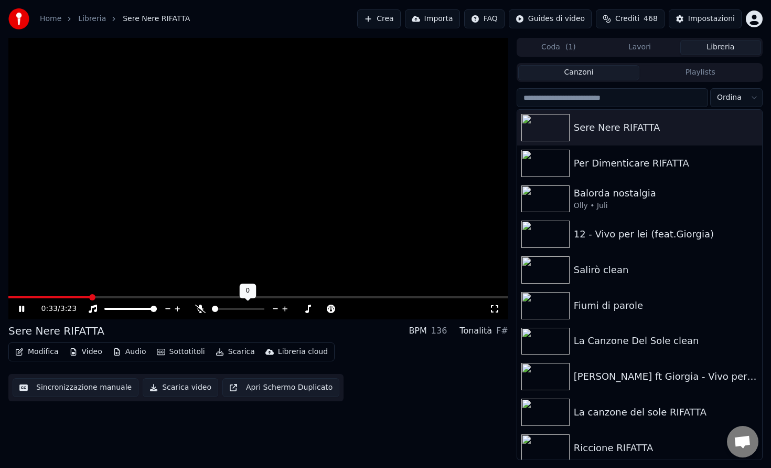
click at [236, 312] on div at bounding box center [248, 308] width 84 height 10
click at [226, 312] on div at bounding box center [248, 308] width 84 height 10
click at [223, 312] on div at bounding box center [248, 308] width 84 height 10
click at [216, 310] on span at bounding box center [215, 308] width 6 height 6
click at [238, 310] on span at bounding box center [235, 308] width 6 height 6
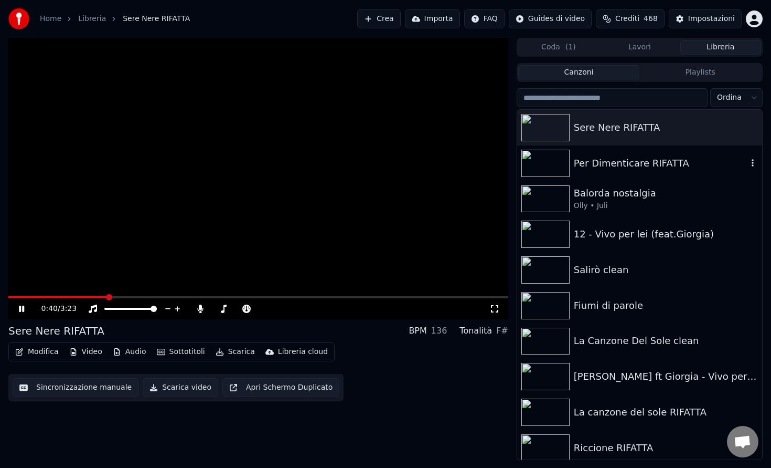
click at [609, 157] on div "Per Dimenticare RIFATTA" at bounding box center [661, 163] width 174 height 15
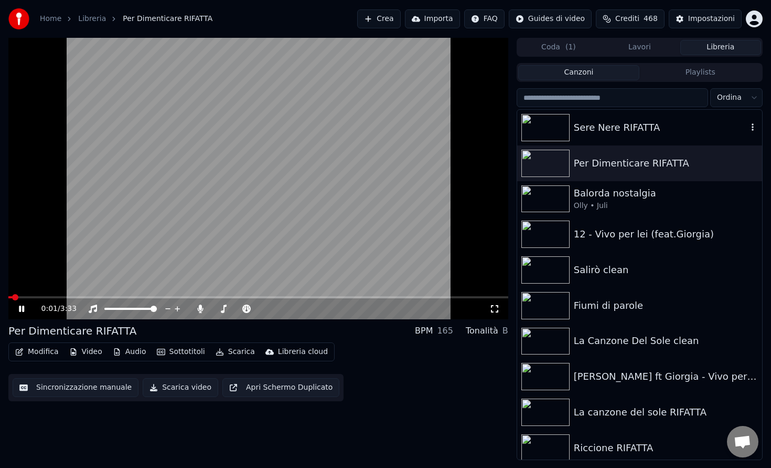
click at [607, 133] on div "Sere Nere RIFATTA" at bounding box center [661, 127] width 174 height 15
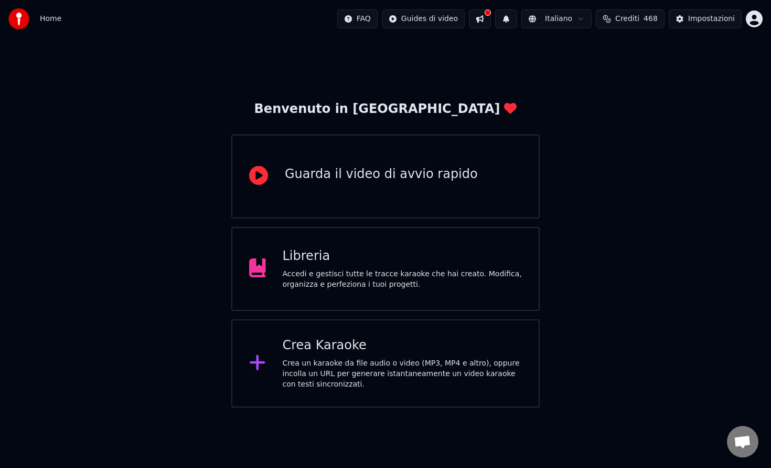
click at [447, 263] on div "Libreria" at bounding box center [403, 256] width 240 height 17
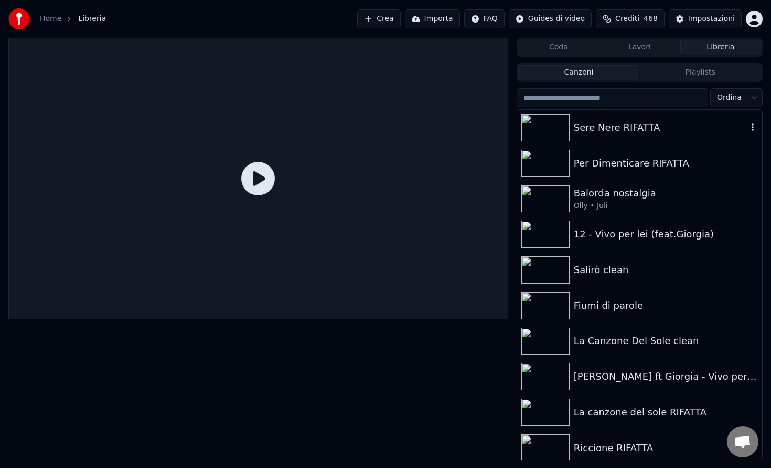
click at [624, 122] on div "Sere Nere RIFATTA" at bounding box center [661, 127] width 174 height 15
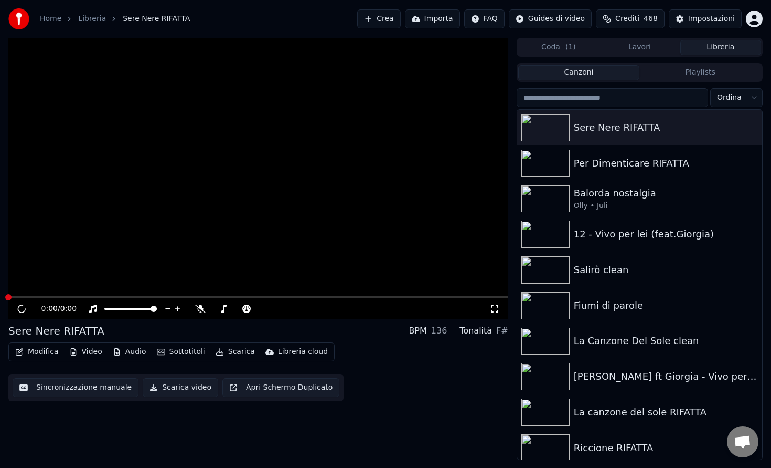
click at [96, 388] on button "Sincronizzazione manuale" at bounding box center [76, 387] width 126 height 19
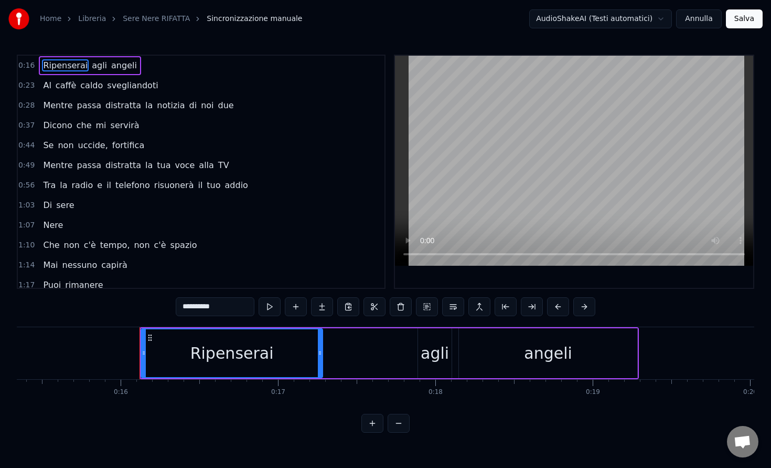
scroll to position [0, 2485]
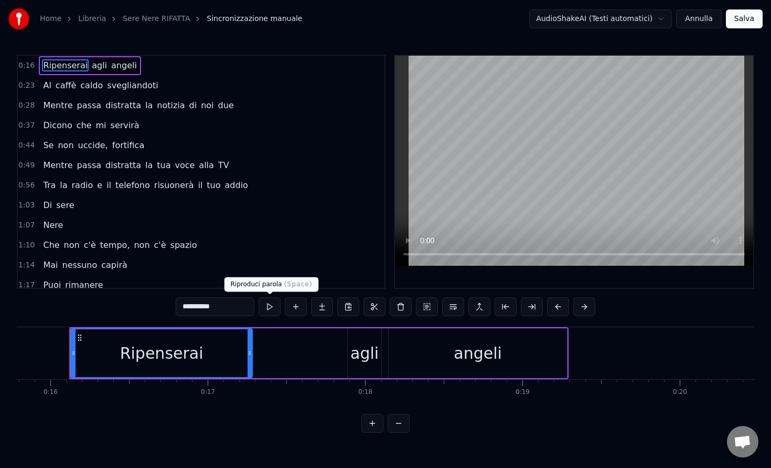
click at [269, 303] on button at bounding box center [270, 306] width 22 height 19
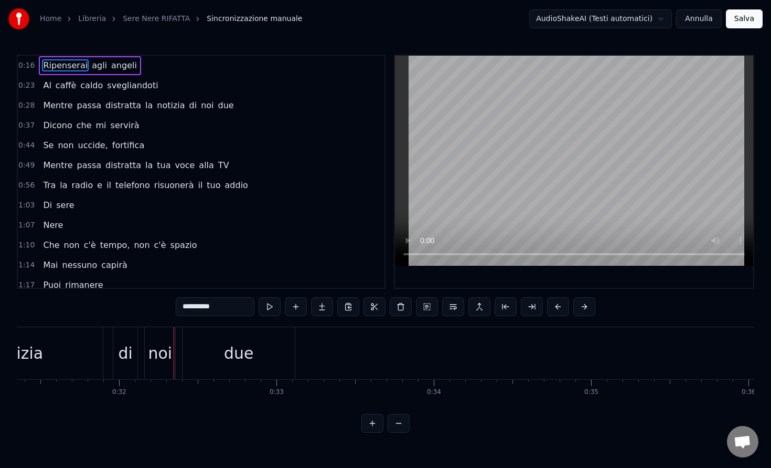
scroll to position [0, 5040]
click at [707, 20] on button "Annulla" at bounding box center [699, 18] width 46 height 19
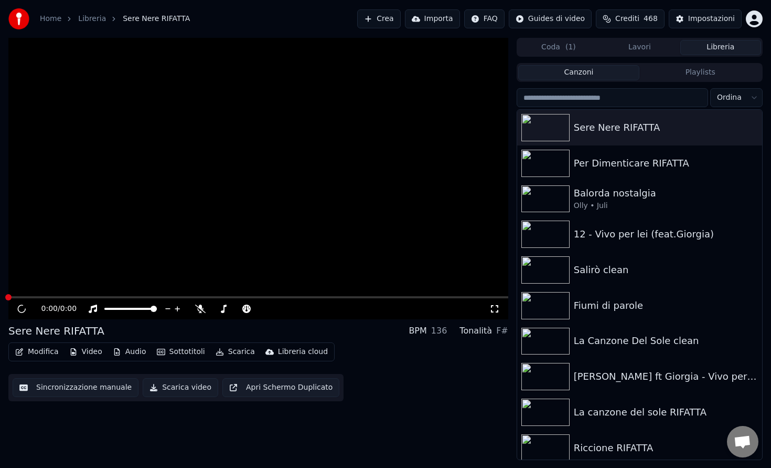
click at [44, 351] on button "Modifica" at bounding box center [37, 351] width 52 height 15
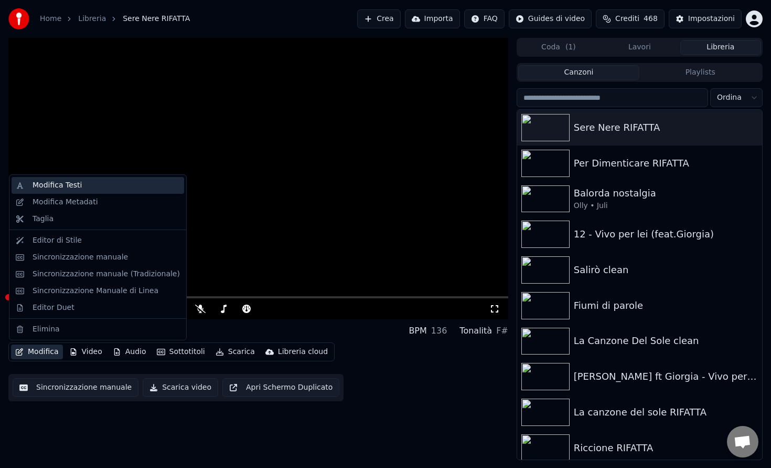
click at [93, 183] on div "Modifica Testi" at bounding box center [106, 185] width 147 height 10
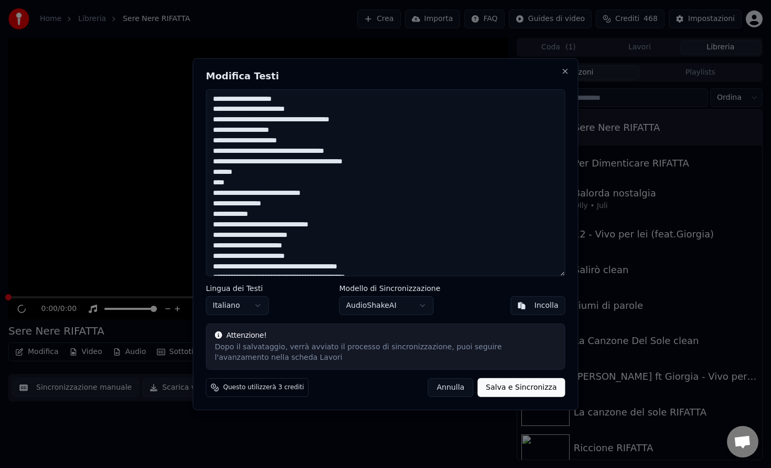
click at [290, 91] on textarea at bounding box center [385, 182] width 359 height 187
click at [290, 100] on textarea at bounding box center [385, 182] width 359 height 187
drag, startPoint x: 289, startPoint y: 121, endPoint x: 261, endPoint y: 120, distance: 27.3
click at [262, 120] on textarea at bounding box center [385, 182] width 359 height 187
drag, startPoint x: 321, startPoint y: 120, endPoint x: 301, endPoint y: 122, distance: 20.6
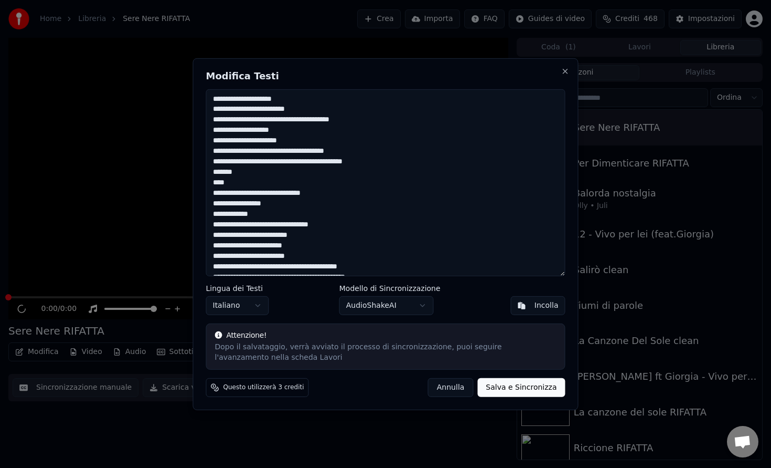
click at [301, 122] on textarea at bounding box center [385, 182] width 359 height 187
drag, startPoint x: 365, startPoint y: 120, endPoint x: 325, endPoint y: 120, distance: 39.4
click at [325, 120] on textarea at bounding box center [385, 182] width 359 height 187
drag, startPoint x: 264, startPoint y: 142, endPoint x: 204, endPoint y: 145, distance: 60.5
click at [204, 145] on div "Modifica Testi Lingua dei Testi Italiano Modello di Sincronizzazione AudioShake…" at bounding box center [386, 234] width 386 height 352
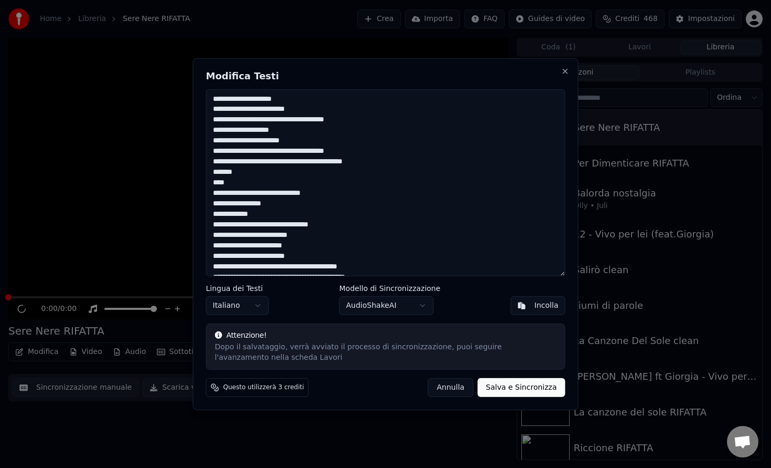
drag, startPoint x: 356, startPoint y: 148, endPoint x: 332, endPoint y: 148, distance: 24.1
click at [332, 148] on textarea at bounding box center [385, 182] width 359 height 187
drag, startPoint x: 368, startPoint y: 163, endPoint x: 327, endPoint y: 161, distance: 40.5
click at [327, 161] on textarea at bounding box center [385, 182] width 359 height 187
click at [232, 173] on textarea at bounding box center [385, 182] width 359 height 187
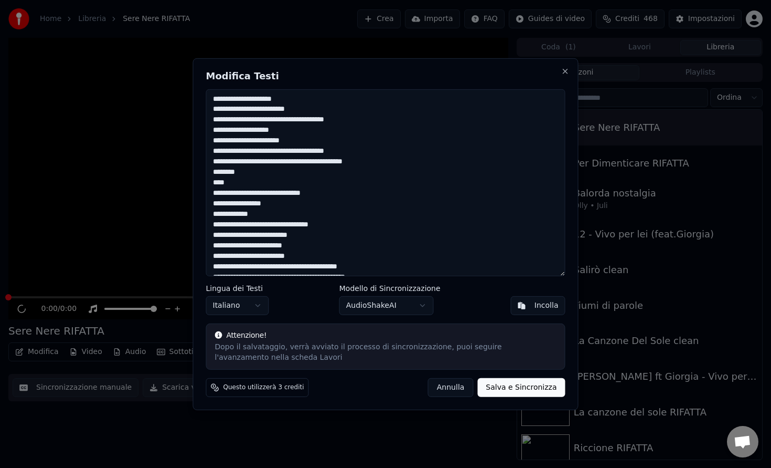
click at [219, 186] on textarea at bounding box center [385, 182] width 359 height 187
click at [315, 195] on textarea at bounding box center [385, 182] width 359 height 187
drag, startPoint x: 263, startPoint y: 217, endPoint x: 231, endPoint y: 216, distance: 32.5
click at [231, 216] on textarea at bounding box center [385, 182] width 359 height 187
click at [217, 214] on textarea at bounding box center [385, 182] width 359 height 187
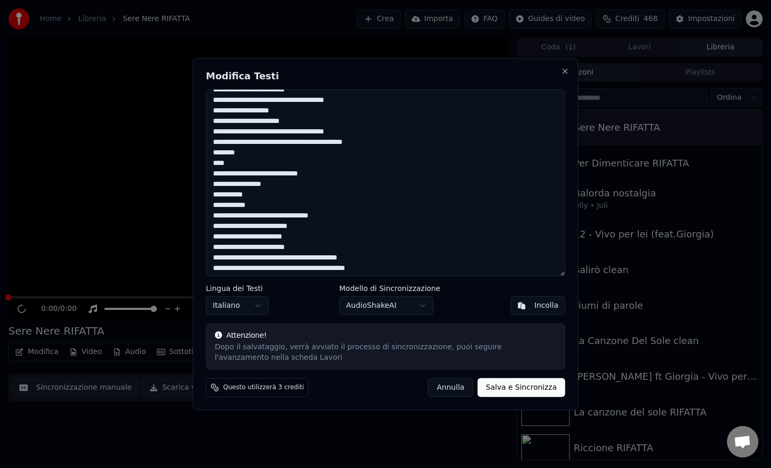
scroll to position [24, 0]
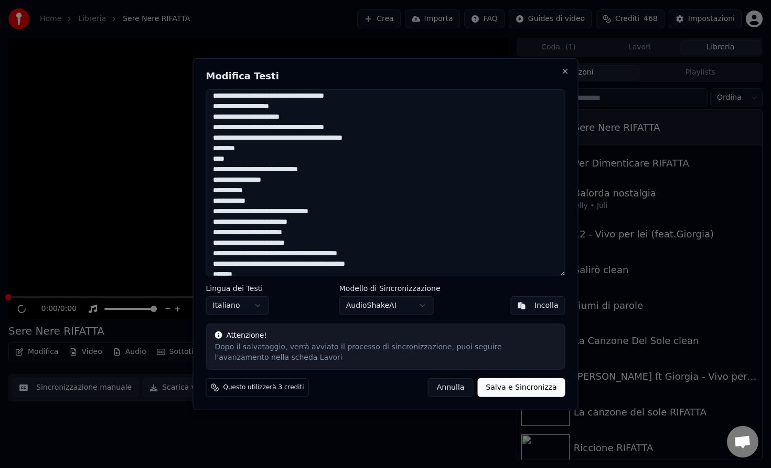
click at [338, 212] on textarea at bounding box center [385, 182] width 359 height 187
drag, startPoint x: 243, startPoint y: 224, endPoint x: 207, endPoint y: 227, distance: 36.4
click at [207, 227] on textarea at bounding box center [385, 182] width 359 height 187
drag, startPoint x: 276, startPoint y: 221, endPoint x: 246, endPoint y: 221, distance: 29.4
click at [246, 221] on textarea at bounding box center [385, 182] width 359 height 187
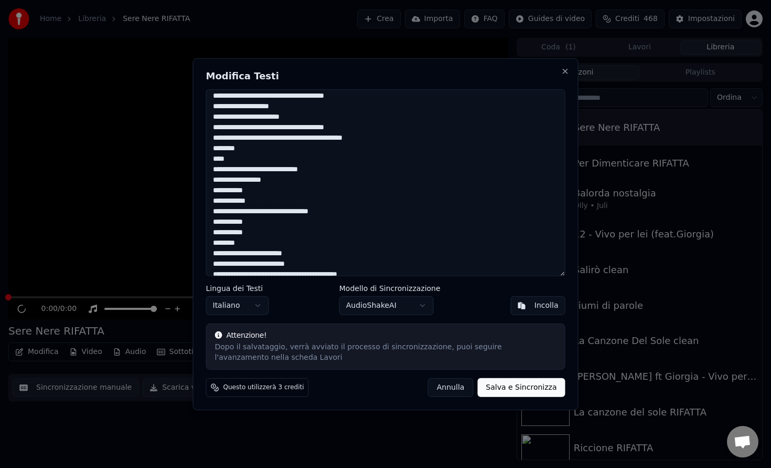
drag, startPoint x: 258, startPoint y: 244, endPoint x: 209, endPoint y: 242, distance: 48.3
click at [209, 242] on textarea at bounding box center [385, 182] width 359 height 187
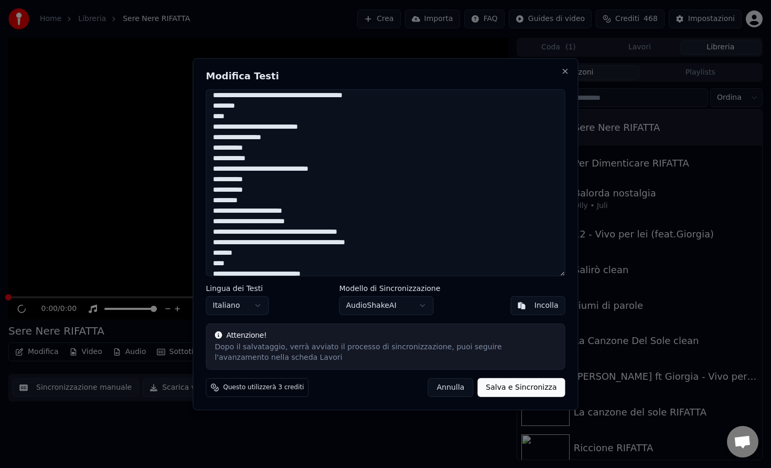
scroll to position [66, 0]
drag, startPoint x: 306, startPoint y: 211, endPoint x: 249, endPoint y: 210, distance: 56.7
click at [249, 210] on textarea at bounding box center [385, 182] width 359 height 187
click at [263, 213] on textarea at bounding box center [385, 182] width 359 height 187
click at [278, 213] on textarea at bounding box center [385, 182] width 359 height 187
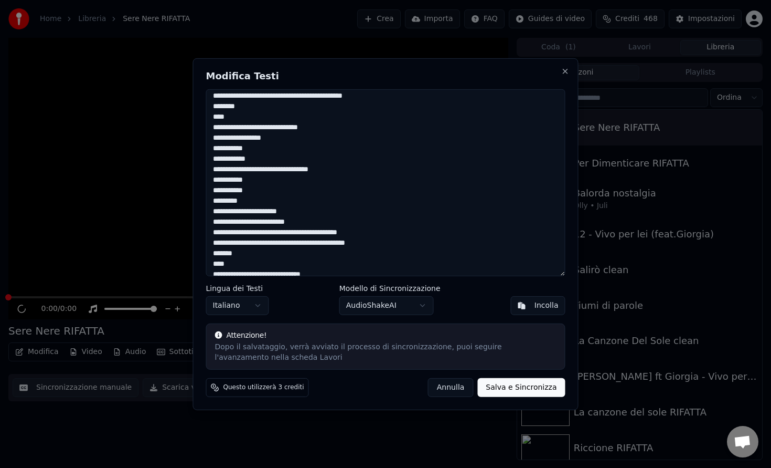
click at [288, 212] on textarea at bounding box center [385, 182] width 359 height 187
click at [342, 218] on textarea at bounding box center [385, 182] width 359 height 187
drag, startPoint x: 312, startPoint y: 219, endPoint x: 264, endPoint y: 220, distance: 47.8
click at [264, 220] on textarea at bounding box center [385, 182] width 359 height 187
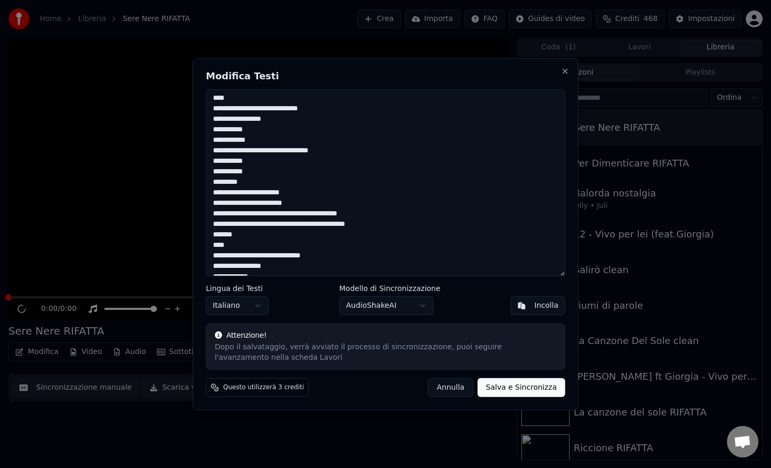
scroll to position [89, 0]
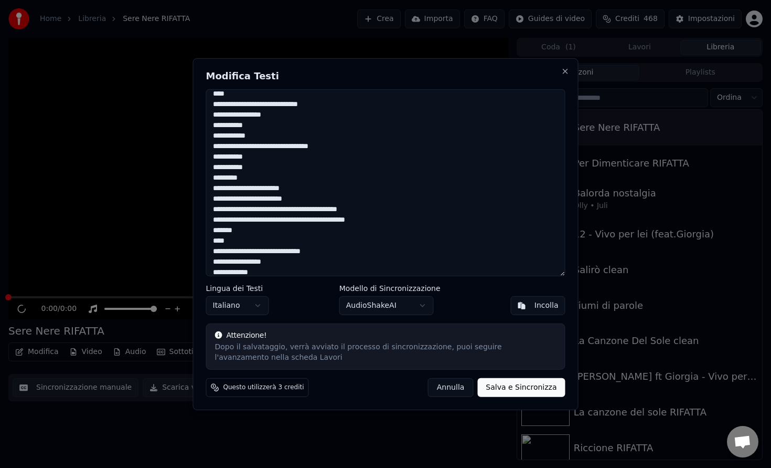
click at [250, 208] on textarea at bounding box center [385, 182] width 359 height 187
drag, startPoint x: 374, startPoint y: 220, endPoint x: 353, endPoint y: 219, distance: 20.5
click at [353, 220] on textarea at bounding box center [385, 182] width 359 height 187
drag, startPoint x: 240, startPoint y: 231, endPoint x: 221, endPoint y: 231, distance: 18.9
click at [221, 231] on textarea at bounding box center [385, 182] width 359 height 187
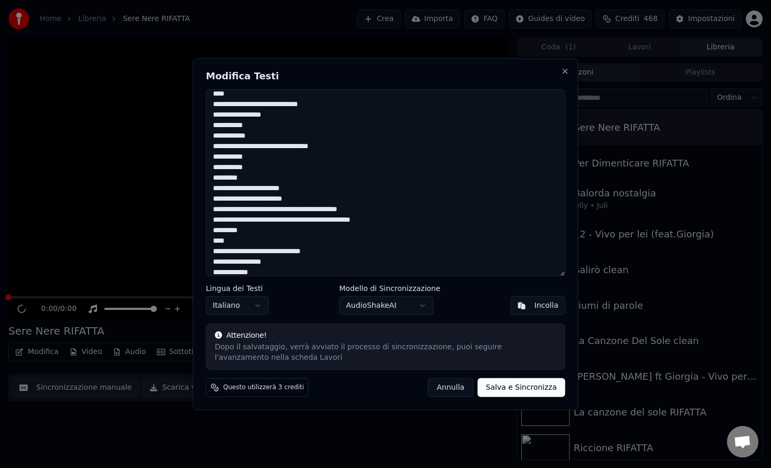
drag, startPoint x: 230, startPoint y: 242, endPoint x: 211, endPoint y: 242, distance: 18.9
click at [211, 242] on textarea at bounding box center [385, 182] width 359 height 187
drag, startPoint x: 333, startPoint y: 251, endPoint x: 308, endPoint y: 254, distance: 25.3
click at [308, 254] on textarea at bounding box center [385, 182] width 359 height 187
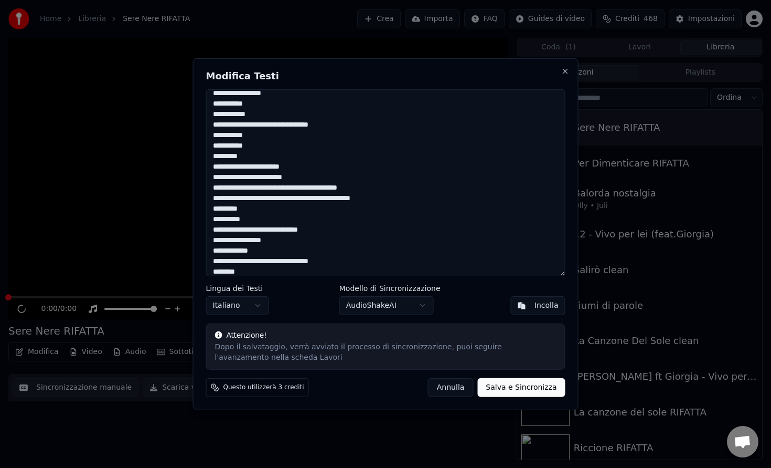
click at [218, 242] on textarea at bounding box center [385, 182] width 359 height 187
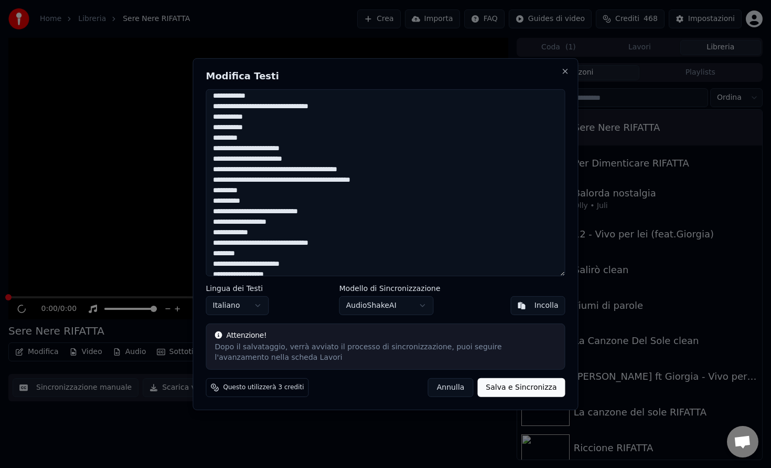
scroll to position [144, 0]
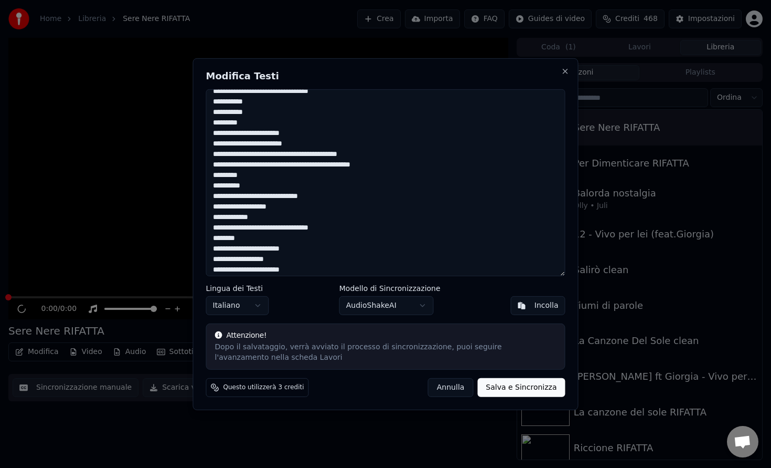
drag, startPoint x: 261, startPoint y: 219, endPoint x: 231, endPoint y: 219, distance: 29.9
click at [231, 219] on textarea at bounding box center [385, 182] width 359 height 187
click at [273, 238] on textarea at bounding box center [385, 182] width 359 height 187
click at [300, 240] on textarea at bounding box center [385, 182] width 359 height 187
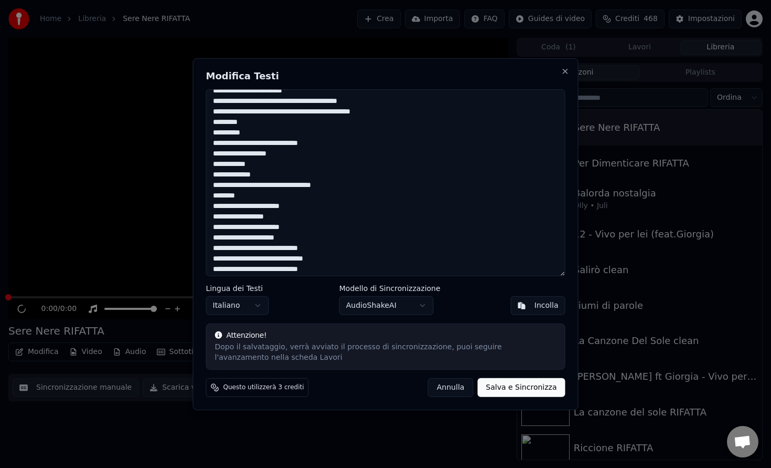
scroll to position [199, 0]
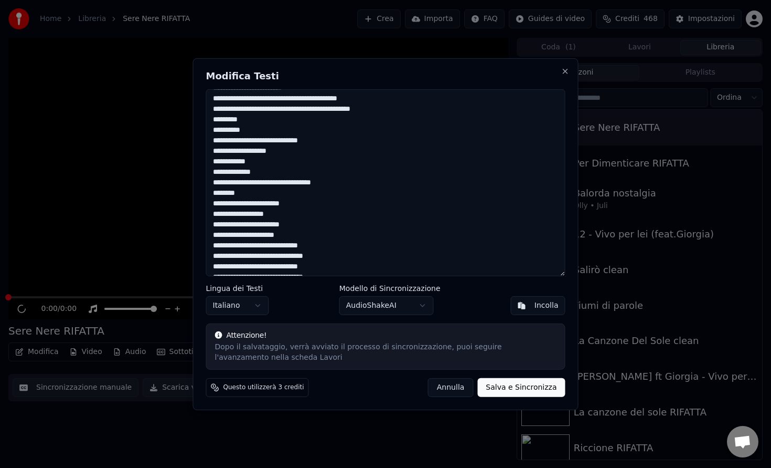
click at [271, 205] on textarea at bounding box center [385, 182] width 359 height 187
drag, startPoint x: 250, startPoint y: 215, endPoint x: 195, endPoint y: 216, distance: 55.1
click at [195, 216] on div "Modifica Testi Lingua dei Testi Italiano Modello di Sincronizzazione AudioShake…" at bounding box center [386, 234] width 386 height 352
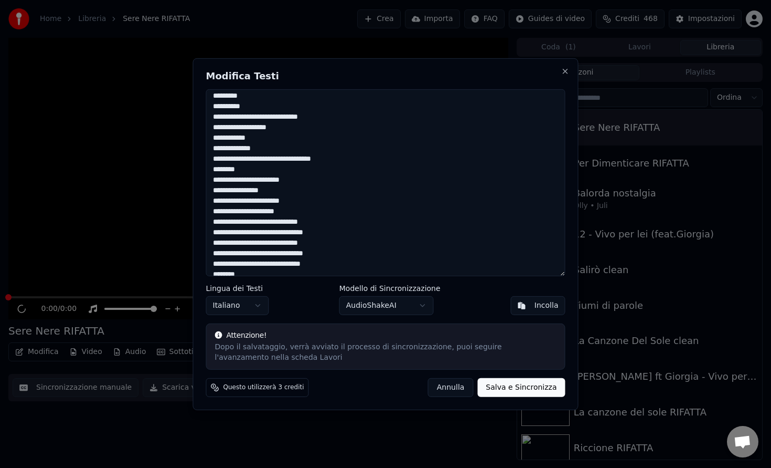
scroll to position [226, 0]
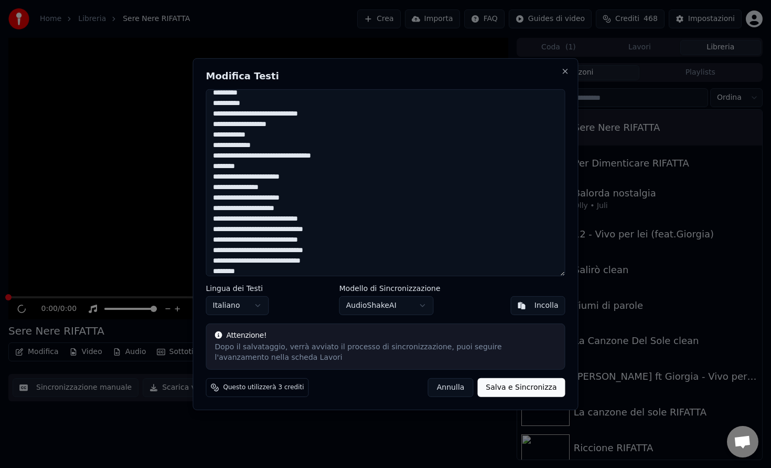
drag, startPoint x: 295, startPoint y: 208, endPoint x: 248, endPoint y: 208, distance: 47.2
click at [248, 208] on textarea at bounding box center [385, 182] width 359 height 187
drag, startPoint x: 262, startPoint y: 220, endPoint x: 242, endPoint y: 219, distance: 19.4
click at [242, 219] on textarea at bounding box center [385, 182] width 359 height 187
drag, startPoint x: 336, startPoint y: 217, endPoint x: 302, endPoint y: 214, distance: 34.3
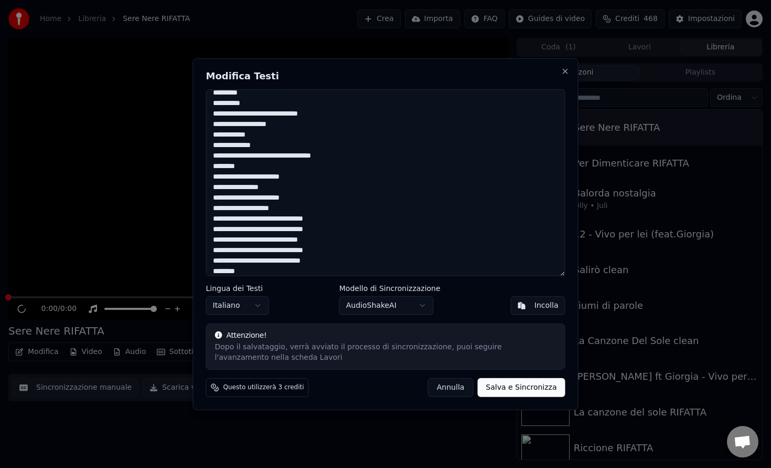
click at [302, 214] on textarea at bounding box center [385, 182] width 359 height 187
click at [269, 230] on textarea at bounding box center [385, 182] width 359 height 187
click at [331, 231] on textarea at bounding box center [385, 182] width 359 height 187
click at [264, 240] on textarea at bounding box center [385, 182] width 359 height 187
click at [337, 244] on textarea at bounding box center [385, 182] width 359 height 187
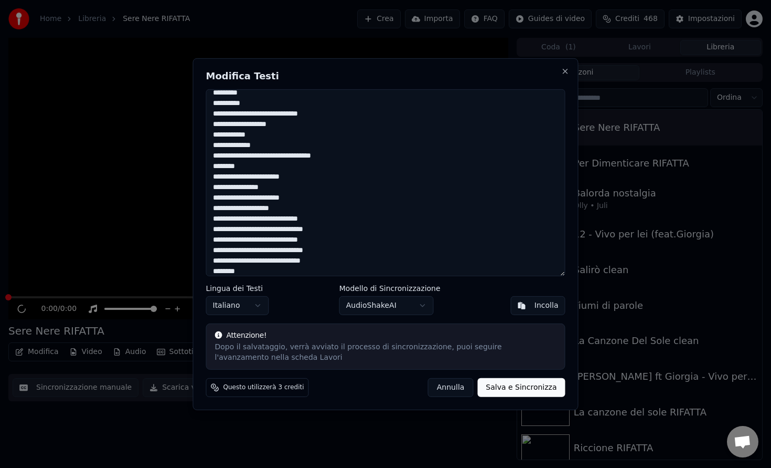
click at [269, 250] on textarea at bounding box center [385, 182] width 359 height 187
drag, startPoint x: 269, startPoint y: 260, endPoint x: 250, endPoint y: 260, distance: 18.4
click at [250, 261] on textarea at bounding box center [385, 182] width 359 height 187
drag, startPoint x: 291, startPoint y: 260, endPoint x: 270, endPoint y: 261, distance: 21.0
click at [270, 261] on textarea at bounding box center [385, 182] width 359 height 187
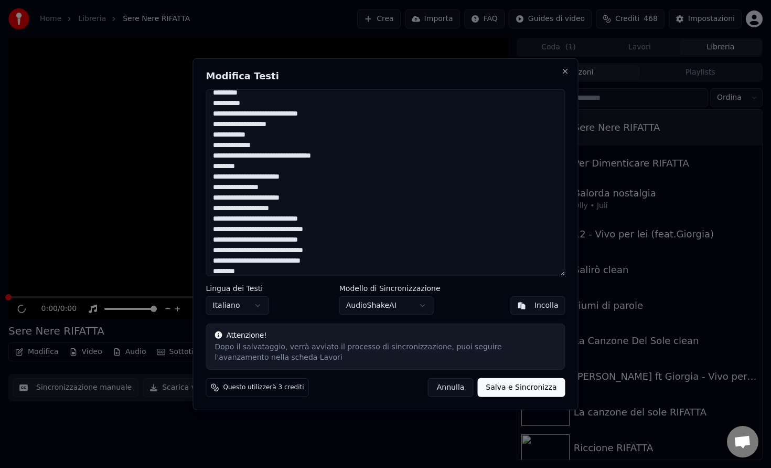
drag, startPoint x: 322, startPoint y: 261, endPoint x: 301, endPoint y: 262, distance: 21.0
click at [301, 262] on textarea at bounding box center [385, 182] width 359 height 187
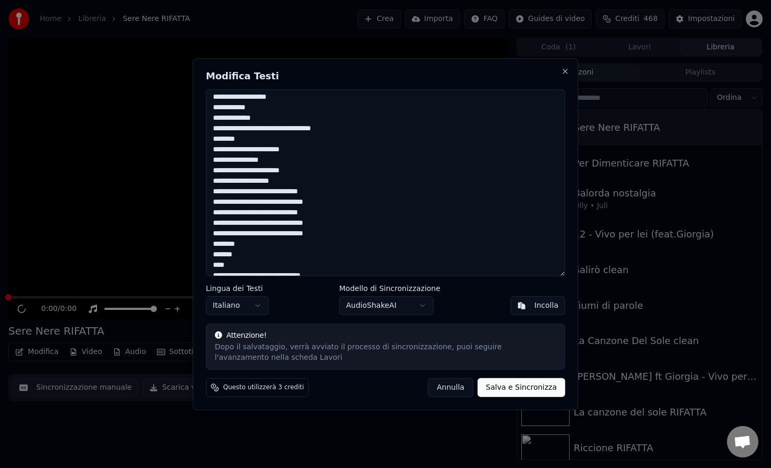
scroll to position [258, 0]
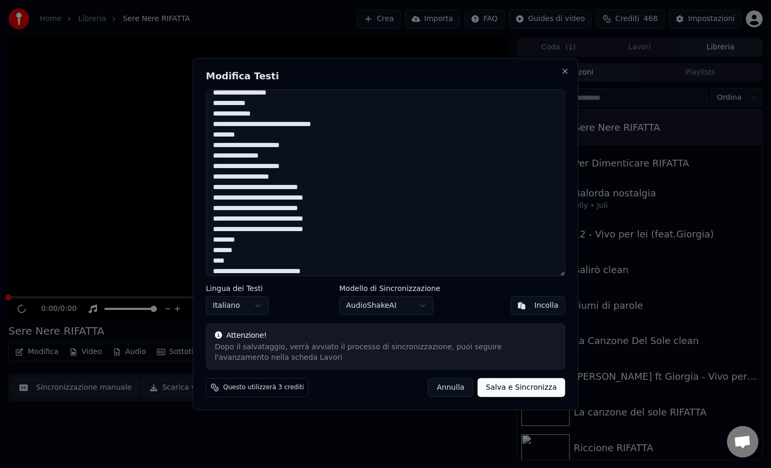
drag, startPoint x: 241, startPoint y: 237, endPoint x: 225, endPoint y: 237, distance: 16.3
click at [225, 237] on textarea at bounding box center [385, 182] width 359 height 187
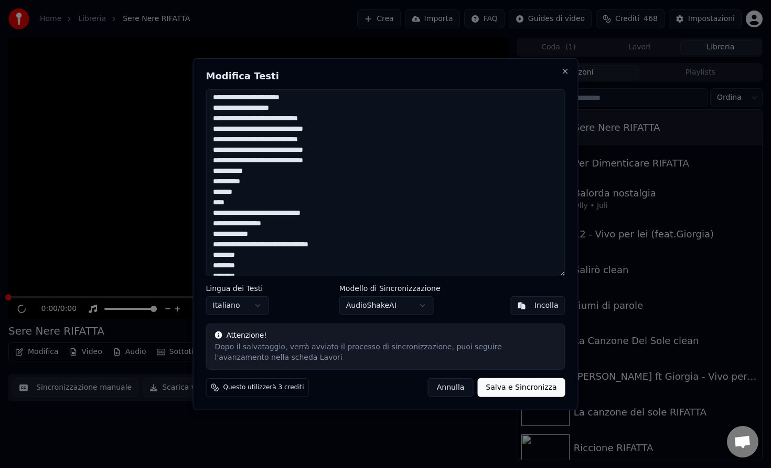
scroll to position [319, 0]
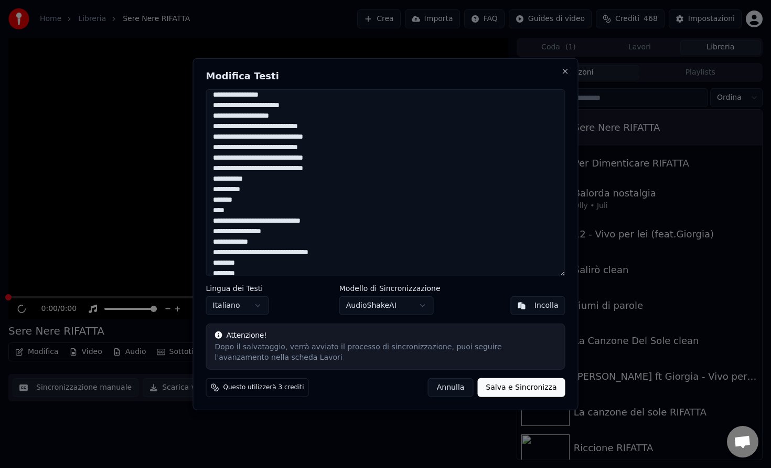
click at [238, 202] on textarea at bounding box center [385, 182] width 359 height 187
click at [217, 210] on textarea at bounding box center [385, 182] width 359 height 187
type textarea "**********"
drag, startPoint x: 247, startPoint y: 202, endPoint x: 225, endPoint y: 202, distance: 22.0
click at [225, 202] on textarea at bounding box center [385, 182] width 359 height 187
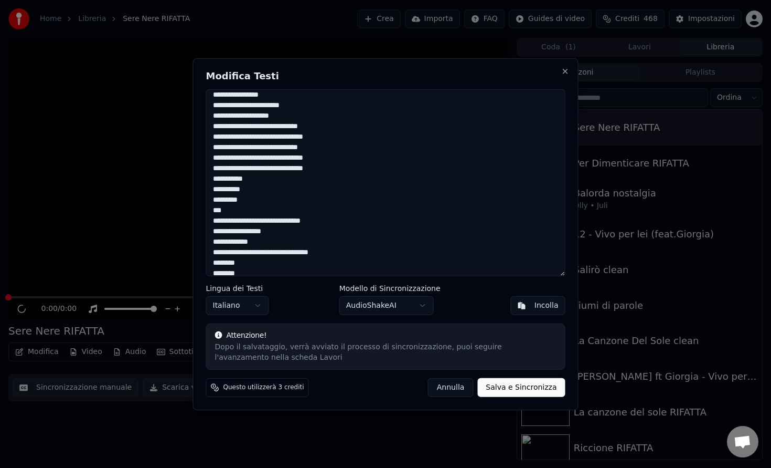
drag, startPoint x: 315, startPoint y: 220, endPoint x: 309, endPoint y: 220, distance: 6.3
click at [309, 220] on textarea at bounding box center [385, 182] width 359 height 187
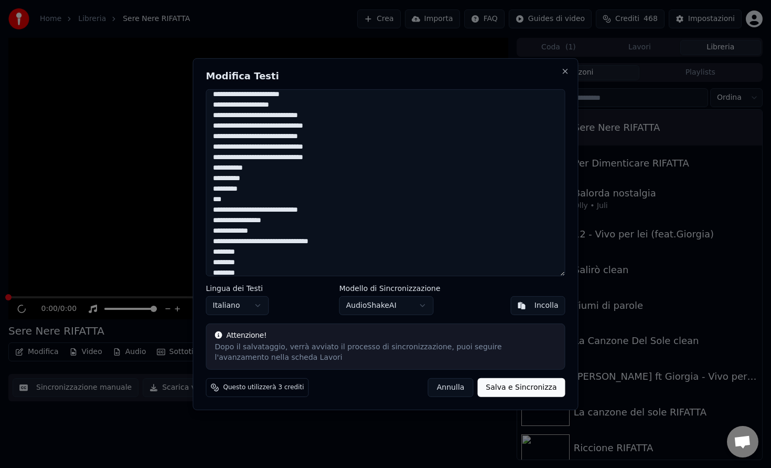
scroll to position [332, 0]
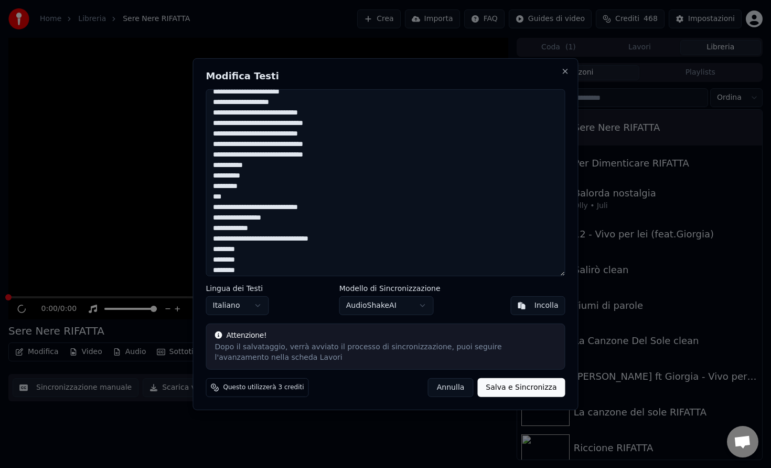
click at [261, 228] on textarea at bounding box center [385, 182] width 359 height 187
drag, startPoint x: 258, startPoint y: 228, endPoint x: 232, endPoint y: 229, distance: 25.7
click at [232, 229] on textarea at bounding box center [385, 182] width 359 height 187
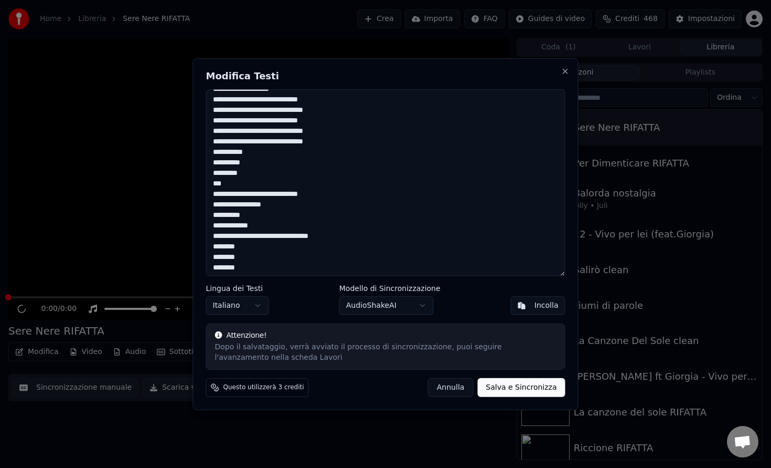
scroll to position [357, 0]
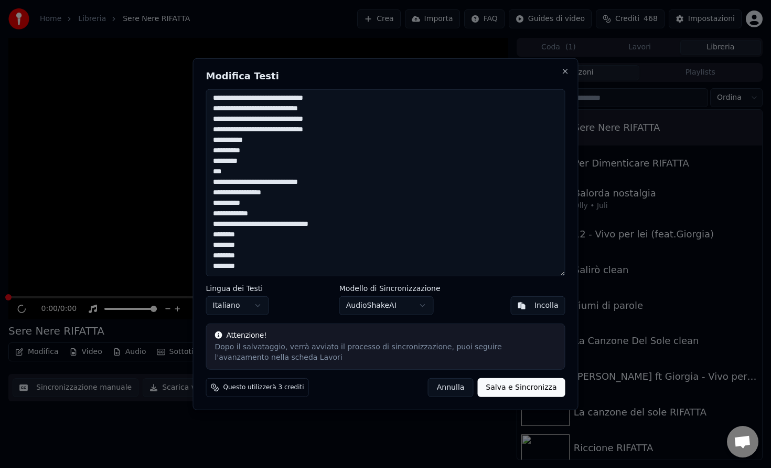
click at [274, 223] on textarea at bounding box center [385, 182] width 359 height 187
click at [301, 225] on textarea at bounding box center [385, 182] width 359 height 187
click at [239, 247] on textarea at bounding box center [385, 182] width 359 height 187
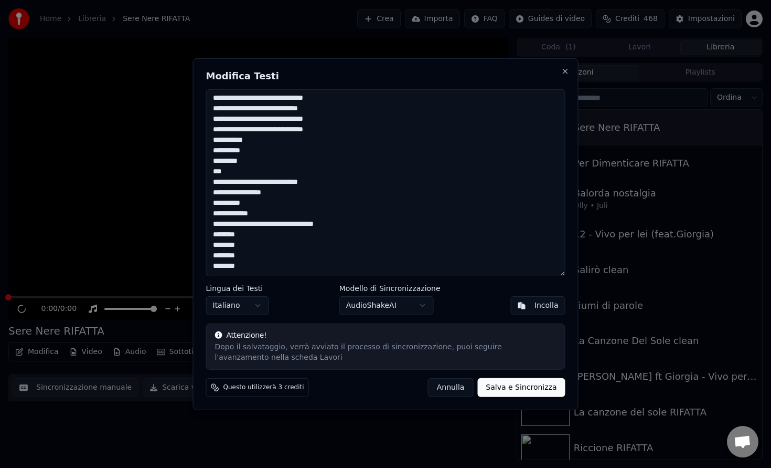
click at [239, 247] on textarea at bounding box center [385, 182] width 359 height 187
drag, startPoint x: 245, startPoint y: 247, endPoint x: 205, endPoint y: 247, distance: 39.4
click at [205, 247] on div "Modifica Testi Lingua dei Testi Italiano Modello di Sincronizzazione AudioShake…" at bounding box center [386, 234] width 386 height 352
drag, startPoint x: 247, startPoint y: 258, endPoint x: 208, endPoint y: 258, distance: 38.3
click at [208, 258] on textarea at bounding box center [385, 182] width 359 height 187
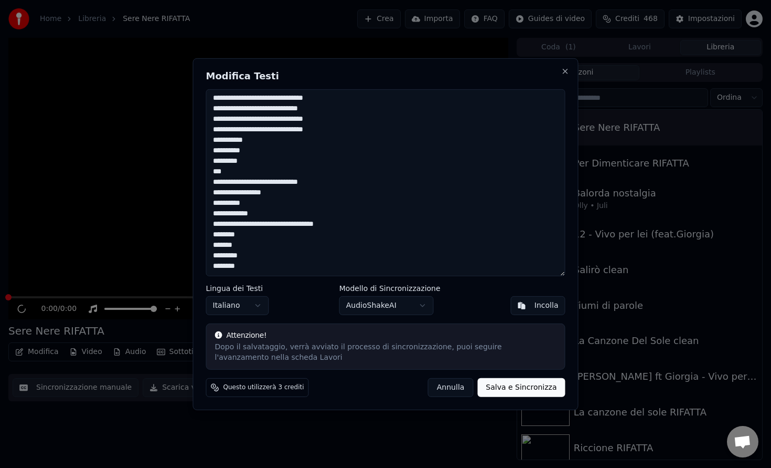
drag, startPoint x: 246, startPoint y: 263, endPoint x: 185, endPoint y: 263, distance: 60.4
click at [185, 263] on body "Home Libreria Sere Nere RIFATTA Crea Importa FAQ Guides di video Crediti 468 Im…" at bounding box center [385, 234] width 771 height 468
drag, startPoint x: 246, startPoint y: 268, endPoint x: 207, endPoint y: 269, distance: 39.4
click at [207, 269] on textarea at bounding box center [385, 182] width 359 height 187
drag, startPoint x: 249, startPoint y: 255, endPoint x: 208, endPoint y: 255, distance: 40.9
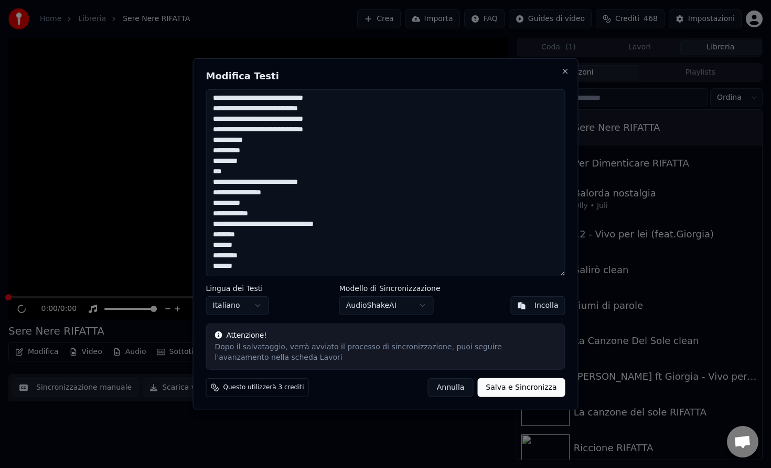
click at [208, 255] on textarea at bounding box center [385, 182] width 359 height 187
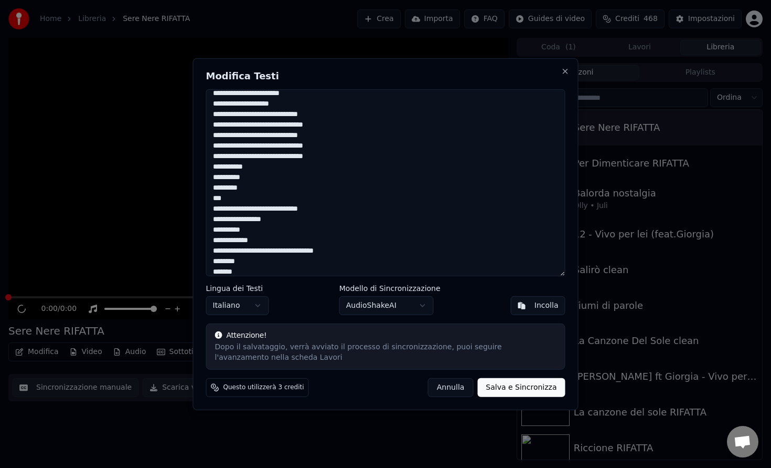
scroll to position [329, 0]
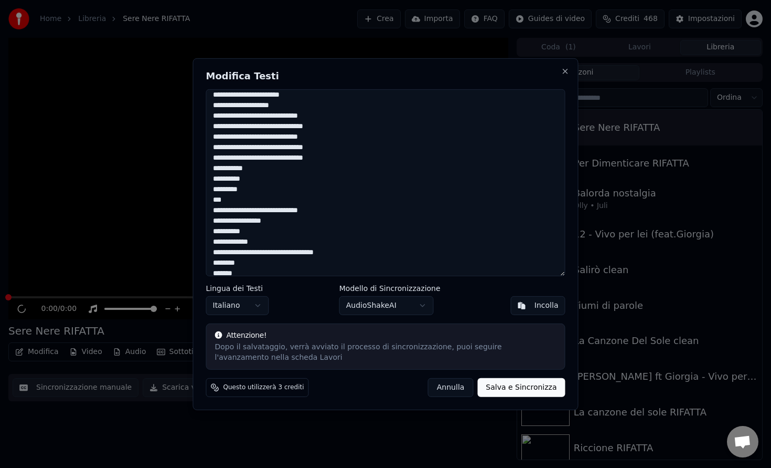
click at [227, 201] on textarea at bounding box center [385, 182] width 359 height 187
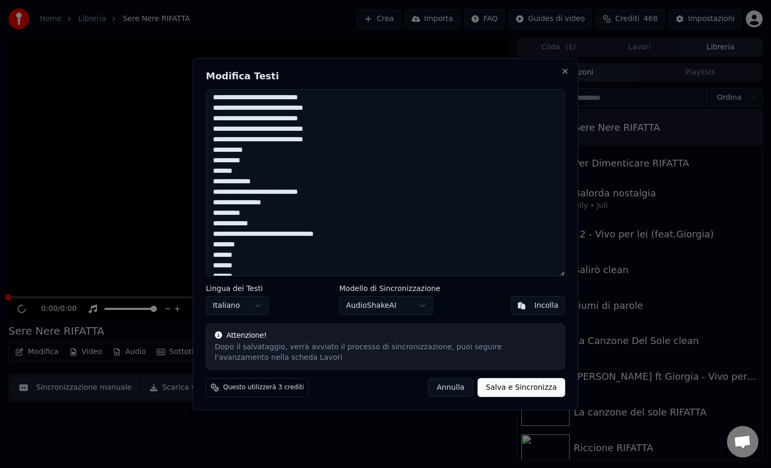
scroll to position [357, 0]
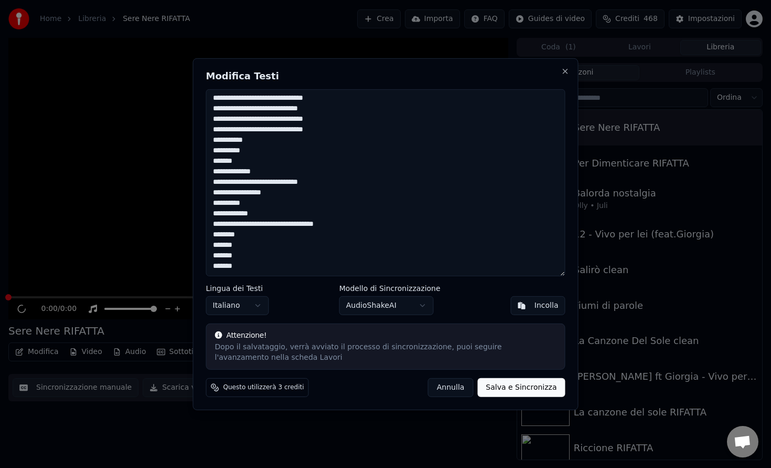
click at [225, 161] on textarea at bounding box center [385, 182] width 359 height 187
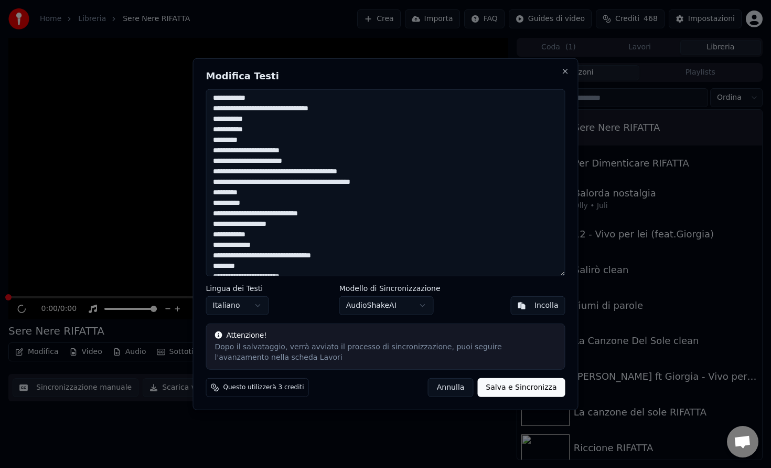
scroll to position [125, 0]
click at [230, 130] on textarea at bounding box center [385, 182] width 359 height 187
click at [330, 146] on textarea at bounding box center [385, 182] width 359 height 187
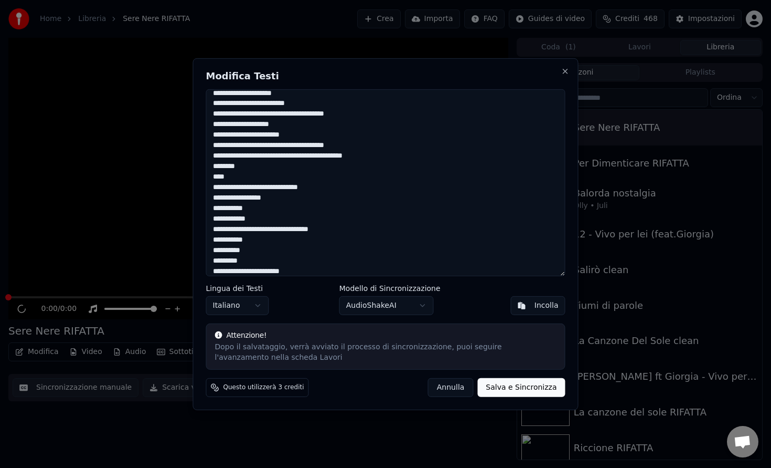
scroll to position [0, 0]
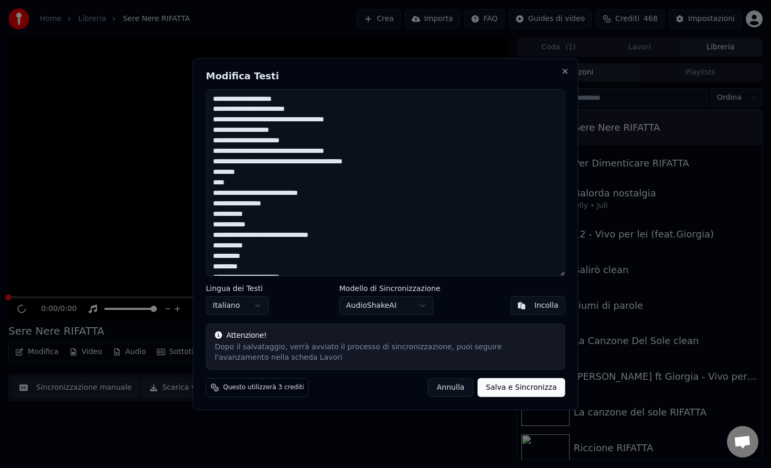
type textarea "**********"
click at [514, 383] on button "Salva e Sincronizza" at bounding box center [522, 387] width 88 height 19
